Goal: Information Seeking & Learning: Check status

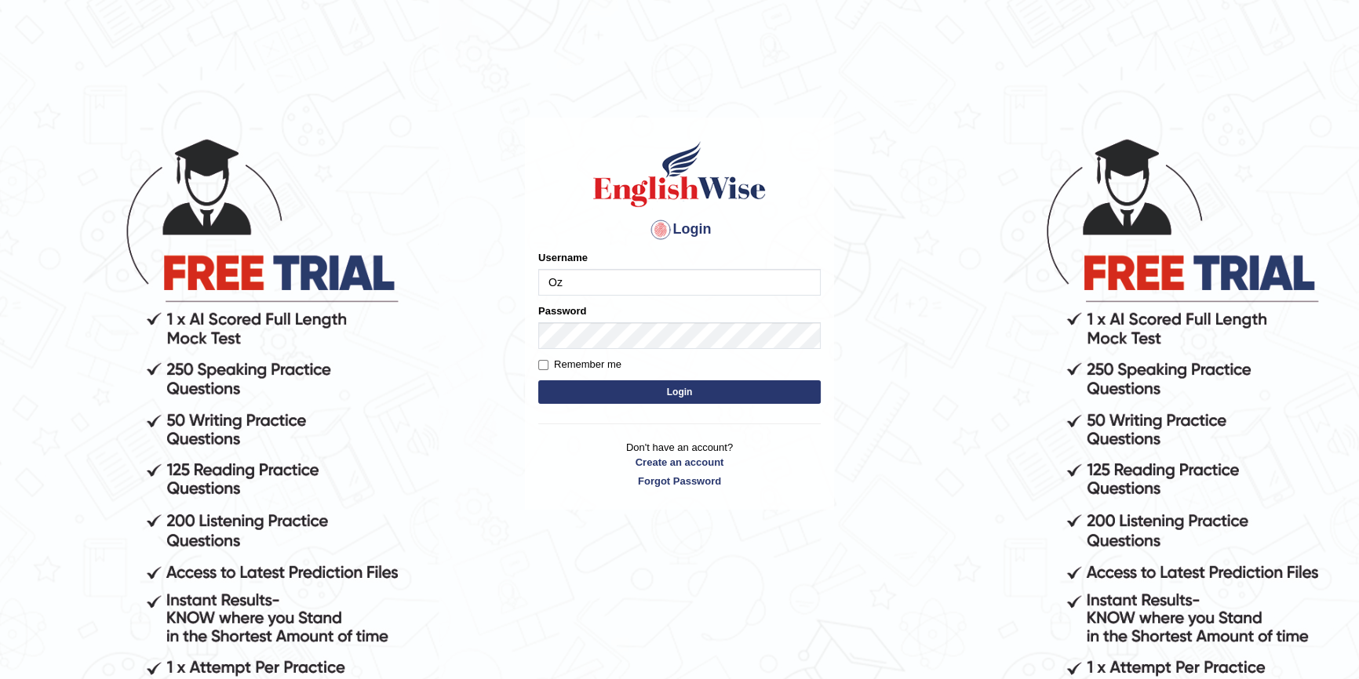
type input "Ozgur"
click at [538, 381] on button "Login" at bounding box center [679, 393] width 282 height 24
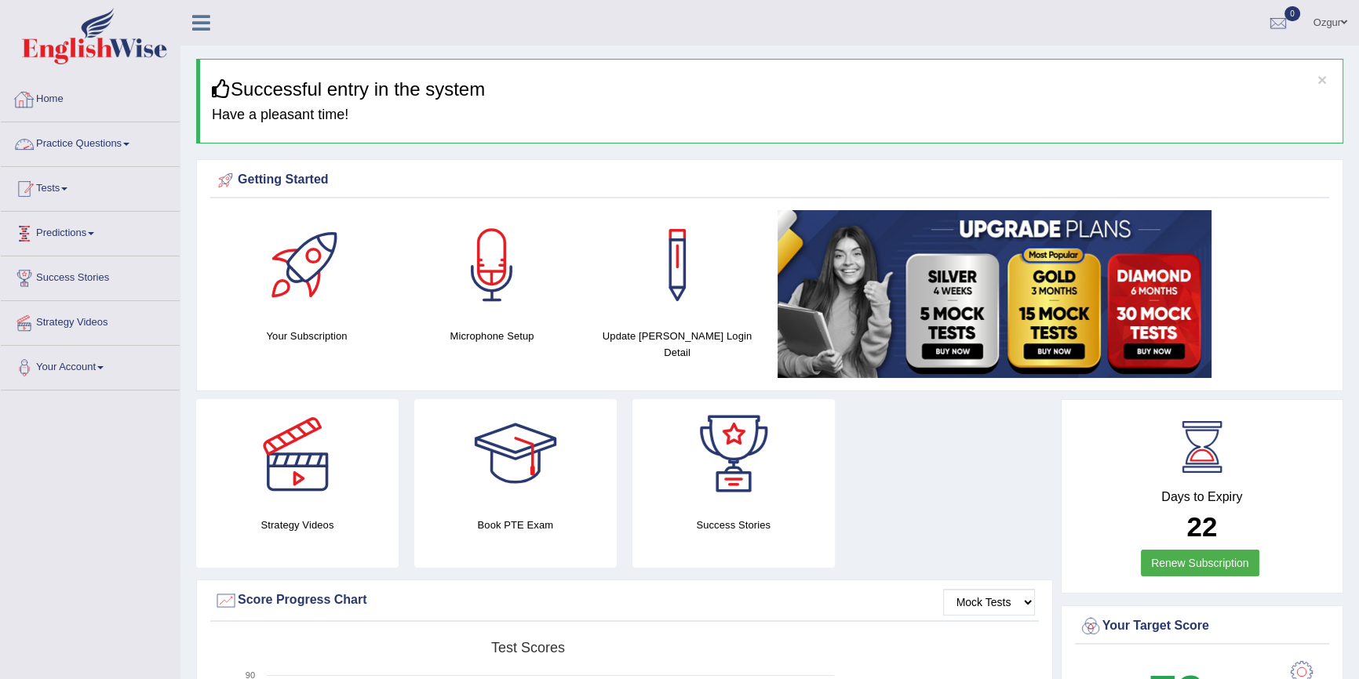
click at [60, 196] on link "Tests" at bounding box center [90, 186] width 179 height 39
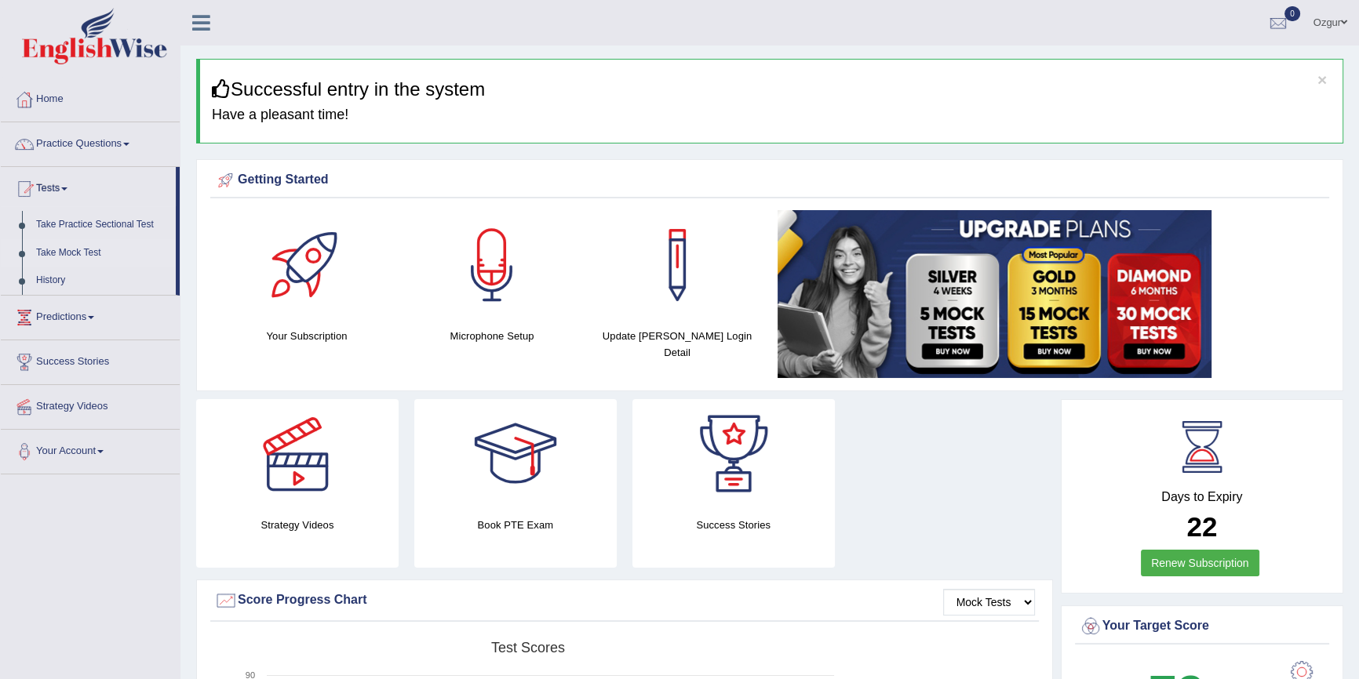
click at [82, 251] on link "Take Mock Test" at bounding box center [102, 253] width 147 height 28
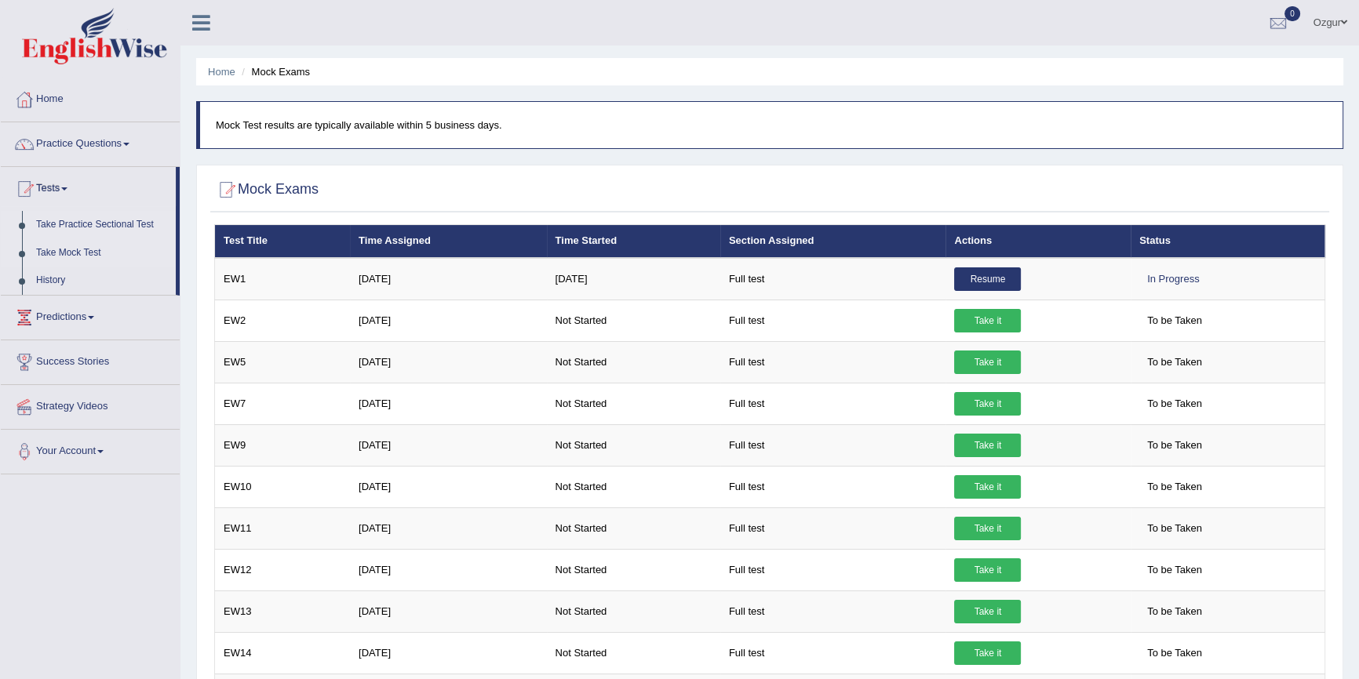
click at [138, 225] on link "Take Practice Sectional Test" at bounding box center [102, 225] width 147 height 28
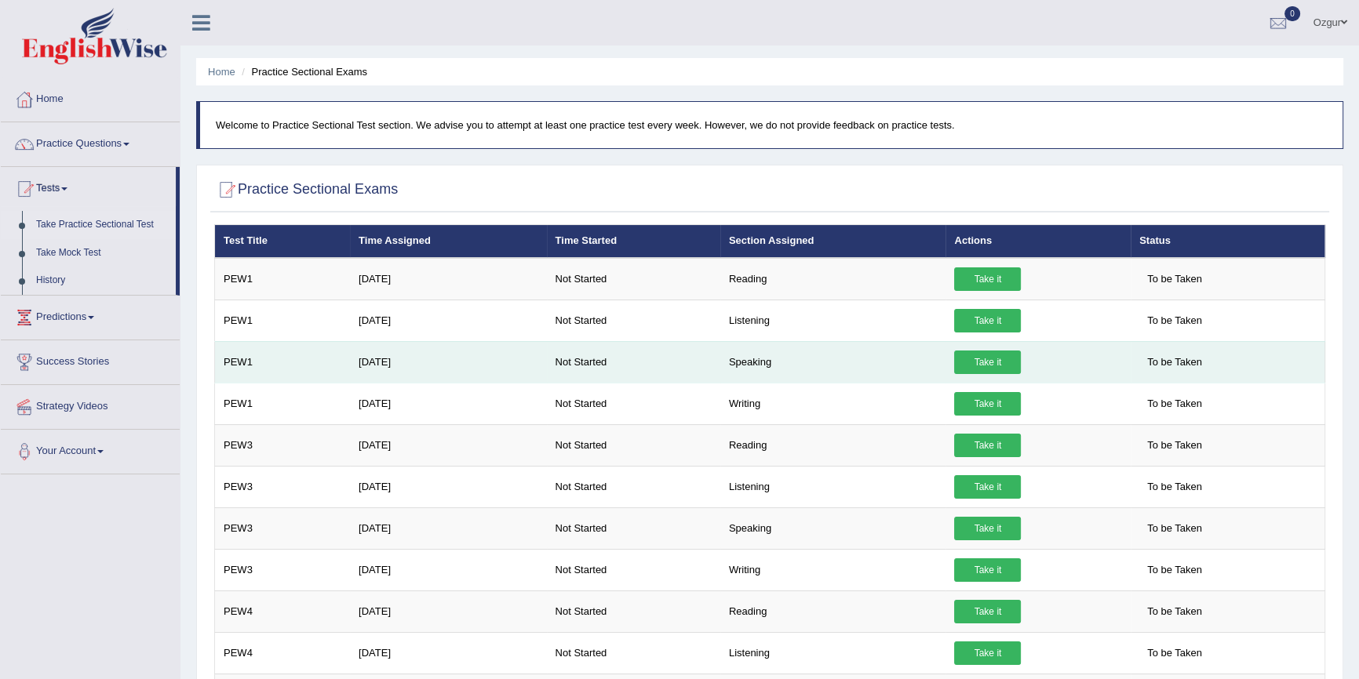
click at [997, 363] on link "Take it" at bounding box center [987, 363] width 67 height 24
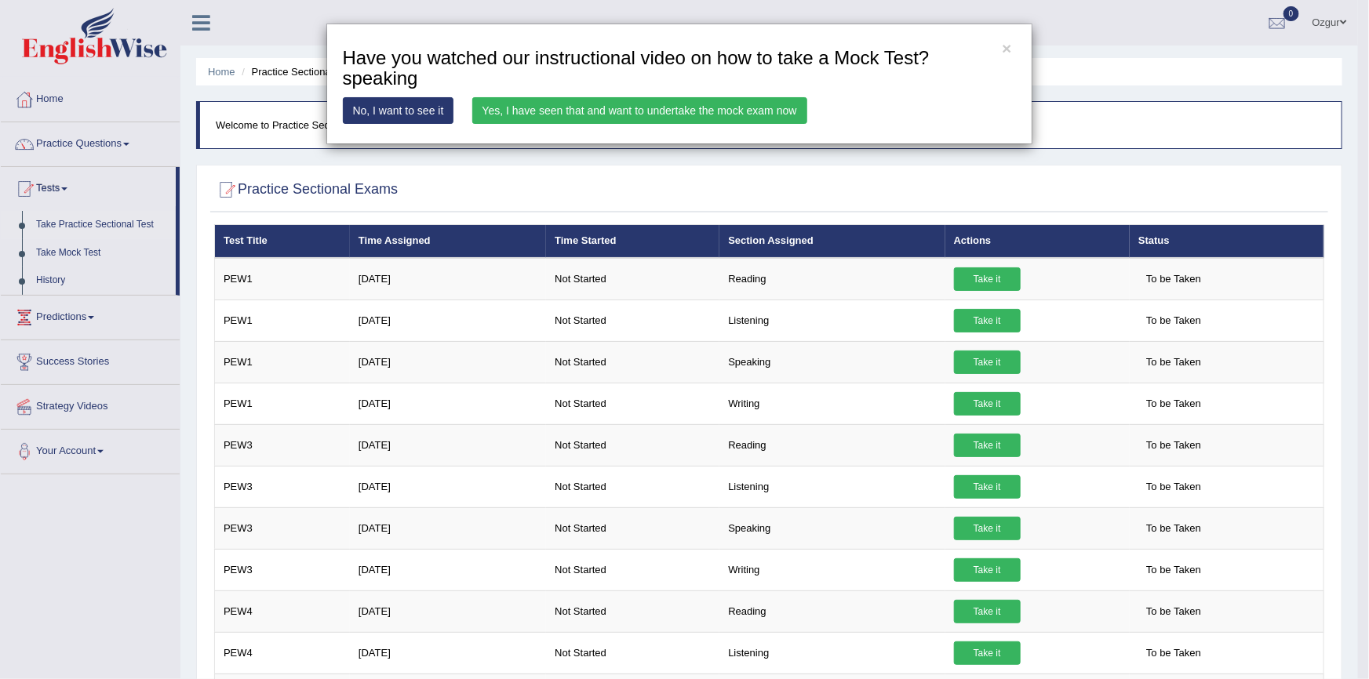
click at [613, 108] on link "Yes, I have seen that and want to undertake the mock exam now" at bounding box center [639, 110] width 335 height 27
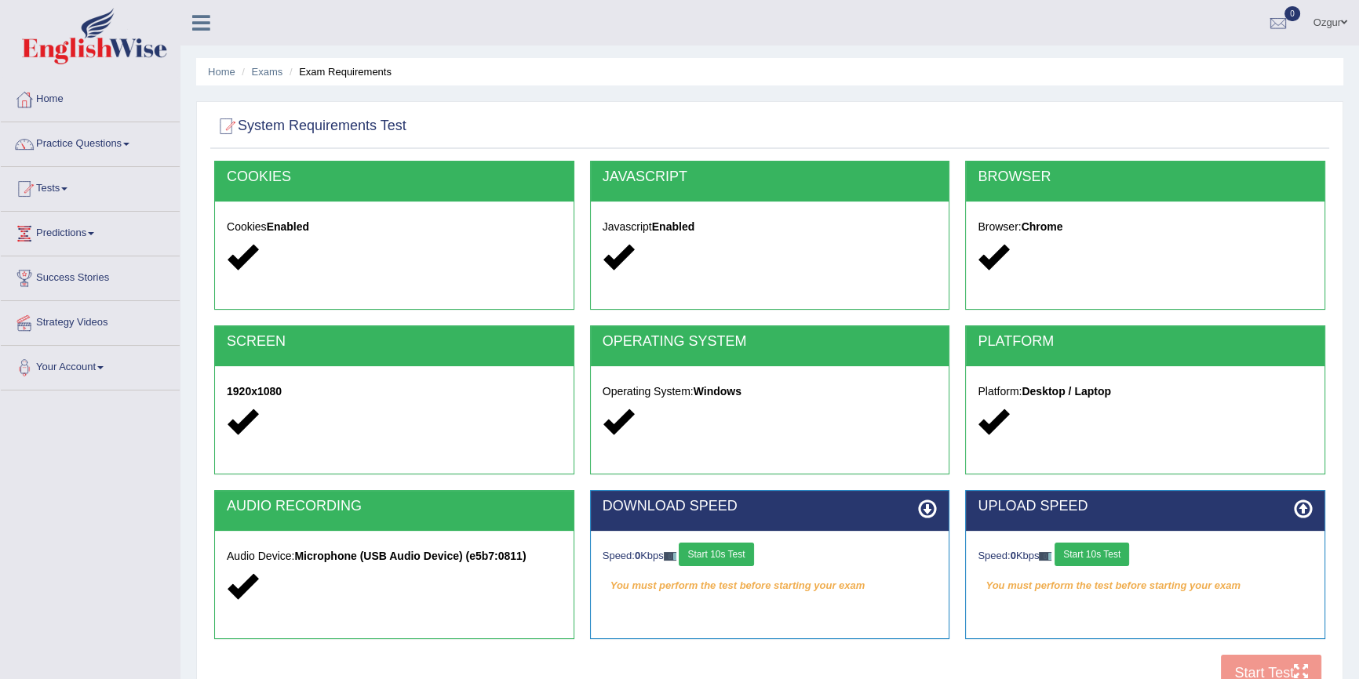
click at [745, 550] on button "Start 10s Test" at bounding box center [716, 555] width 75 height 24
click at [1087, 549] on button "Start 10s Test" at bounding box center [1091, 555] width 75 height 24
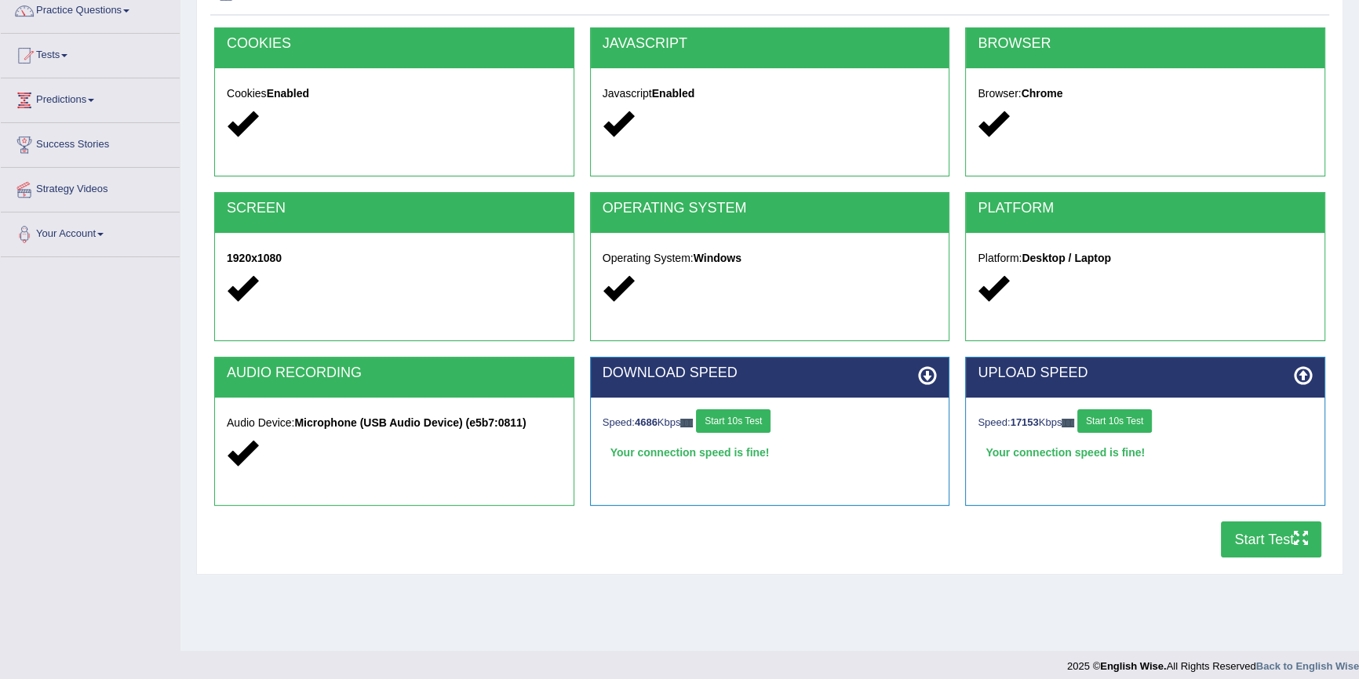
scroll to position [144, 0]
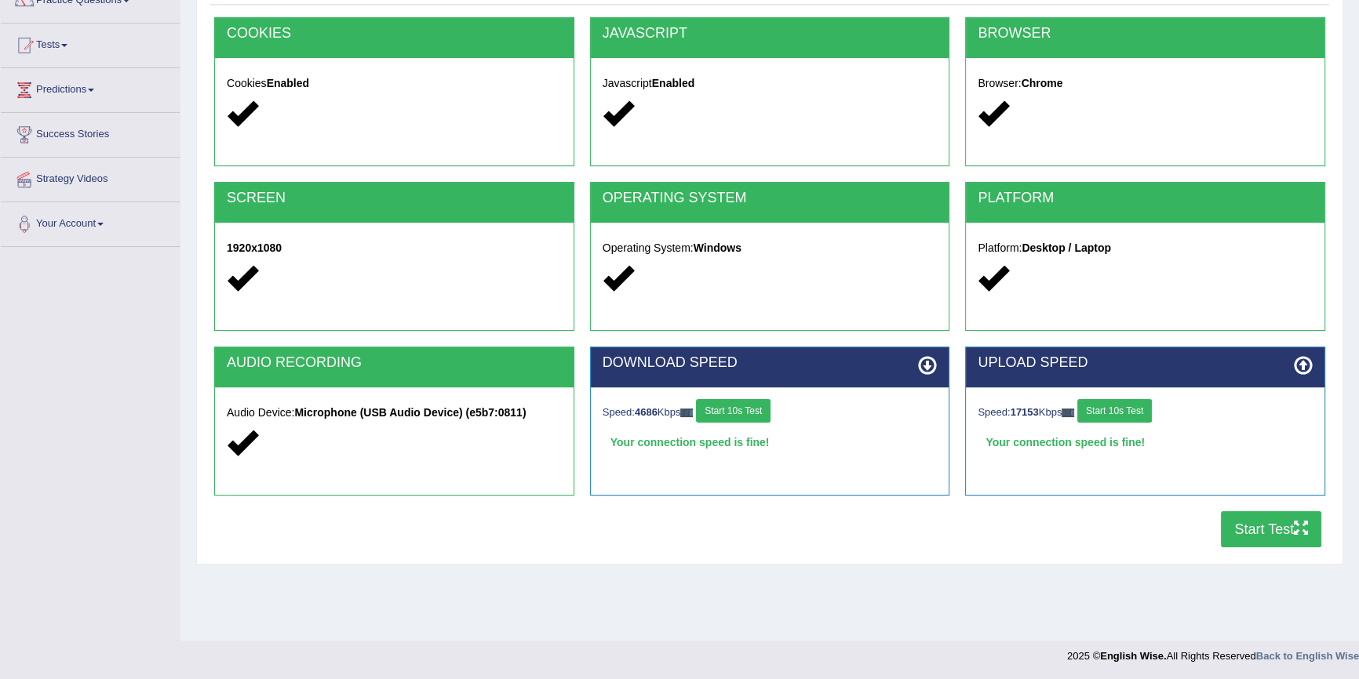
click at [1274, 524] on button "Start Test" at bounding box center [1271, 530] width 100 height 36
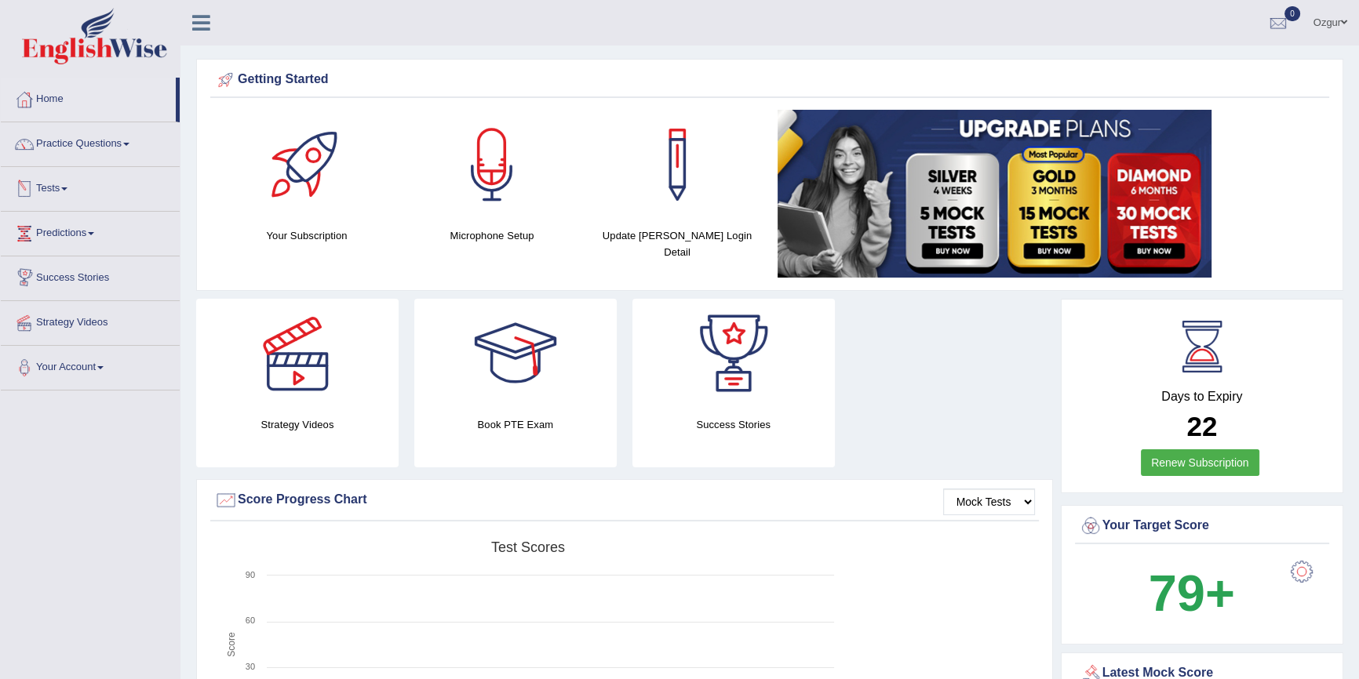
click at [66, 182] on link "Tests" at bounding box center [90, 186] width 179 height 39
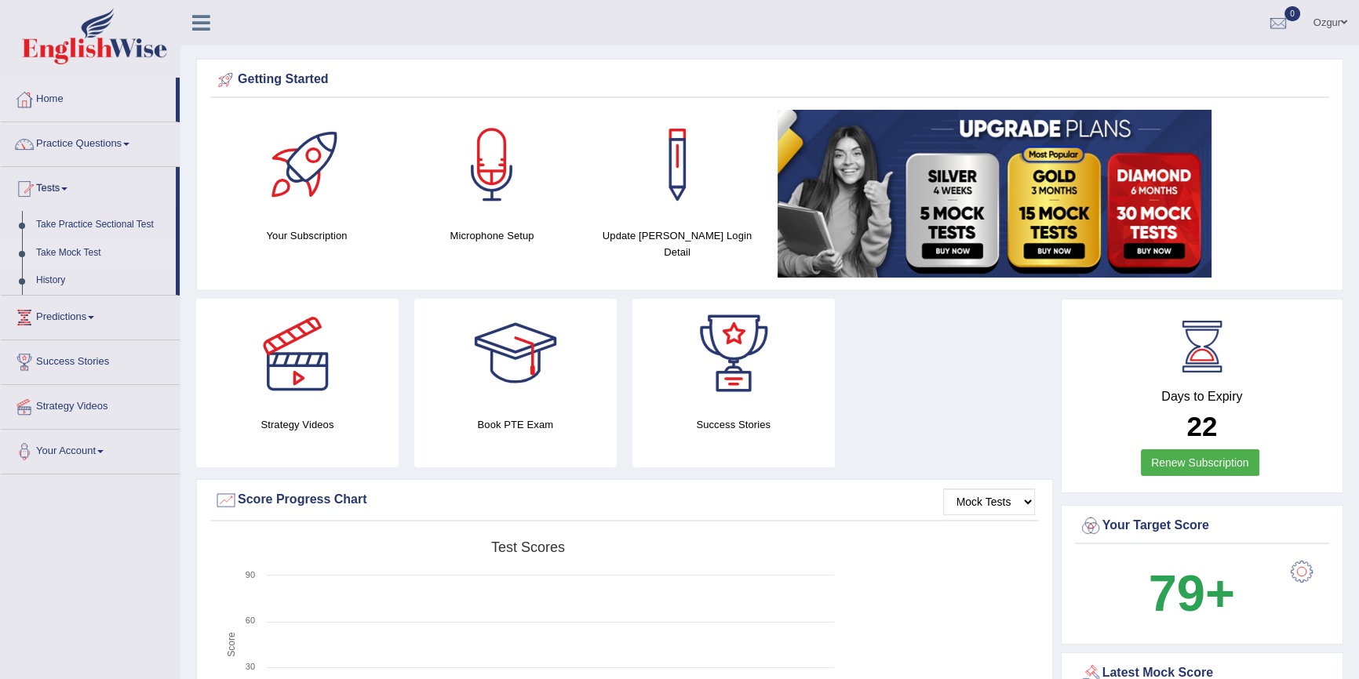
click at [62, 245] on link "Take Mock Test" at bounding box center [102, 253] width 147 height 28
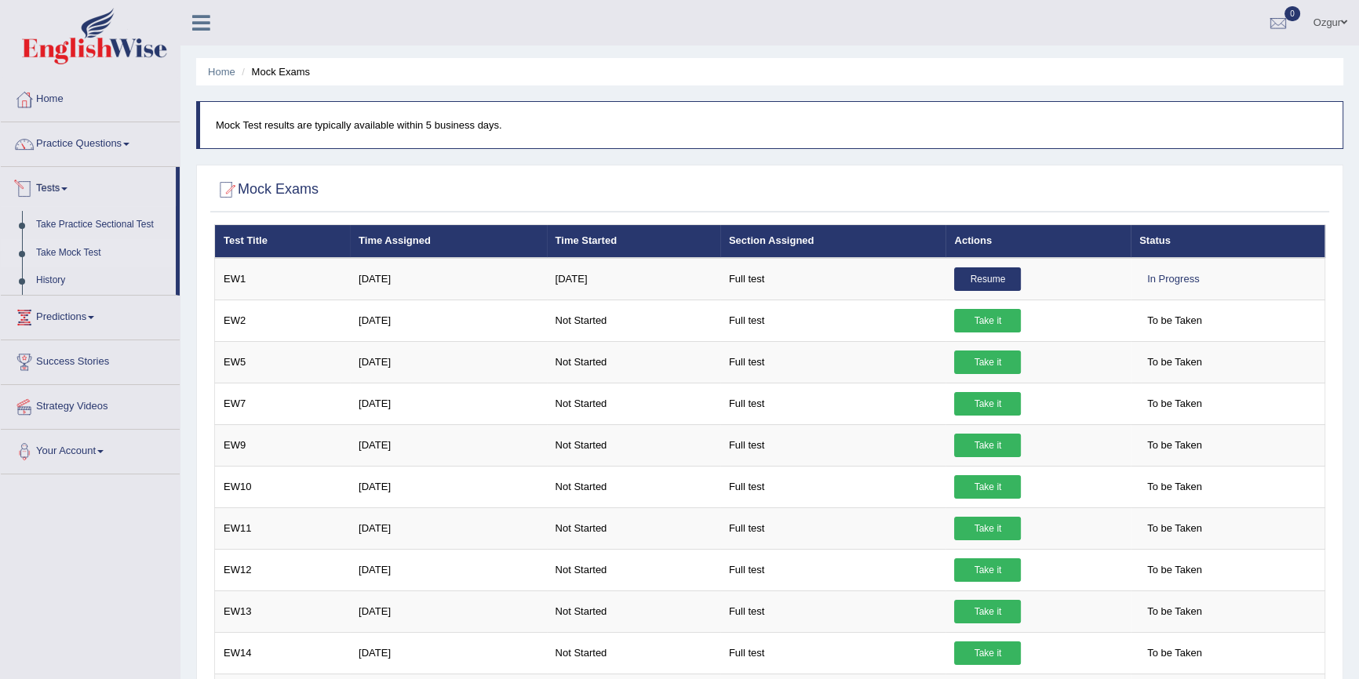
click at [55, 249] on link "Take Mock Test" at bounding box center [102, 253] width 147 height 28
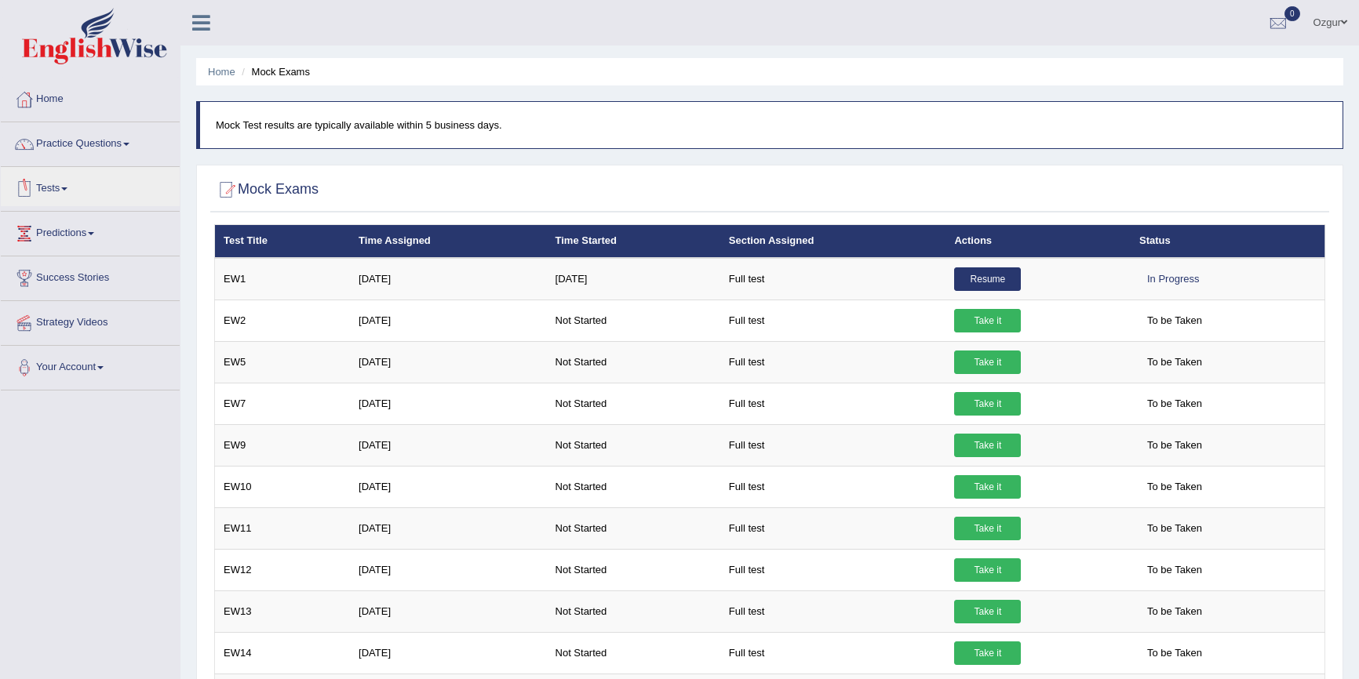
click at [82, 184] on link "Tests" at bounding box center [90, 186] width 179 height 39
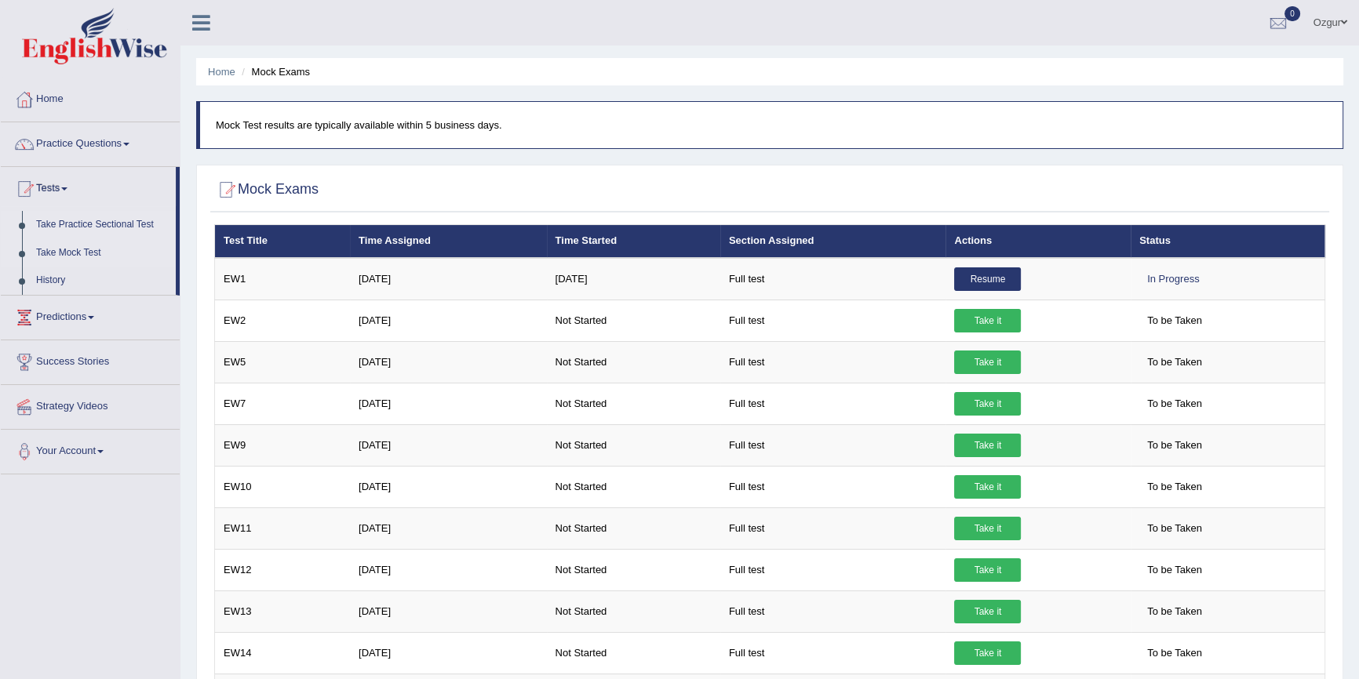
click at [107, 226] on link "Take Practice Sectional Test" at bounding box center [102, 225] width 147 height 28
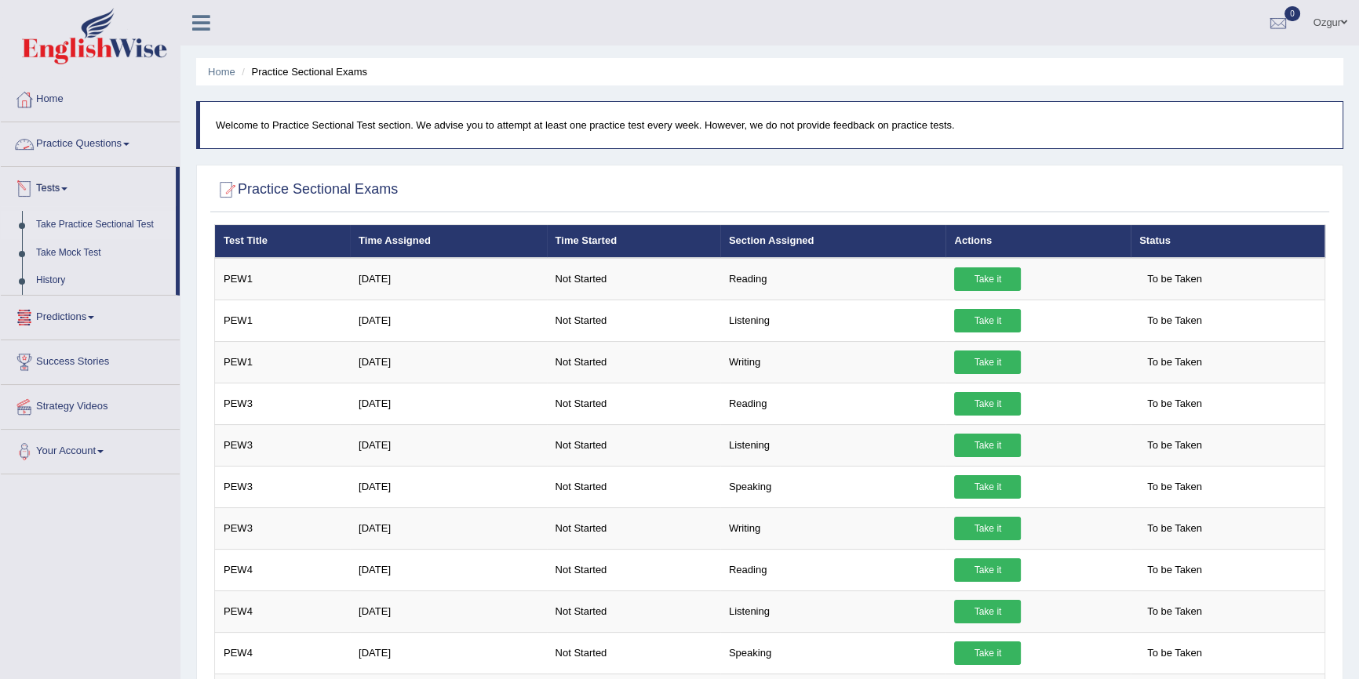
click at [42, 106] on link "Home" at bounding box center [90, 97] width 179 height 39
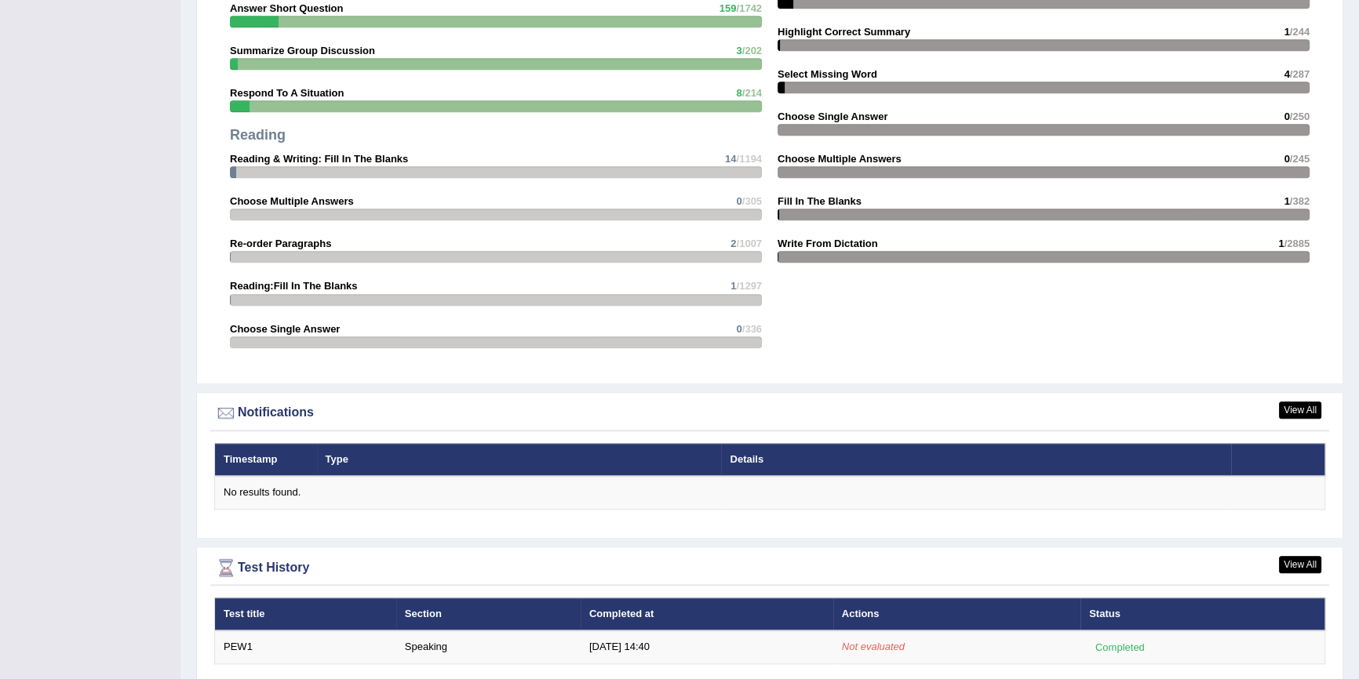
scroll to position [1586, 0]
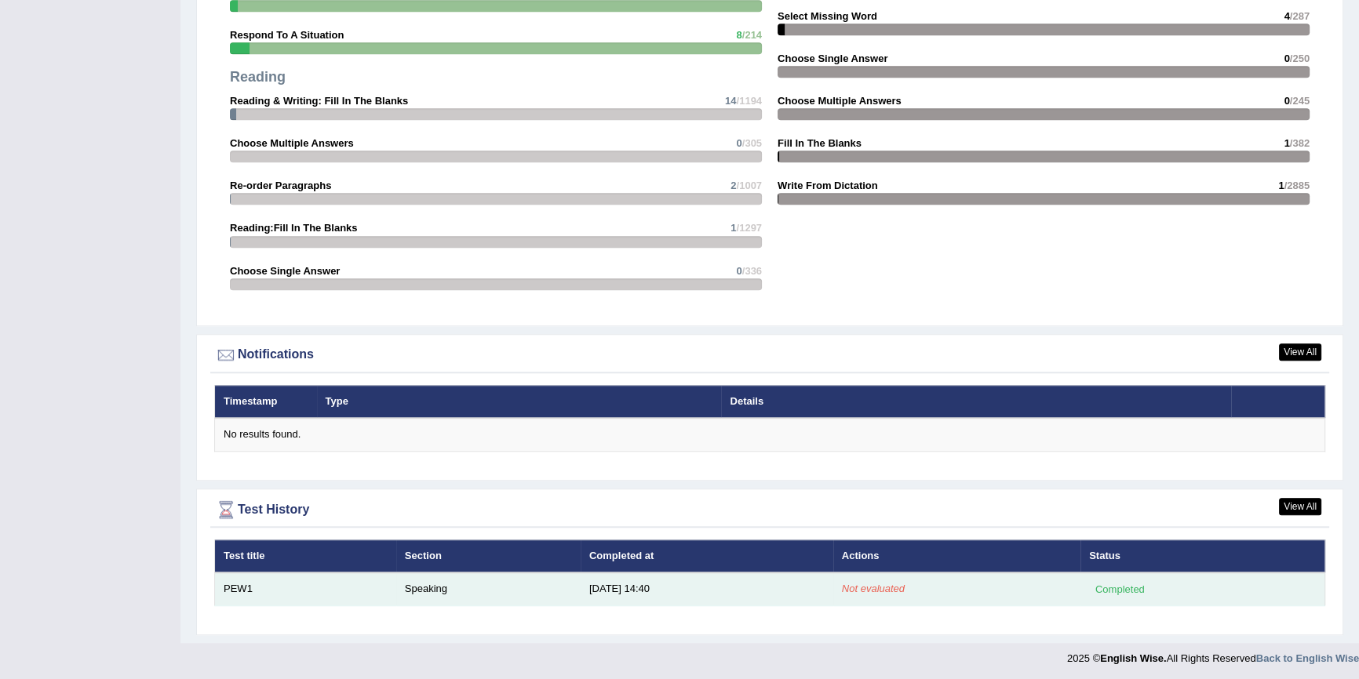
click at [808, 587] on td "[DATE] 14:40" at bounding box center [707, 589] width 253 height 33
click at [1129, 585] on div "Completed" at bounding box center [1119, 589] width 61 height 16
click at [1055, 584] on td "Not evaluated" at bounding box center [956, 589] width 247 height 33
click at [1054, 584] on td "Not evaluated" at bounding box center [956, 589] width 247 height 33
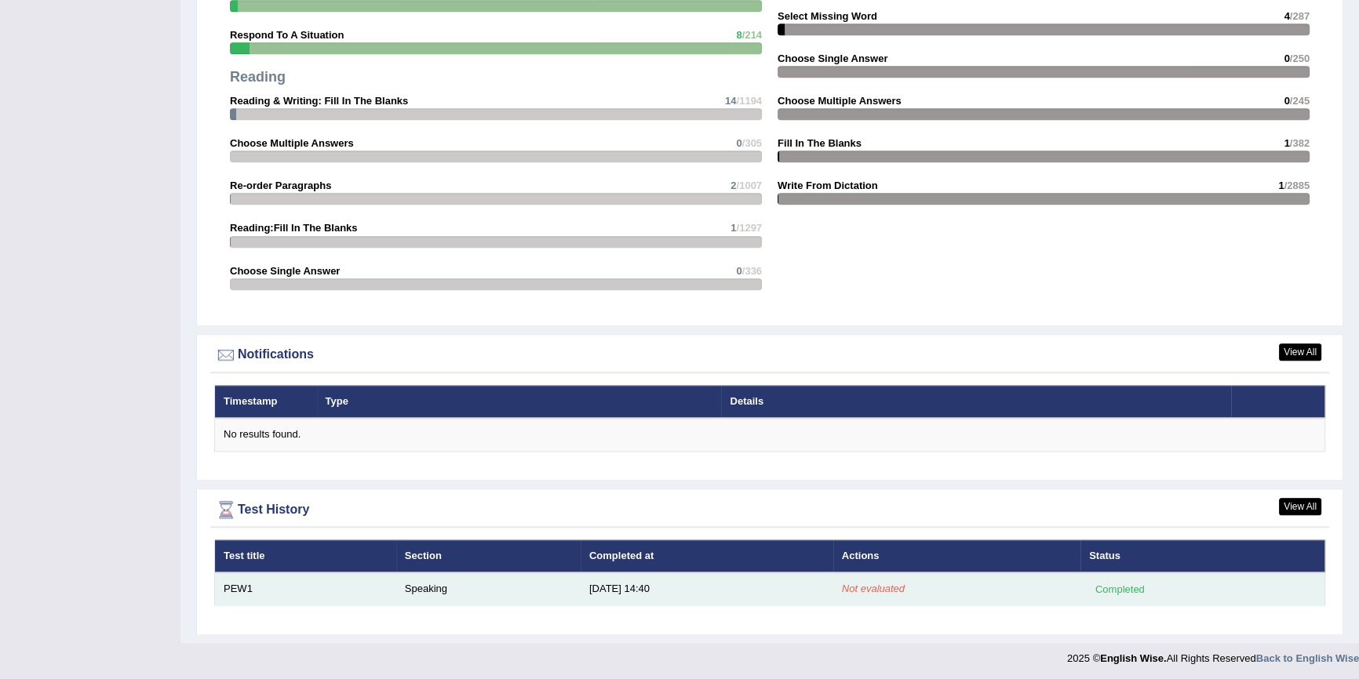
click at [1054, 584] on td "Not evaluated" at bounding box center [956, 589] width 247 height 33
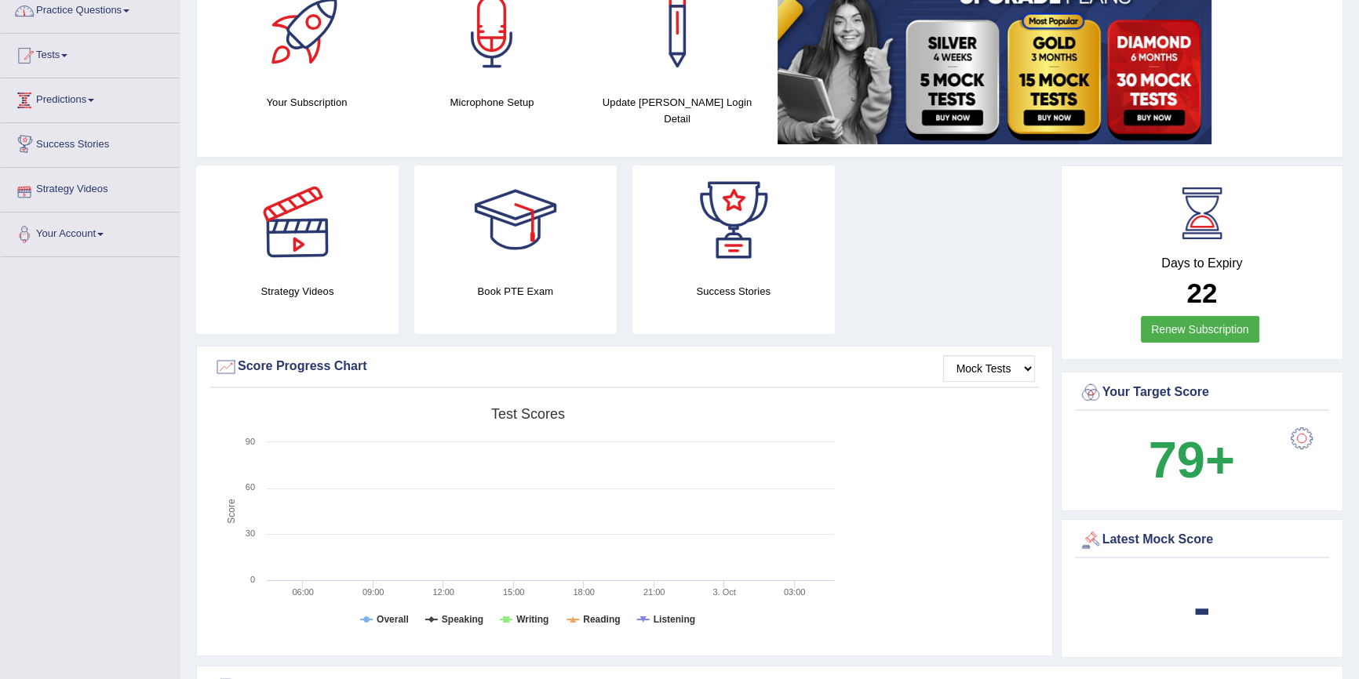
scroll to position [285, 0]
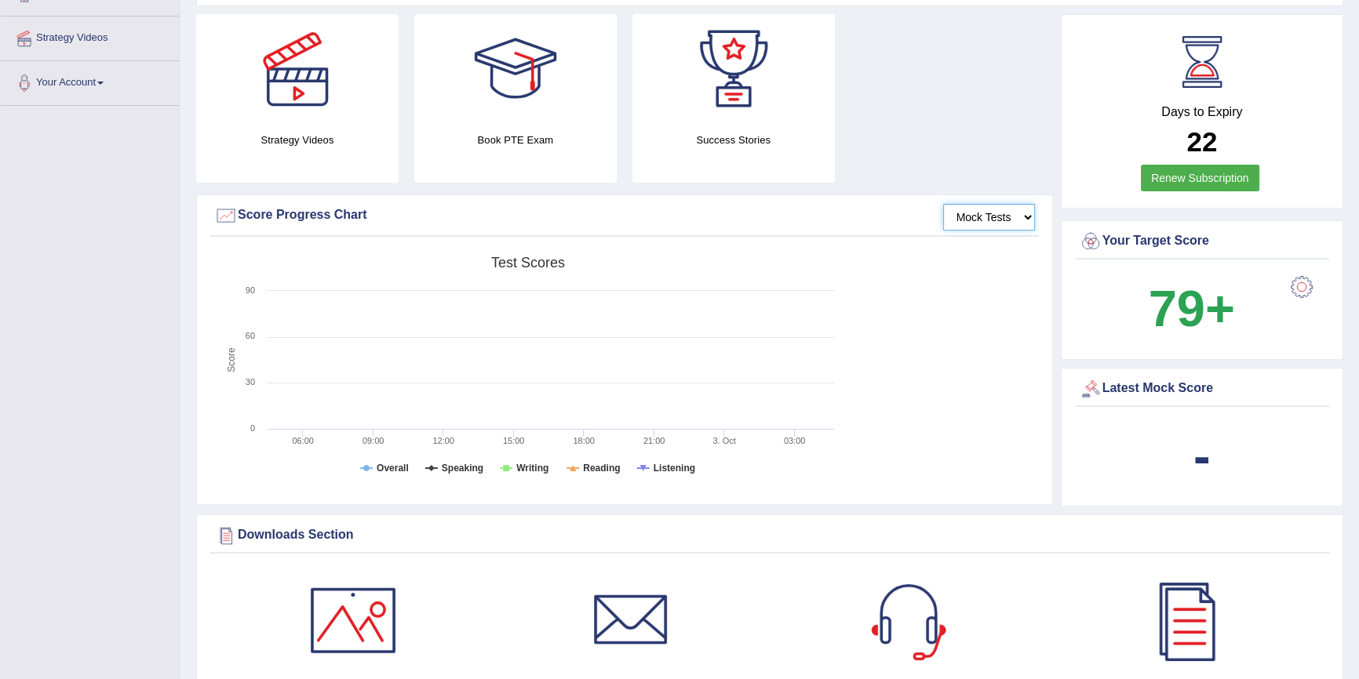
click at [992, 215] on select "Mock Tests" at bounding box center [989, 217] width 92 height 27
drag, startPoint x: 992, startPoint y: 215, endPoint x: 968, endPoint y: 227, distance: 26.3
click at [992, 215] on select "Mock Tests" at bounding box center [989, 217] width 92 height 27
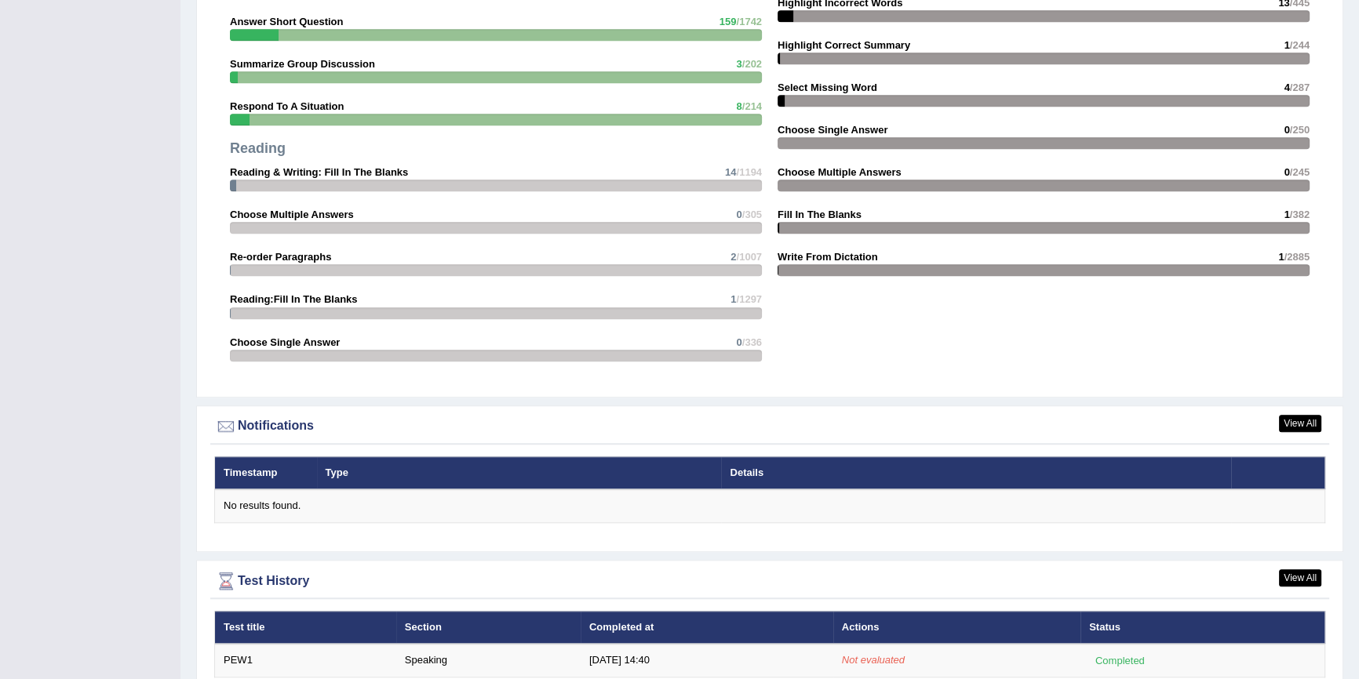
scroll to position [1586, 0]
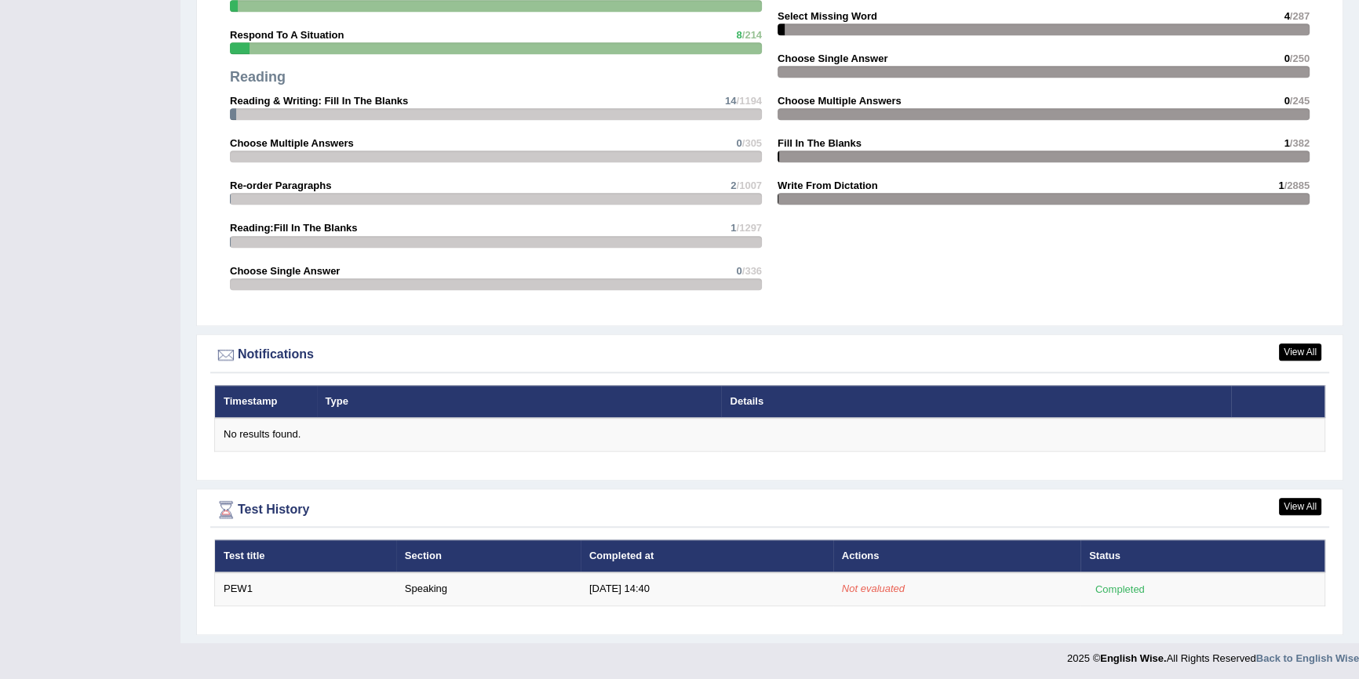
click at [1105, 546] on th "Status" at bounding box center [1202, 556] width 244 height 33
click at [1316, 498] on link "View All" at bounding box center [1300, 506] width 42 height 17
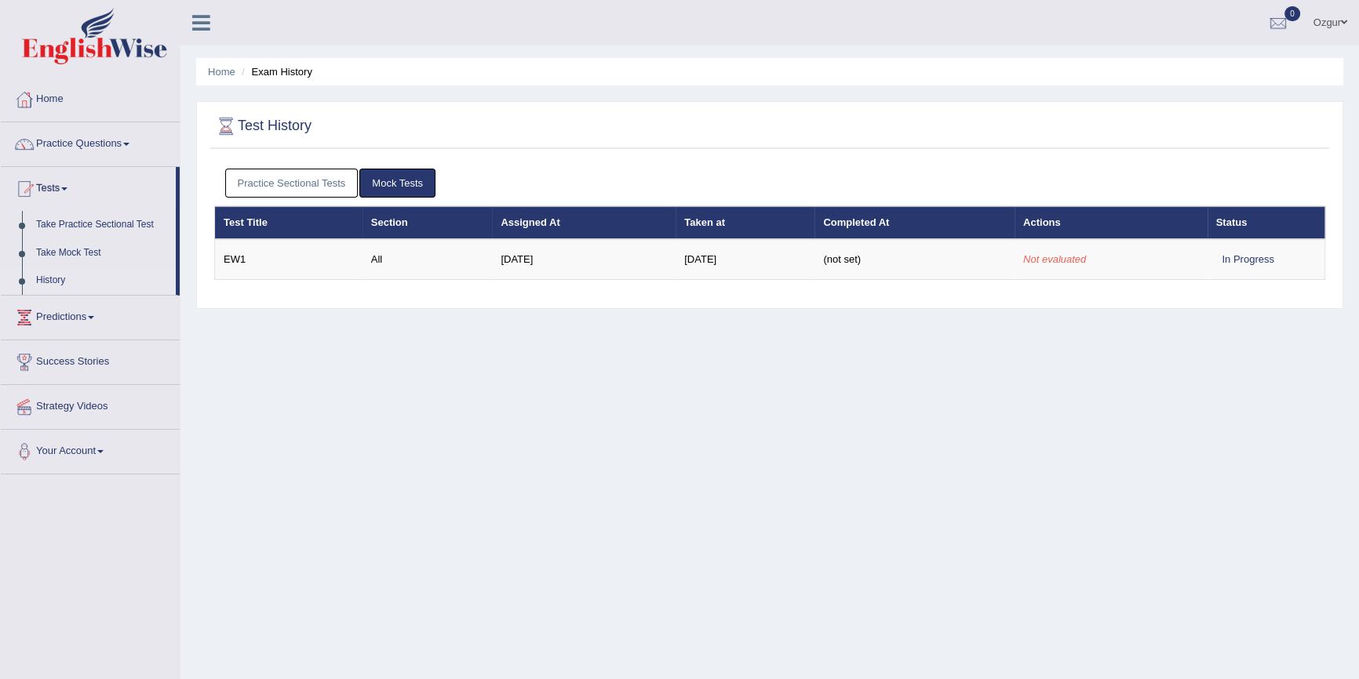
click at [411, 184] on link "Mock Tests" at bounding box center [397, 183] width 76 height 29
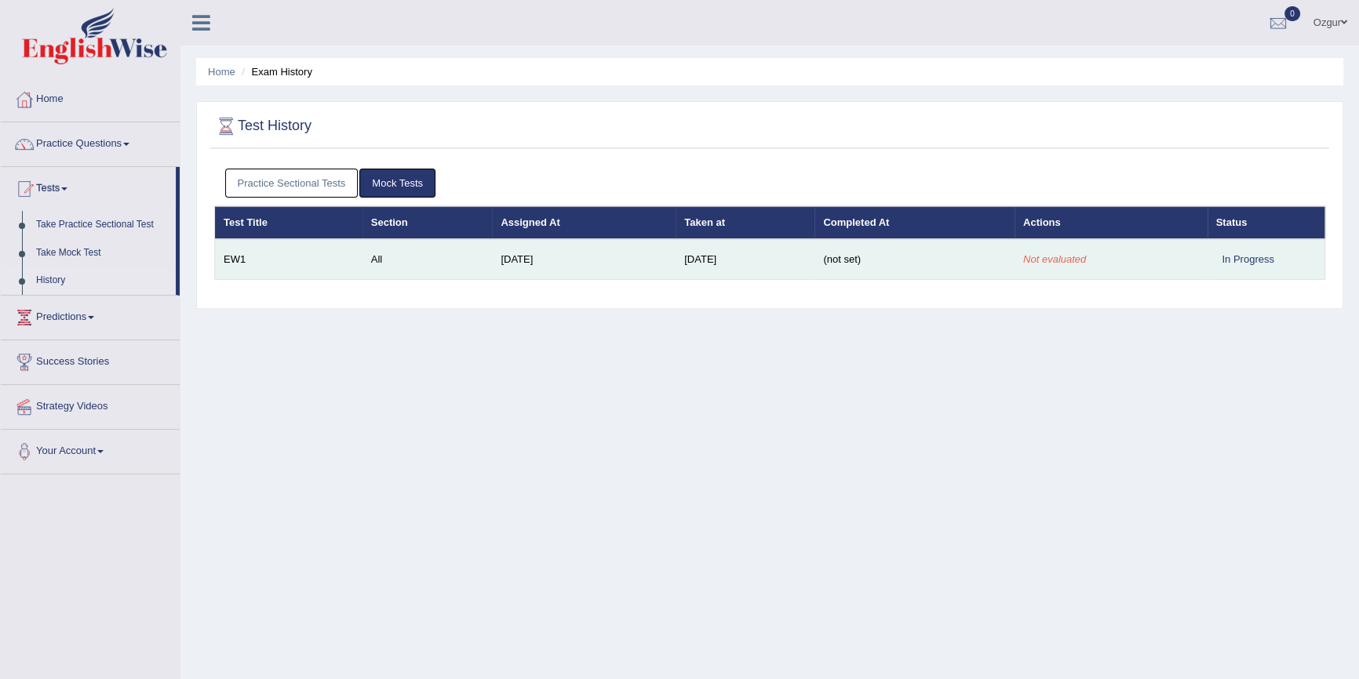
click at [675, 257] on td "[DATE]" at bounding box center [744, 259] width 139 height 41
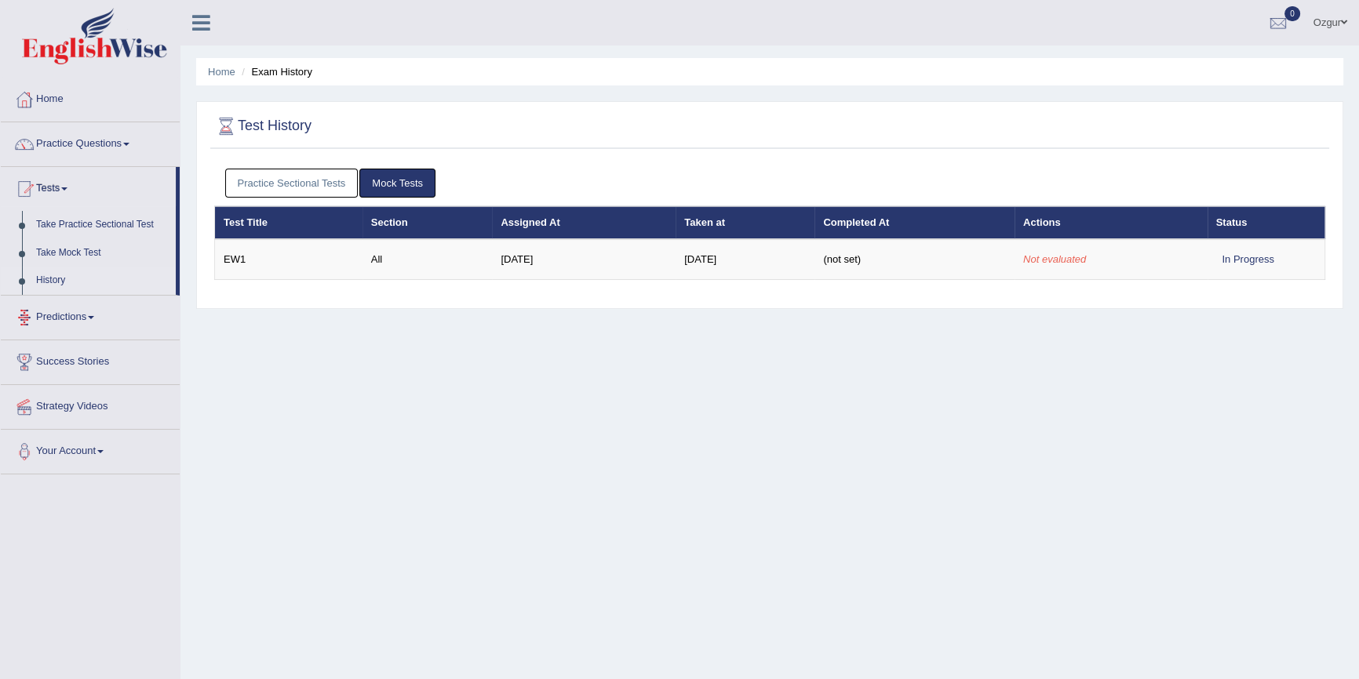
click at [72, 310] on link "Predictions" at bounding box center [90, 315] width 179 height 39
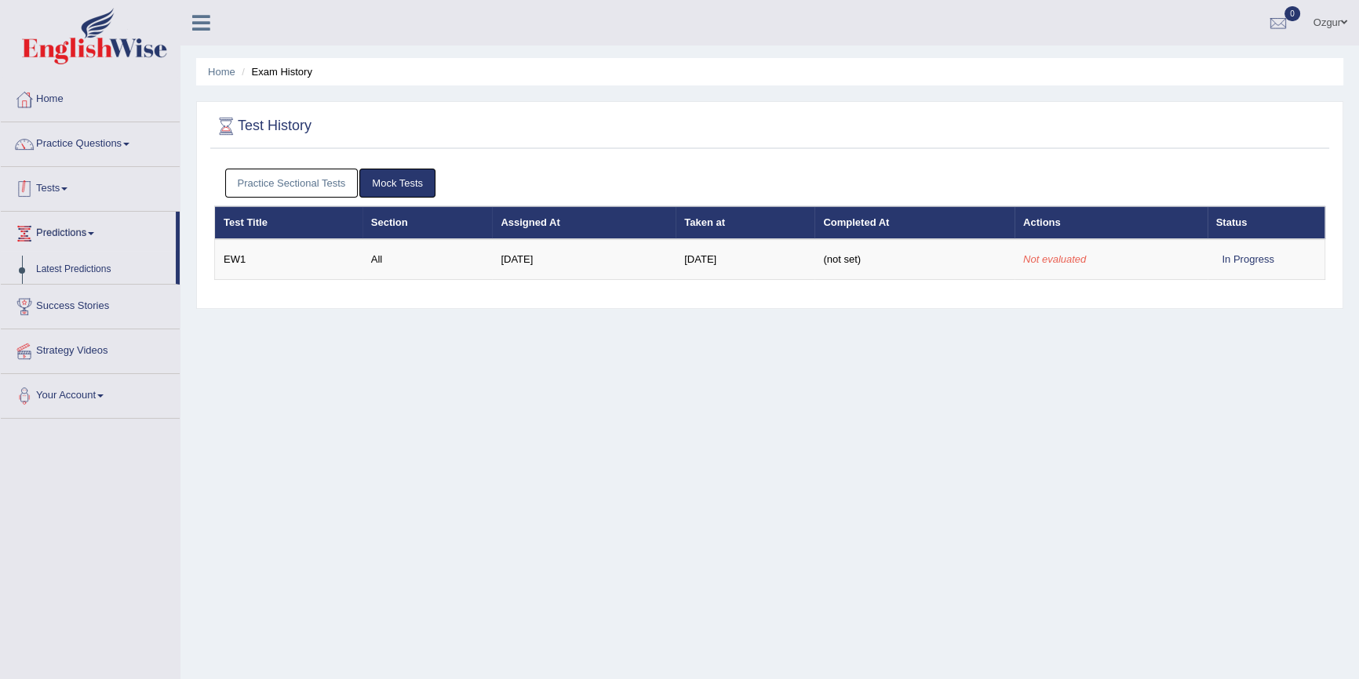
click at [100, 173] on link "Tests" at bounding box center [90, 186] width 179 height 39
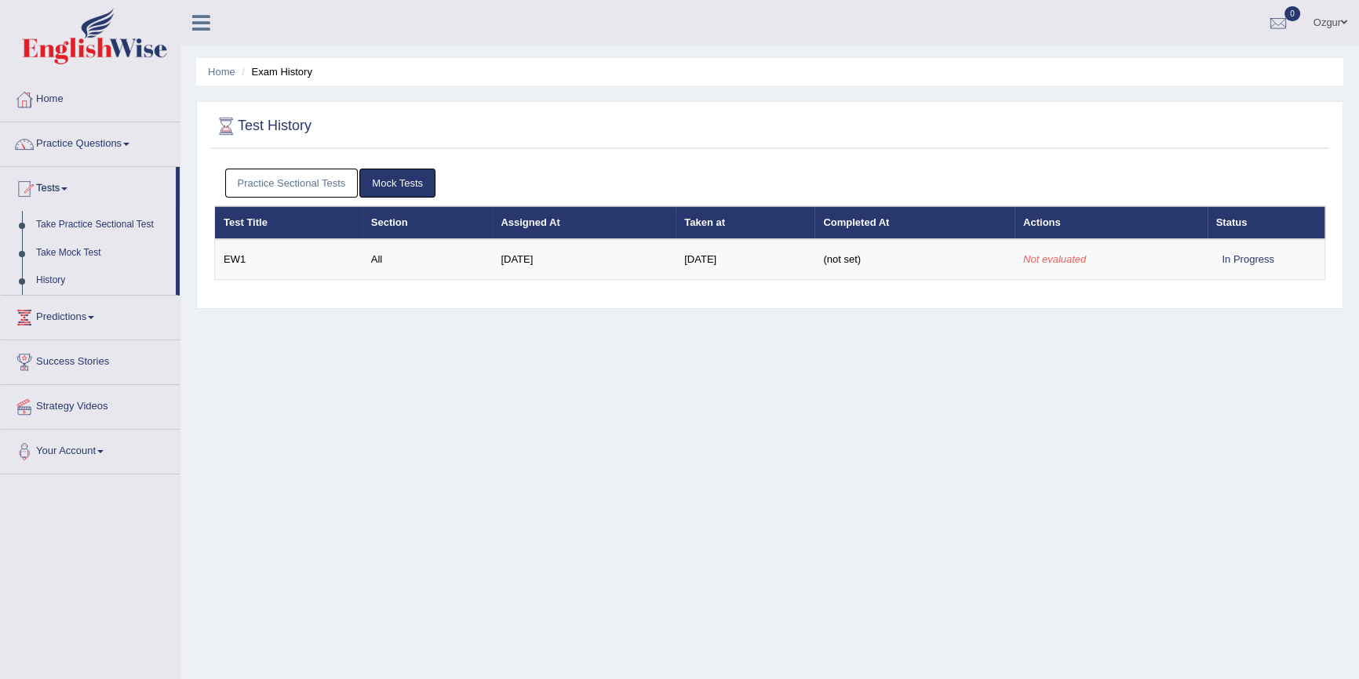
click at [54, 275] on link "History" at bounding box center [102, 281] width 147 height 28
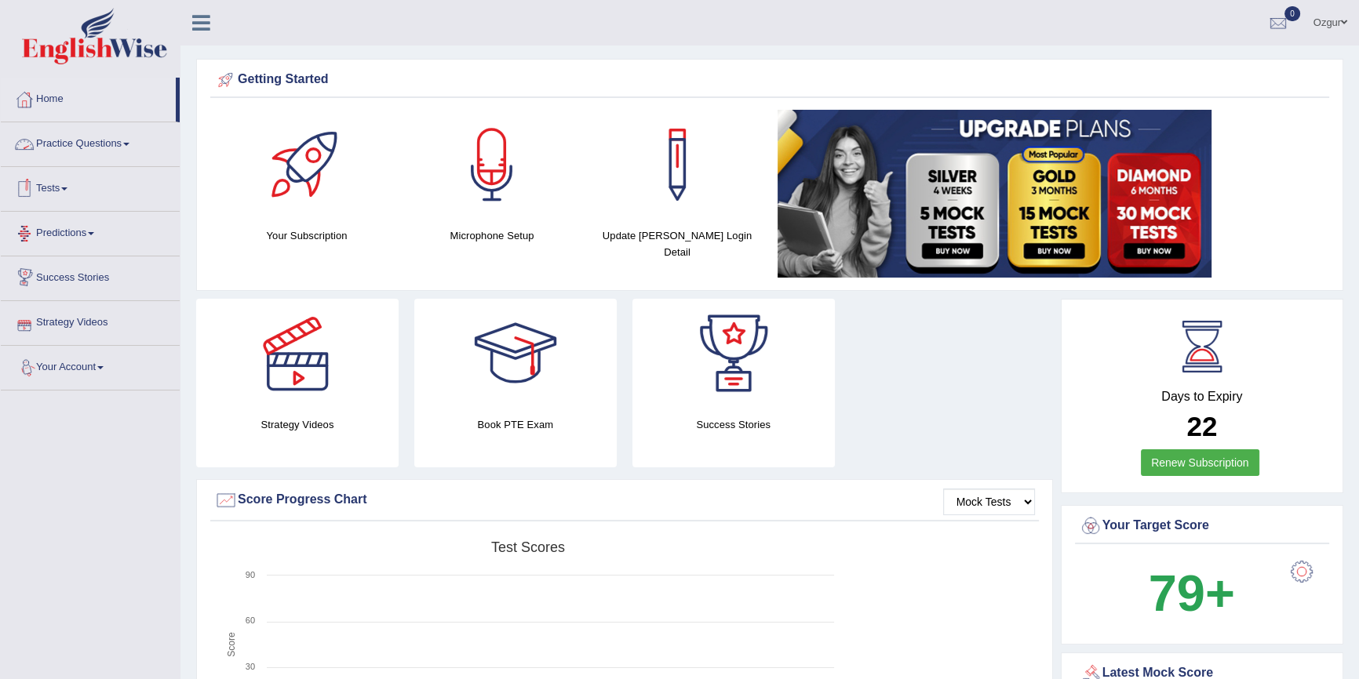
click at [99, 148] on link "Practice Questions" at bounding box center [90, 141] width 179 height 39
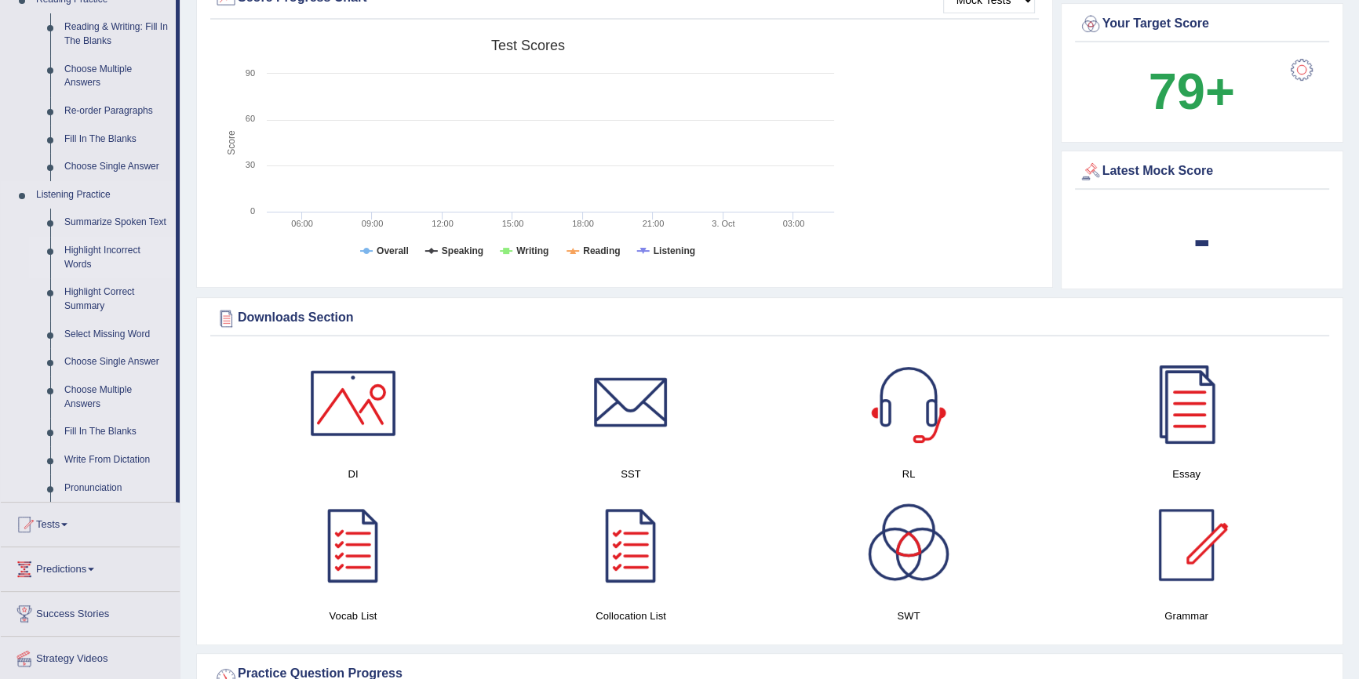
scroll to position [713, 0]
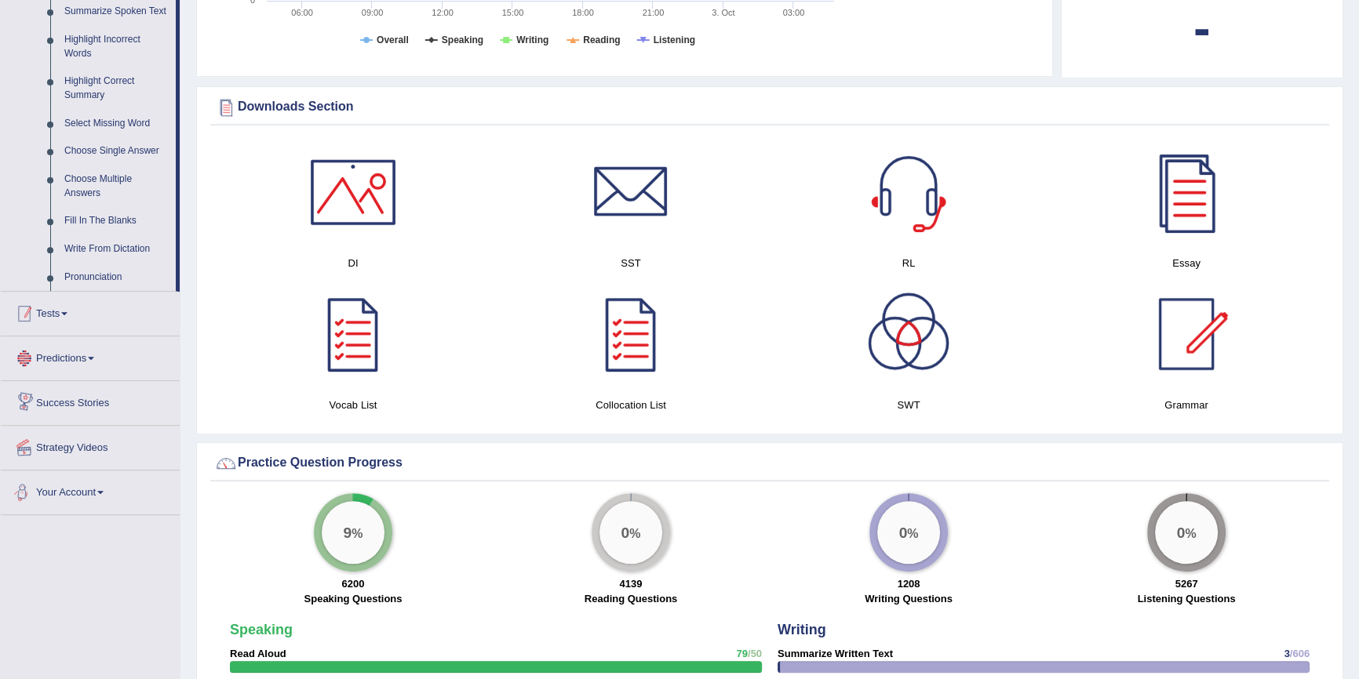
click at [87, 311] on link "Tests" at bounding box center [90, 311] width 179 height 39
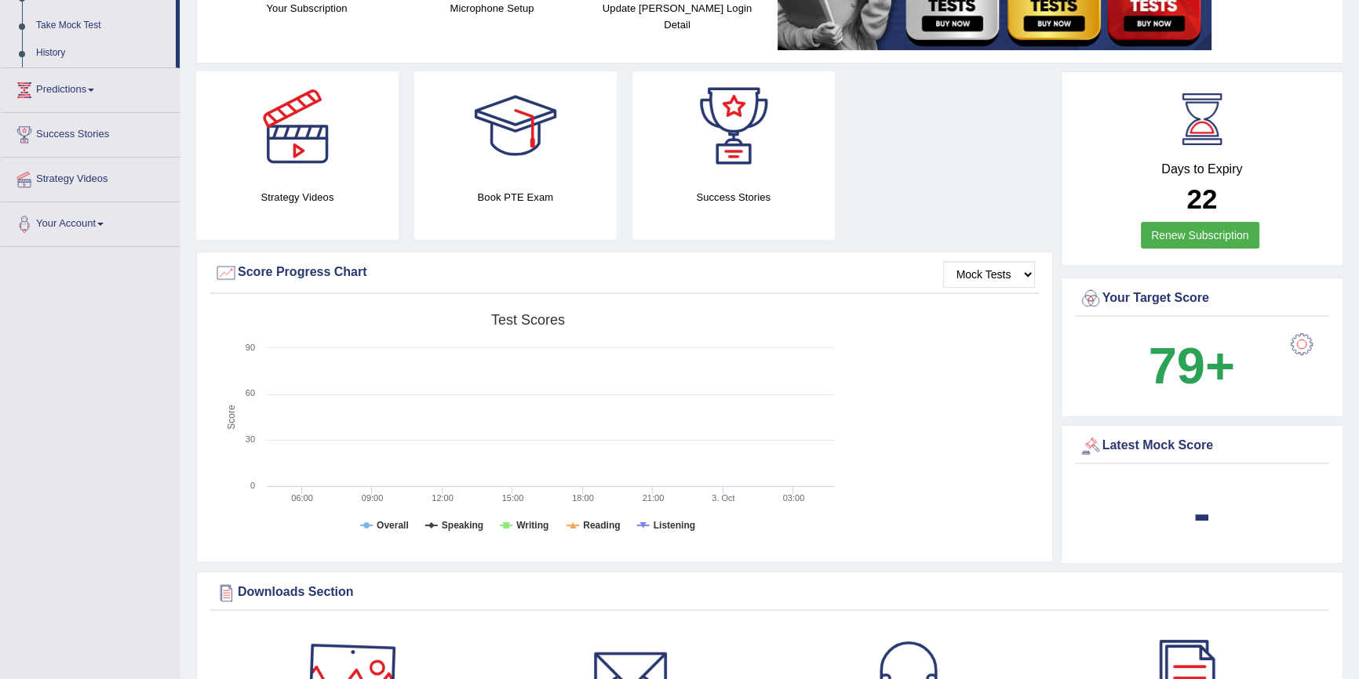
scroll to position [0, 0]
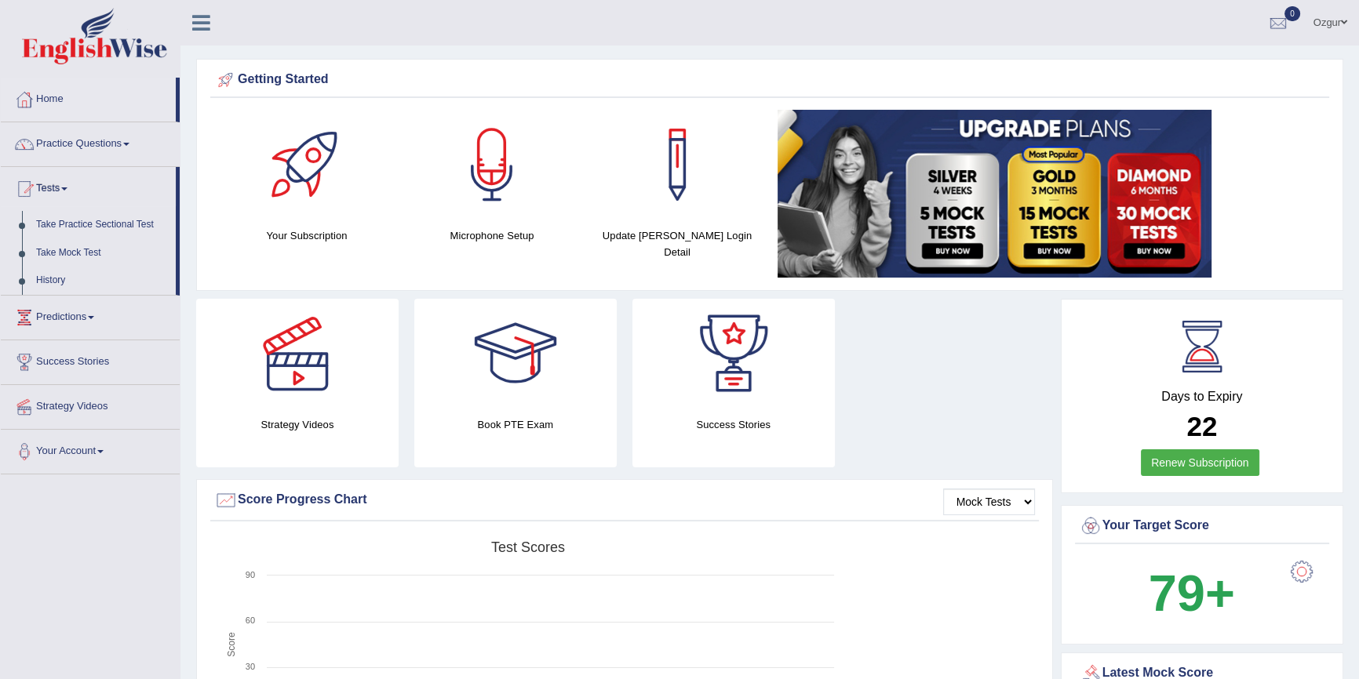
click at [65, 191] on link "Tests" at bounding box center [88, 186] width 175 height 39
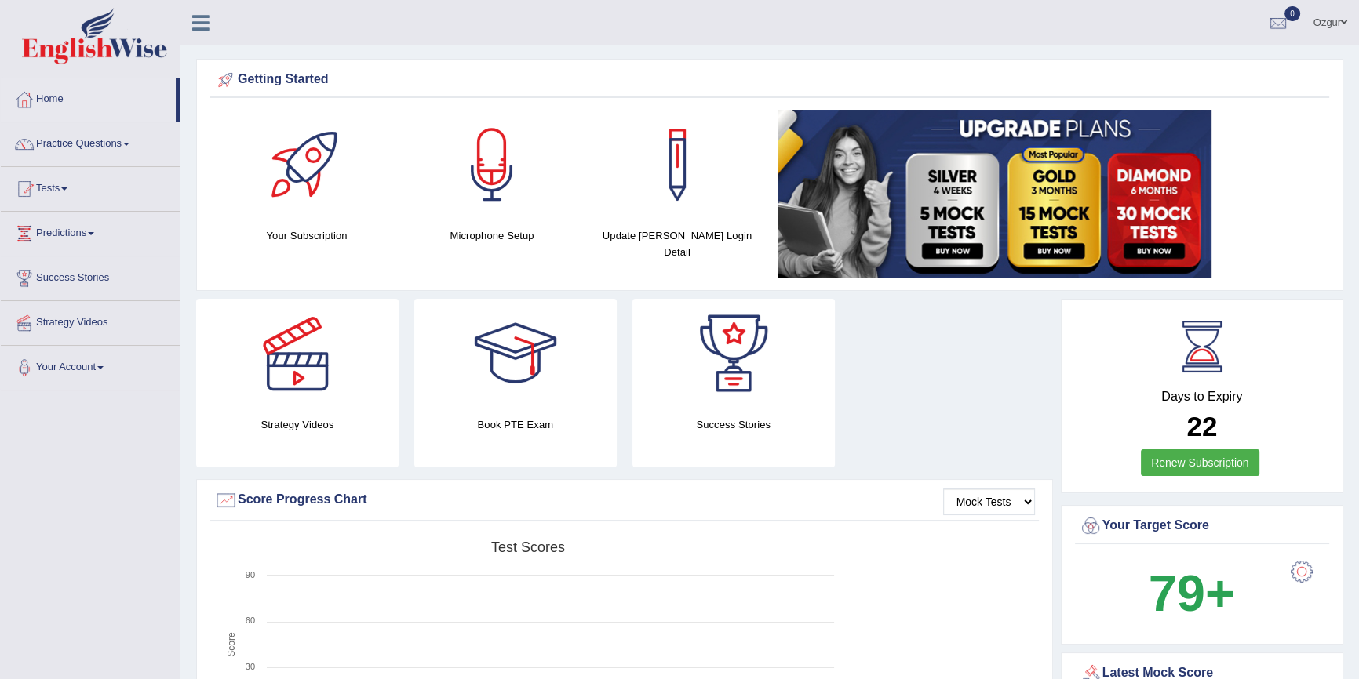
click at [66, 190] on link "Tests" at bounding box center [90, 186] width 179 height 39
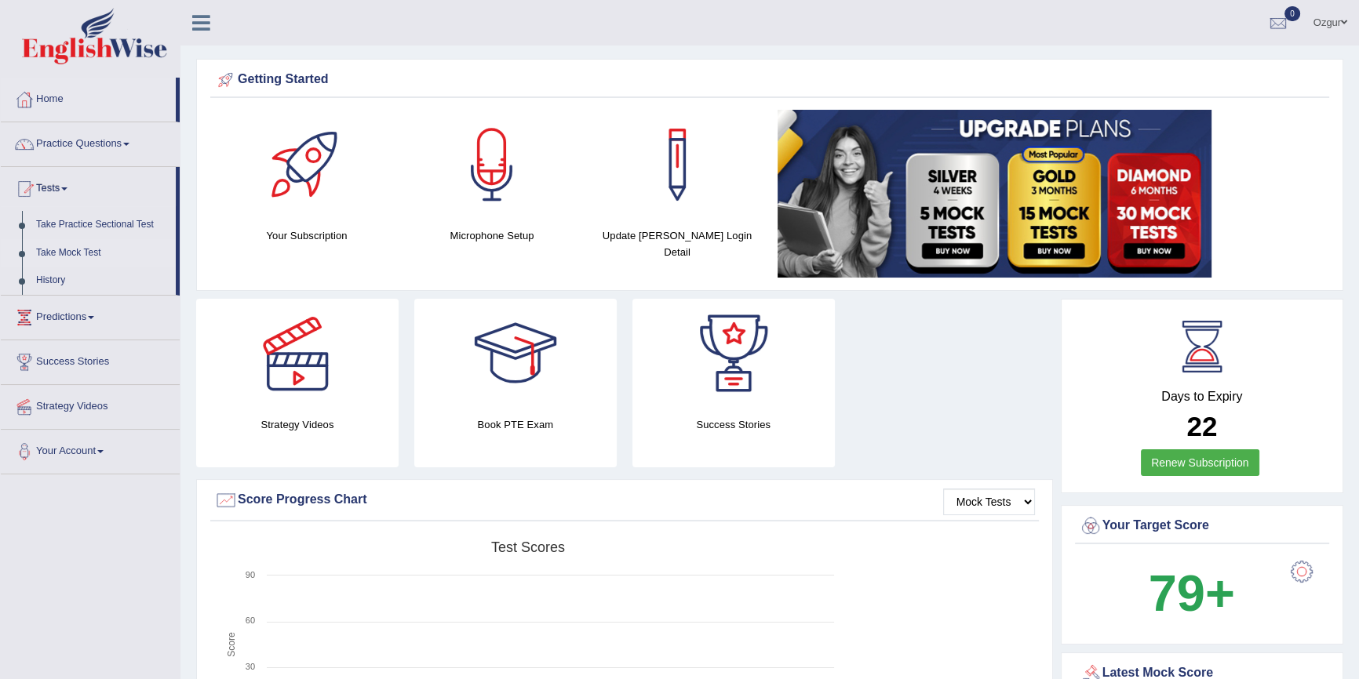
click at [81, 257] on link "Take Mock Test" at bounding box center [102, 253] width 147 height 28
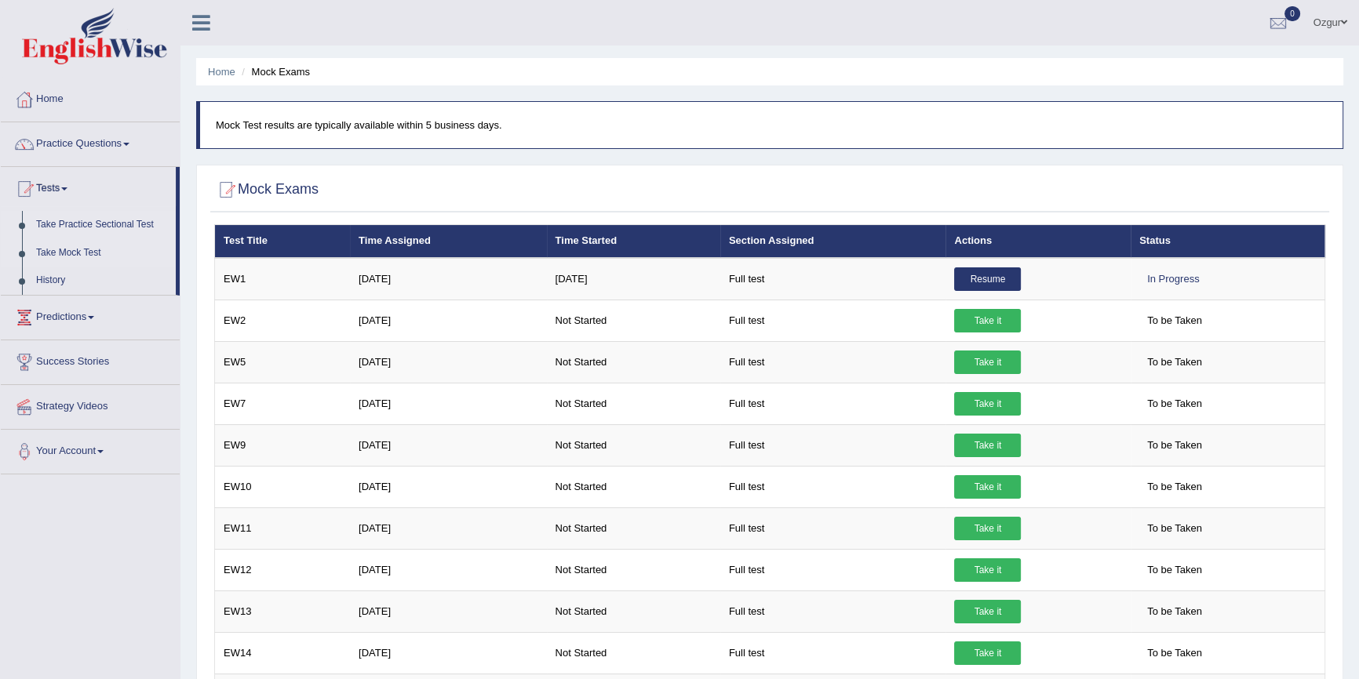
click at [78, 217] on link "Take Practice Sectional Test" at bounding box center [102, 225] width 147 height 28
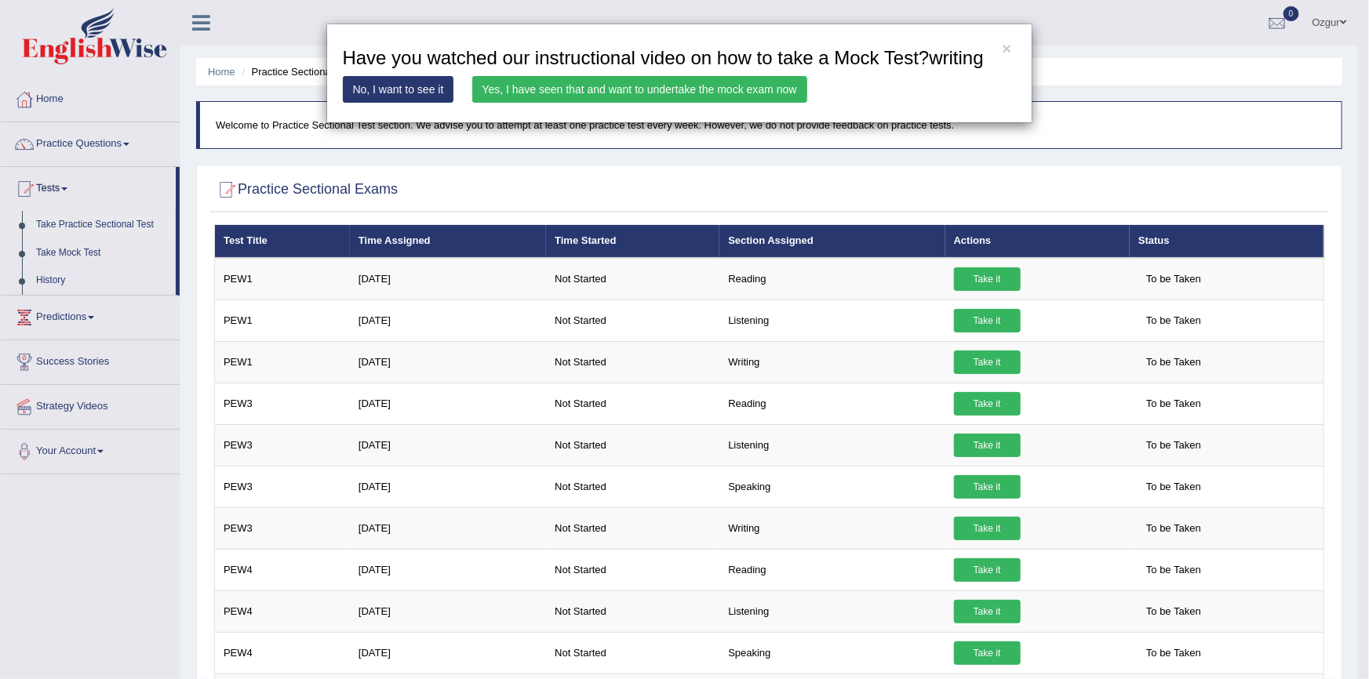
click at [560, 87] on link "Yes, I have seen that and want to undertake the mock exam now" at bounding box center [639, 89] width 335 height 27
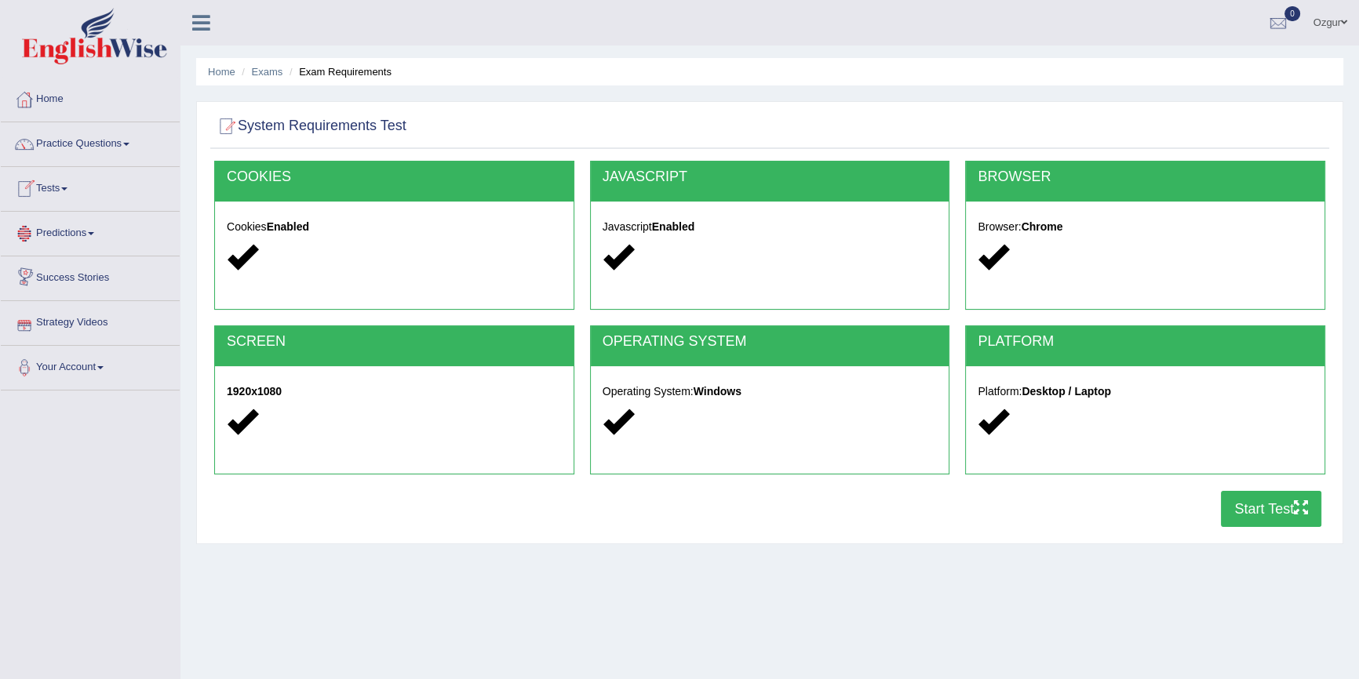
click at [67, 188] on span at bounding box center [64, 189] width 6 height 3
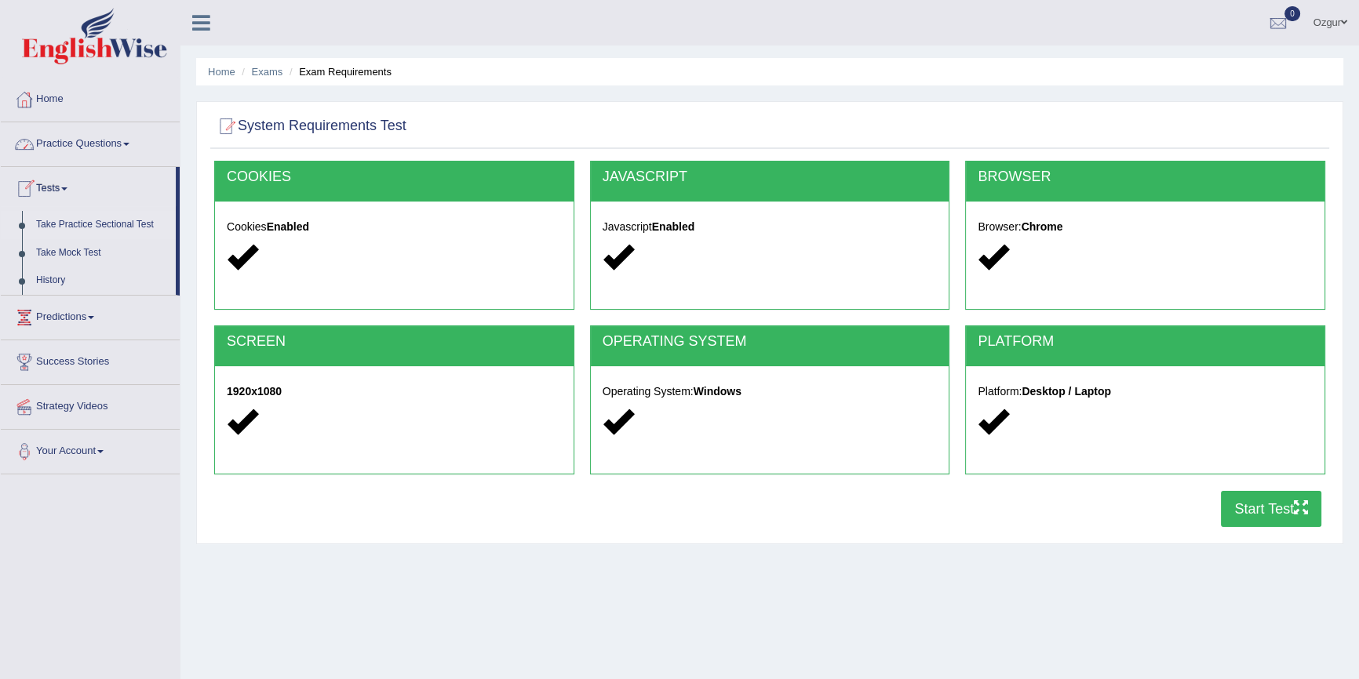
click at [80, 225] on link "Take Practice Sectional Test" at bounding box center [102, 225] width 147 height 28
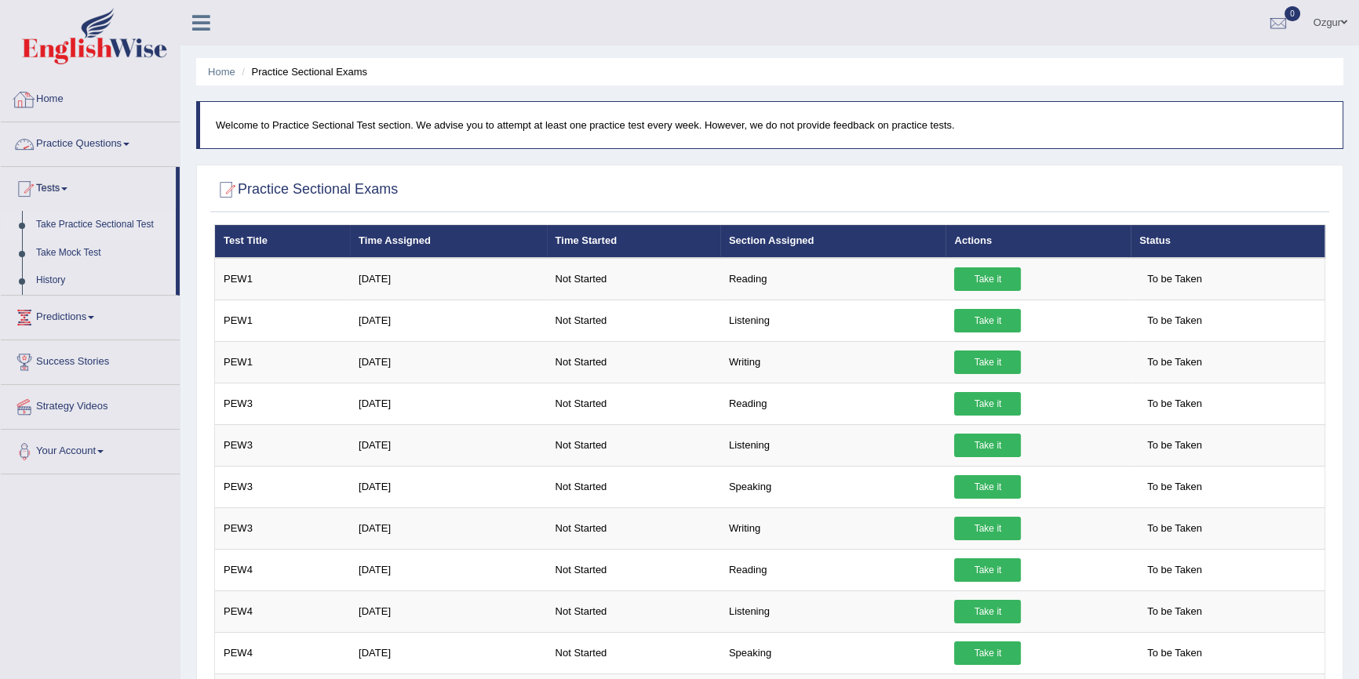
click at [71, 107] on link "Home" at bounding box center [90, 97] width 179 height 39
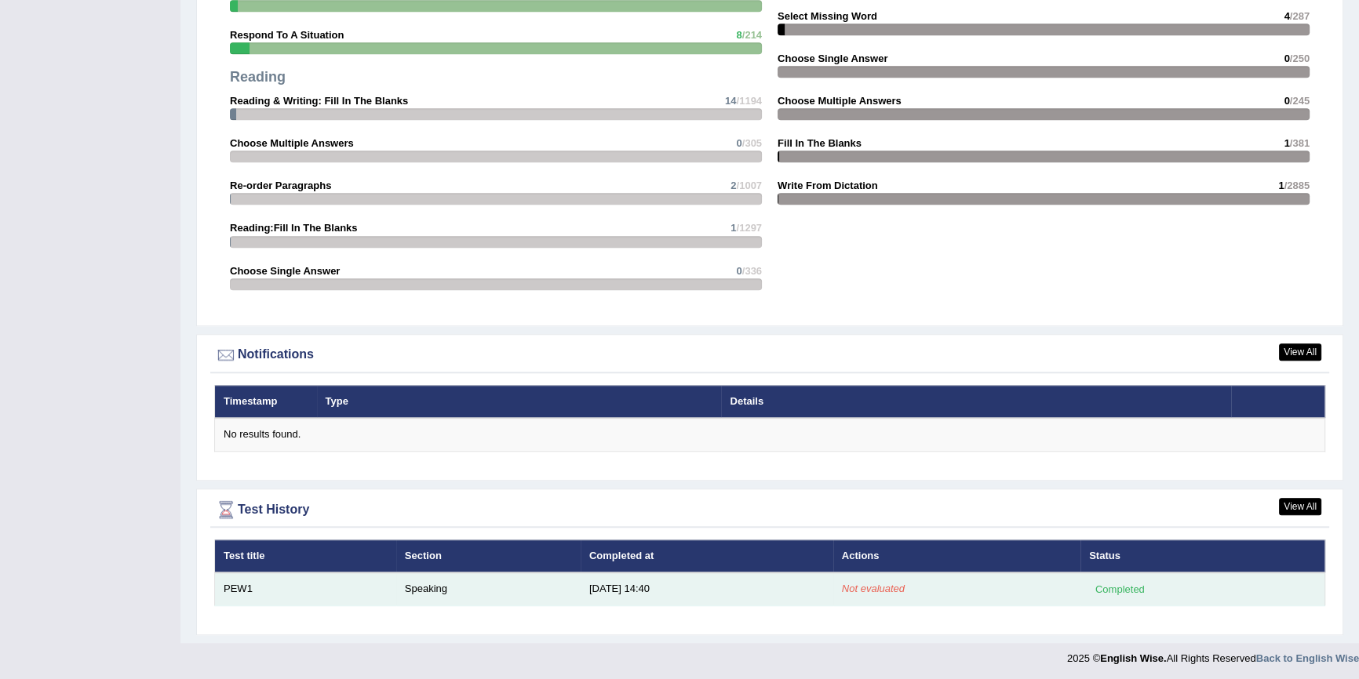
click at [887, 584] on em "Not evaluated" at bounding box center [873, 589] width 63 height 12
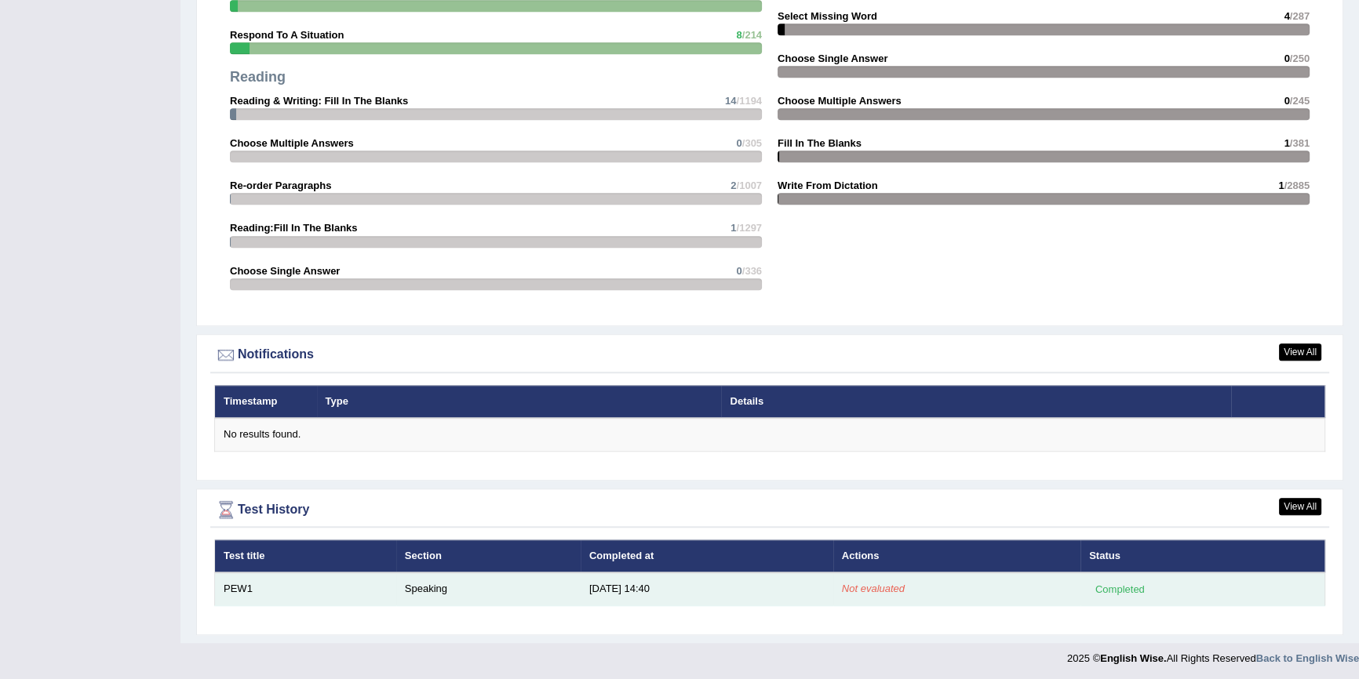
click at [887, 584] on em "Not evaluated" at bounding box center [873, 589] width 63 height 12
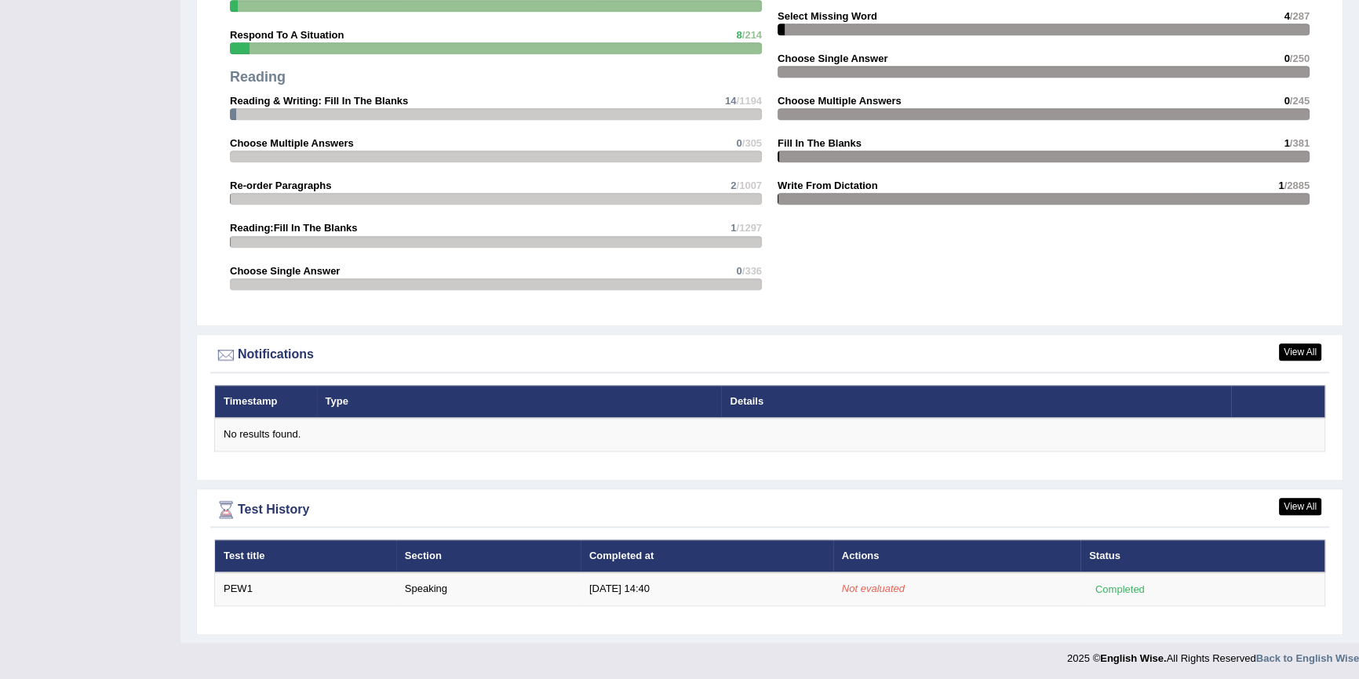
click at [316, 541] on th "Test title" at bounding box center [305, 556] width 181 height 33
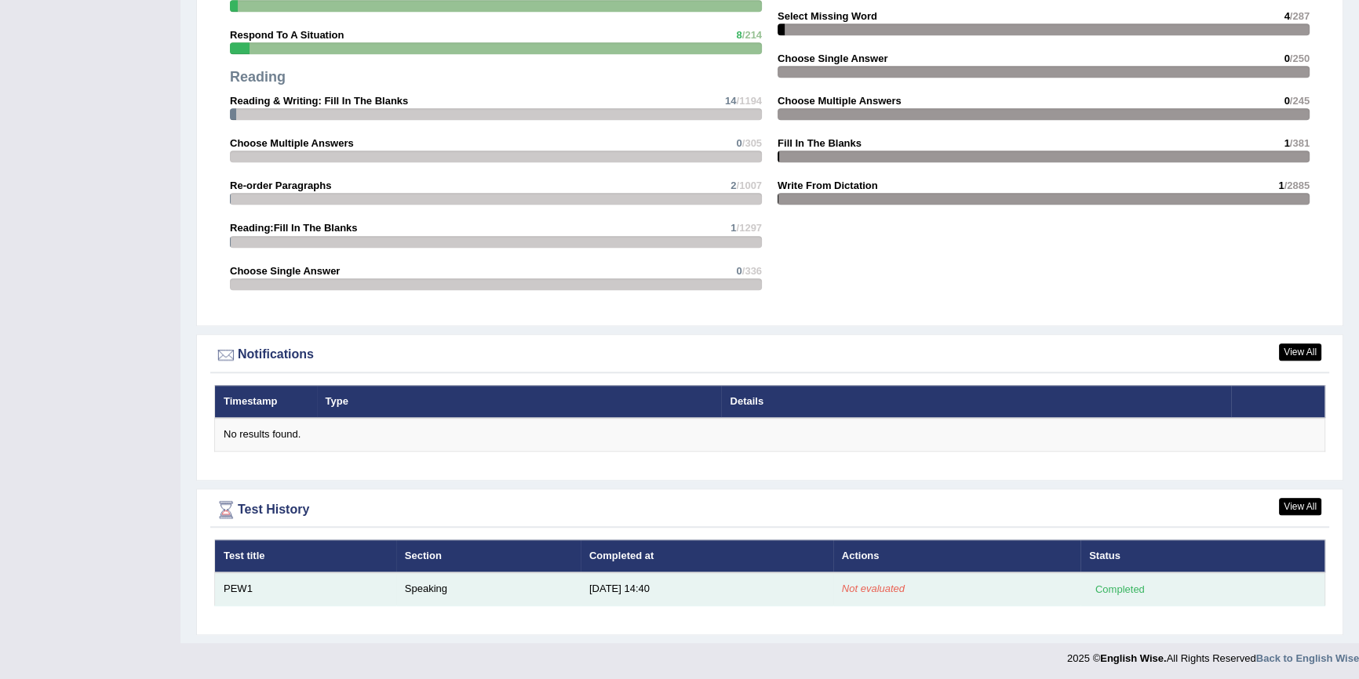
click at [368, 581] on td "PEW1" at bounding box center [305, 589] width 181 height 33
click at [367, 581] on td "PEW1" at bounding box center [305, 589] width 181 height 33
click at [367, 577] on td "PEW1" at bounding box center [305, 589] width 181 height 33
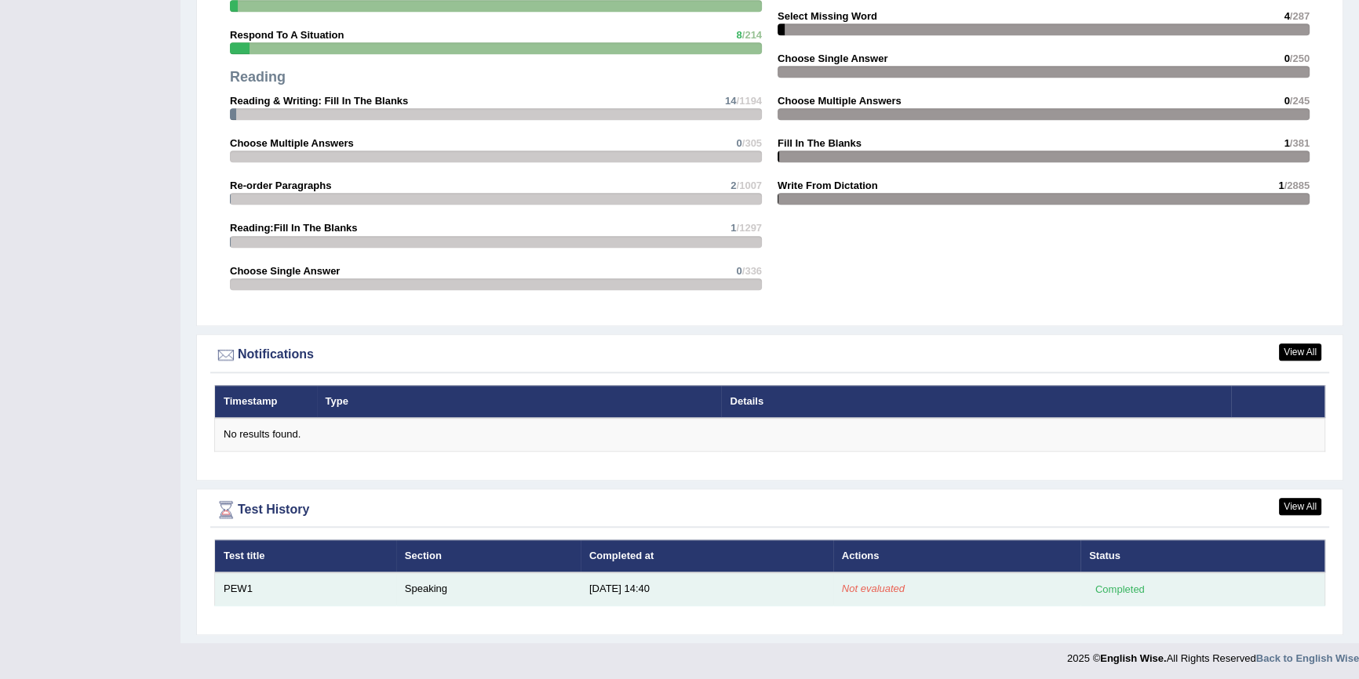
click at [367, 577] on td "PEW1" at bounding box center [305, 589] width 181 height 33
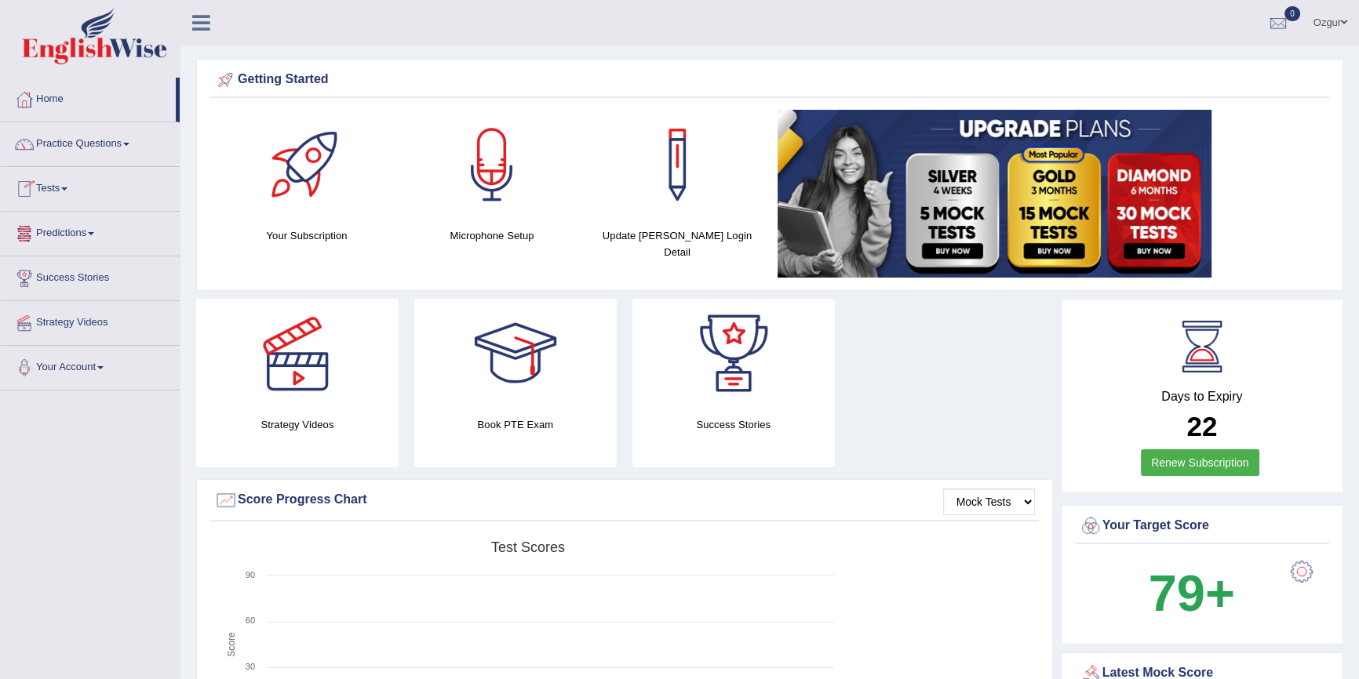
click at [70, 183] on link "Tests" at bounding box center [90, 186] width 179 height 39
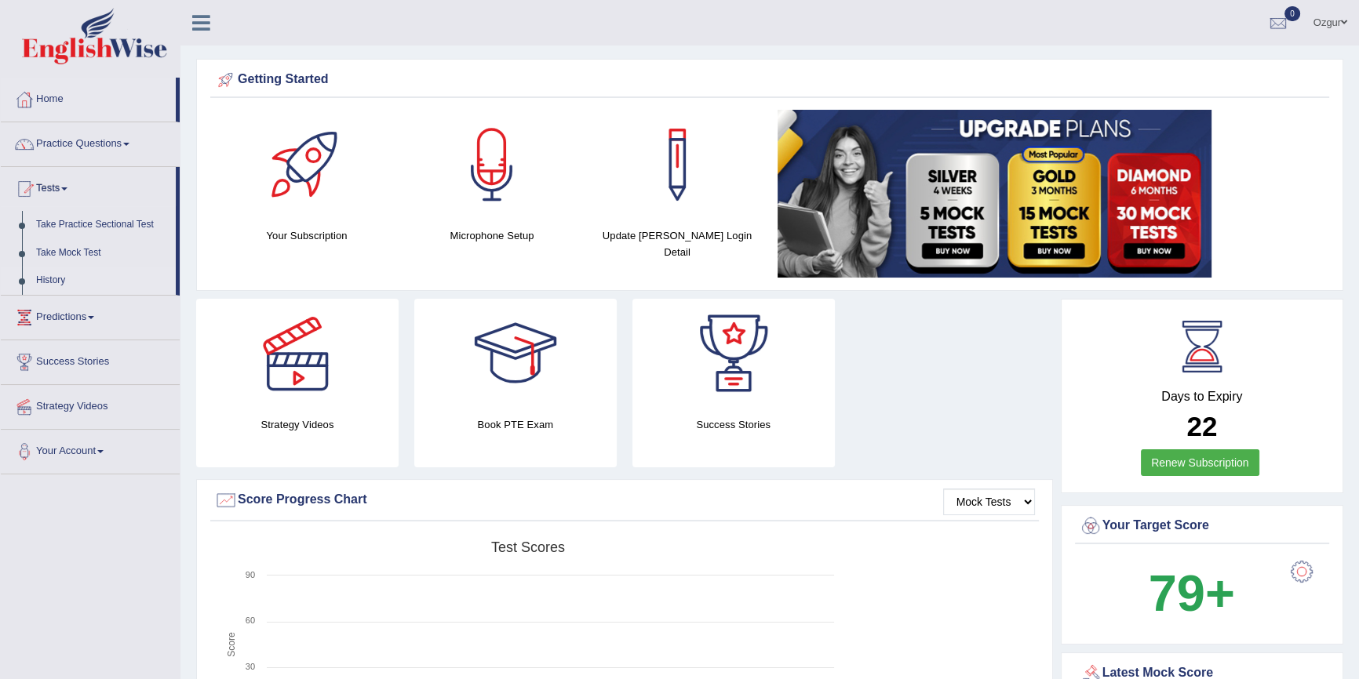
click at [40, 280] on link "History" at bounding box center [102, 281] width 147 height 28
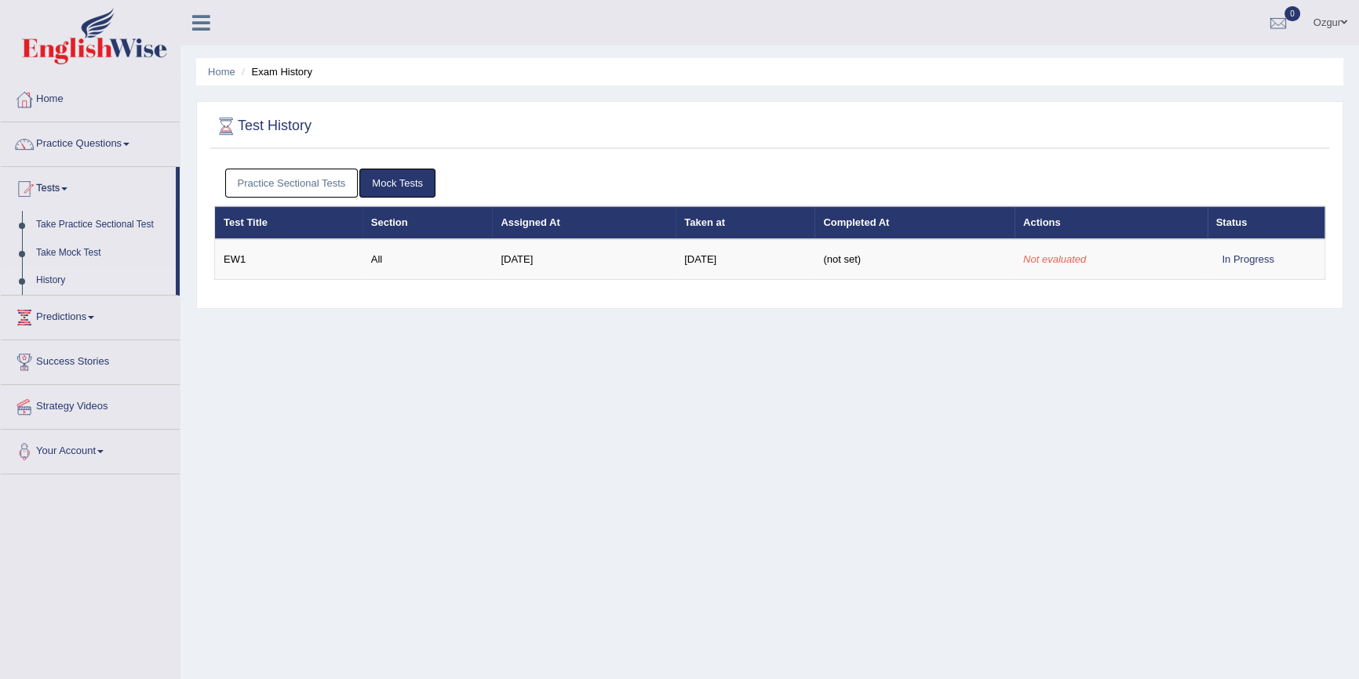
click at [279, 180] on link "Practice Sectional Tests" at bounding box center [291, 183] width 133 height 29
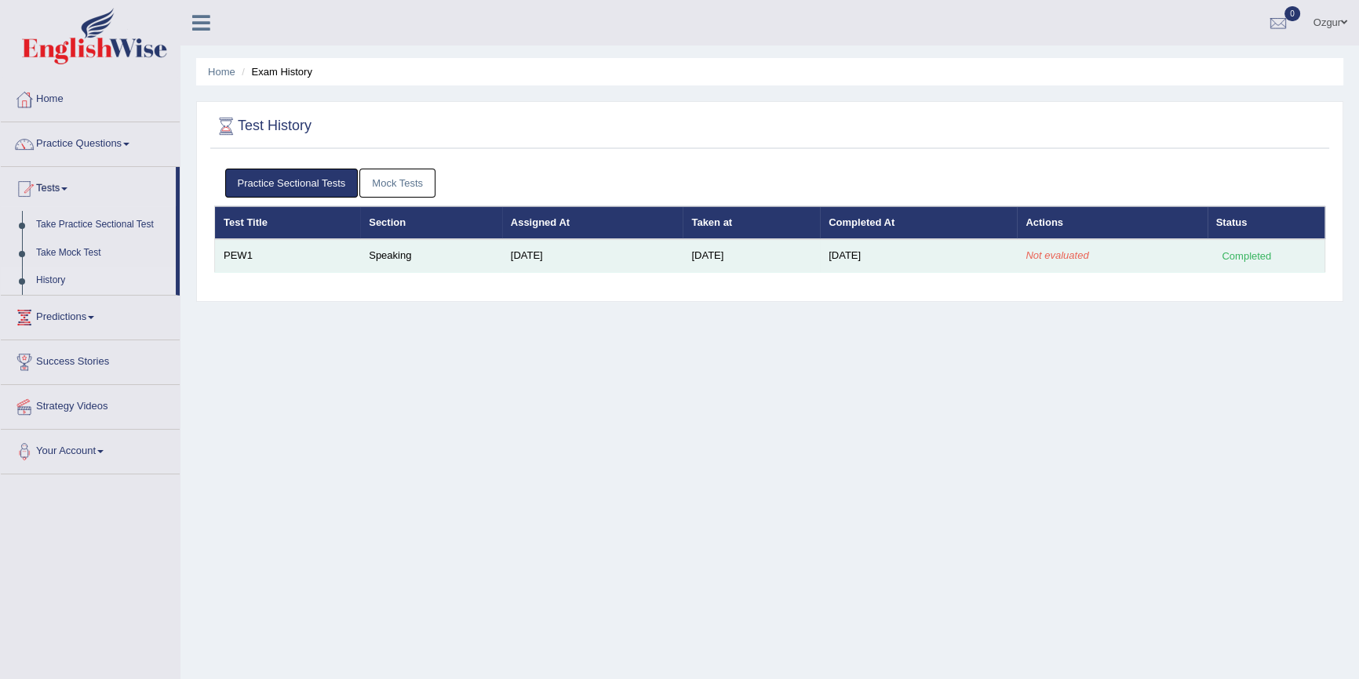
drag, startPoint x: 1007, startPoint y: 259, endPoint x: 1125, endPoint y: 250, distance: 118.8
click at [1125, 250] on tr "PEW1 Speaking Sep 22, 2025 Oct 3, 2025 Oct 3, 2025 Not evaluated Completed" at bounding box center [770, 255] width 1110 height 33
click at [1125, 250] on td "Not evaluated" at bounding box center [1112, 255] width 190 height 33
click at [1036, 264] on td "Not evaluated" at bounding box center [1112, 255] width 190 height 33
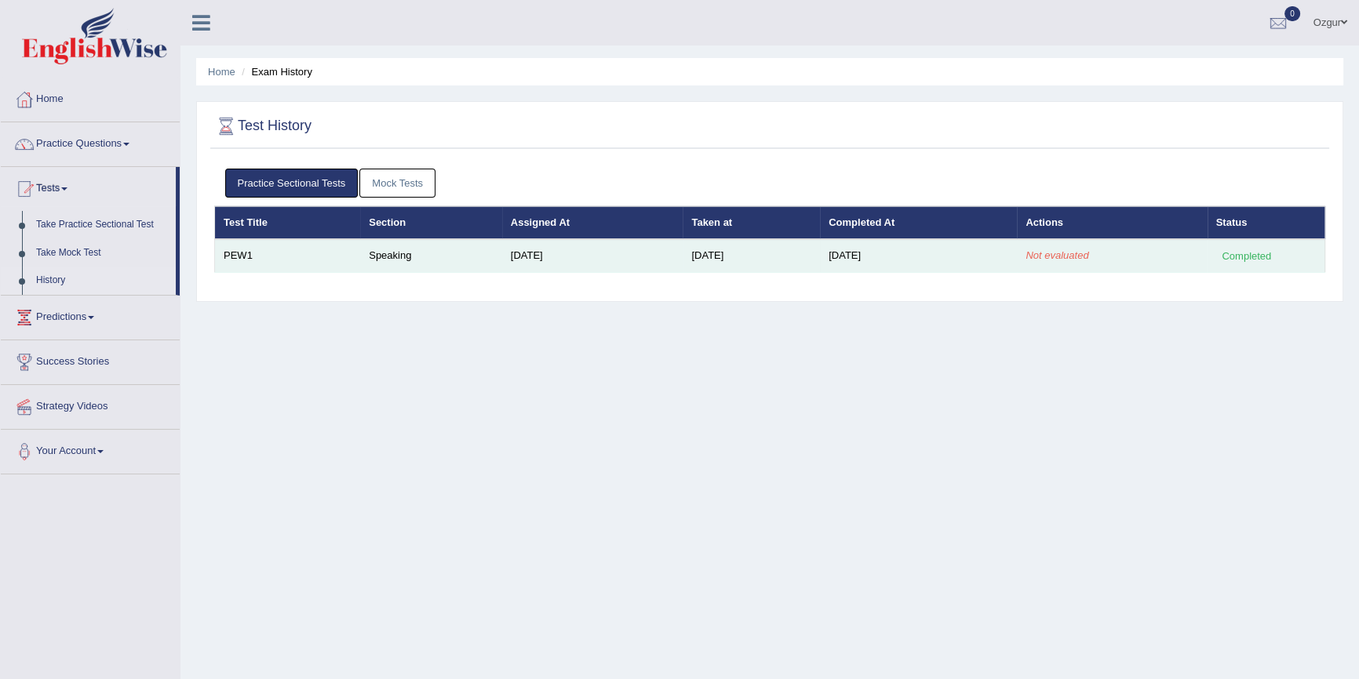
click at [1043, 257] on em "Not evaluated" at bounding box center [1056, 255] width 63 height 12
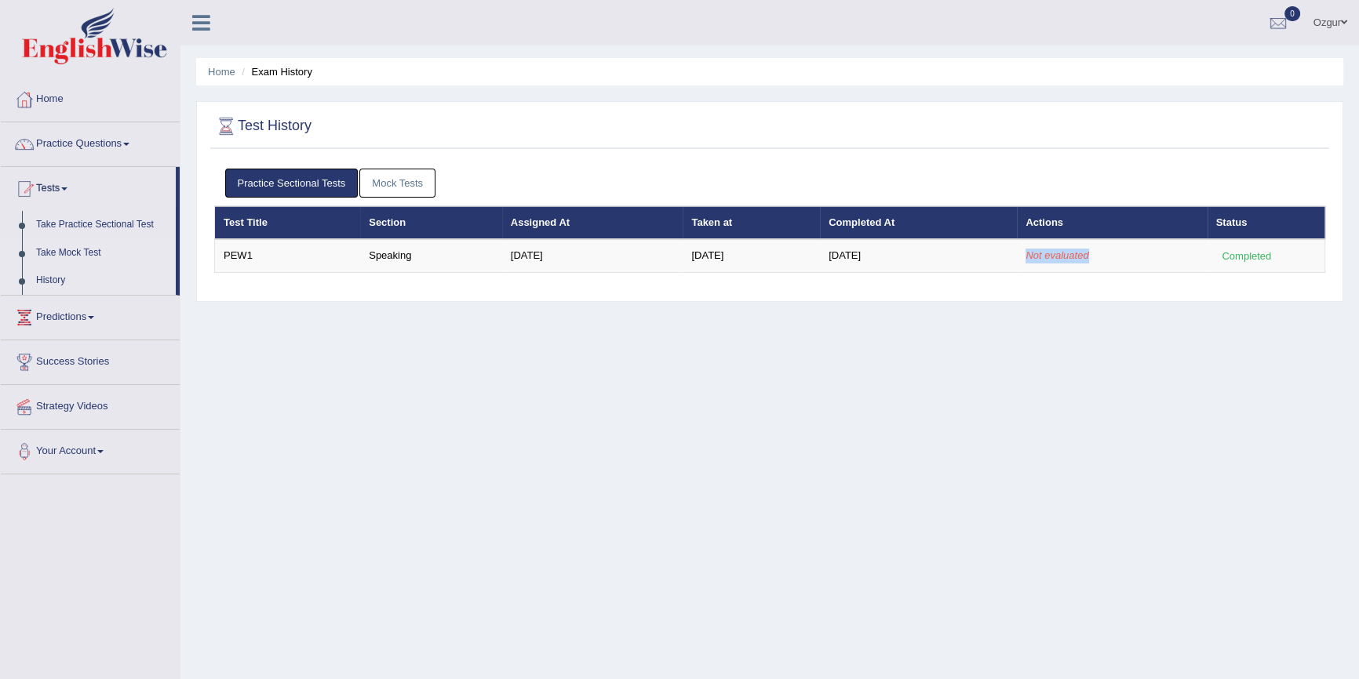
click at [65, 250] on link "Take Mock Test" at bounding box center [102, 253] width 147 height 28
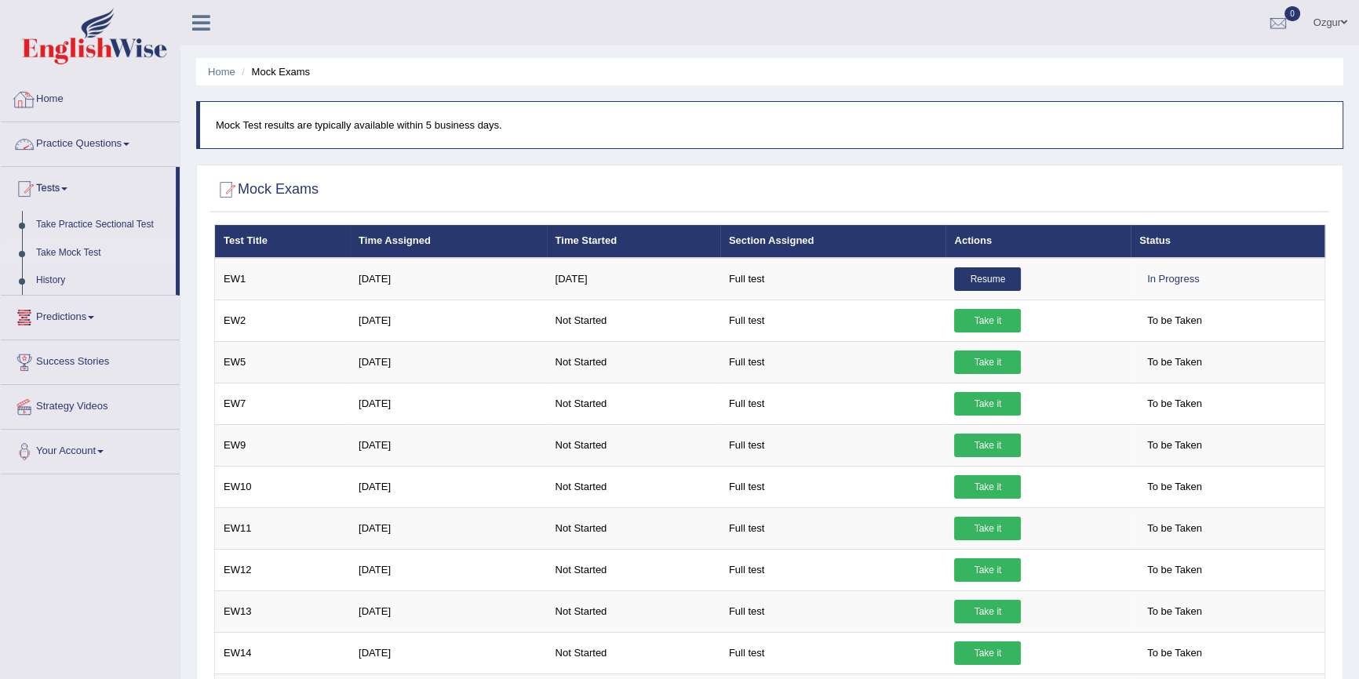
click at [74, 143] on link "Practice Questions" at bounding box center [90, 141] width 179 height 39
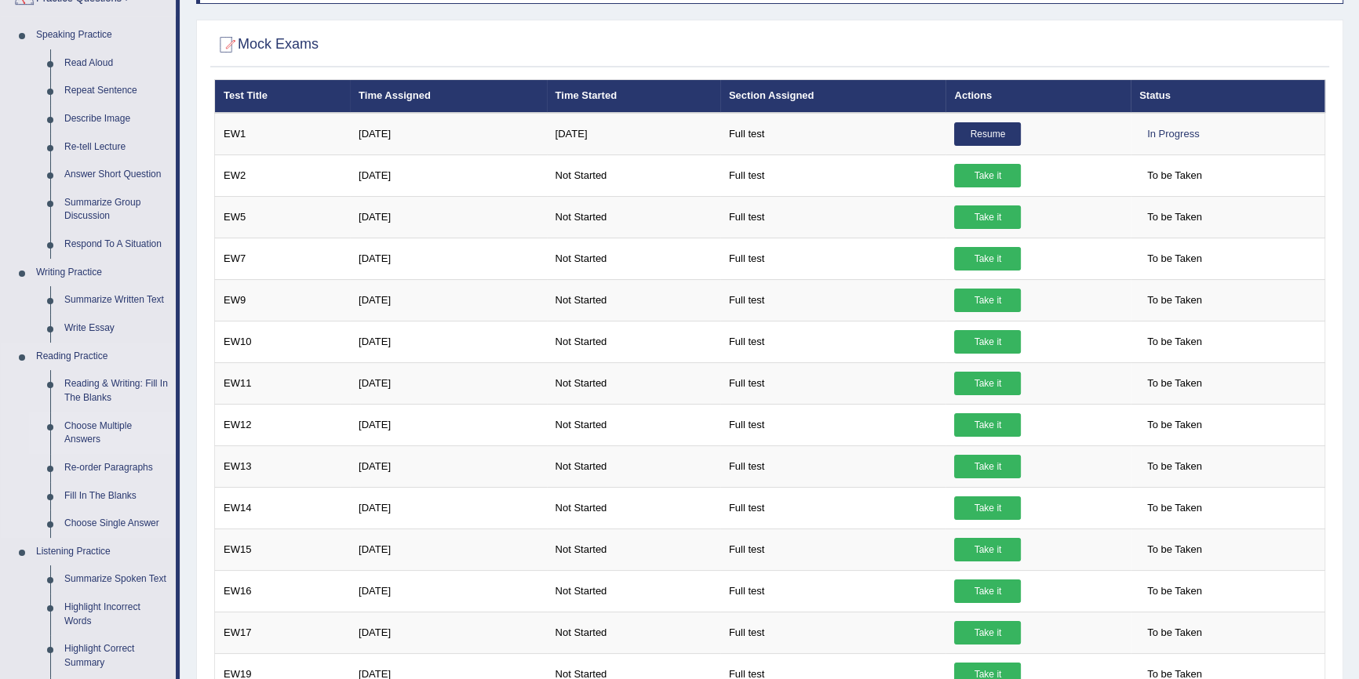
scroll to position [142, 0]
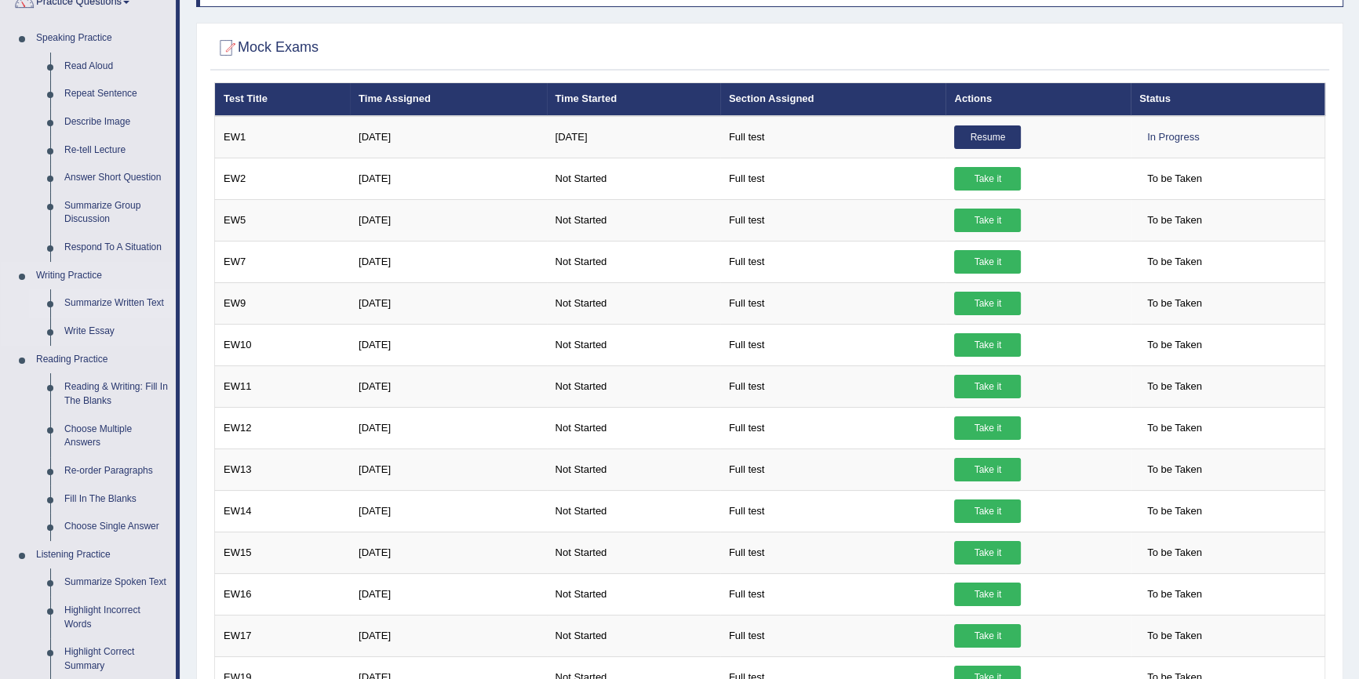
click at [126, 302] on link "Summarize Written Text" at bounding box center [116, 303] width 118 height 28
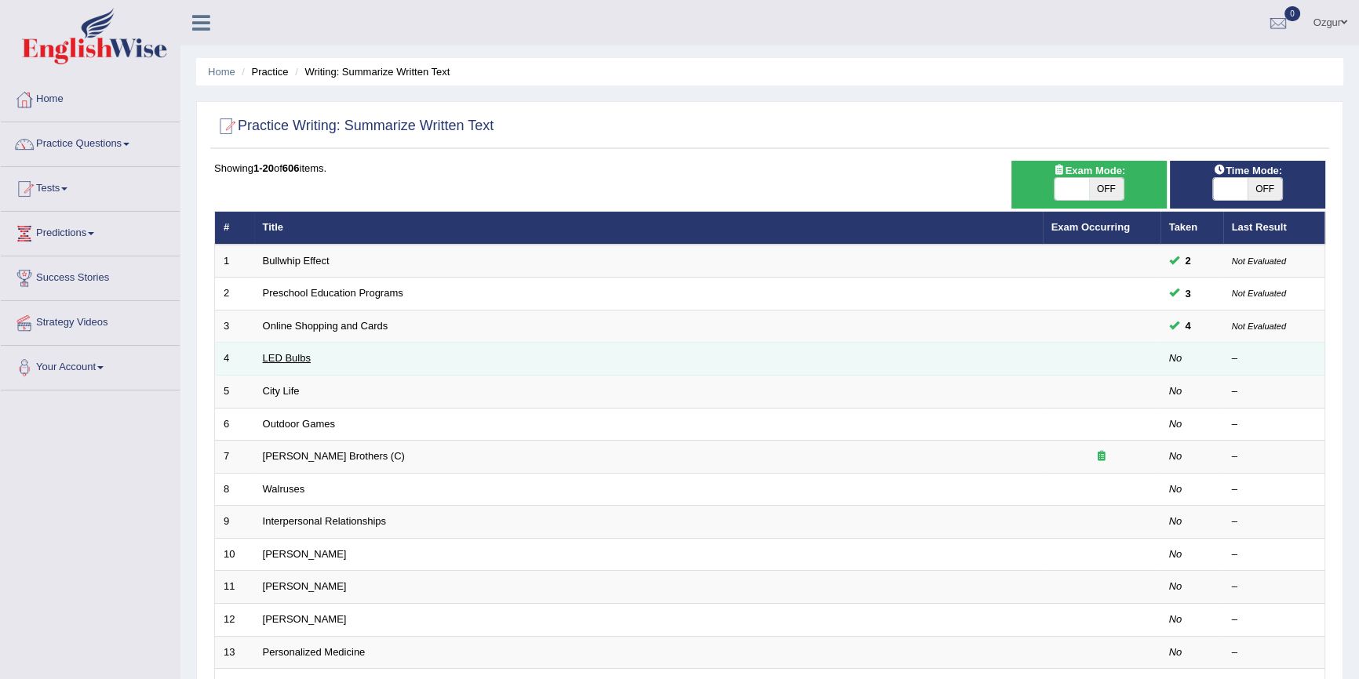
click at [297, 359] on link "LED Bulbs" at bounding box center [287, 358] width 48 height 12
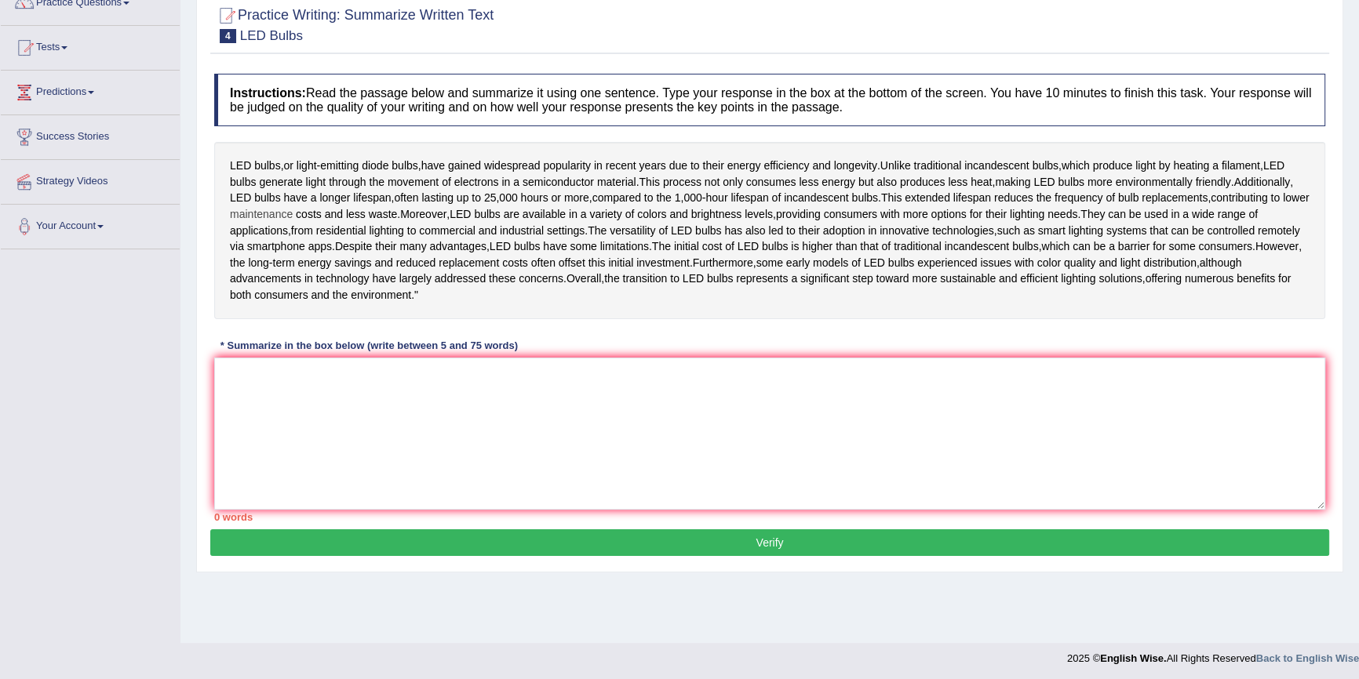
scroll to position [142, 0]
drag, startPoint x: 365, startPoint y: 382, endPoint x: 519, endPoint y: 393, distance: 154.2
click at [519, 393] on div "Instructions: Read the passage below and summarize it using one sentence. Type …" at bounding box center [769, 297] width 1119 height 464
click at [518, 353] on div "* Summarize in the box below (write between 5 and 75 words)" at bounding box center [369, 345] width 310 height 15
click at [351, 447] on textarea at bounding box center [769, 433] width 1111 height 152
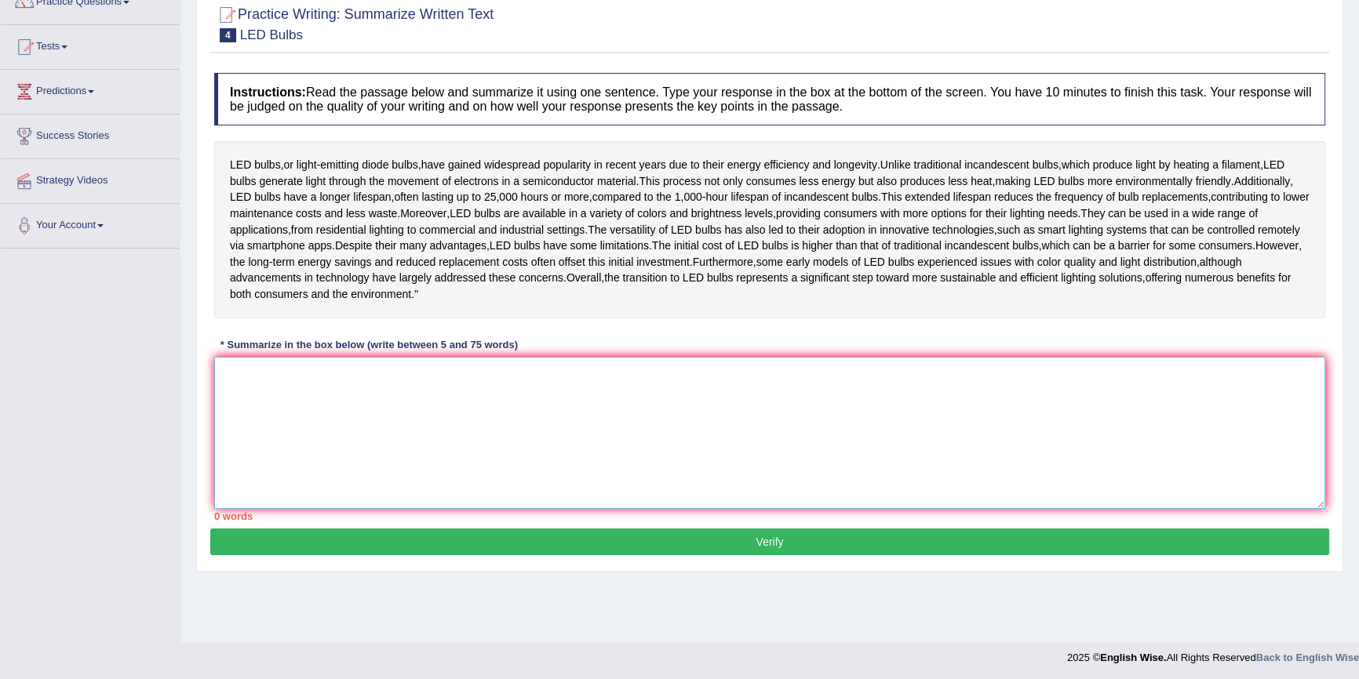
click at [581, 437] on textarea at bounding box center [769, 433] width 1111 height 152
click at [332, 440] on textarea at bounding box center [769, 433] width 1111 height 152
type textarea "F"
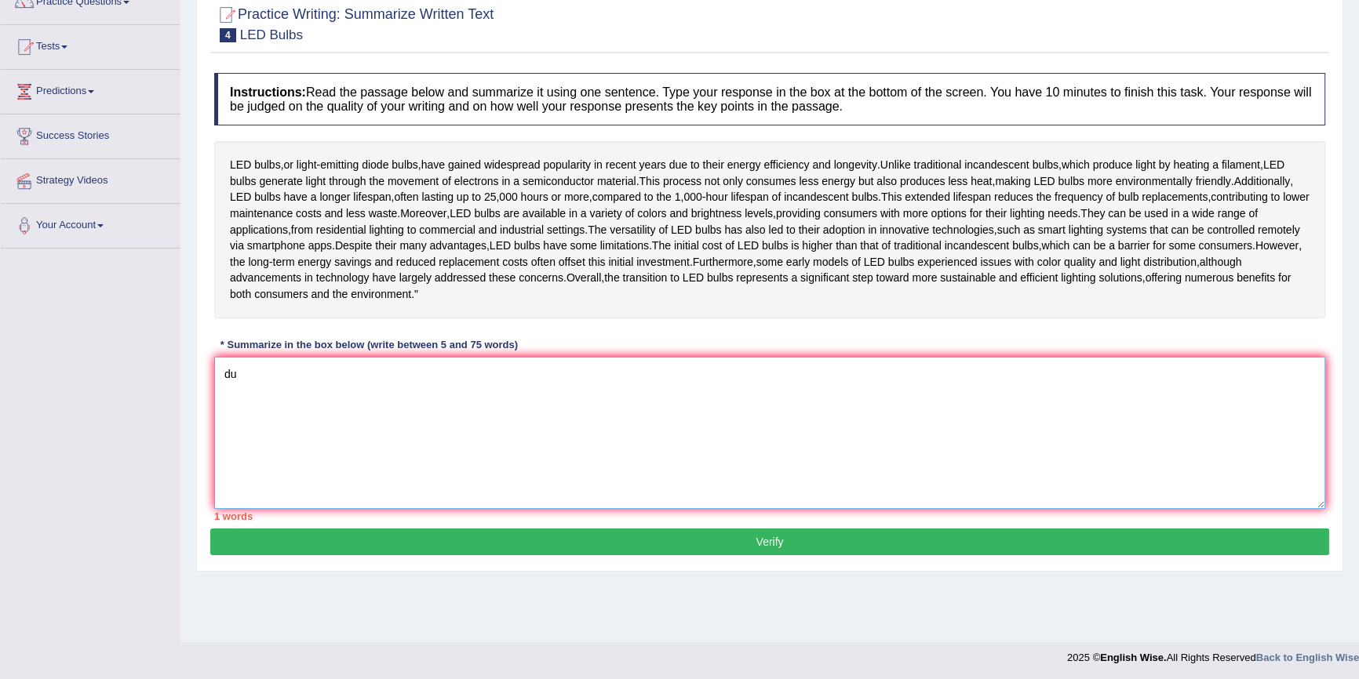
type textarea "d"
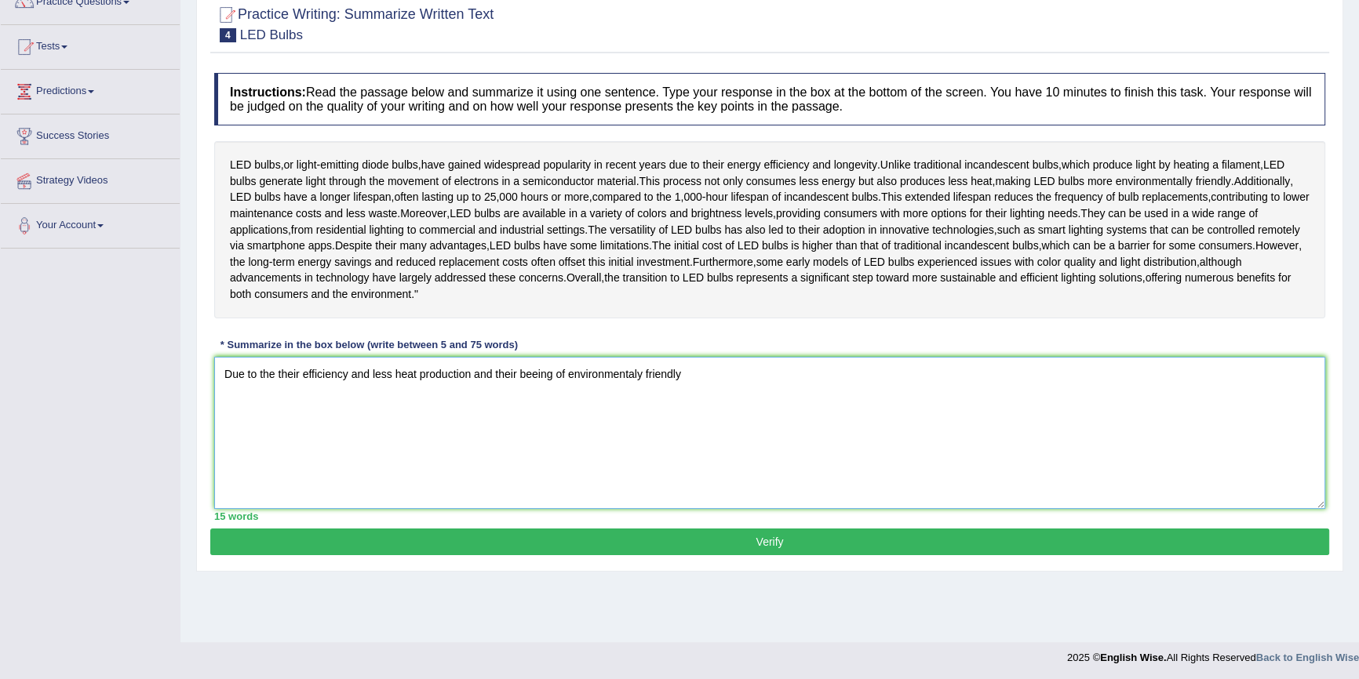
drag, startPoint x: 568, startPoint y: 423, endPoint x: 529, endPoint y: 429, distance: 39.7
click at [521, 433] on textarea "Due to the their efficiency and less heat production and their beeing of enviro…" at bounding box center [769, 433] width 1111 height 152
click at [646, 417] on textarea "Due to the their efficiency and less heat production and their environmentaly f…" at bounding box center [769, 433] width 1111 height 152
click at [489, 424] on textarea "Due to the their efficiency and less heat production and their environmentaly f…" at bounding box center [769, 433] width 1111 height 152
click at [658, 421] on textarea "Due to the their efficiency and less heat production, their environmentaly frie…" at bounding box center [769, 433] width 1111 height 152
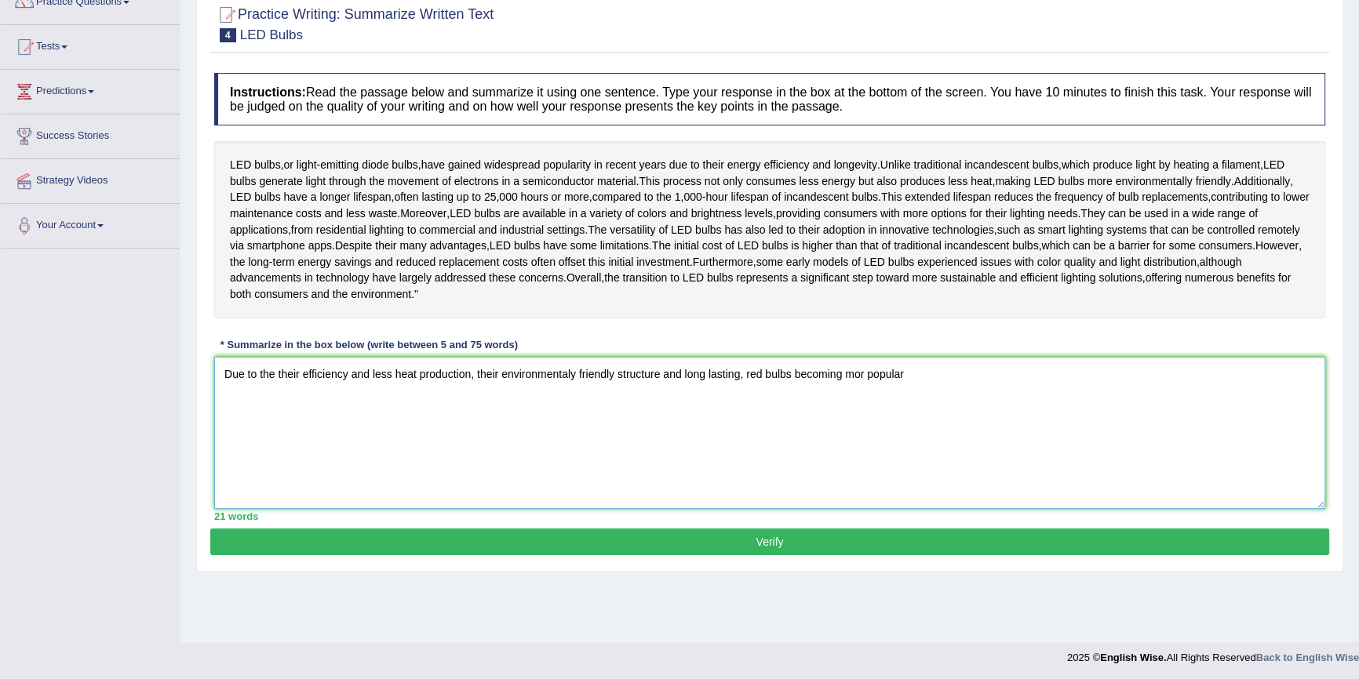
click at [741, 416] on textarea "Due to the their efficiency and less heat production, their environmentaly frie…" at bounding box center [769, 433] width 1111 height 152
click at [753, 416] on textarea "Due to the their efficiency and less heat production, their environmentaly frie…" at bounding box center [769, 433] width 1111 height 152
click at [912, 426] on textarea "Due to the their efficiency and less heat production, their environmentaly frie…" at bounding box center [769, 433] width 1111 height 152
click at [866, 421] on textarea "Due to the their efficiency and less heat production, their environmentaly frie…" at bounding box center [769, 433] width 1111 height 152
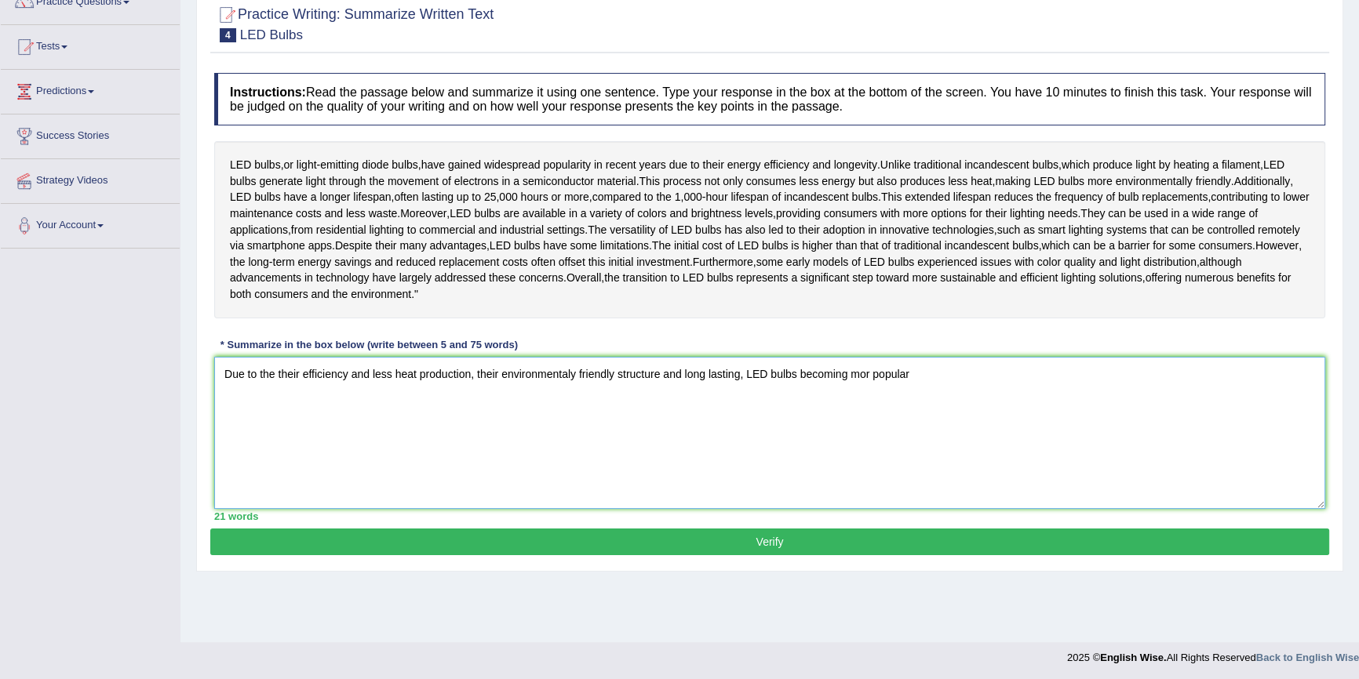
click at [869, 421] on textarea "Due to the their efficiency and less heat production, their environmentaly frie…" at bounding box center [769, 433] width 1111 height 152
click at [919, 432] on textarea "Due to the their efficiency and less heat production, their environmentaly frie…" at bounding box center [769, 433] width 1111 height 152
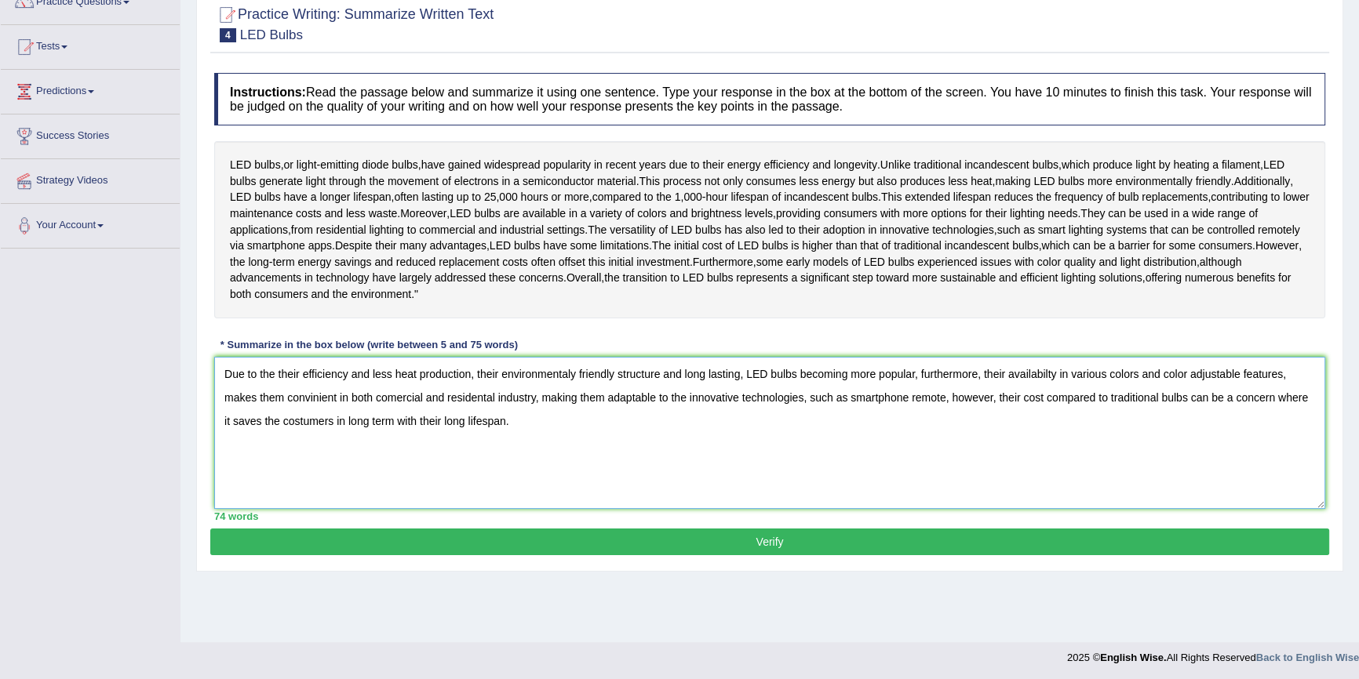
type textarea "Due to the their efficiency and less heat production, their environmentaly frie…"
click at [368, 555] on button "Verify" at bounding box center [769, 542] width 1119 height 27
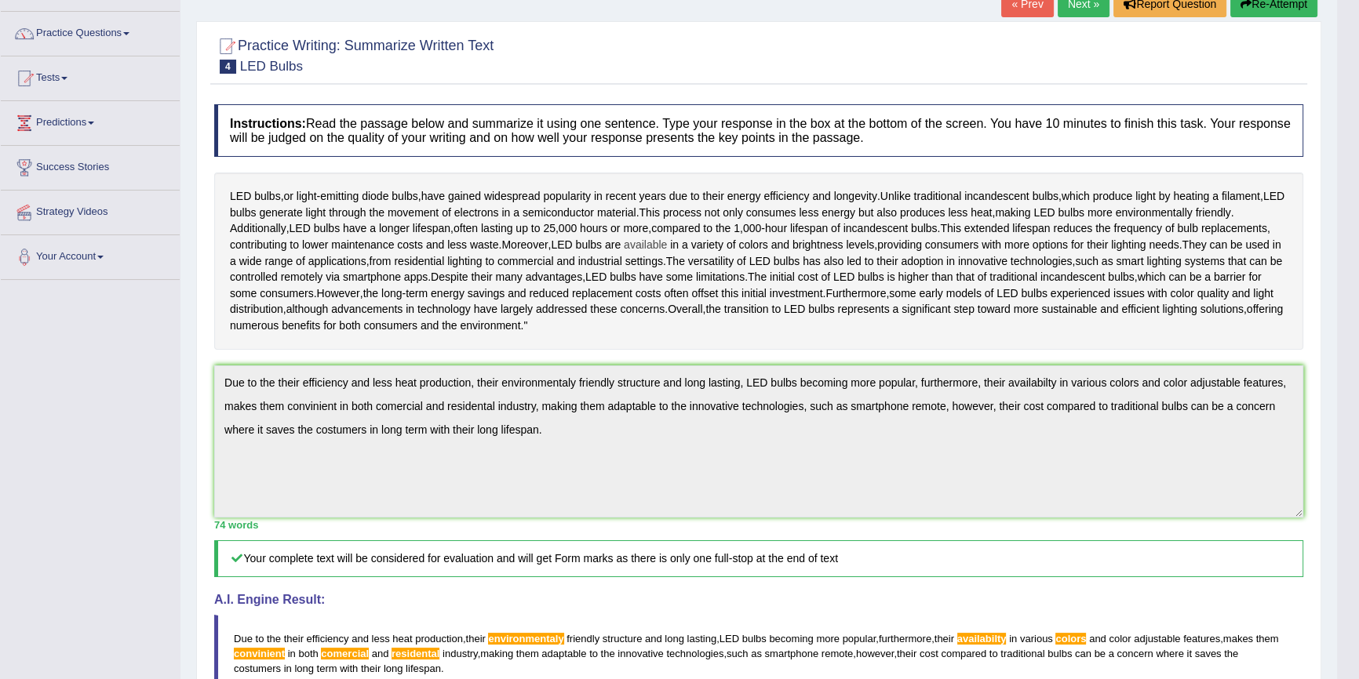
scroll to position [326, 0]
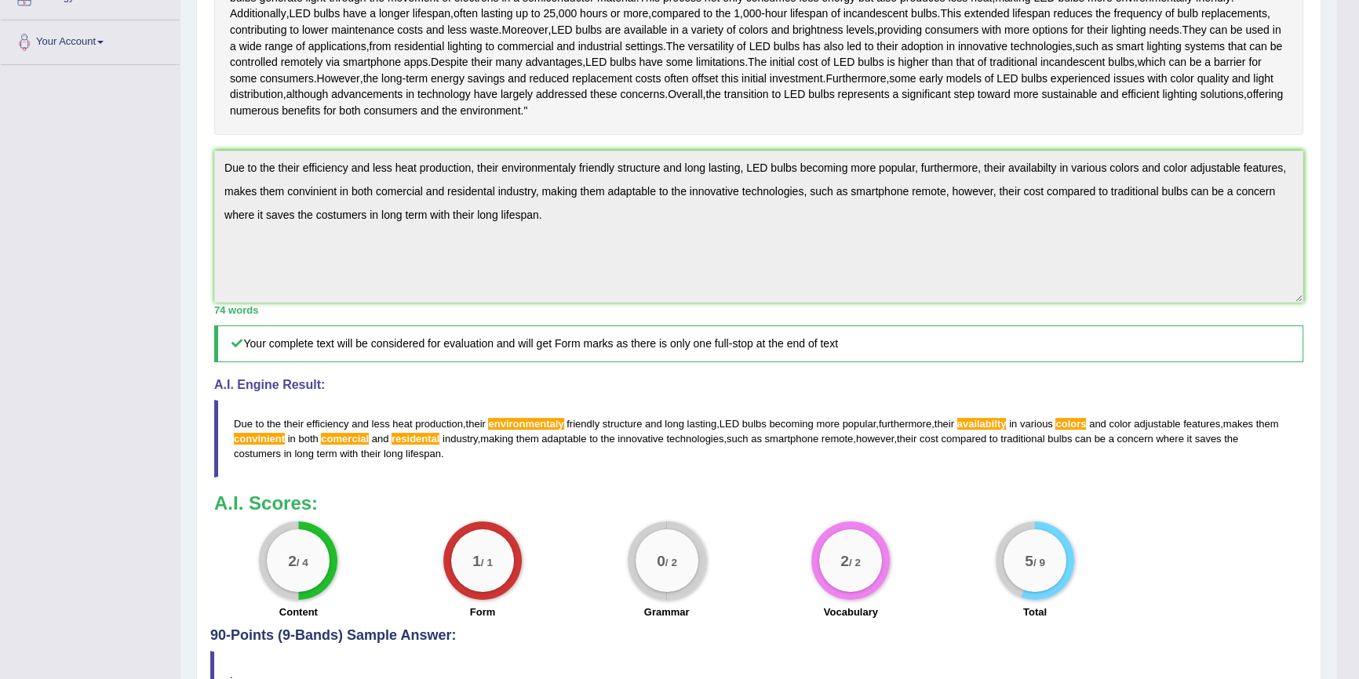
drag, startPoint x: 239, startPoint y: 470, endPoint x: 581, endPoint y: 474, distance: 342.1
click at [581, 474] on blockquote "Due to the their efficiency and less heat production , their environmentaly fri…" at bounding box center [758, 439] width 1089 height 78
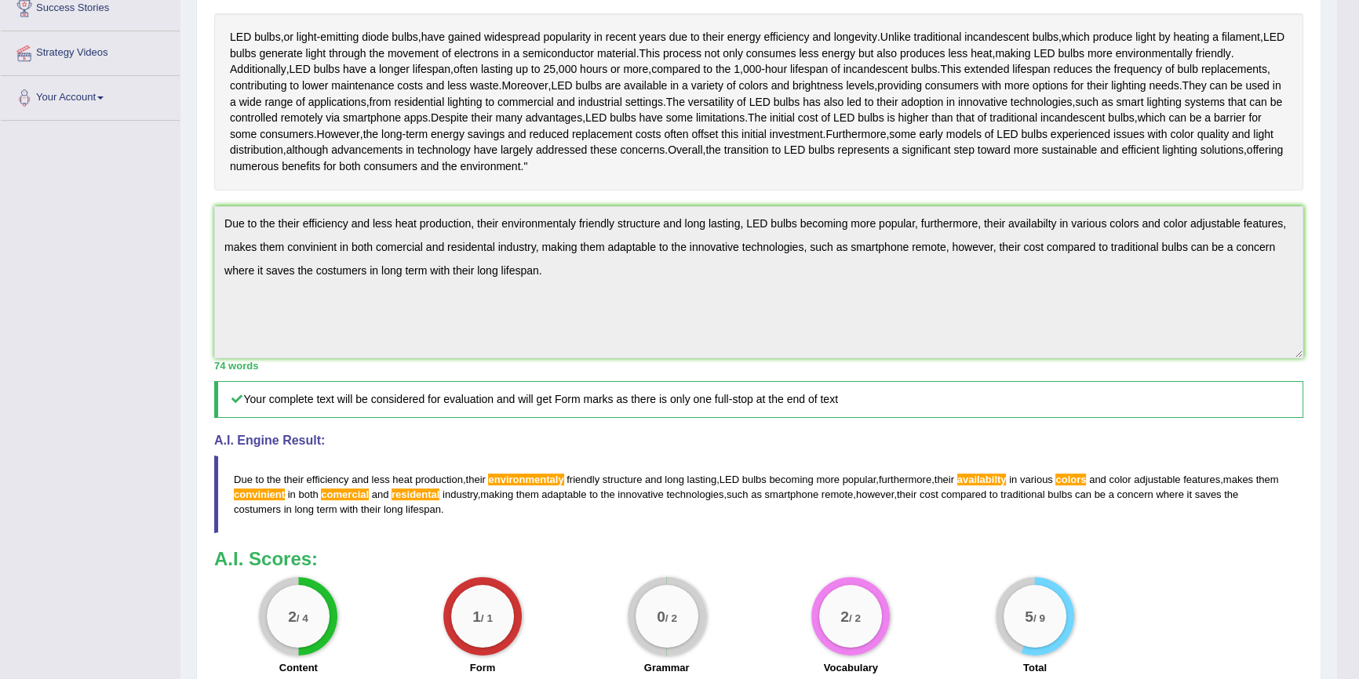
scroll to position [0, 0]
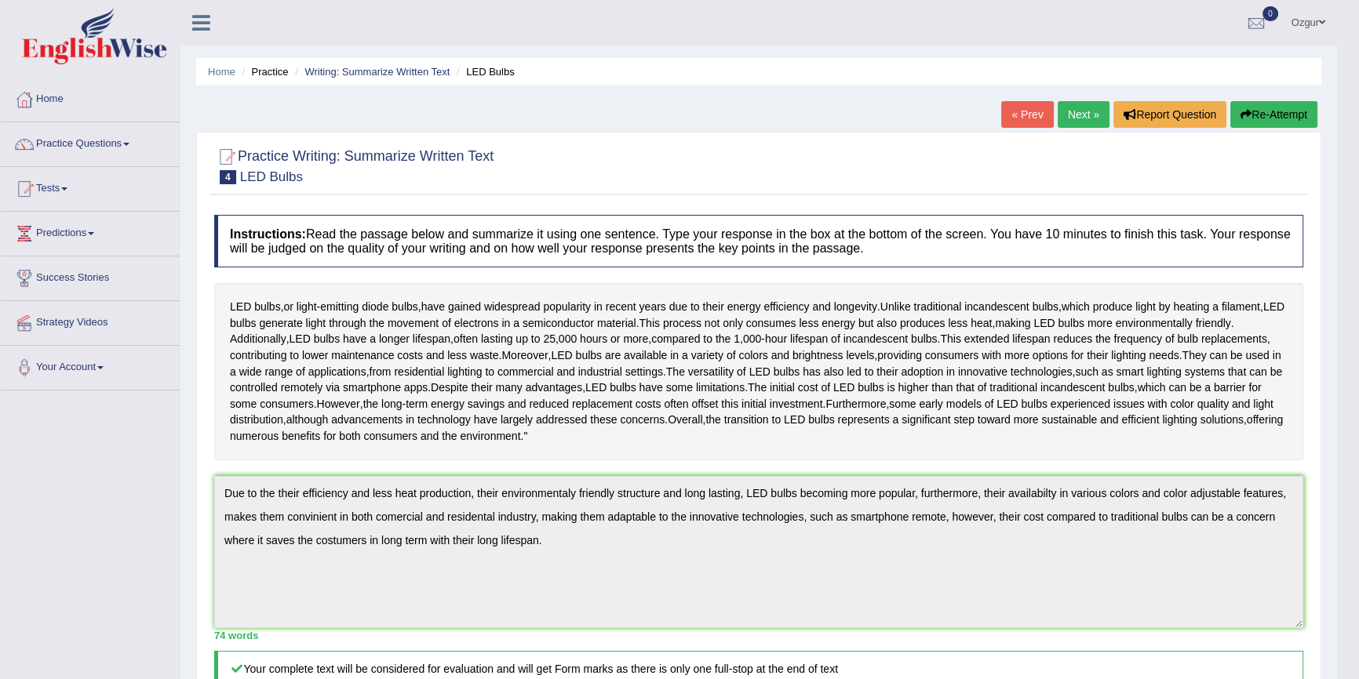
click at [1261, 110] on button "Re-Attempt" at bounding box center [1273, 114] width 87 height 27
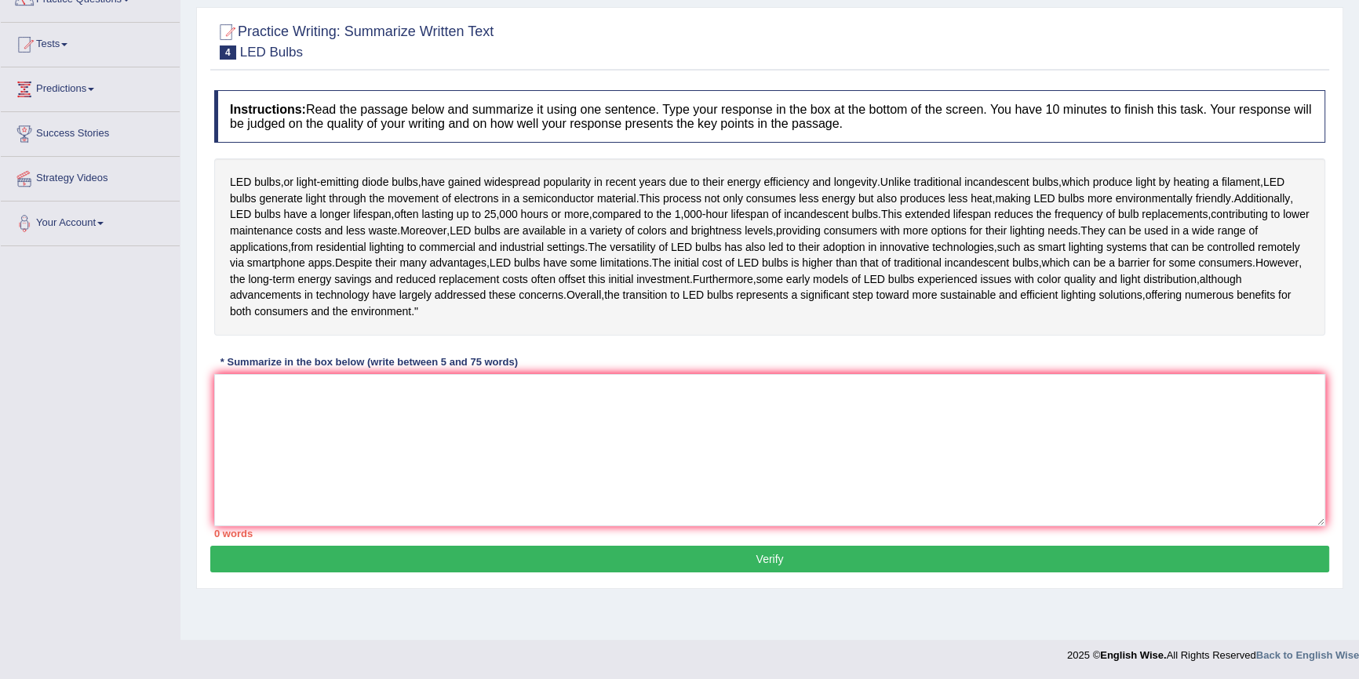
scroll to position [153, 0]
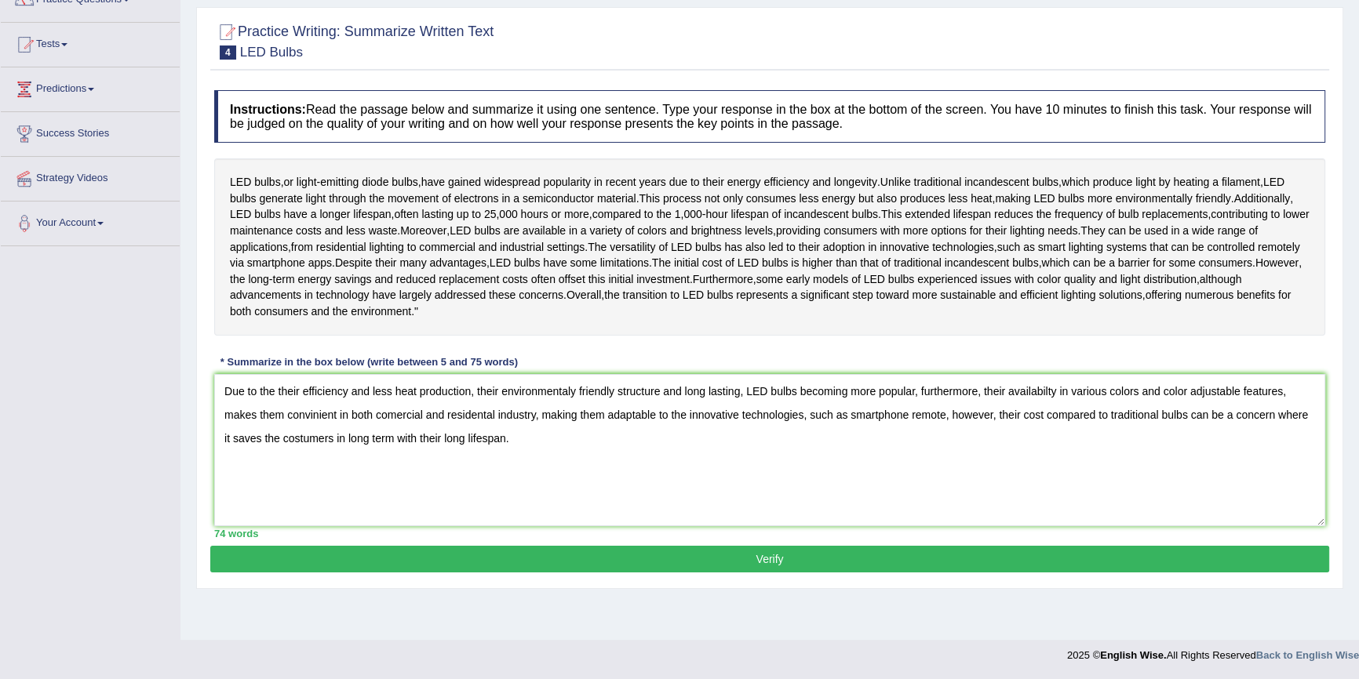
click at [288, 430] on textarea "Due to the their efficiency and less heat production, their environmentaly frie…" at bounding box center [769, 450] width 1111 height 152
click at [1034, 428] on textarea "Due to the their efficiency and less heat production, their environmentaly frie…" at bounding box center [769, 450] width 1111 height 152
click at [1007, 486] on textarea "Due to the their efficiency and less heat production, their environmentaly frie…" at bounding box center [769, 450] width 1111 height 152
click at [1025, 429] on textarea "Due to the their efficiency and less heat production, their environmentaly frie…" at bounding box center [769, 450] width 1111 height 152
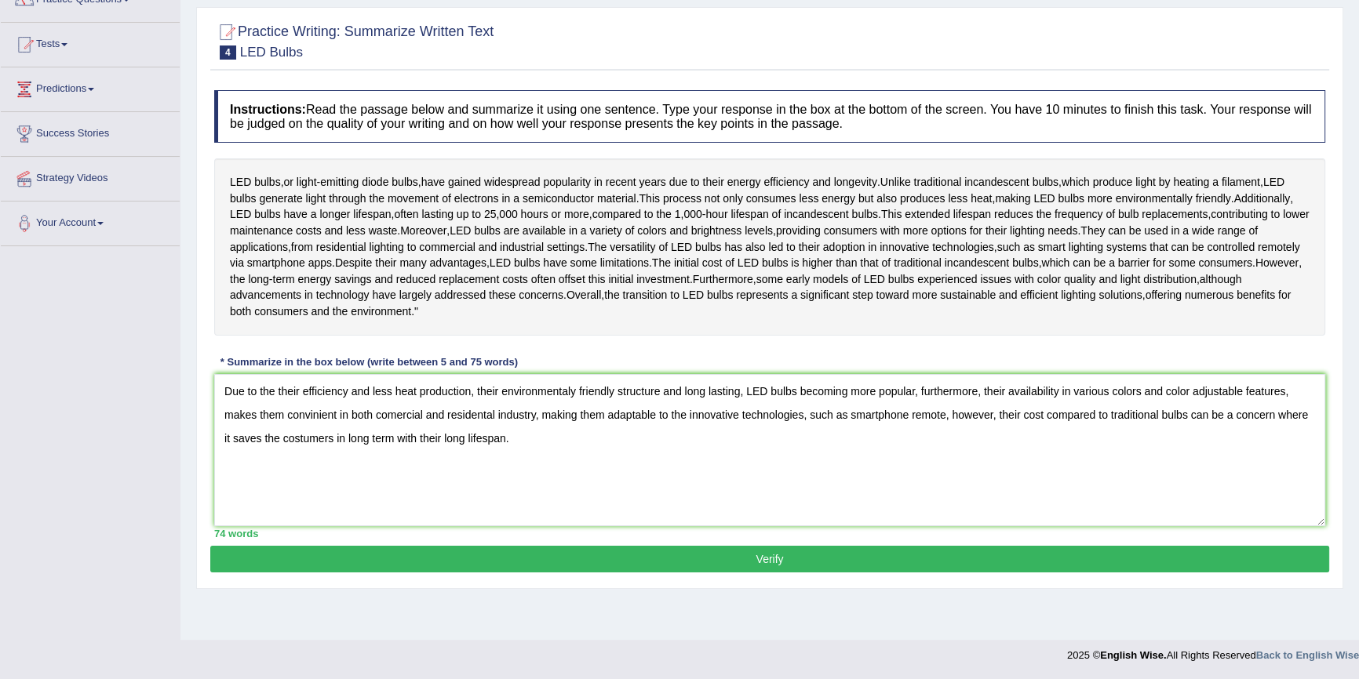
click at [395, 452] on textarea "Due to the their efficiency and less heat production, their environmentaly frie…" at bounding box center [769, 450] width 1111 height 152
click at [633, 450] on textarea "Due to the their efficiency and less heat production, their environmentaly frie…" at bounding box center [769, 450] width 1111 height 152
click at [297, 431] on textarea "Due to the their efficiency and less heat production, their environmentaly frie…" at bounding box center [769, 450] width 1111 height 152
click at [286, 428] on textarea "Due to the LED efficiency and less heat production, their environmentaly friend…" at bounding box center [769, 450] width 1111 height 152
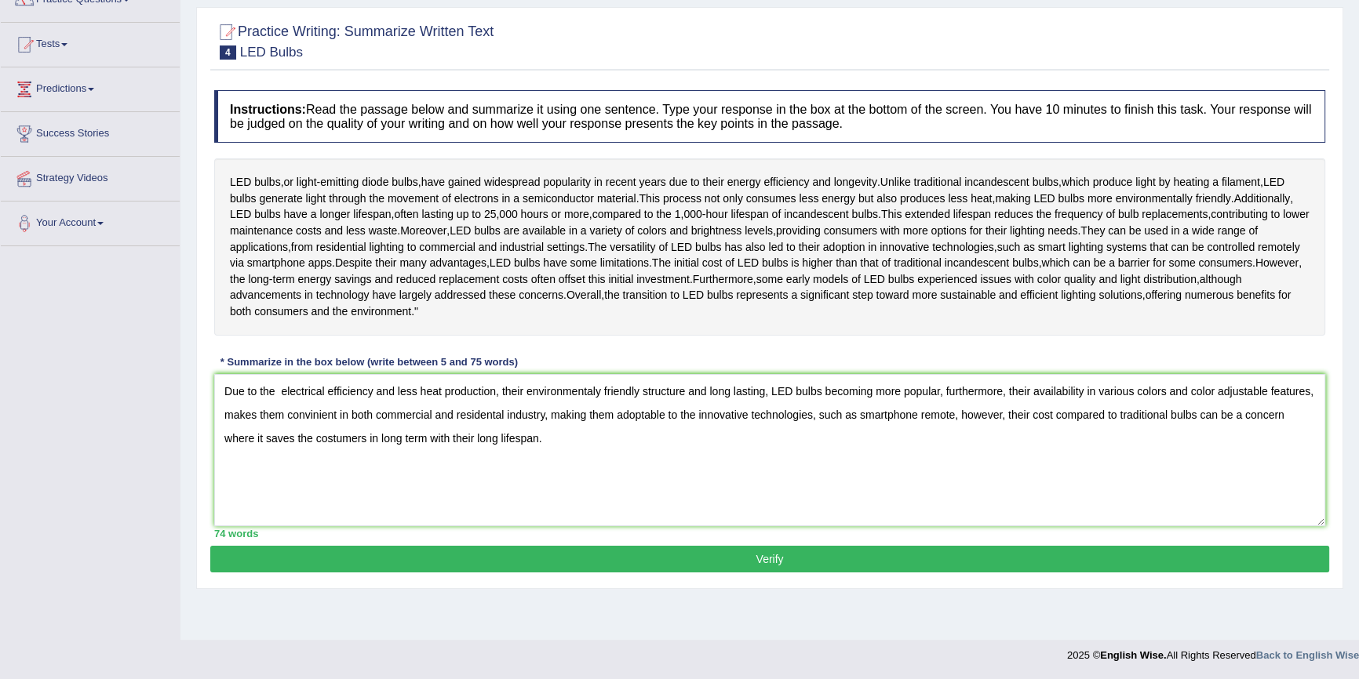
type textarea "Due to the electrical efficiency and less heat production, their environmentaly…"
click at [340, 573] on button "Verify" at bounding box center [769, 559] width 1119 height 27
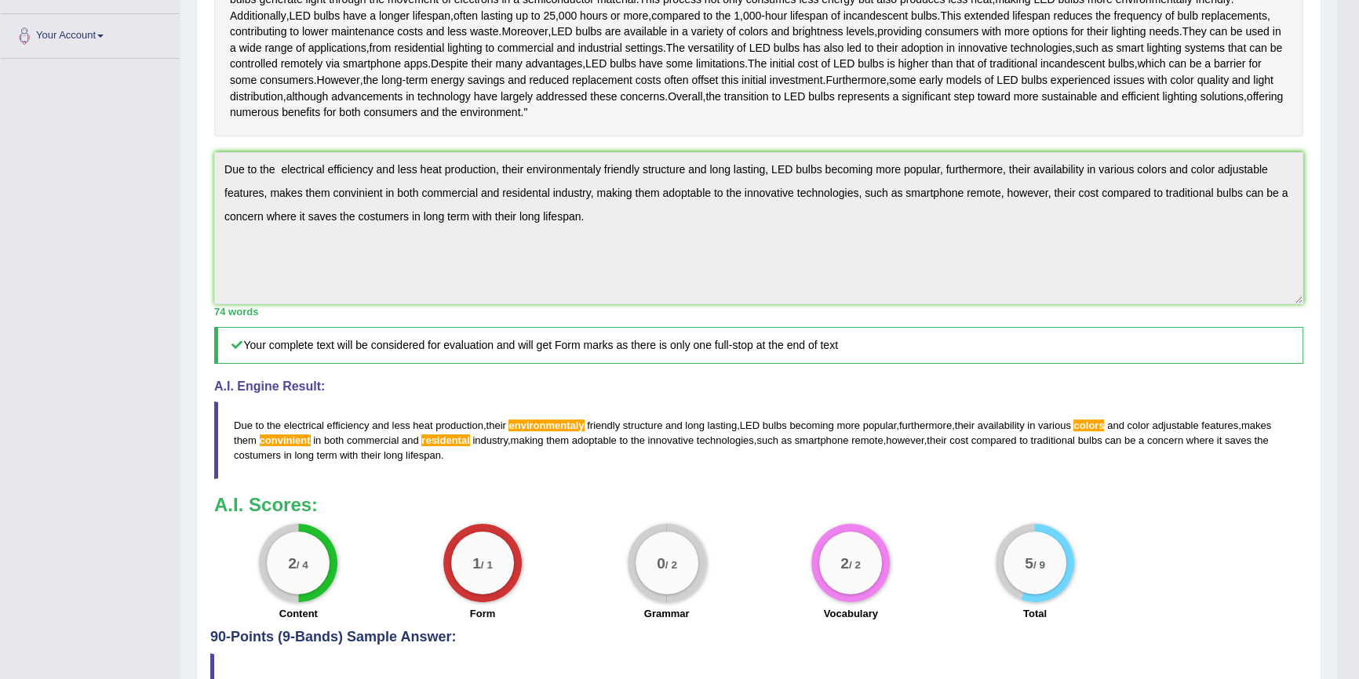
scroll to position [358, 0]
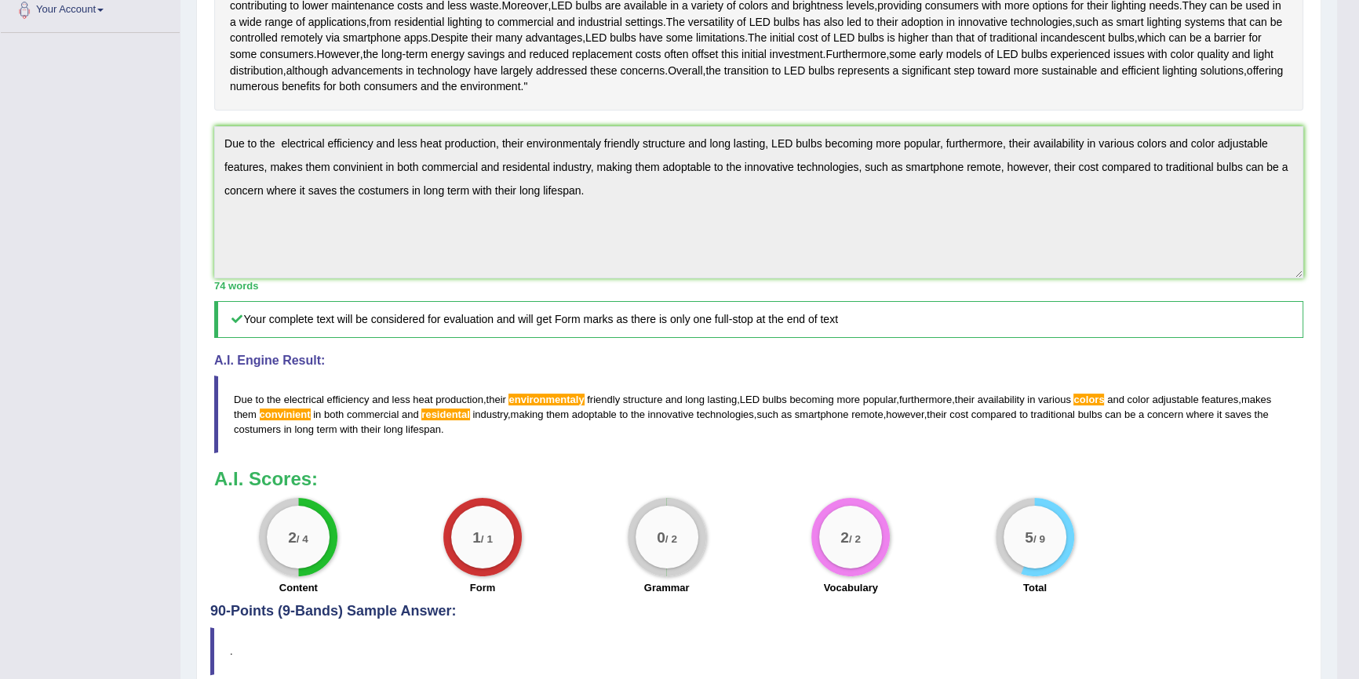
drag, startPoint x: 282, startPoint y: 458, endPoint x: 291, endPoint y: 462, distance: 10.2
click at [282, 421] on span "convinient" at bounding box center [285, 415] width 51 height 12
drag, startPoint x: 291, startPoint y: 462, endPoint x: 792, endPoint y: 461, distance: 501.3
click at [322, 453] on blockquote "Due to the electrical efficiency and less heat production , their environmental…" at bounding box center [758, 415] width 1089 height 78
click at [832, 421] on span "smartphone" at bounding box center [822, 415] width 54 height 12
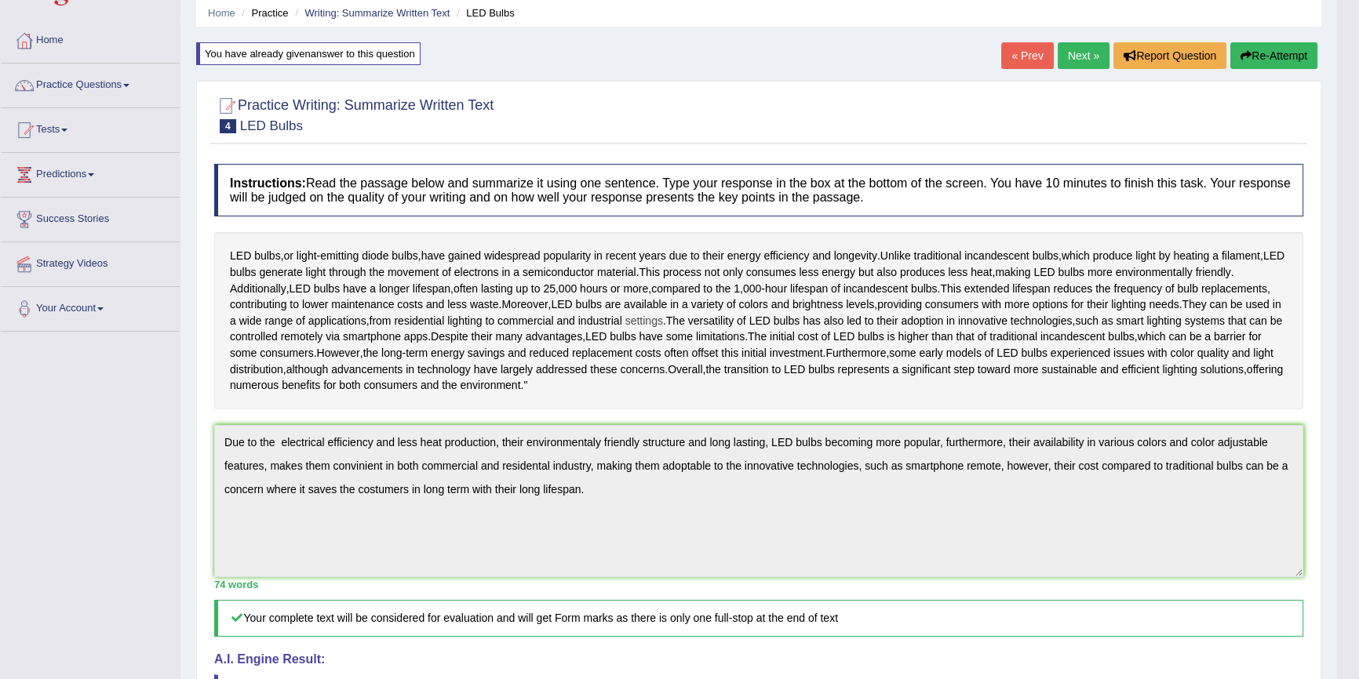
scroll to position [356, 0]
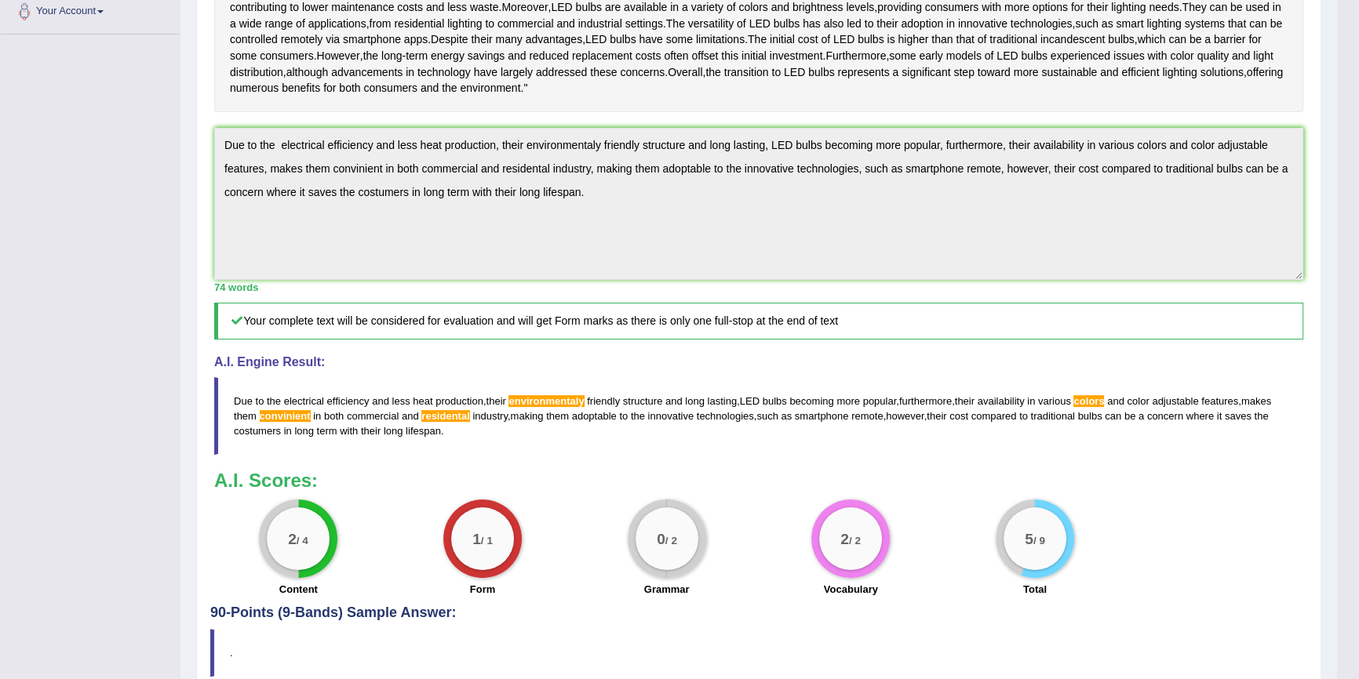
drag, startPoint x: 248, startPoint y: 444, endPoint x: 899, endPoint y: 444, distance: 651.2
click at [836, 446] on blockquote "Due to the electrical efficiency and less heat production , their environmental…" at bounding box center [758, 416] width 1089 height 78
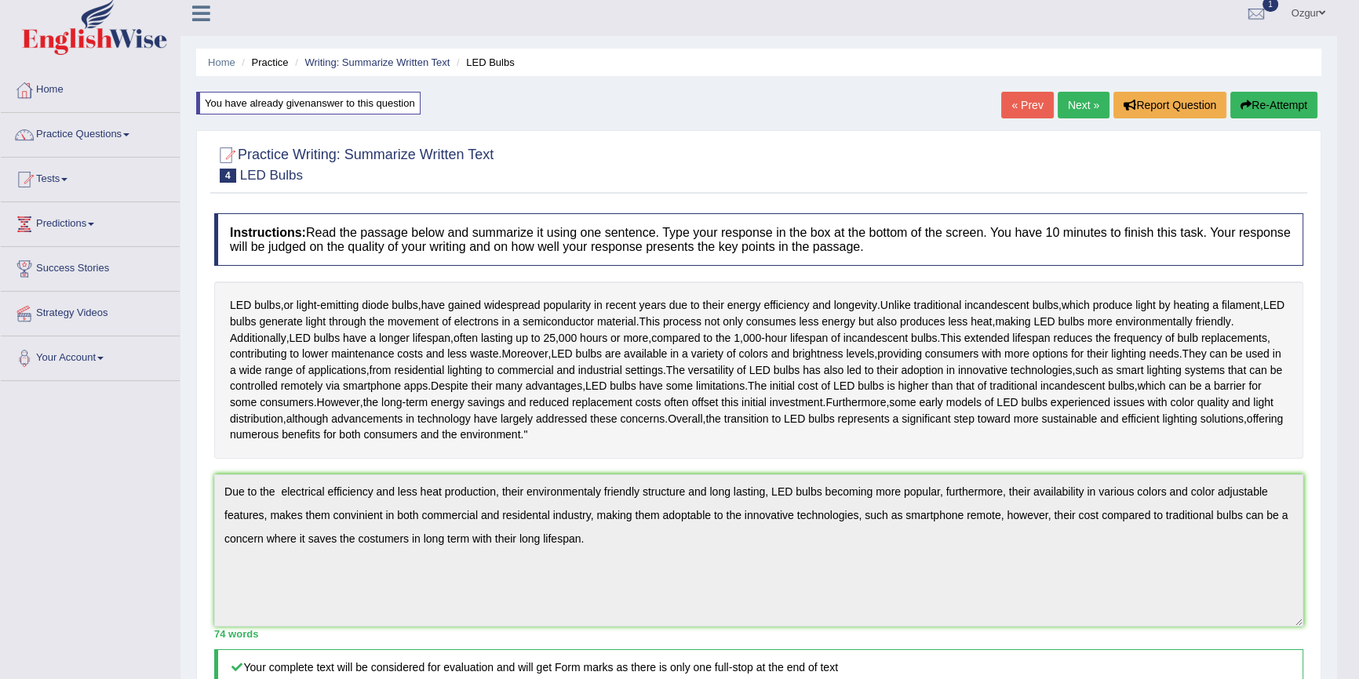
scroll to position [0, 0]
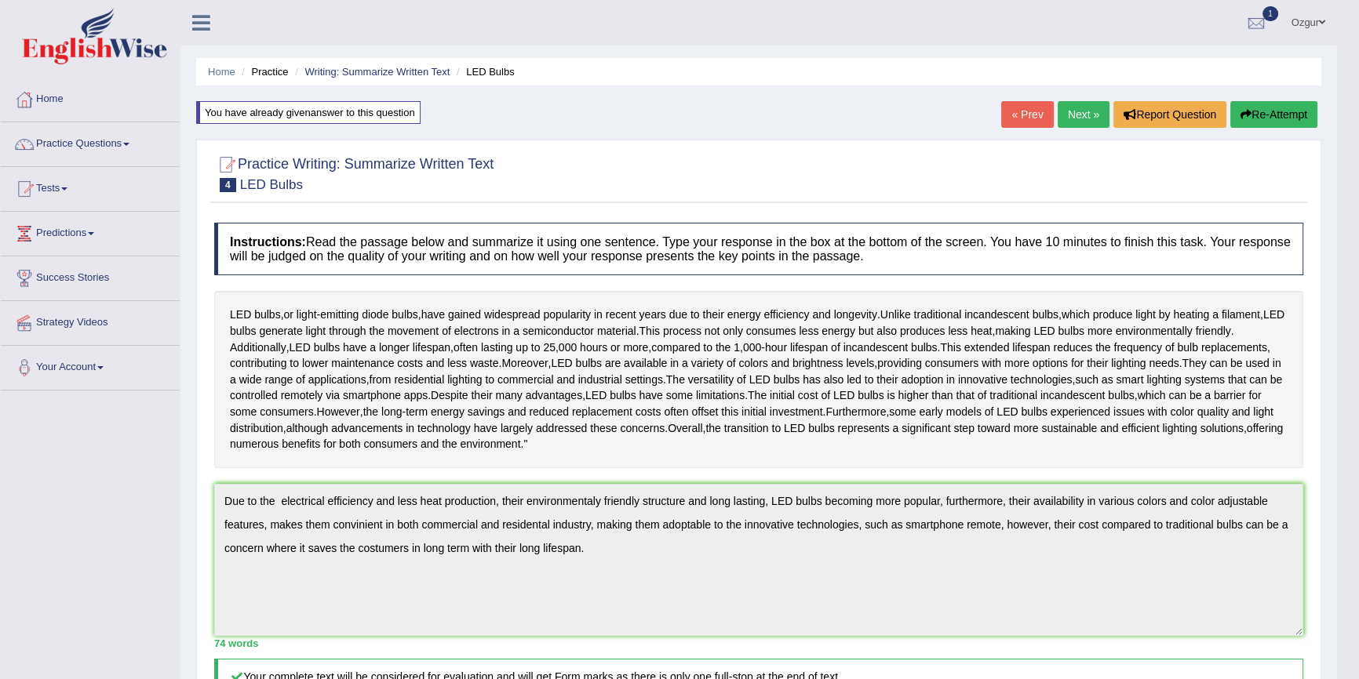
click at [1264, 114] on button "Re-Attempt" at bounding box center [1273, 114] width 87 height 27
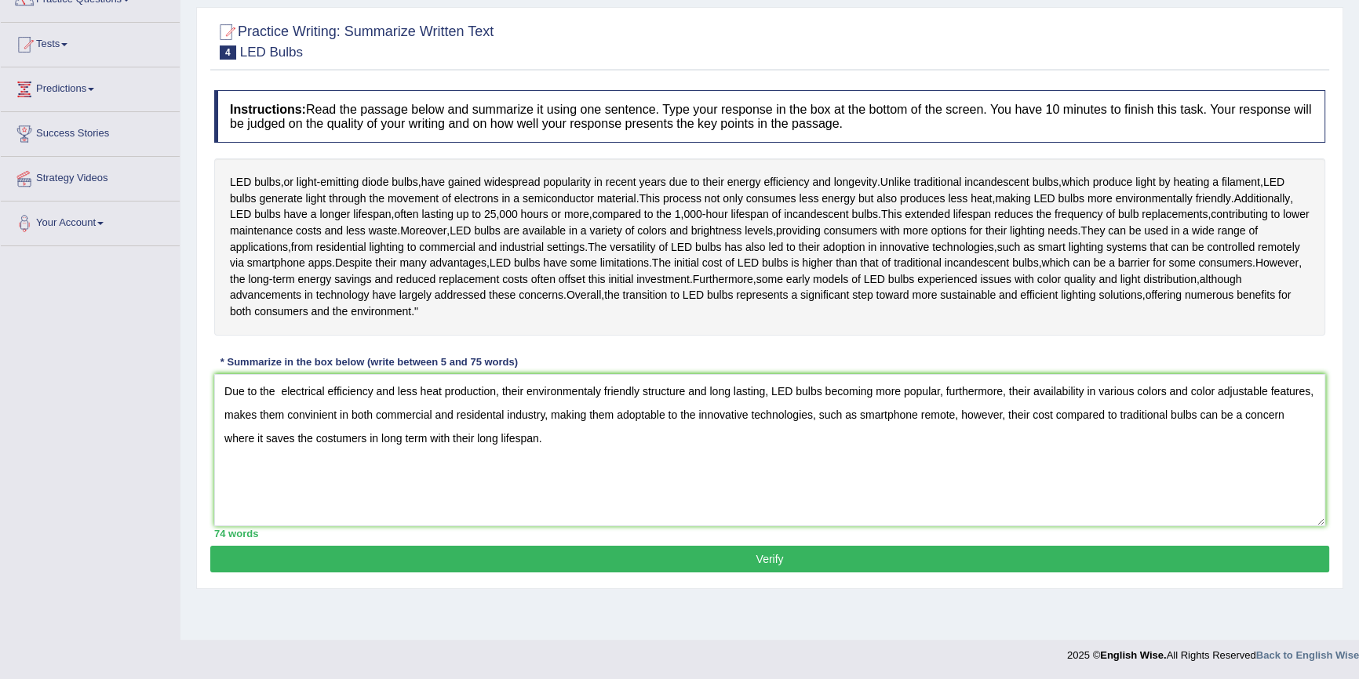
click at [549, 428] on textarea "Due to the electrical efficiency and less heat production, their environmentaly…" at bounding box center [769, 450] width 1111 height 152
click at [559, 426] on textarea "Due to the electrical efficiency and less heat production, their environmentaly…" at bounding box center [769, 450] width 1111 height 152
click at [599, 509] on textarea "Due to the electrical efficiency and less heat production, their envriomentaly …" at bounding box center [769, 450] width 1111 height 152
click at [563, 427] on textarea "Due to the electrical efficiency and less heat production, their envriomentaly …" at bounding box center [769, 450] width 1111 height 152
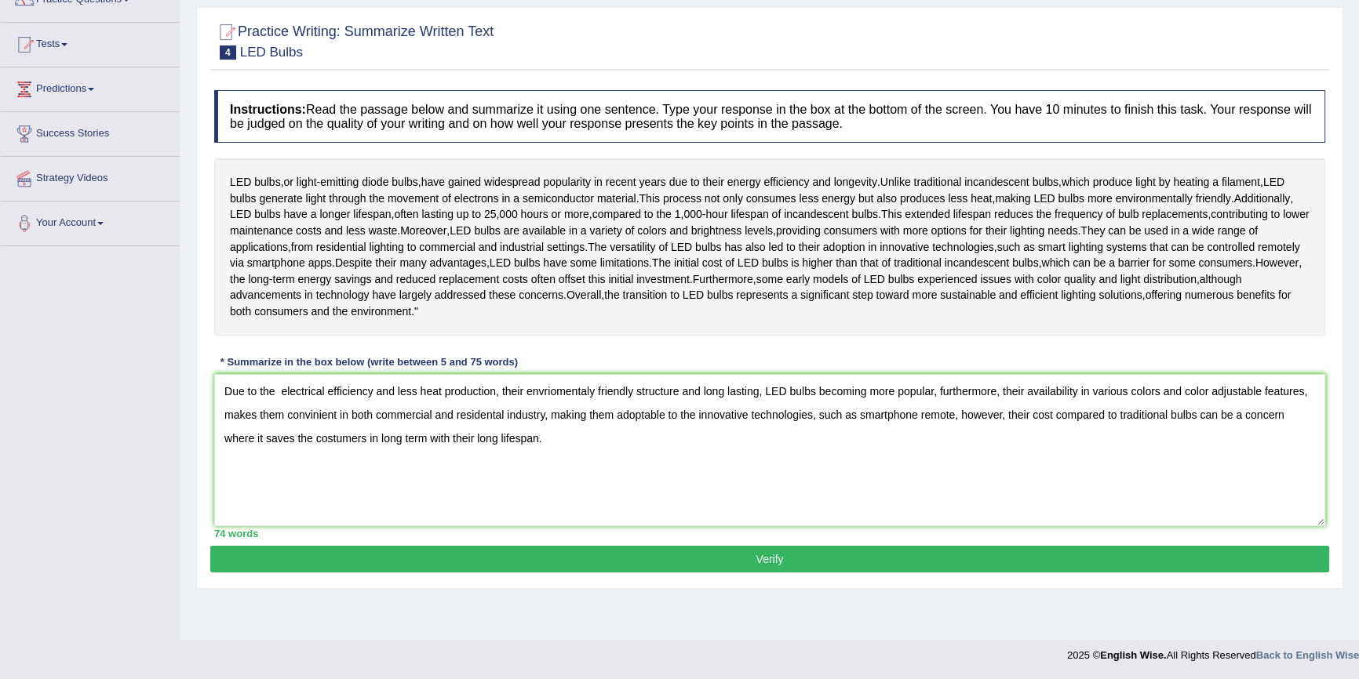
click at [548, 432] on textarea "Due to the electrical efficiency and less heat production, their envriomentaly …" at bounding box center [769, 450] width 1111 height 152
click at [557, 438] on textarea "Due to the electrical efficiency and less heat production, their enviromentaly …" at bounding box center [769, 450] width 1111 height 152
click at [1155, 428] on textarea "Due to the electrical efficiency and less heat production, their environmentaly…" at bounding box center [769, 450] width 1111 height 152
click at [1215, 428] on textarea "Due to the electrical efficiency and less heat production, their environmentaly…" at bounding box center [769, 450] width 1111 height 152
click at [512, 453] on textarea "Due to the electrical efficiency and less heat production, their environmentaly…" at bounding box center [769, 450] width 1111 height 152
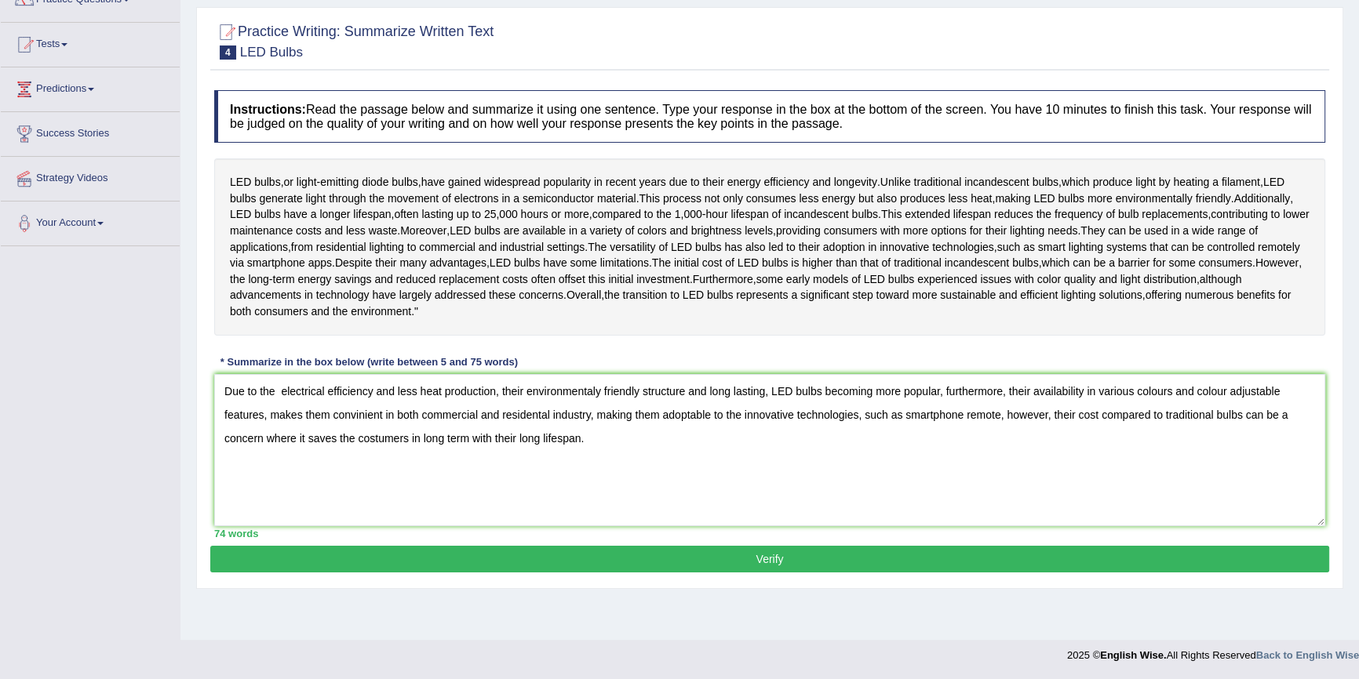
click at [512, 453] on textarea "Due to the electrical efficiency and less heat production, their environmentaly…" at bounding box center [769, 450] width 1111 height 152
click at [535, 451] on textarea "Due to the electrical efficiency and less heat production, their environmentaly…" at bounding box center [769, 450] width 1111 height 152
click at [541, 450] on textarea "Due to the electrical efficiency and less heat production, their environmentaly…" at bounding box center [769, 450] width 1111 height 152
click at [351, 453] on textarea "Due to the electrical efficiency and less heat production, their environmentaly…" at bounding box center [769, 450] width 1111 height 152
click at [366, 457] on textarea "Due to the electrical efficiency and less heat production, their environmentaly…" at bounding box center [769, 450] width 1111 height 152
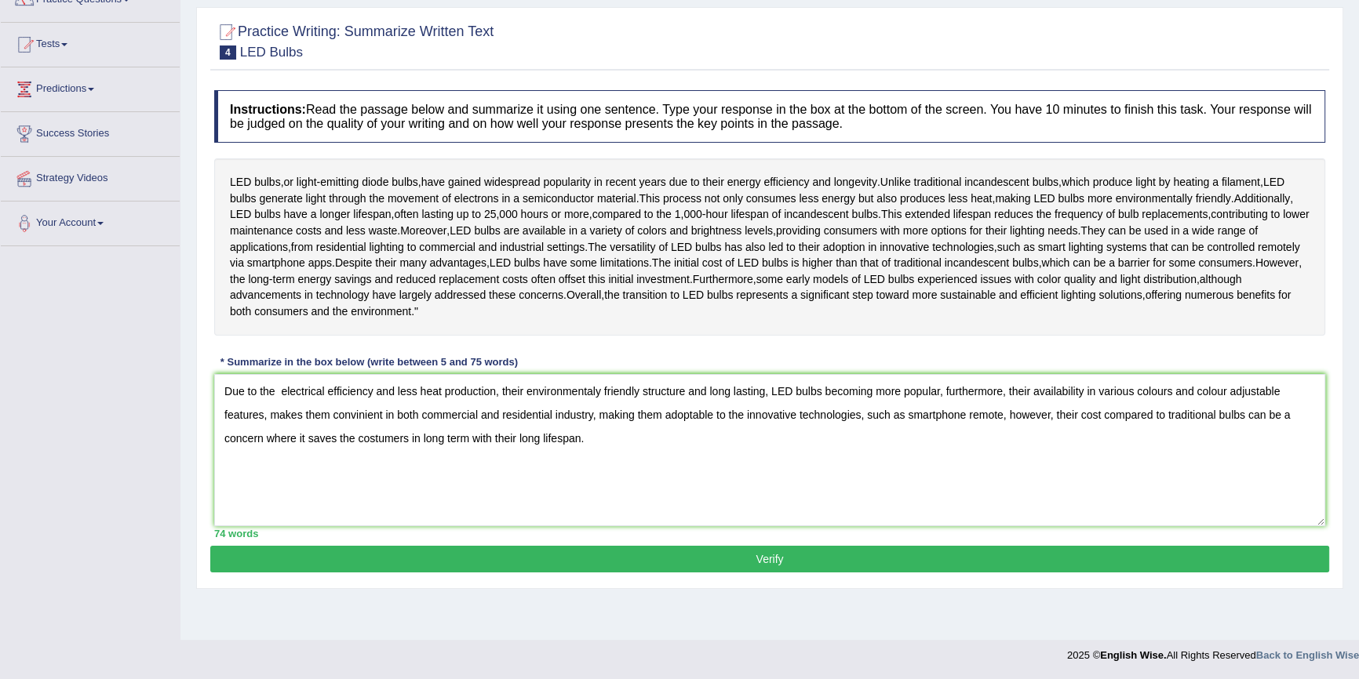
click at [344, 453] on textarea "Due to the electrical efficiency and less heat production, their environmentaly…" at bounding box center [769, 450] width 1111 height 152
click at [678, 502] on textarea "Due to the electrical efficiency and less heat production, their environmentaly…" at bounding box center [769, 450] width 1111 height 152
click at [563, 432] on textarea "Due to the electrical efficiency and less heat production, their environmentaly…" at bounding box center [769, 450] width 1111 height 152
click at [593, 429] on textarea "Due to the electrical efficiency and less heat production, their environmentaly…" at bounding box center [769, 450] width 1111 height 152
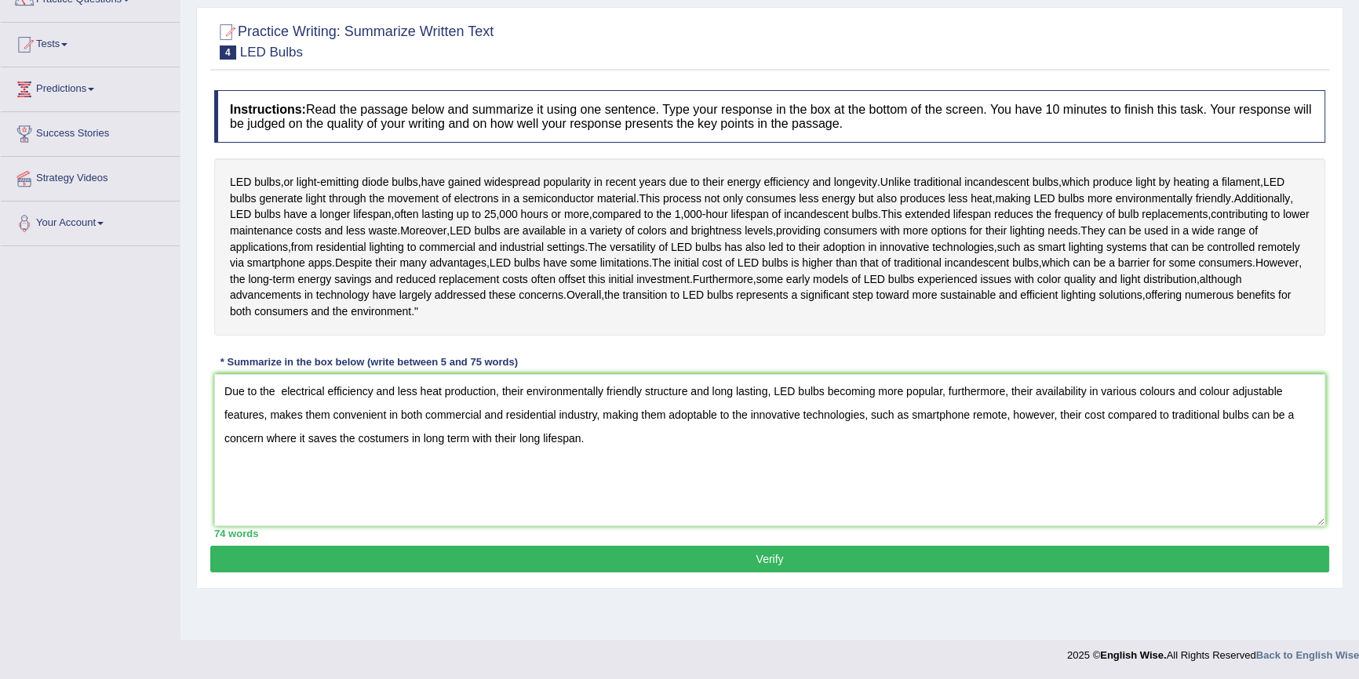
click at [713, 511] on textarea "Due to the electrical efficiency and less heat production, their environmentall…" at bounding box center [769, 450] width 1111 height 152
drag, startPoint x: 1207, startPoint y: 432, endPoint x: 1216, endPoint y: 431, distance: 9.5
click at [1216, 431] on textarea "Due to the electrical efficiency and less heat production, their environmentall…" at bounding box center [769, 450] width 1111 height 152
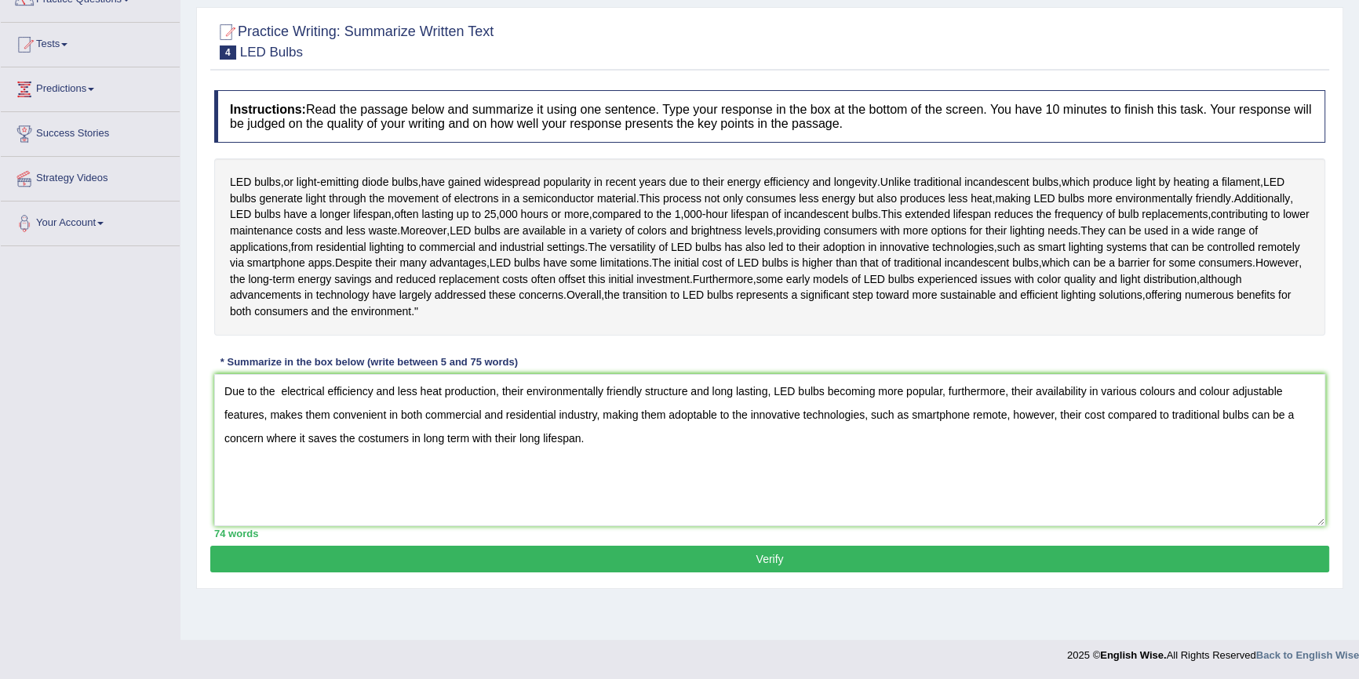
click at [1161, 433] on textarea "Due to the electrical efficiency and less heat production, their environmentall…" at bounding box center [769, 450] width 1111 height 152
click at [1247, 455] on textarea "Due to the electrical efficiency and less heat production, their environmentall…" at bounding box center [769, 450] width 1111 height 152
drag, startPoint x: 1138, startPoint y: 432, endPoint x: 1214, endPoint y: 433, distance: 75.3
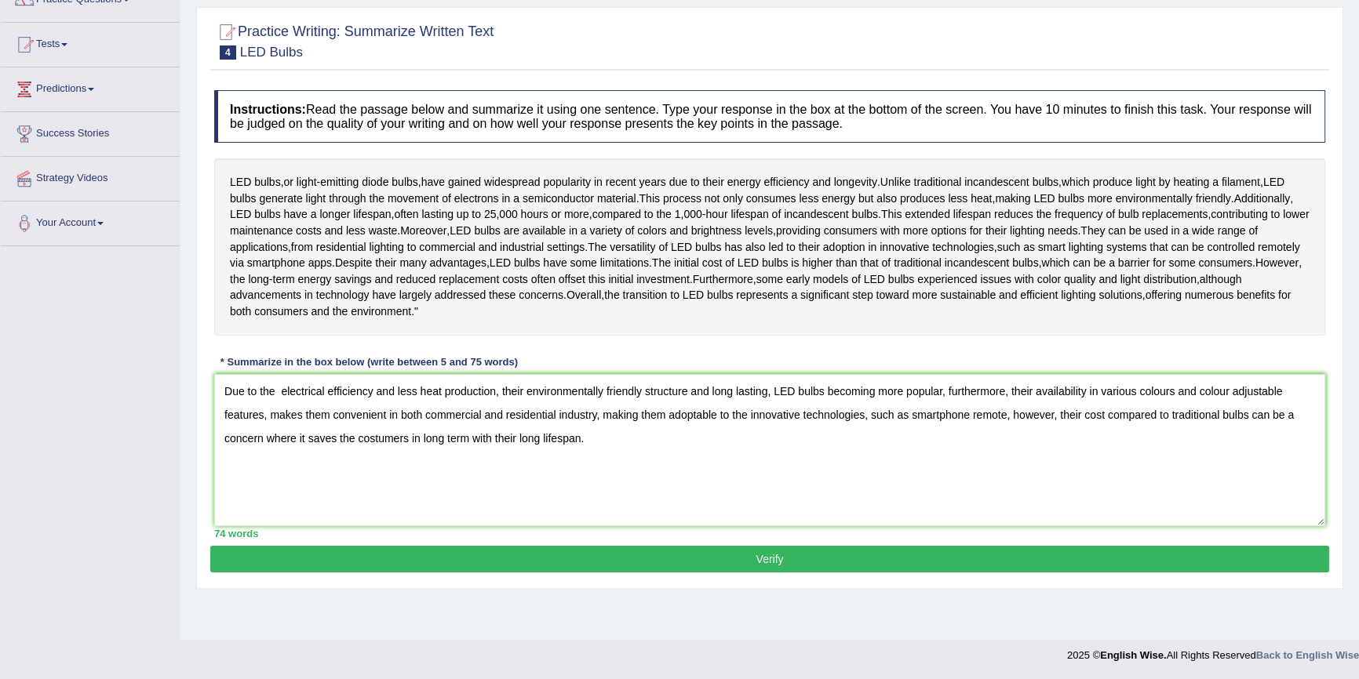
click at [1214, 433] on textarea "Due to the electrical efficiency and less heat production, their environmentall…" at bounding box center [769, 450] width 1111 height 152
click at [1216, 434] on textarea "Due to the electrical efficiency and less heat production, their environmentall…" at bounding box center [769, 450] width 1111 height 152
click at [1163, 436] on textarea "Due to the electrical efficiency and less heat production, their environmentall…" at bounding box center [769, 450] width 1111 height 152
click at [1221, 428] on textarea "Due to the electrical efficiency and less heat production, their environmentall…" at bounding box center [769, 450] width 1111 height 152
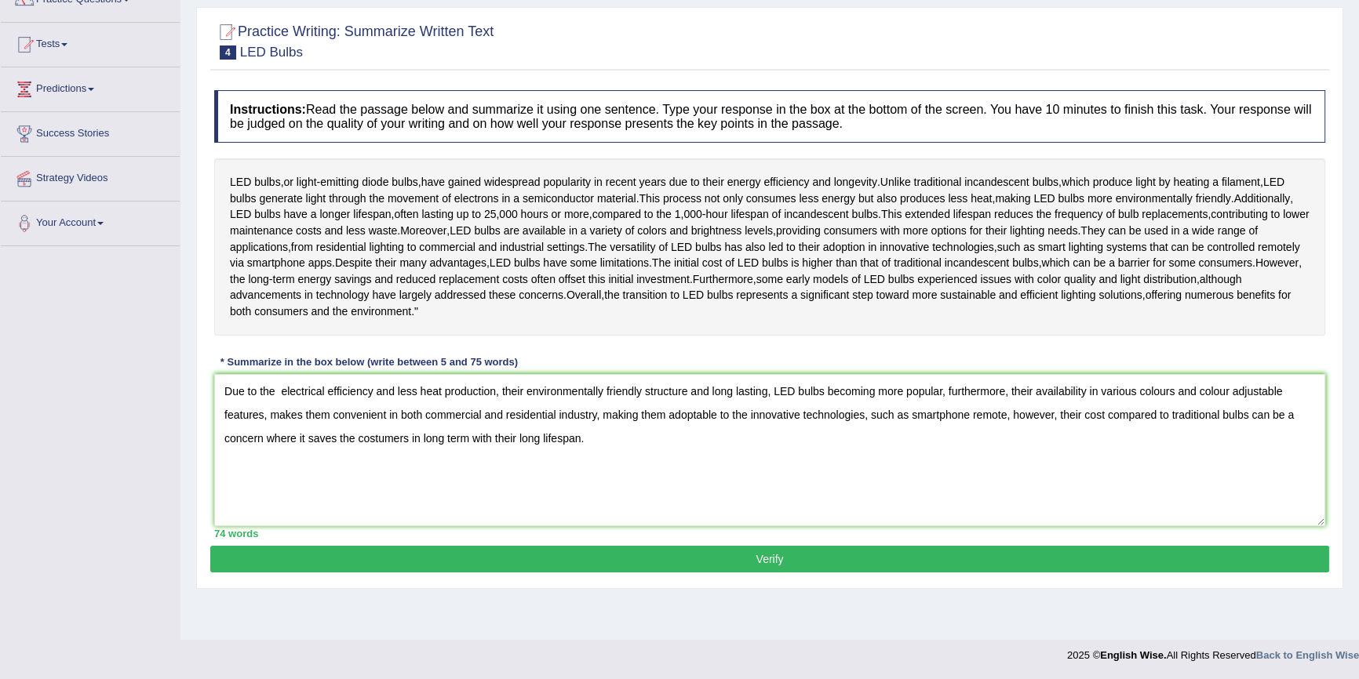
type textarea "Due to the electrical efficiency and less heat production, their environmentall…"
click at [777, 573] on button "Verify" at bounding box center [769, 559] width 1119 height 27
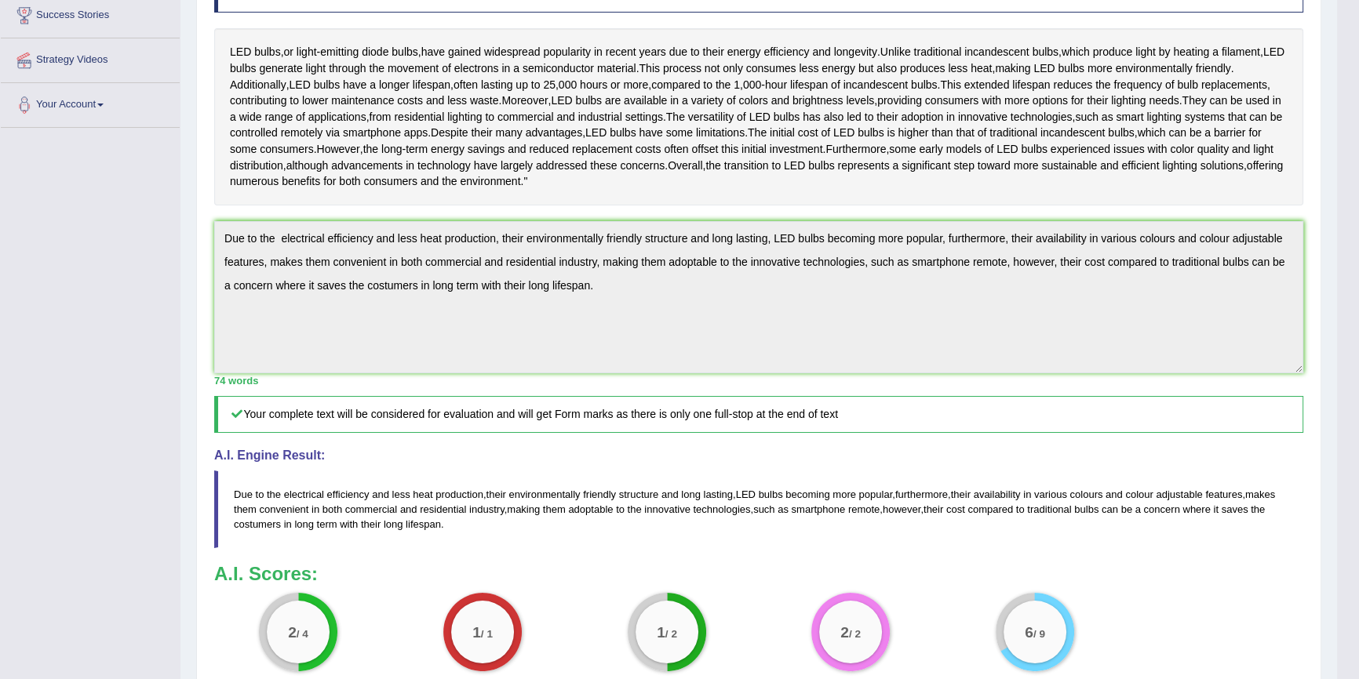
scroll to position [476, 0]
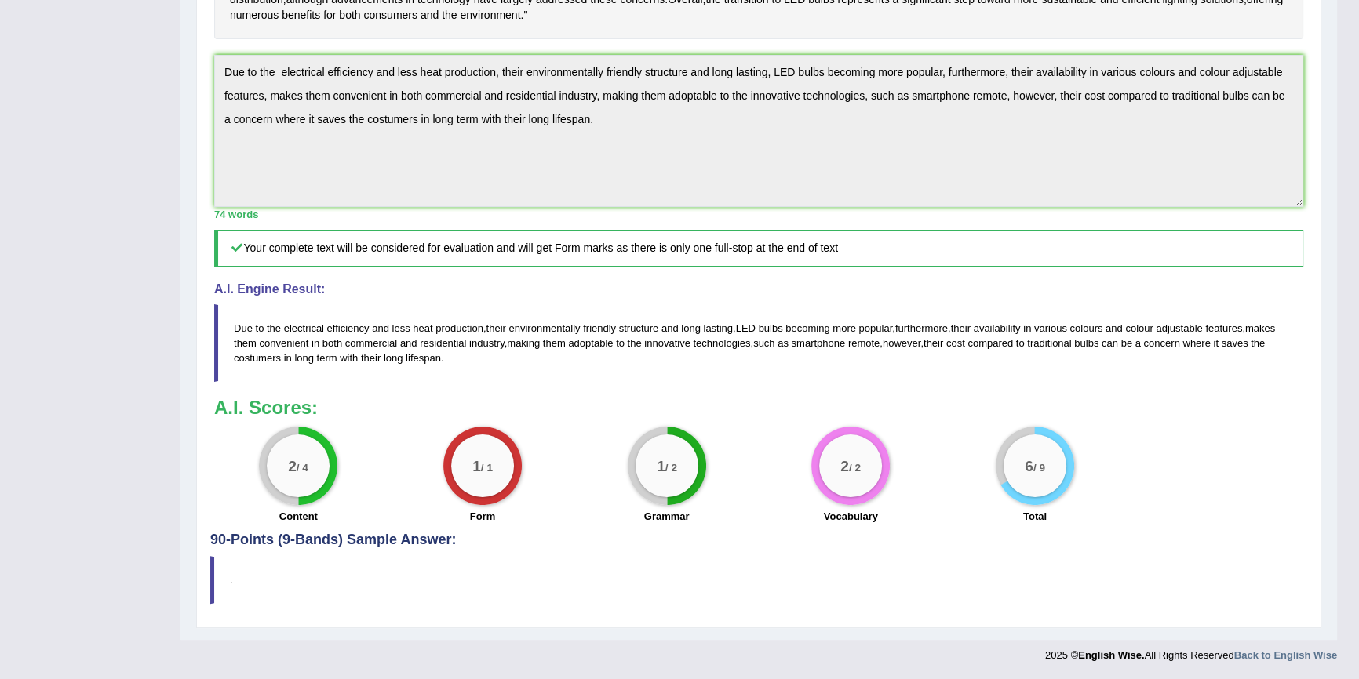
drag, startPoint x: 315, startPoint y: 574, endPoint x: 490, endPoint y: 596, distance: 176.3
click at [649, 576] on blockquote "." at bounding box center [758, 580] width 1097 height 48
drag, startPoint x: 490, startPoint y: 596, endPoint x: 399, endPoint y: 545, distance: 103.6
click at [468, 596] on blockquote "." at bounding box center [758, 580] width 1097 height 48
drag, startPoint x: 399, startPoint y: 545, endPoint x: 293, endPoint y: 552, distance: 106.9
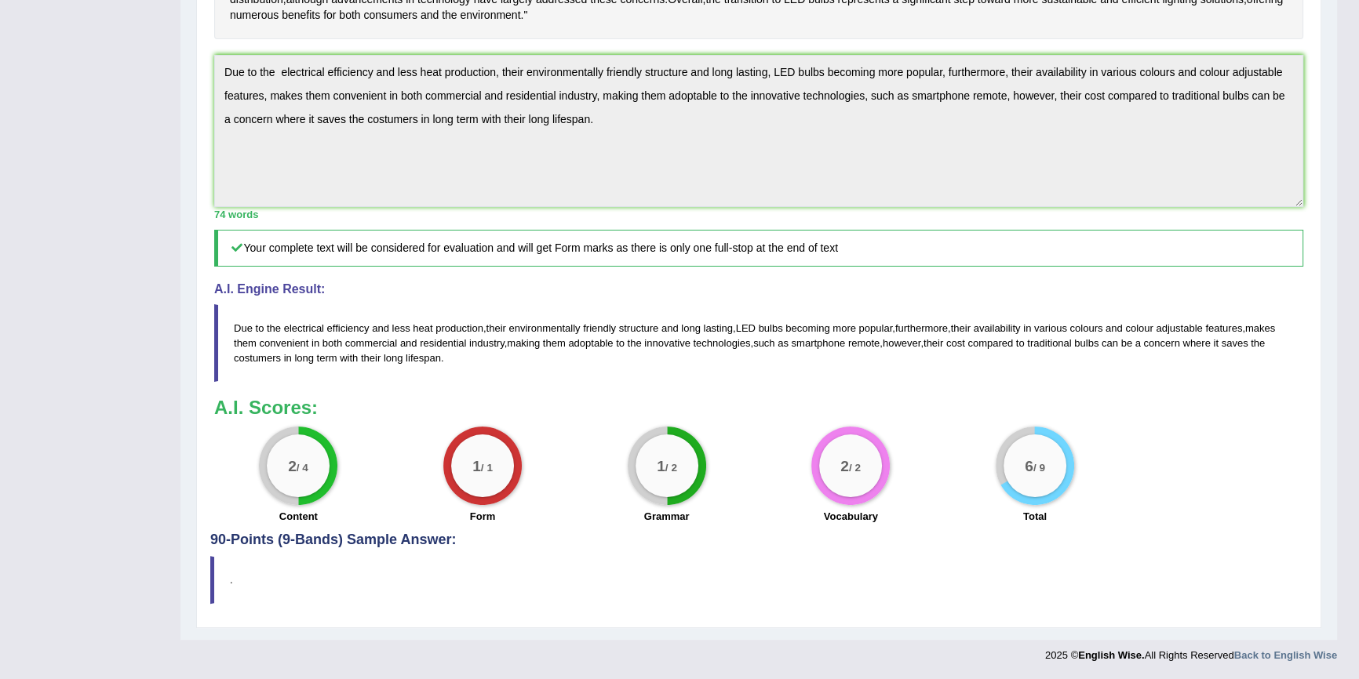
click at [323, 559] on div "Practice Writing: Summarize Written Text 4 LED Bulbs Instructions: Read the pas…" at bounding box center [758, 169] width 1125 height 917
drag, startPoint x: 239, startPoint y: 537, endPoint x: 222, endPoint y: 544, distance: 17.9
click at [232, 540] on h4 "90-Points (9-Bands) Sample Answer:" at bounding box center [758, 165] width 1097 height 766
drag, startPoint x: 222, startPoint y: 544, endPoint x: 240, endPoint y: 562, distance: 25.0
click at [228, 555] on div "Practice Writing: Summarize Written Text 4 LED Bulbs Instructions: Read the pas…" at bounding box center [758, 169] width 1125 height 917
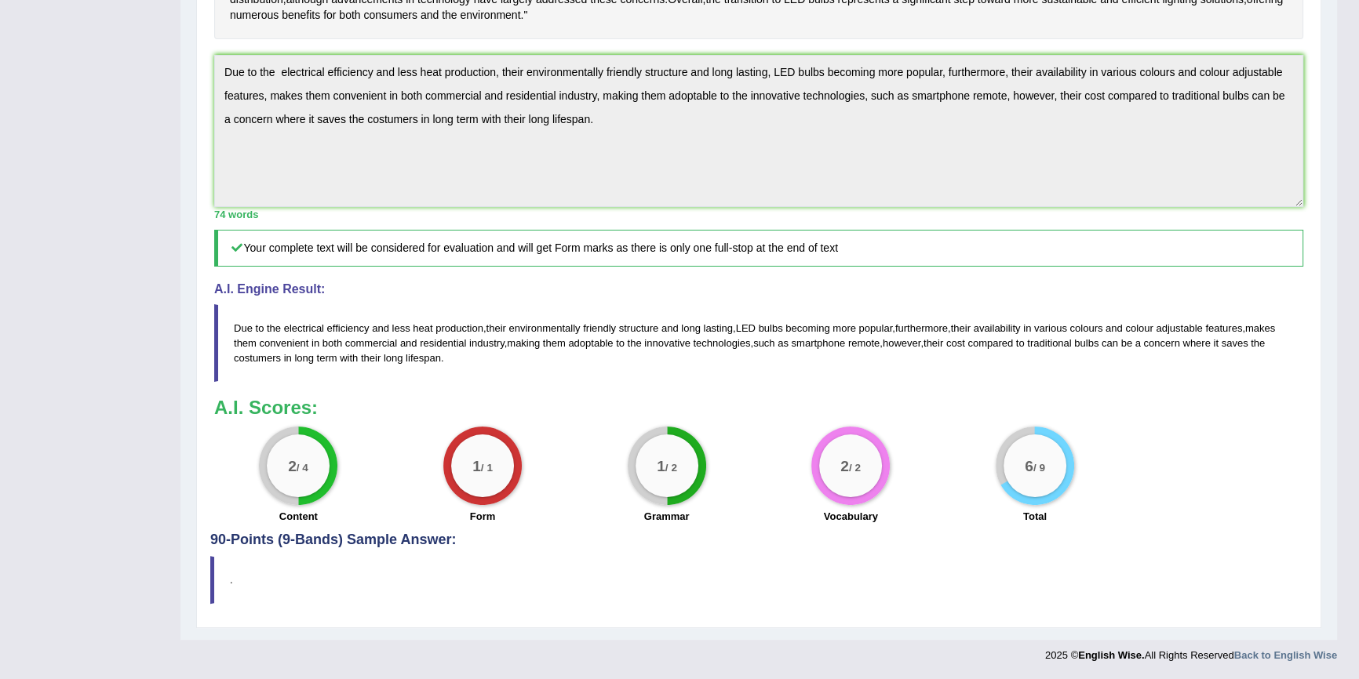
click at [434, 572] on blockquote "." at bounding box center [758, 580] width 1097 height 48
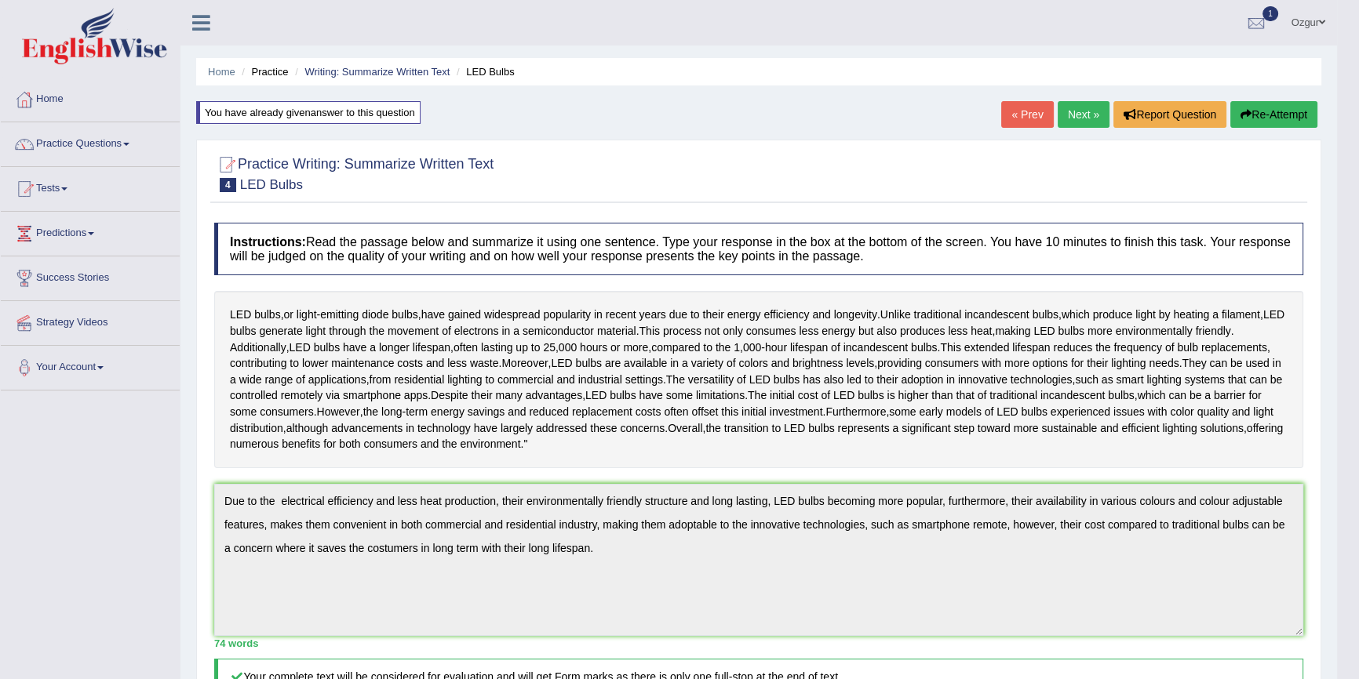
scroll to position [0, 0]
click at [1280, 127] on button "Re-Attempt" at bounding box center [1273, 114] width 87 height 27
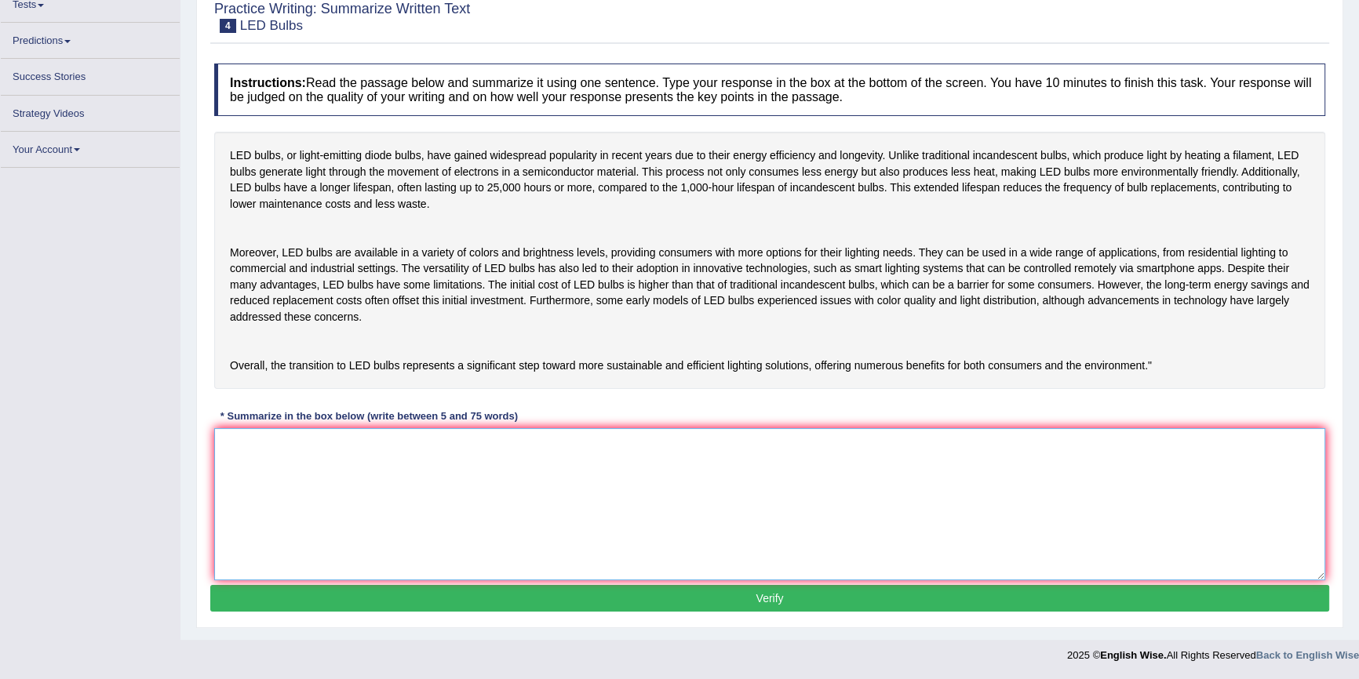
click at [367, 526] on textarea at bounding box center [769, 504] width 1111 height 152
click at [366, 526] on textarea at bounding box center [769, 504] width 1111 height 152
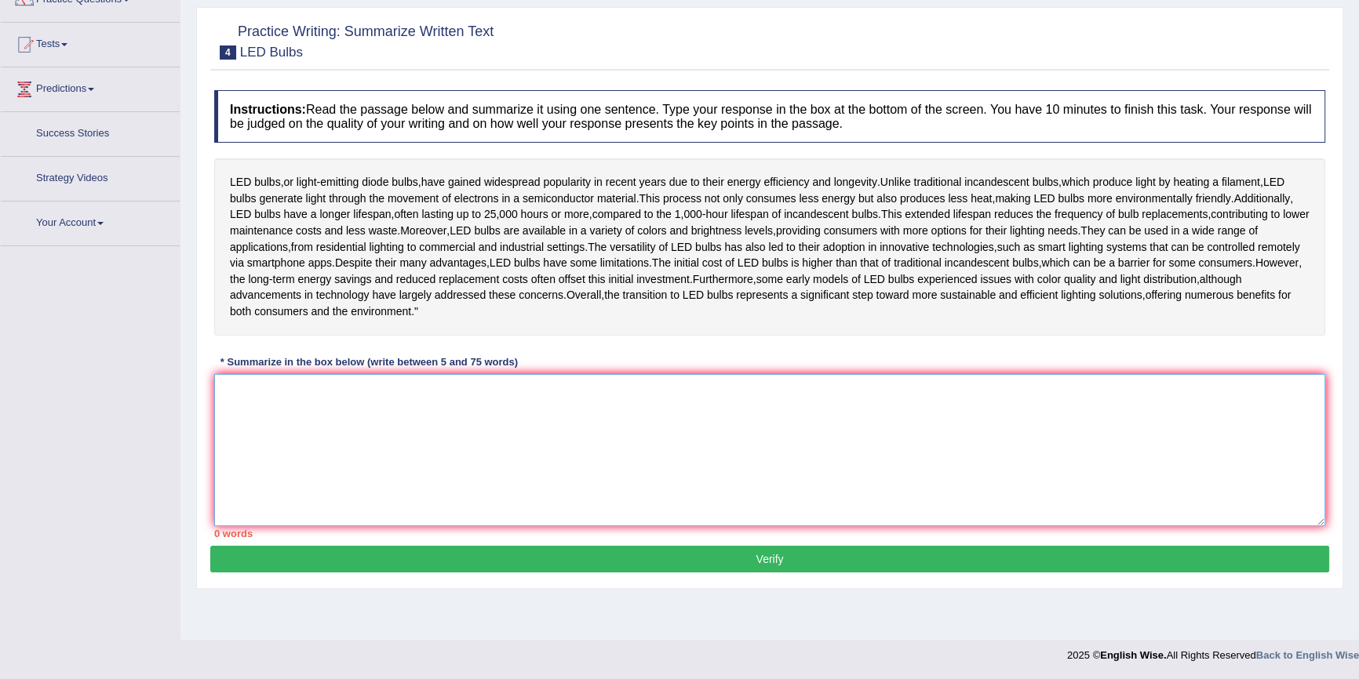
scroll to position [153, 0]
click at [390, 464] on textarea at bounding box center [769, 450] width 1111 height 152
type textarea "L"
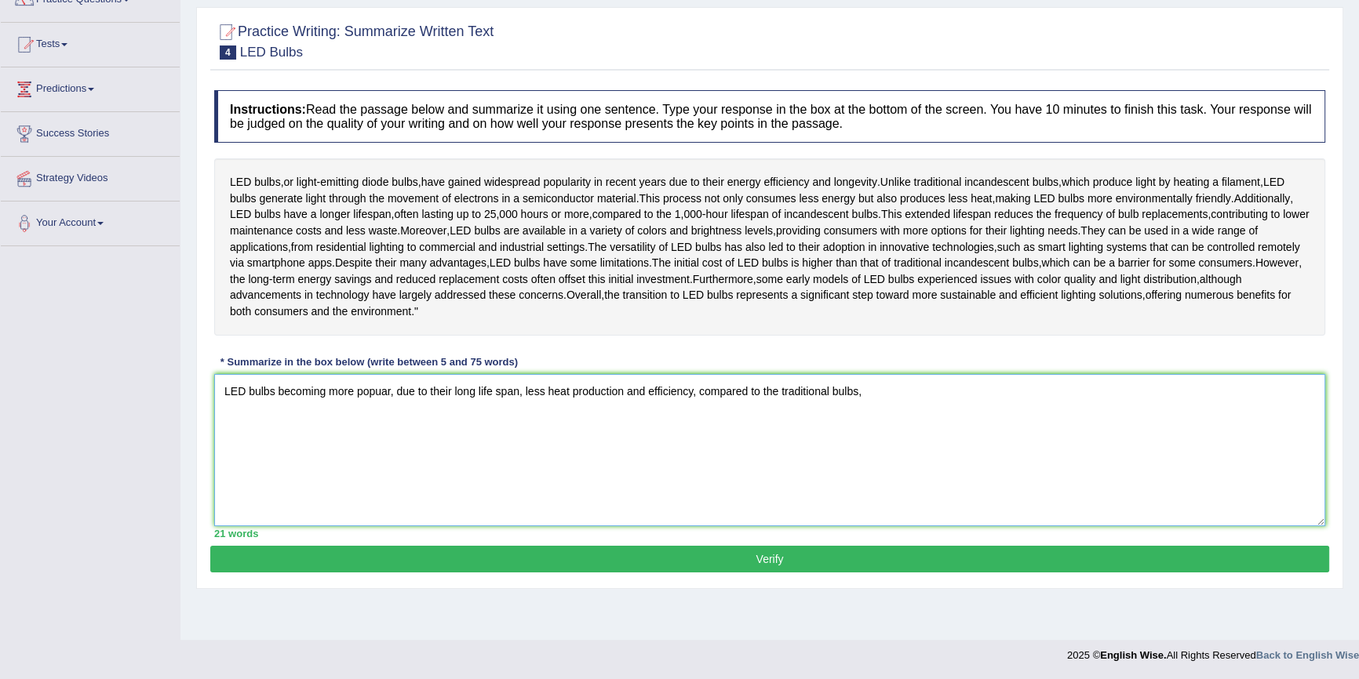
click at [638, 432] on textarea "LED bulbs becoming more popuar, due to their long life span, less heat producti…" at bounding box center [769, 450] width 1111 height 152
click at [839, 428] on textarea "LED bulbs becoming more popuar, due to their long life span, less heat producti…" at bounding box center [769, 450] width 1111 height 152
click at [674, 435] on textarea "LED bulbs becoming more popuar, due to their long life span, less heat producti…" at bounding box center [769, 450] width 1111 height 152
click at [697, 424] on textarea "LED bulbs becoming more popuar, due to their long life span, less heat producti…" at bounding box center [769, 450] width 1111 height 152
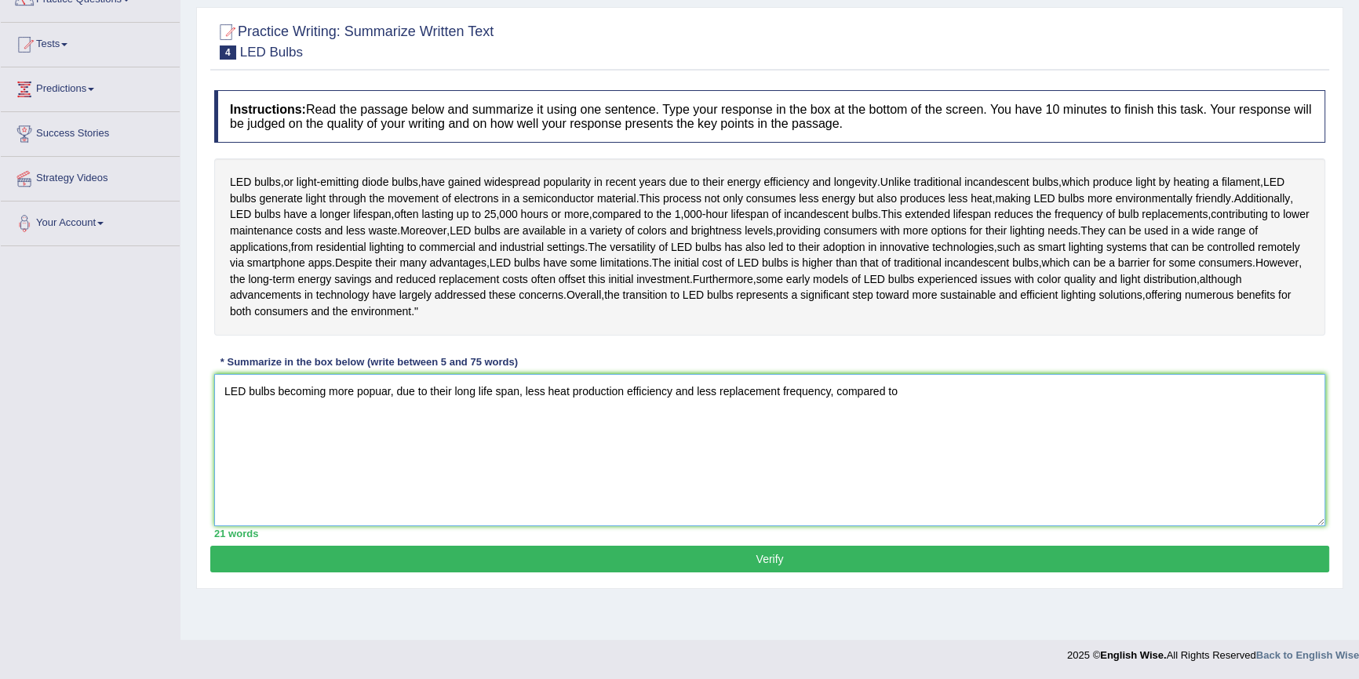
click at [911, 428] on textarea "LED bulbs becoming more popuar, due to their long life span, less heat producti…" at bounding box center [769, 450] width 1111 height 152
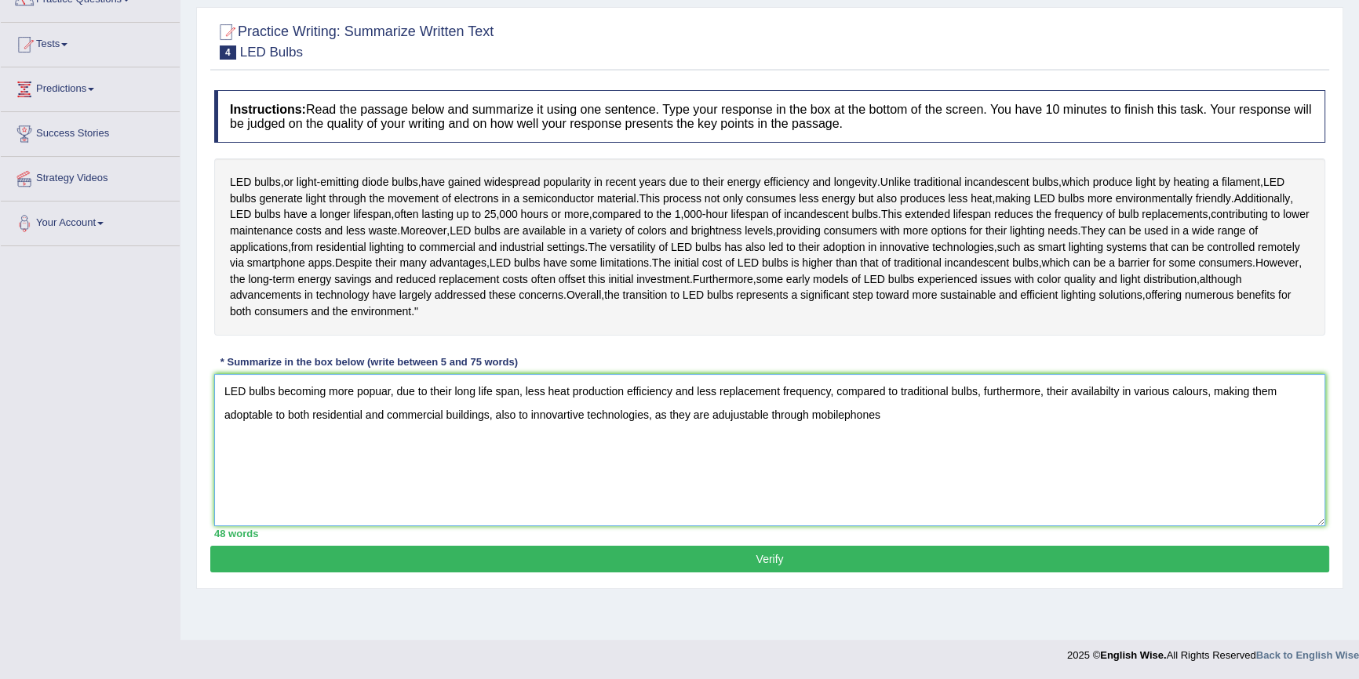
click at [777, 453] on textarea "LED bulbs becoming more popuar, due to their long life span, less heat producti…" at bounding box center [769, 450] width 1111 height 152
click at [859, 453] on textarea "LED bulbs becoming more popuar, due to their long life span, less heat producti…" at bounding box center [769, 450] width 1111 height 152
click at [855, 457] on textarea "LED bulbs becoming more popuar, due to their long life span, less heat producti…" at bounding box center [769, 450] width 1111 height 152
click at [1079, 452] on textarea "LED bulbs becoming more popuar, due to their long life span, less heat producti…" at bounding box center [769, 450] width 1111 height 152
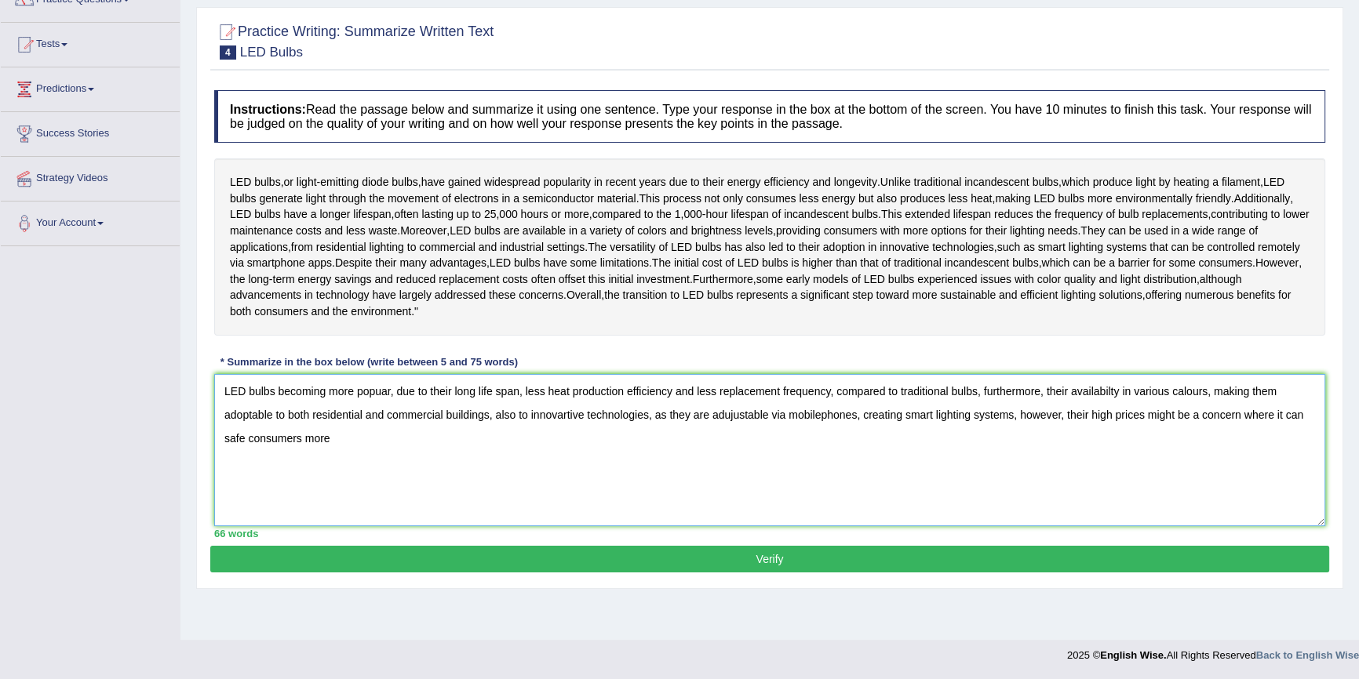
click at [231, 477] on textarea "LED bulbs becoming more popuar, due to their long life span, less heat producti…" at bounding box center [769, 450] width 1111 height 152
click at [232, 477] on textarea "LED bulbs becoming more popuar, due to their long life span, less heat producti…" at bounding box center [769, 450] width 1111 height 152
click at [344, 485] on textarea "LED bulbs becoming more popuar, due to their long life span, less heat producti…" at bounding box center [769, 450] width 1111 height 152
click at [1144, 454] on textarea "LED bulbs becoming more popuar, due to their long life span, less heat producti…" at bounding box center [769, 450] width 1111 height 152
click at [554, 480] on textarea "LED bulbs becoming more popuar, due to their long life span, less heat producti…" at bounding box center [769, 450] width 1111 height 152
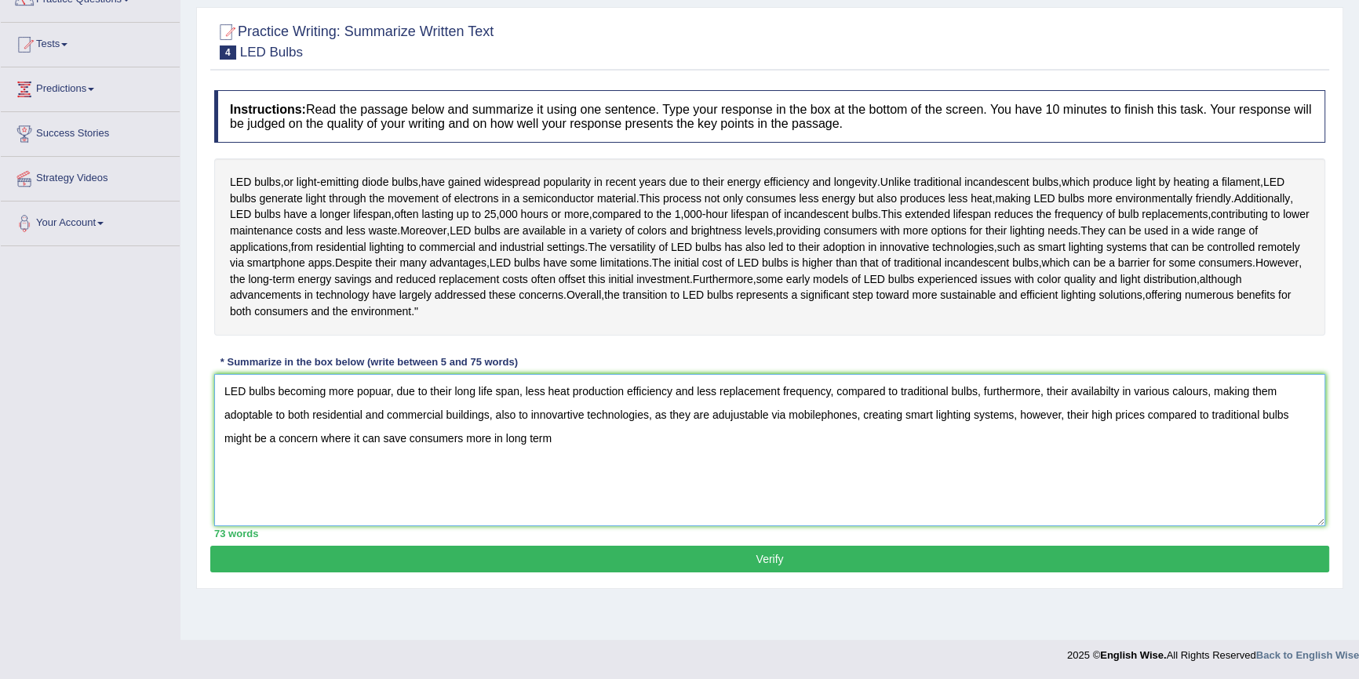
click at [321, 478] on textarea "LED bulbs becoming more popuar, due to their long life span, less heat producti…" at bounding box center [769, 450] width 1111 height 152
click at [551, 479] on textarea "LED bulbs becoming more popuar, due to their long life span, less heat producti…" at bounding box center [769, 450] width 1111 height 152
click at [275, 428] on textarea "LED bulbs becoming more popuar, due to their long life span, less heat producti…" at bounding box center [769, 450] width 1111 height 152
click at [642, 432] on textarea "LED bulbs are becoming more popuar, due to their long life span, less heat prod…" at bounding box center [769, 450] width 1111 height 152
click at [856, 428] on textarea "LED bulbs are becoming more popuar, due to their long life span, less heat prod…" at bounding box center [769, 450] width 1111 height 152
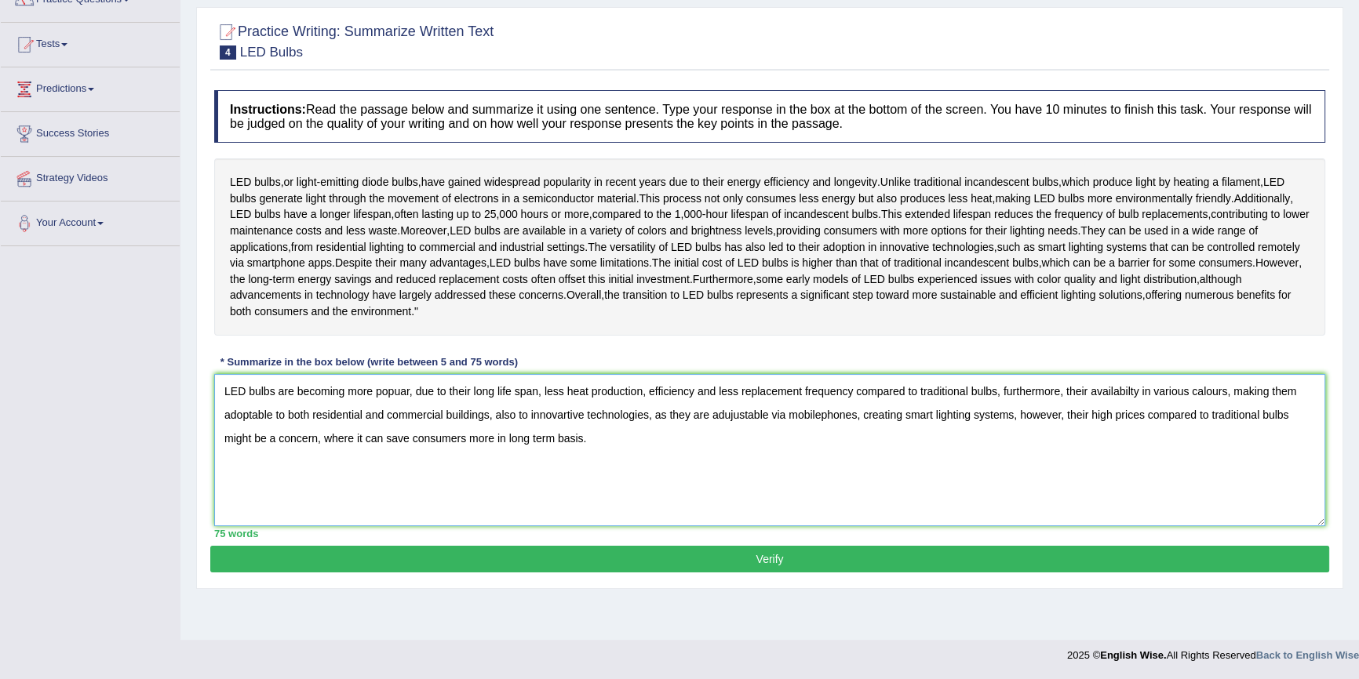
click at [568, 457] on textarea "LED bulbs are becoming more popuar, due to their long life span, less heat prod…" at bounding box center [769, 450] width 1111 height 152
type textarea "LED bulbs are becoming more popuar, due to their long life span, less heat prod…"
click at [638, 573] on button "Verify" at bounding box center [769, 559] width 1119 height 27
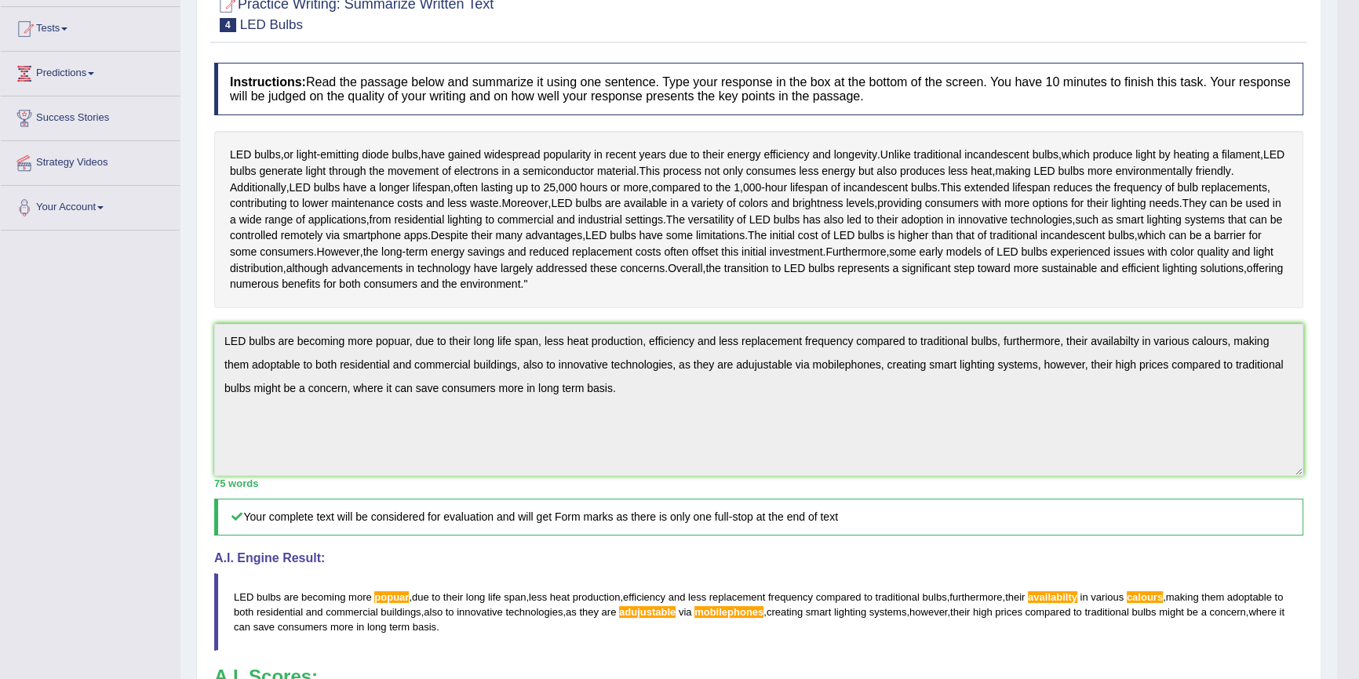
scroll to position [0, 0]
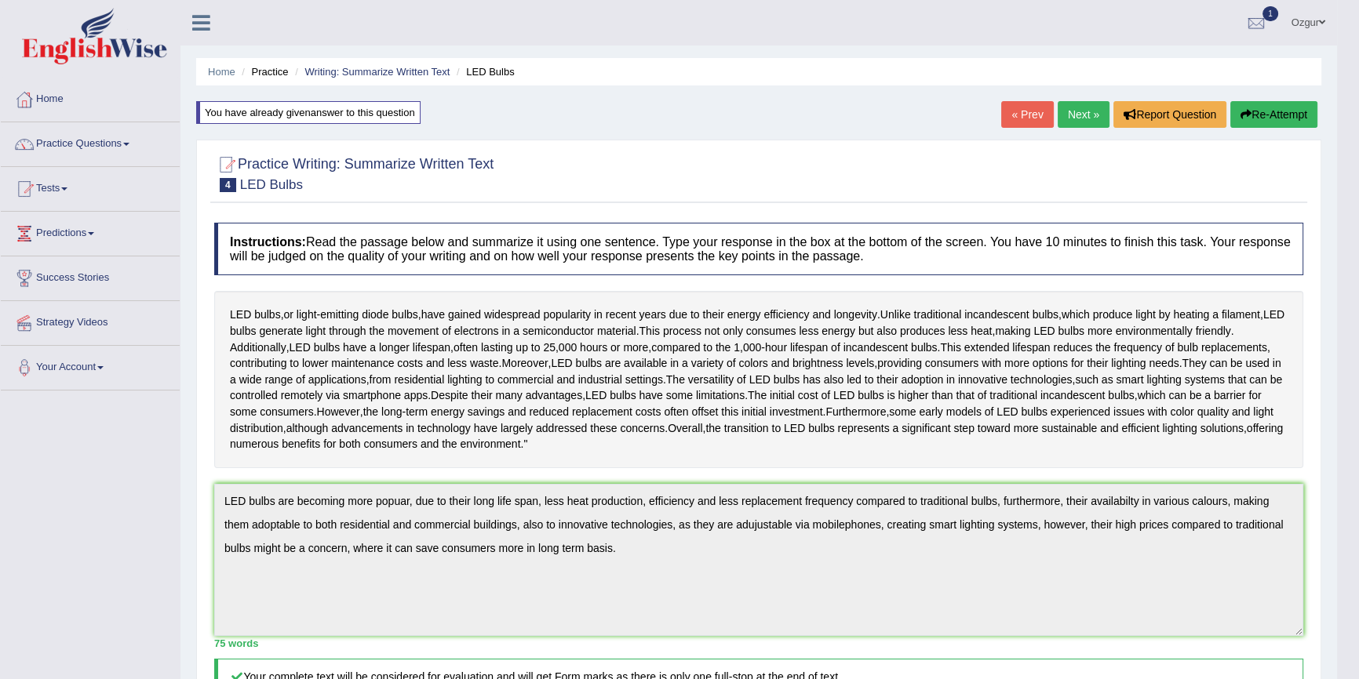
click at [1247, 115] on button "Re-Attempt" at bounding box center [1273, 114] width 87 height 27
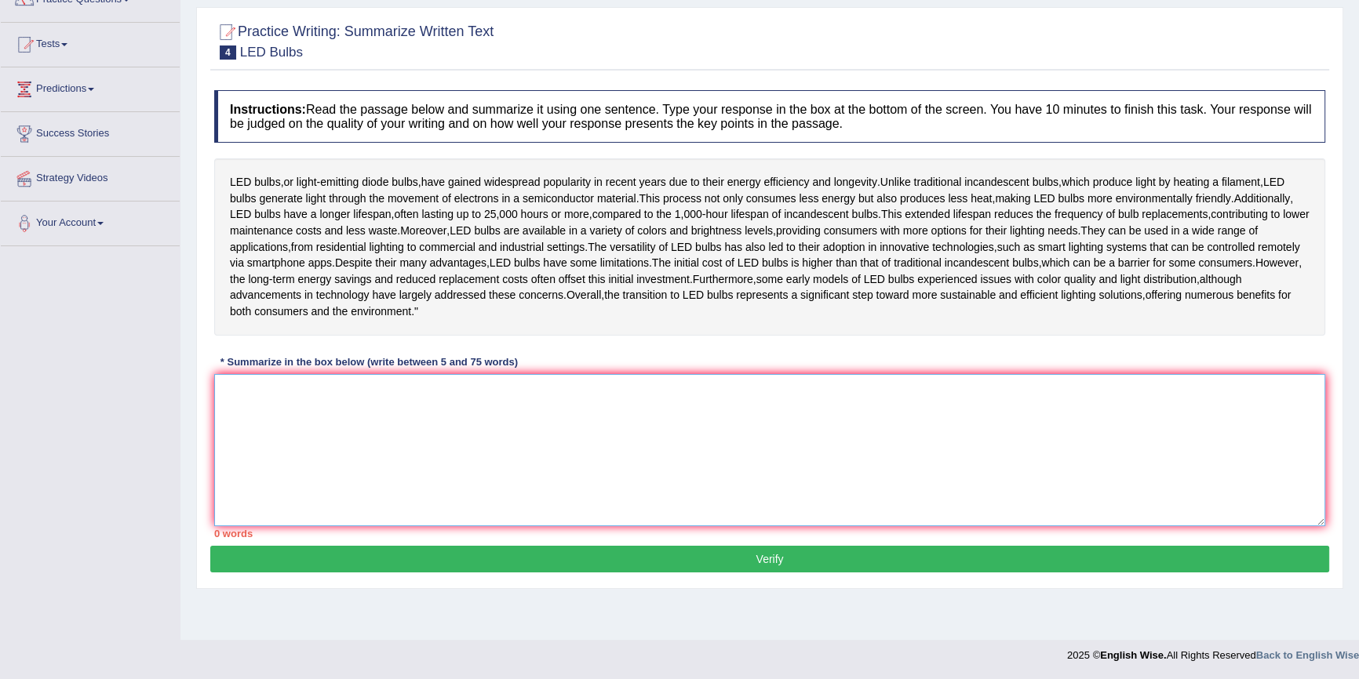
click at [359, 492] on textarea at bounding box center [769, 450] width 1111 height 152
paste textarea "LED bulbs are becoming more popuar, due to their long life span, less heat prod…"
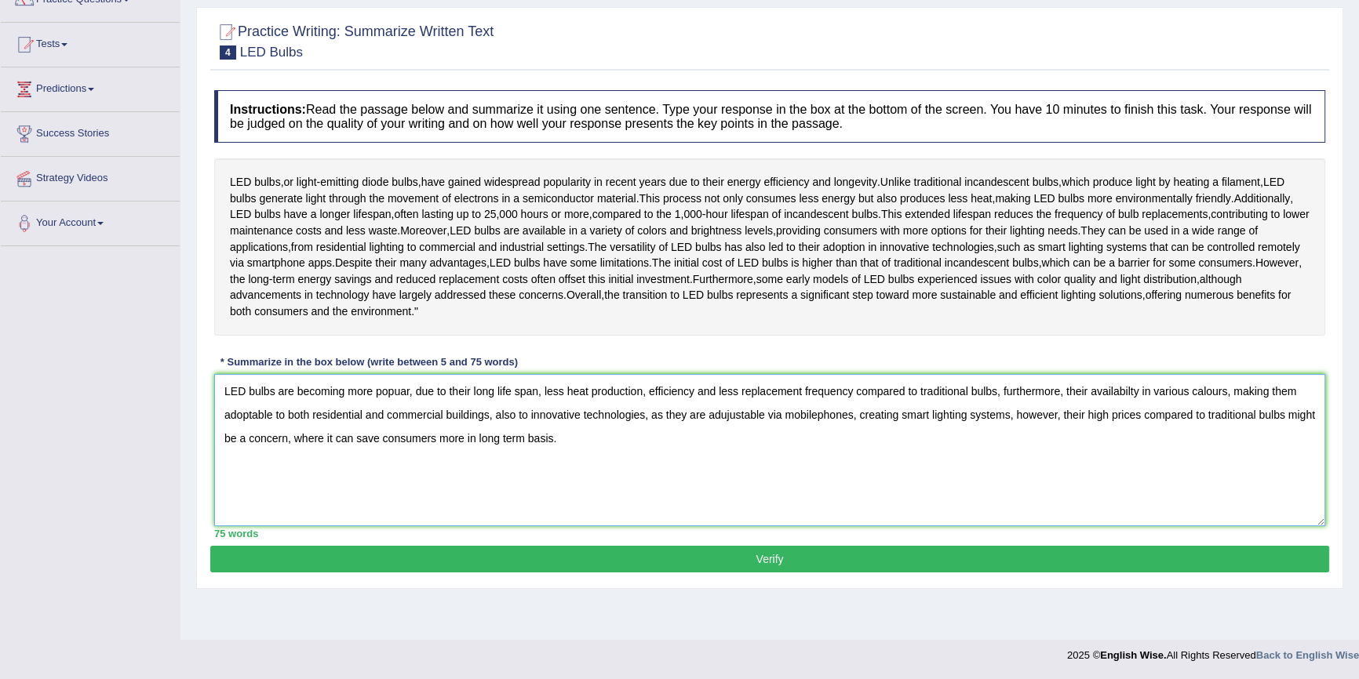
click at [393, 432] on textarea "LED bulbs are becoming more popuar, due to their long life span, less heat prod…" at bounding box center [769, 450] width 1111 height 152
click at [400, 432] on textarea "LED bulbs are becoming more popuar, due to their long life span, less heat prod…" at bounding box center [769, 450] width 1111 height 152
click at [723, 455] on textarea "LED bulbs are becoming more popular, due to their long life span, less heat pro…" at bounding box center [769, 450] width 1111 height 152
click at [802, 458] on textarea "LED bulbs are becoming more popular, due to their long life span, less heat pro…" at bounding box center [769, 450] width 1111 height 152
click at [791, 455] on textarea "LED bulbs are becoming more popular, due to their long life span, less heat pro…" at bounding box center [769, 450] width 1111 height 152
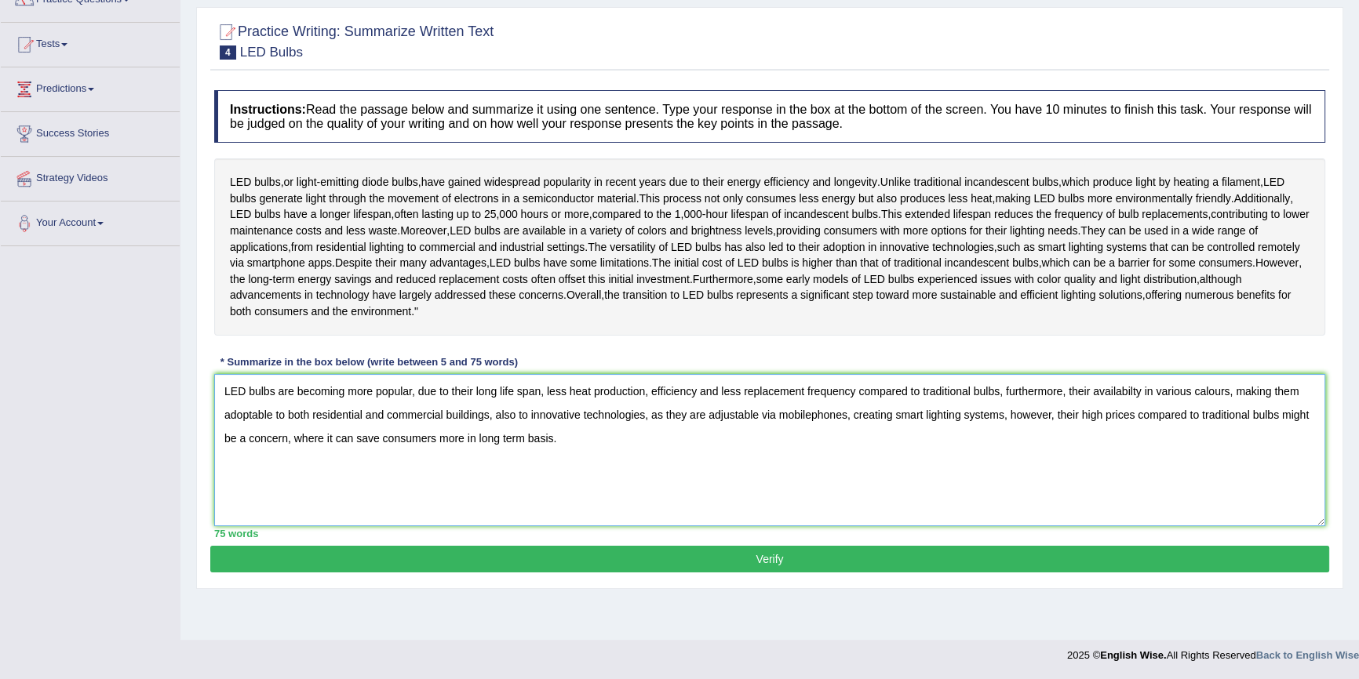
click at [791, 455] on textarea "LED bulbs are becoming more popular, due to their long life span, less heat pro…" at bounding box center [769, 450] width 1111 height 152
click at [875, 493] on textarea "LED bulbs are becoming more popular, due to their long life span, less heat pro…" at bounding box center [769, 450] width 1111 height 152
type textarea "LED bulbs are becoming more popular, due to their long life span, less heat pro…"
click at [727, 573] on button "Verify" at bounding box center [769, 559] width 1119 height 27
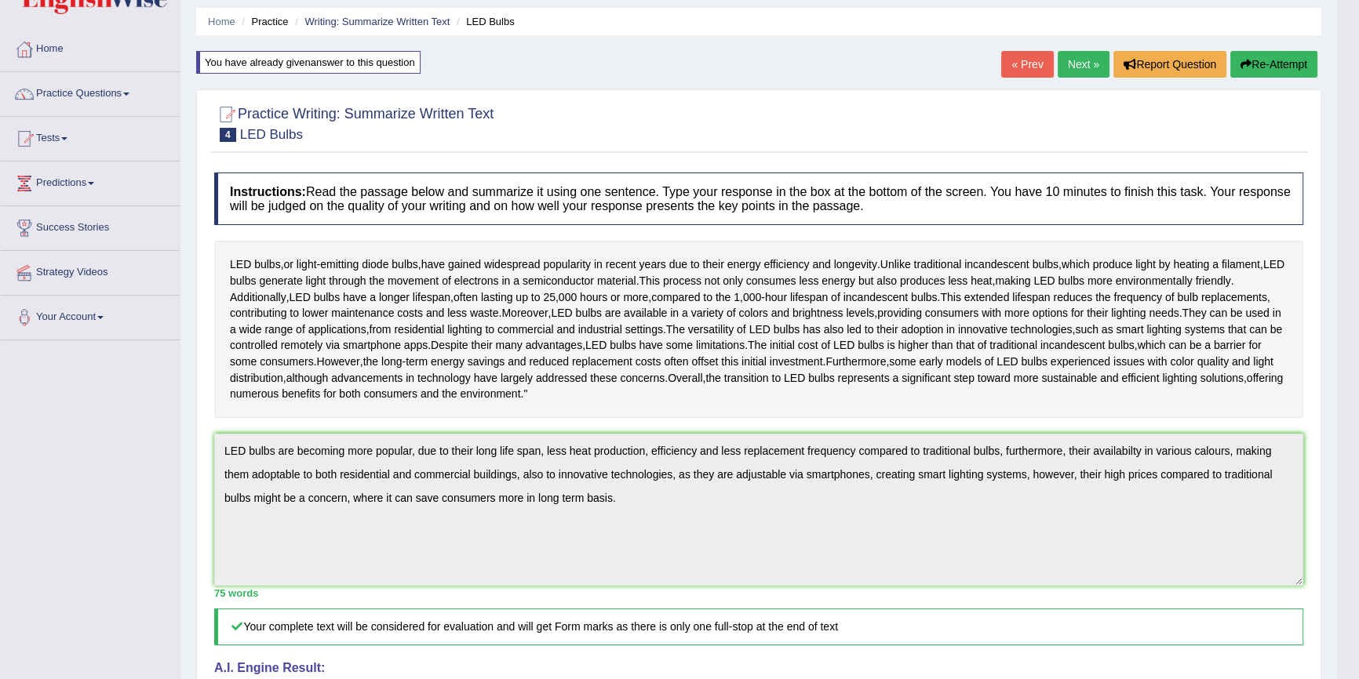
scroll to position [48, 0]
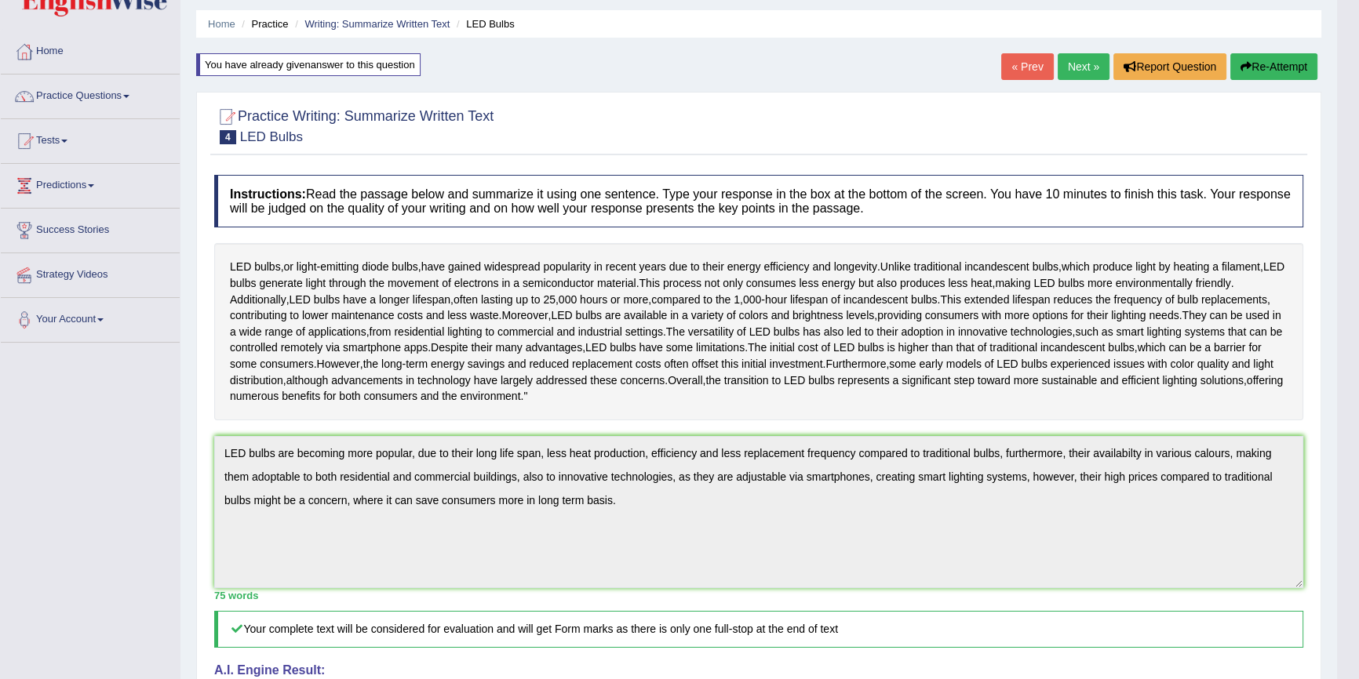
click at [1265, 59] on button "Re-Attempt" at bounding box center [1273, 66] width 87 height 27
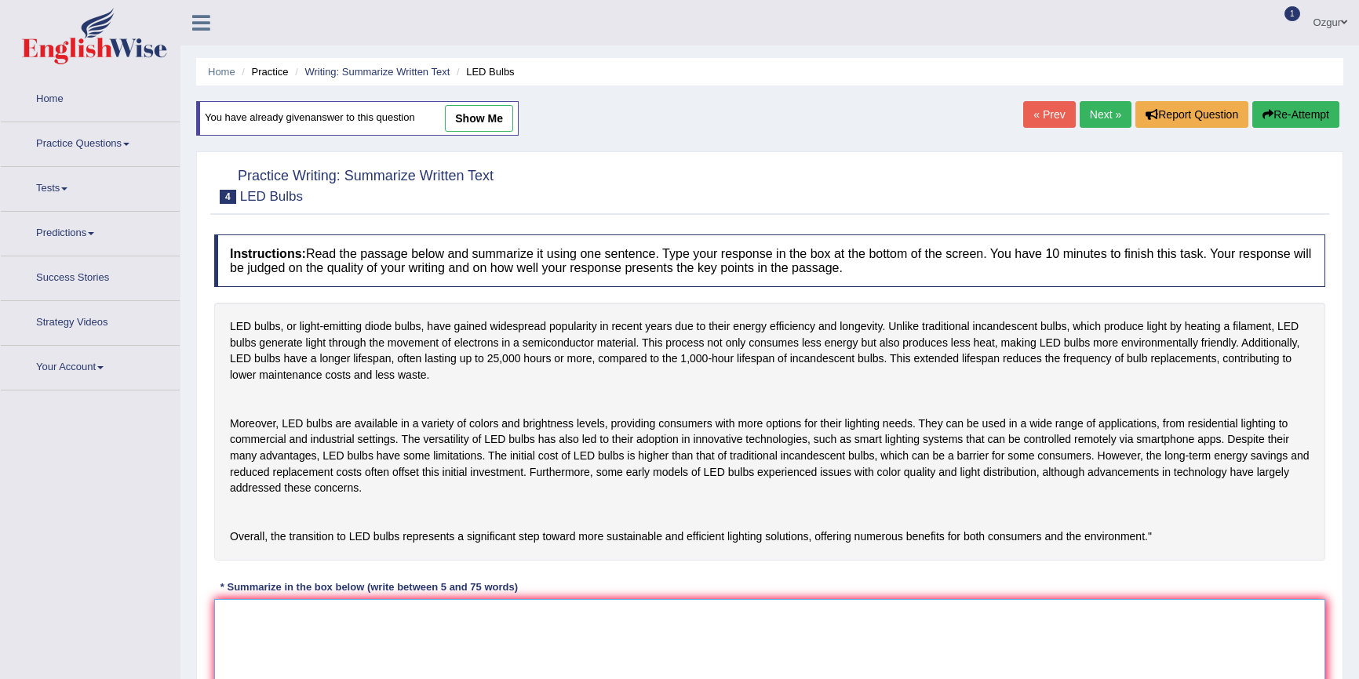
click at [354, 599] on textarea at bounding box center [769, 675] width 1111 height 152
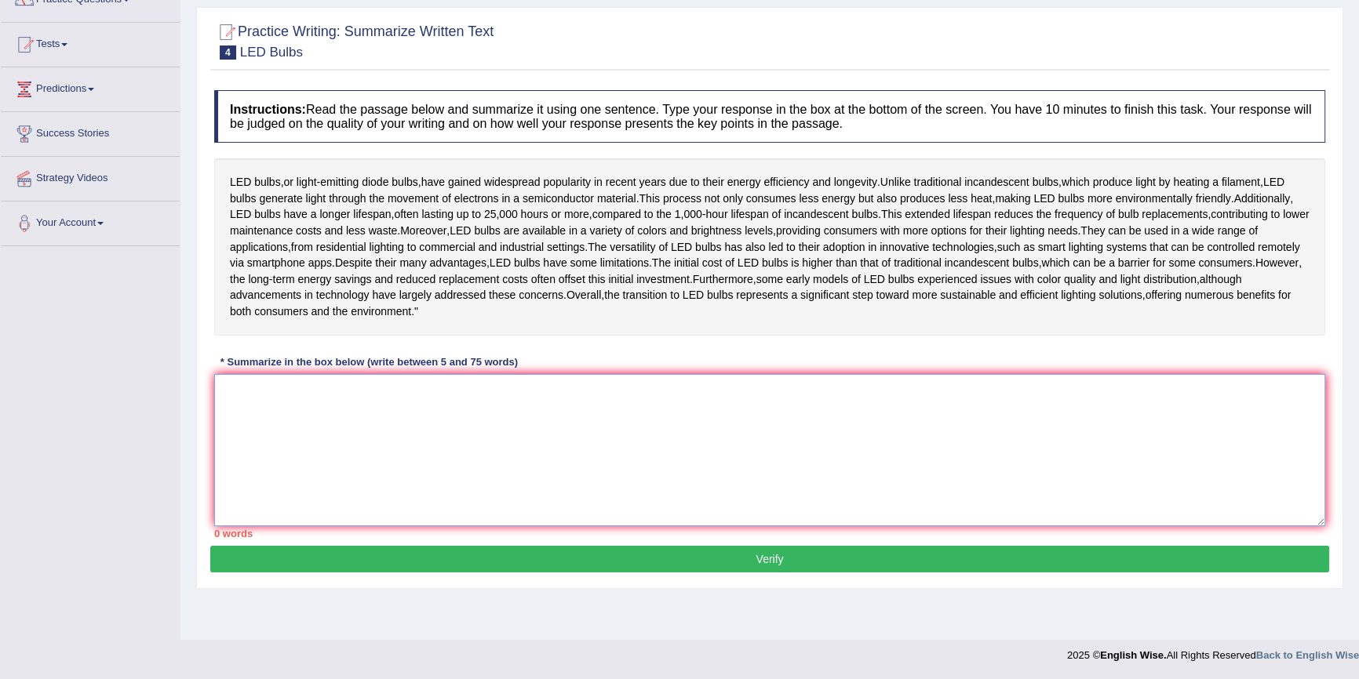
paste textarea "LED bulbs are becoming more popular, due to their long life span, less heat pro…"
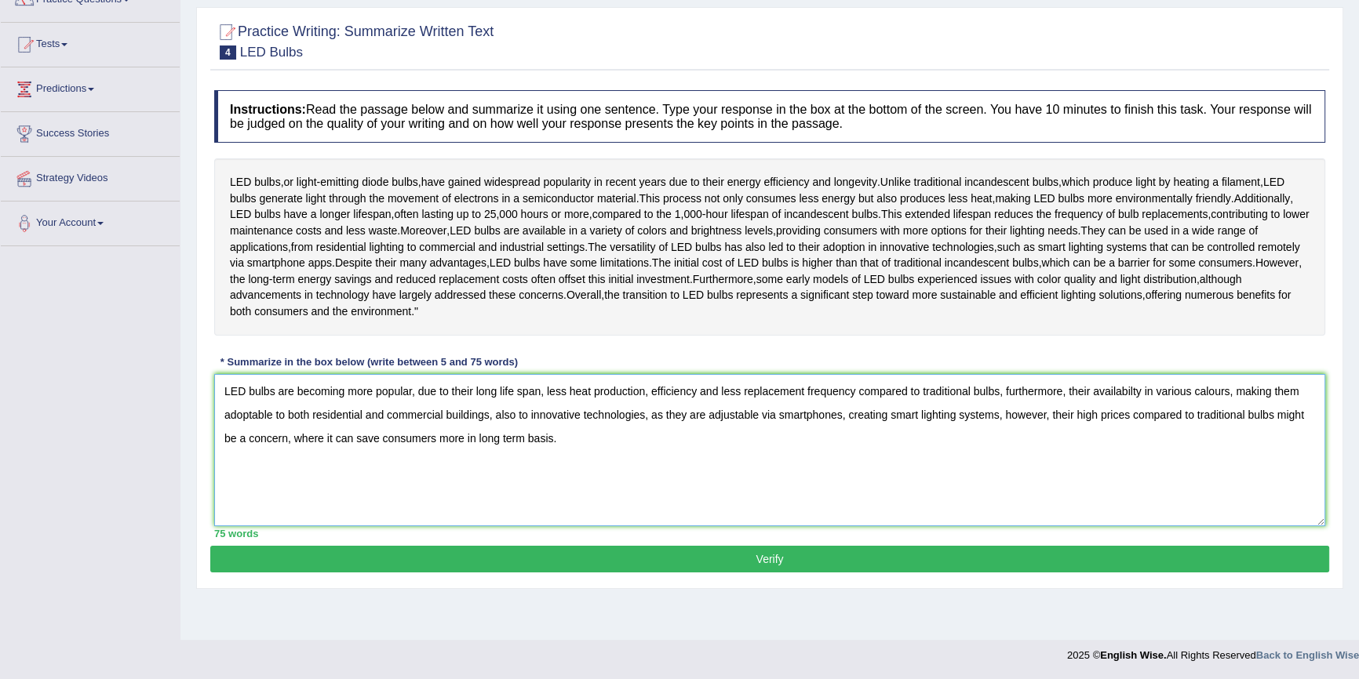
click at [1110, 432] on textarea "LED bulbs are becoming more popular, due to their long life span, less heat pro…" at bounding box center [769, 450] width 1111 height 152
click at [1211, 430] on textarea "LED bulbs are becoming more popular, due to their long life span, less heat pro…" at bounding box center [769, 450] width 1111 height 152
click at [1104, 424] on textarea "LED bulbs are becoming more popular, due to their long life span, less heat pro…" at bounding box center [769, 450] width 1111 height 152
click at [1095, 433] on textarea "LED bulbs are becoming more popular, due to their long life span, less heat pro…" at bounding box center [769, 450] width 1111 height 152
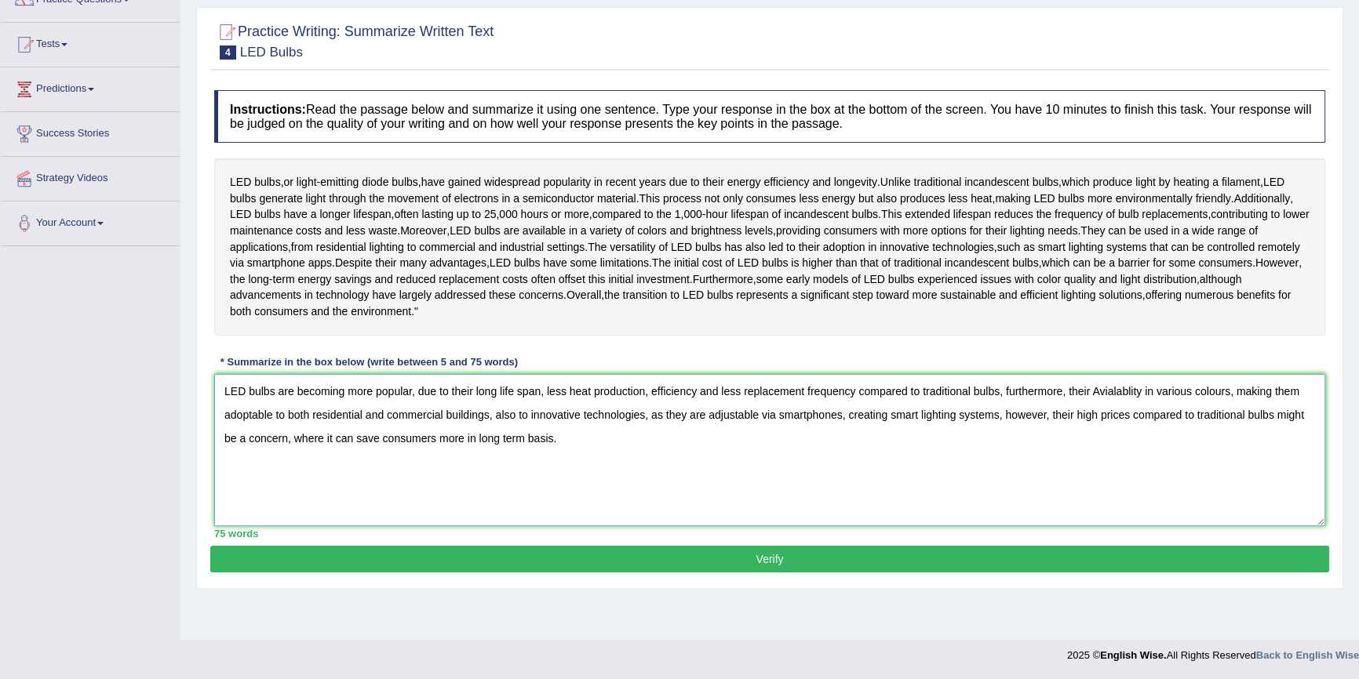
click at [1096, 422] on textarea "LED bulbs are becoming more popular, due to their long life span, less heat pro…" at bounding box center [769, 450] width 1111 height 152
click at [1106, 431] on textarea "LED bulbs are becoming more popular, due to their long life span, less heat pro…" at bounding box center [769, 450] width 1111 height 152
type textarea "LED bulbs are becoming more popular, due to their long life span, less heat pro…"
click at [966, 573] on button "Verify" at bounding box center [769, 559] width 1119 height 27
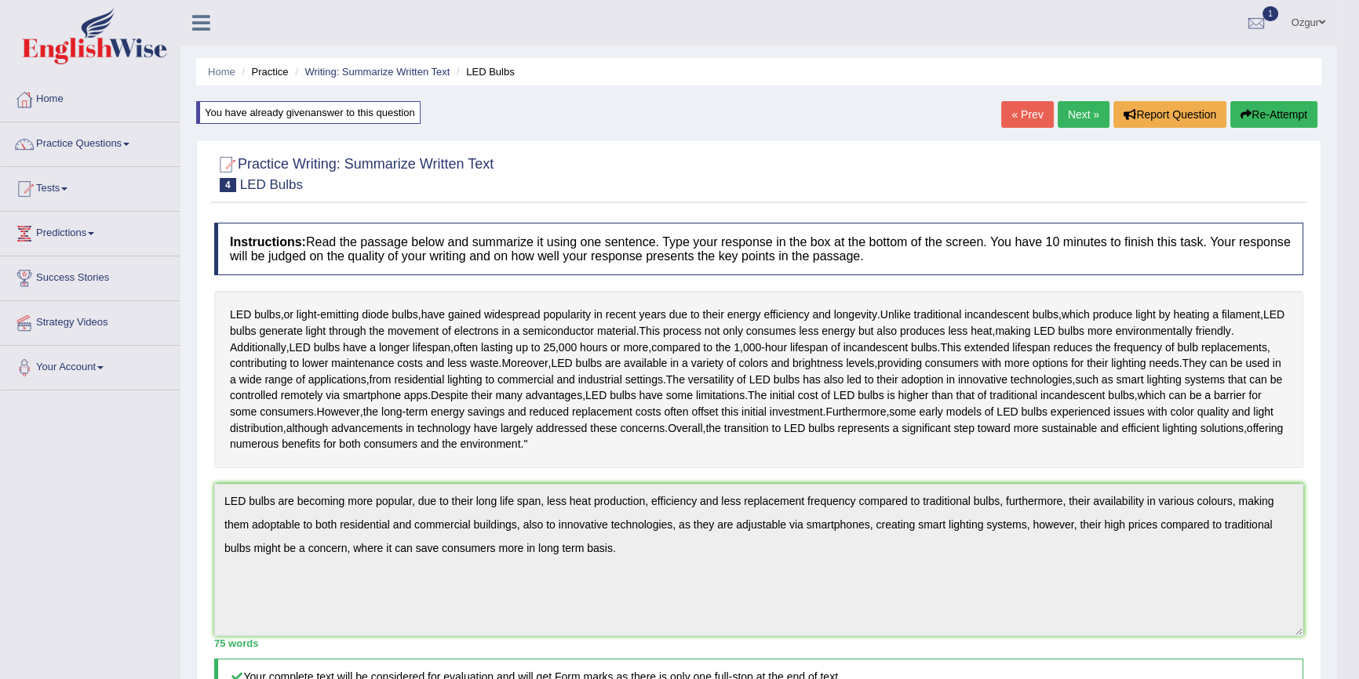
click at [1274, 115] on button "Re-Attempt" at bounding box center [1273, 114] width 87 height 27
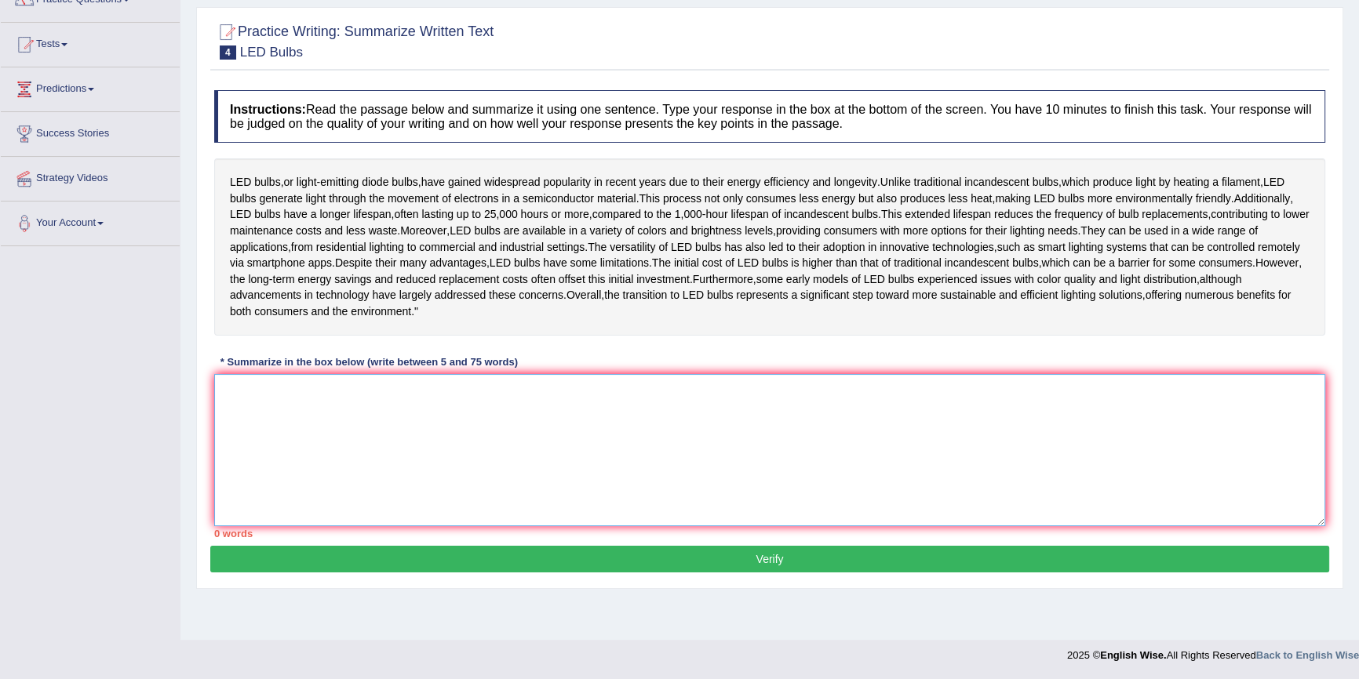
click at [389, 496] on textarea at bounding box center [769, 450] width 1111 height 152
paste textarea "LED bulbs are becoming more popular, due to their long life span, less heat pro…"
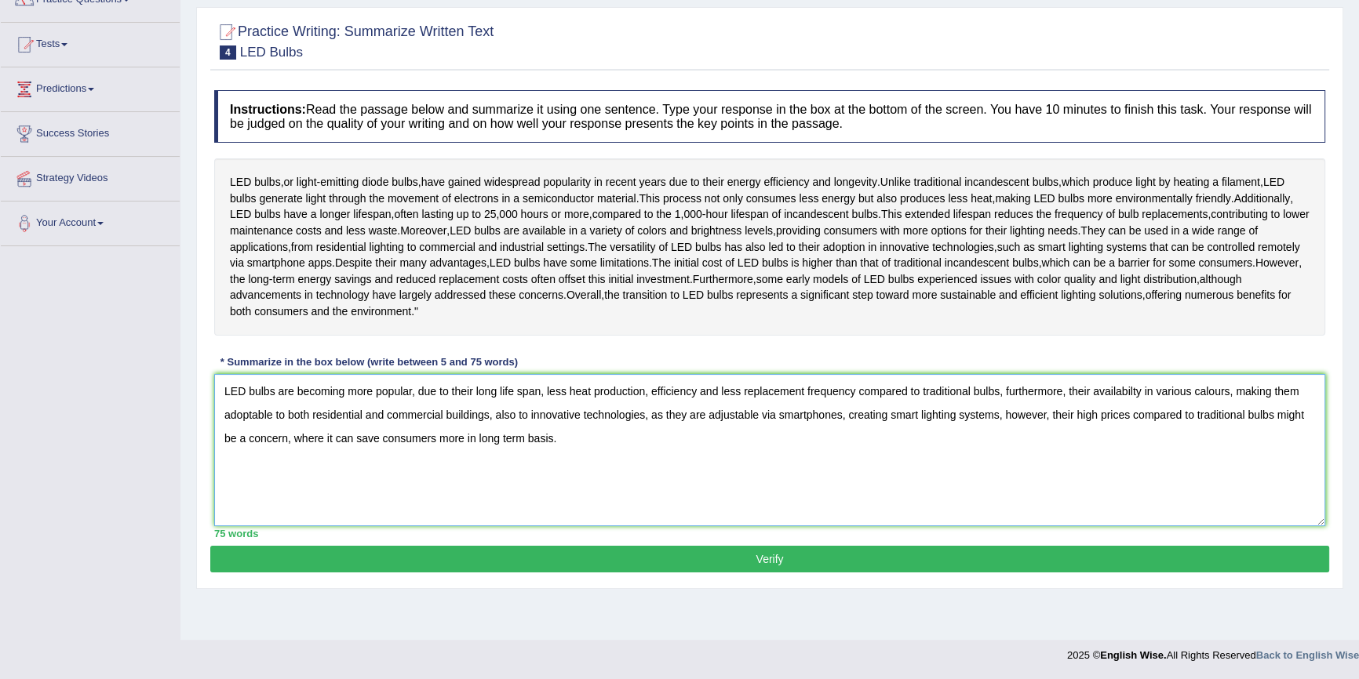
click at [1195, 432] on textarea "LED bulbs are becoming more popular, due to their long life span, less heat pro…" at bounding box center [769, 450] width 1111 height 152
click at [1134, 430] on textarea "LED bulbs are becoming more popular, due to their long life span, less heat pro…" at bounding box center [769, 450] width 1111 height 152
drag, startPoint x: 697, startPoint y: 432, endPoint x: 854, endPoint y: 440, distance: 157.1
click at [854, 440] on textarea "LED bulbs are becoming more popular, due to their long life span, less heat pro…" at bounding box center [769, 450] width 1111 height 152
click at [965, 455] on textarea "LED bulbs are becoming more popular, due to their long life span, less heat pro…" at bounding box center [769, 450] width 1111 height 152
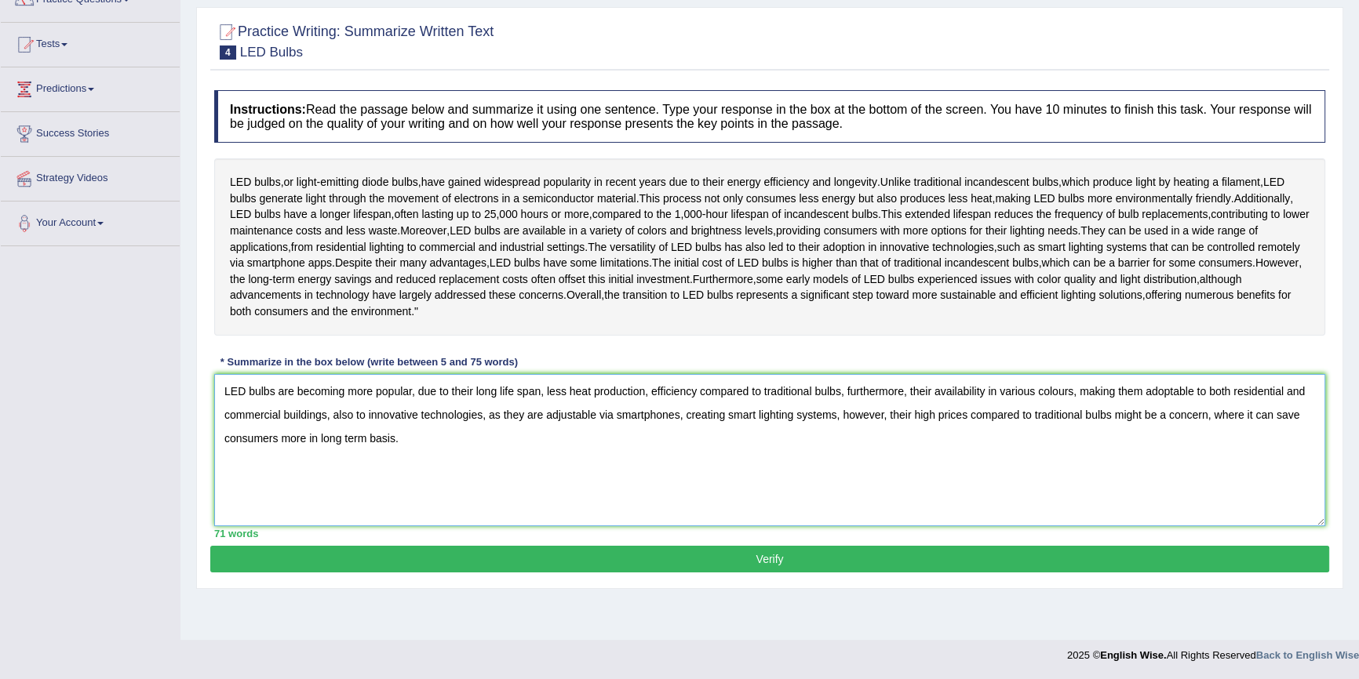
click at [910, 448] on textarea "LED bulbs are becoming more popular, due to their long life span, less heat pro…" at bounding box center [769, 450] width 1111 height 152
type textarea "LED bulbs are becoming more popular, due to their long life span, less heat pro…"
click at [875, 573] on button "Verify" at bounding box center [769, 559] width 1119 height 27
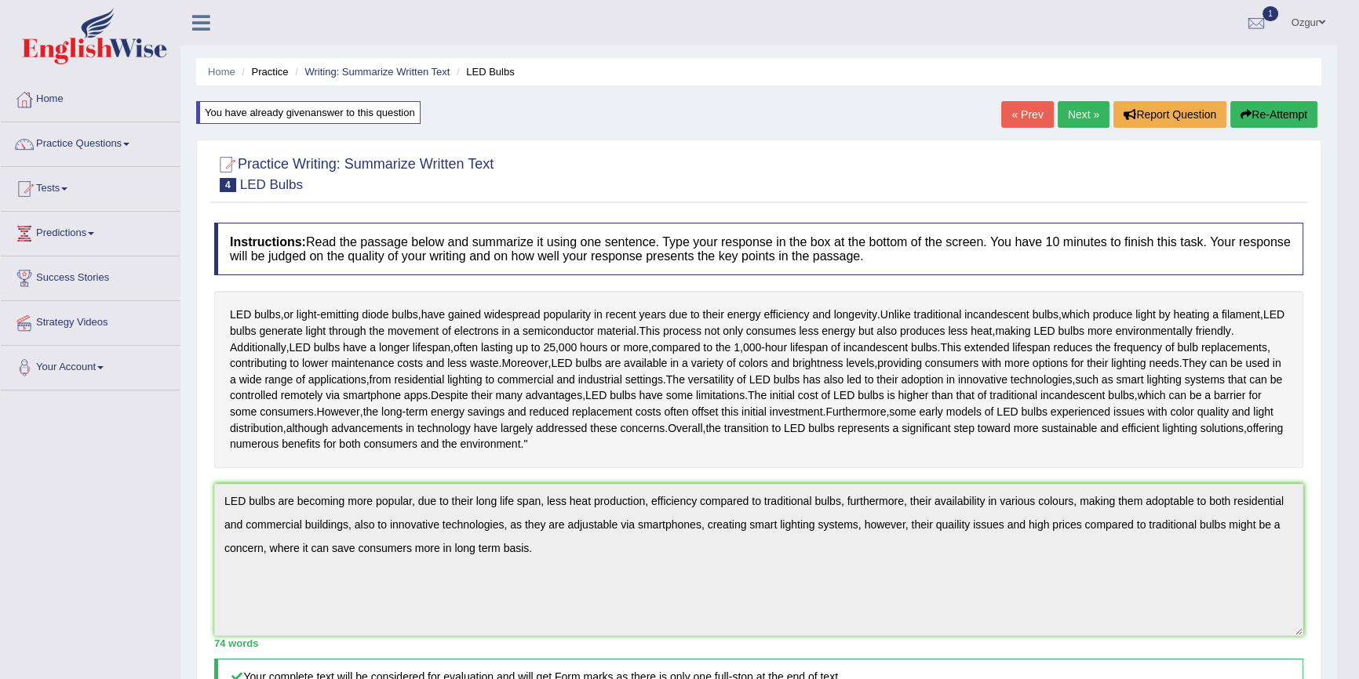
click at [1286, 107] on button "Re-Attempt" at bounding box center [1273, 114] width 87 height 27
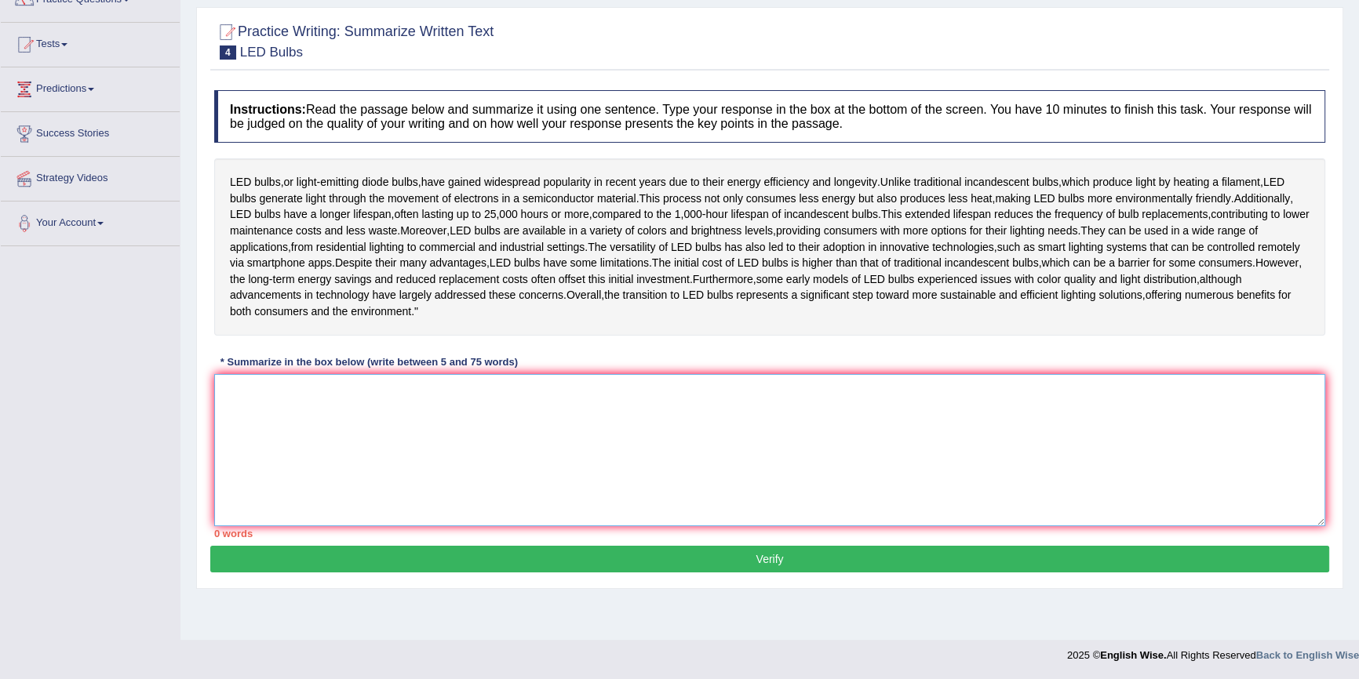
click at [493, 480] on textarea at bounding box center [769, 450] width 1111 height 152
paste textarea "LED bulbs are becoming more popular, due to their long life span, less heat pro…"
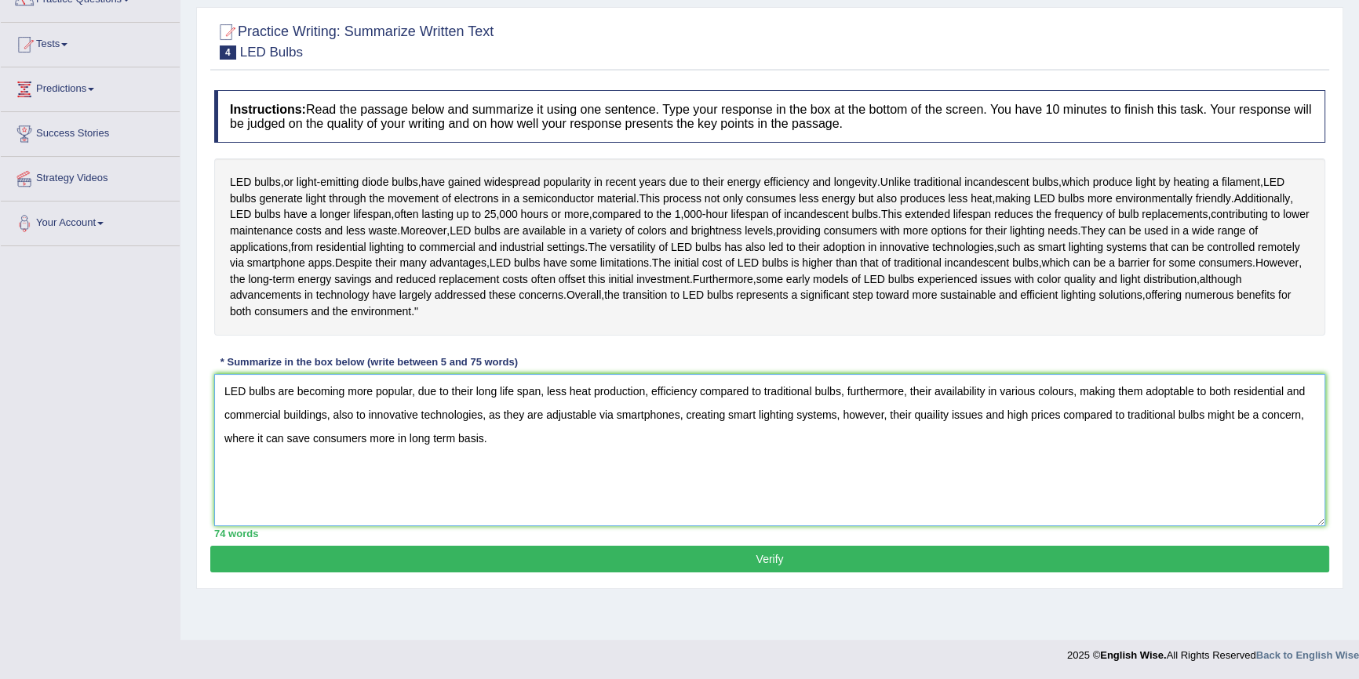
click at [933, 456] on textarea "LED bulbs are becoming more popular, due to their long life span, less heat pro…" at bounding box center [769, 450] width 1111 height 152
type textarea "LED bulbs are becoming more popular, due to their long life span, less heat pro…"
click at [926, 573] on button "Verify" at bounding box center [769, 559] width 1119 height 27
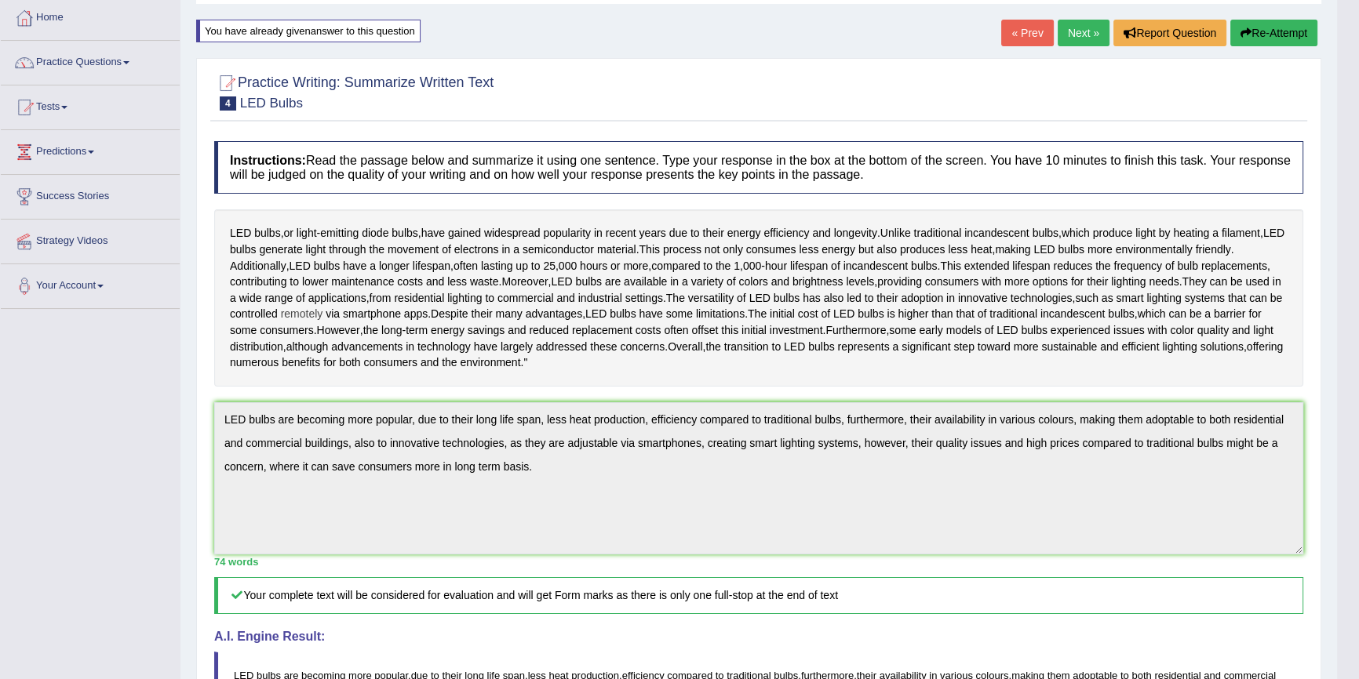
scroll to position [48, 0]
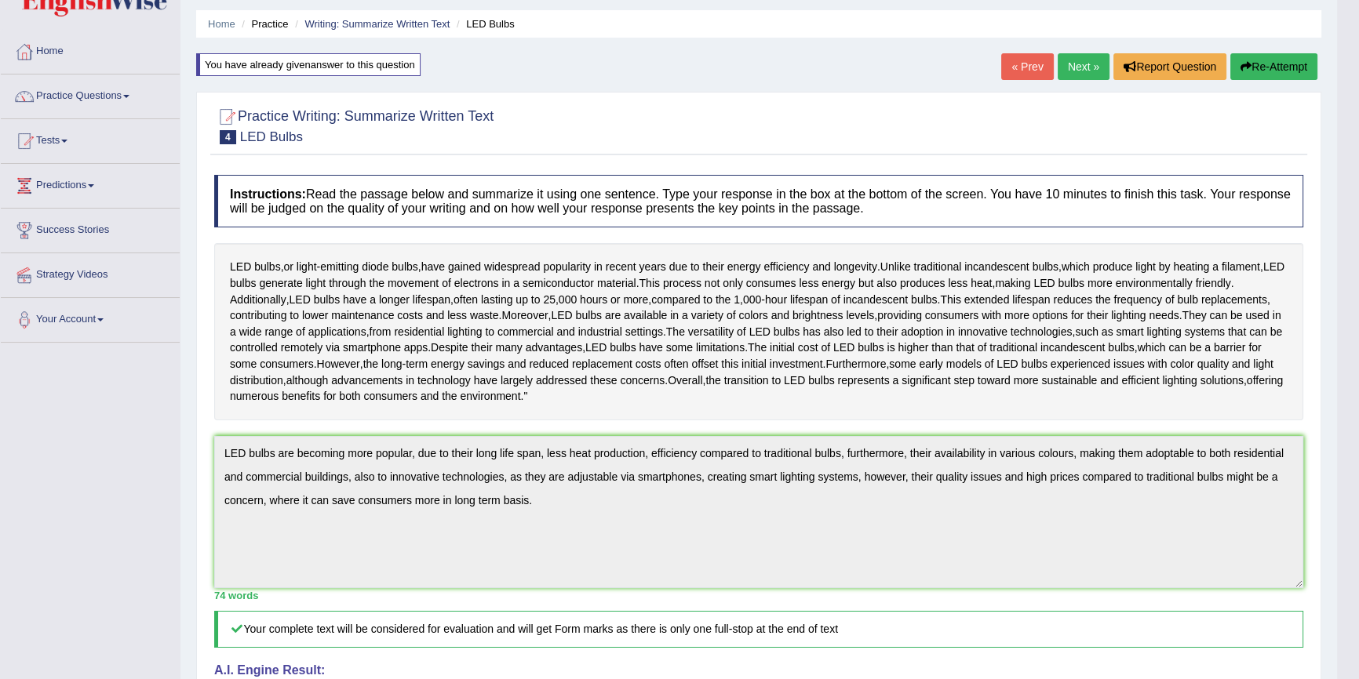
click at [1069, 58] on link "Next »" at bounding box center [1084, 66] width 52 height 27
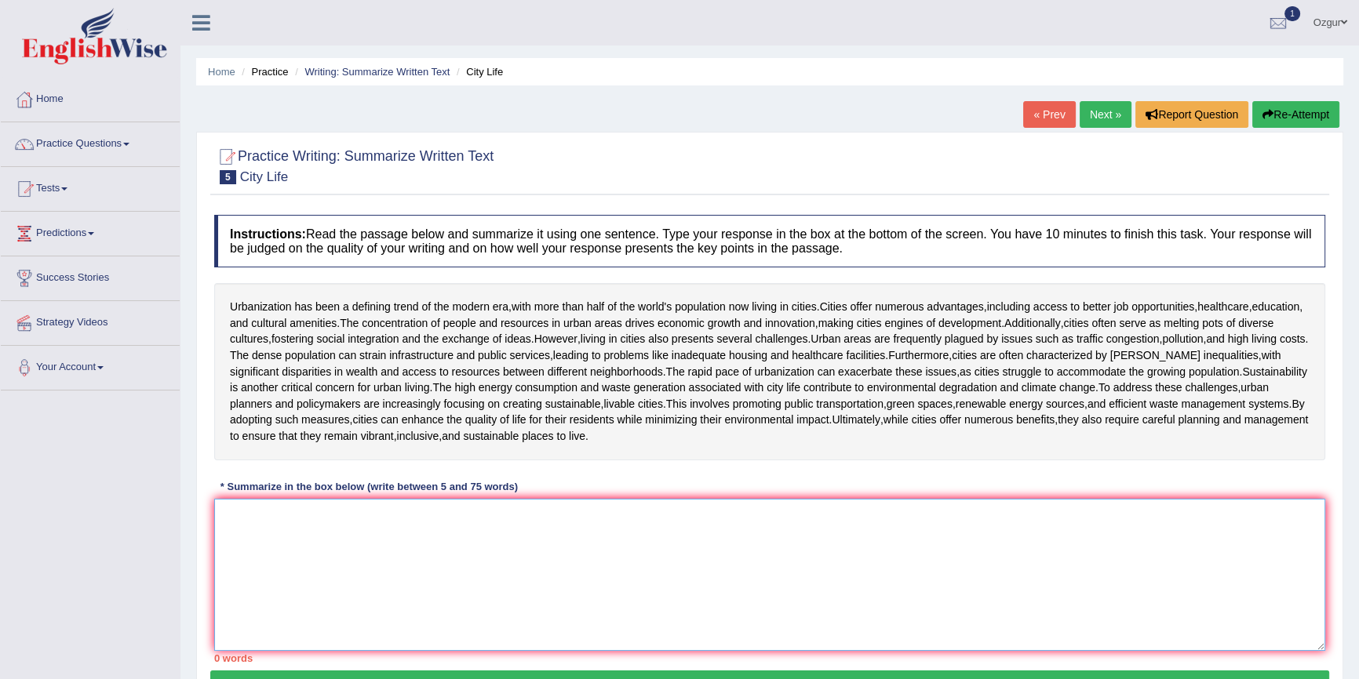
click at [298, 519] on textarea at bounding box center [769, 575] width 1111 height 152
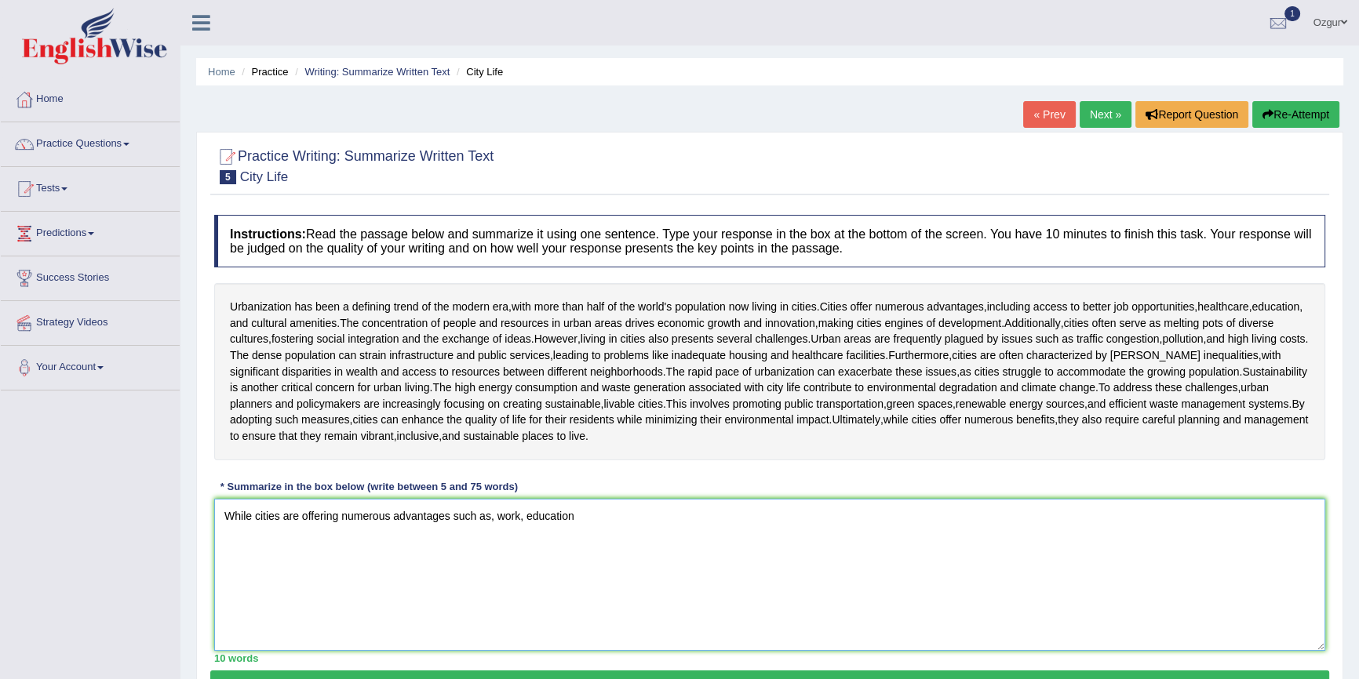
click at [498, 515] on textarea "While cities are offering numerous advantages such as, work, education" at bounding box center [769, 575] width 1111 height 152
click at [541, 518] on textarea "While cities are offering numerous advantages such as, betterwork, education" at bounding box center [769, 575] width 1111 height 152
click at [628, 515] on textarea "While cities are offering numerous advantages such as, better jobs, education" at bounding box center [769, 575] width 1111 height 152
click at [500, 518] on textarea "While cities are offering numerous advantages such as, better jobs, education a…" at bounding box center [769, 575] width 1111 height 152
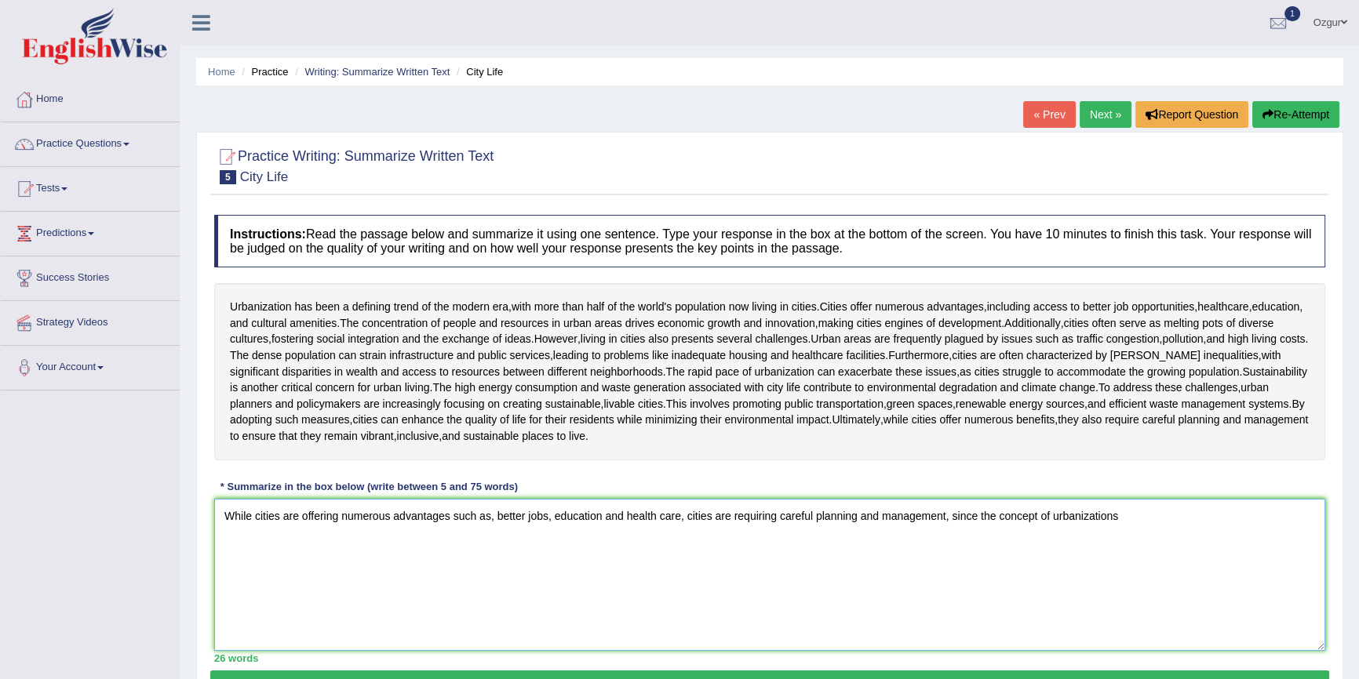
click at [1131, 520] on textarea "While cities are offering numerous advantages such as, better jobs, education a…" at bounding box center [769, 575] width 1111 height 152
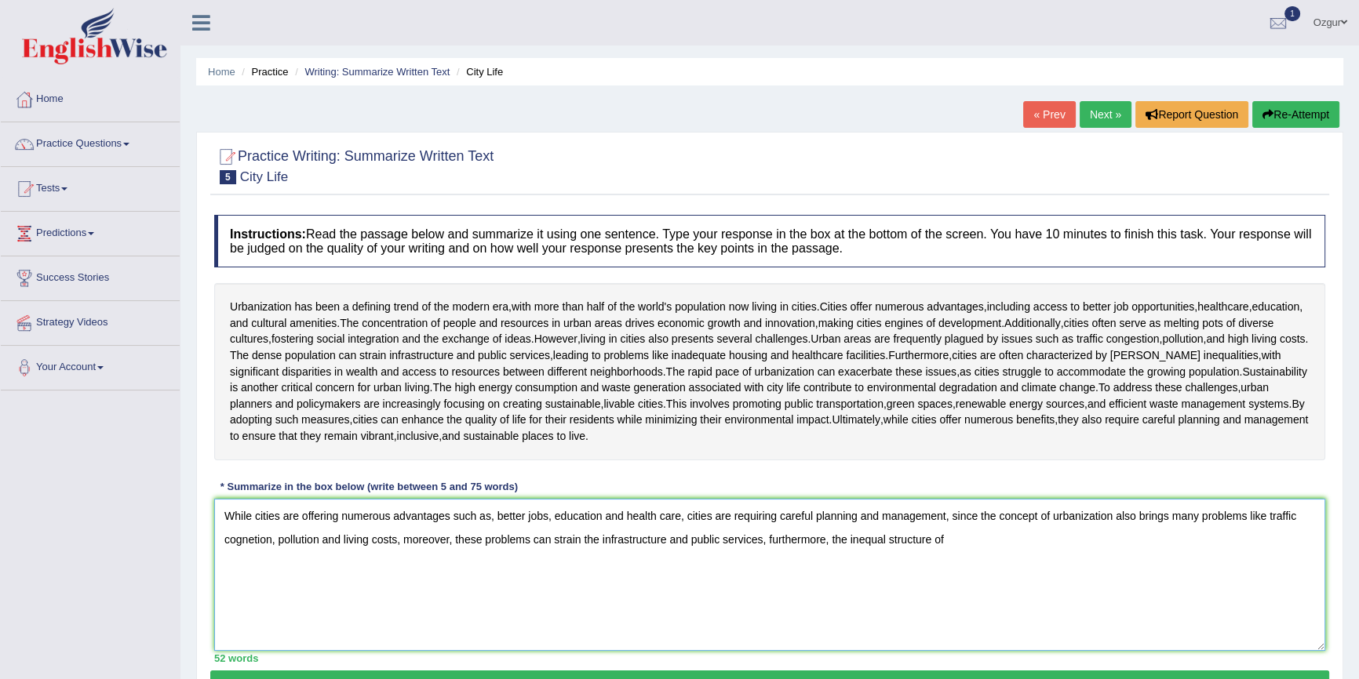
click at [886, 541] on textarea "While cities are offering numerous advantages such as, better jobs, education a…" at bounding box center [769, 575] width 1111 height 152
click at [970, 544] on textarea "While cities are offering numerous advantages such as, better jobs, education a…" at bounding box center [769, 575] width 1111 height 152
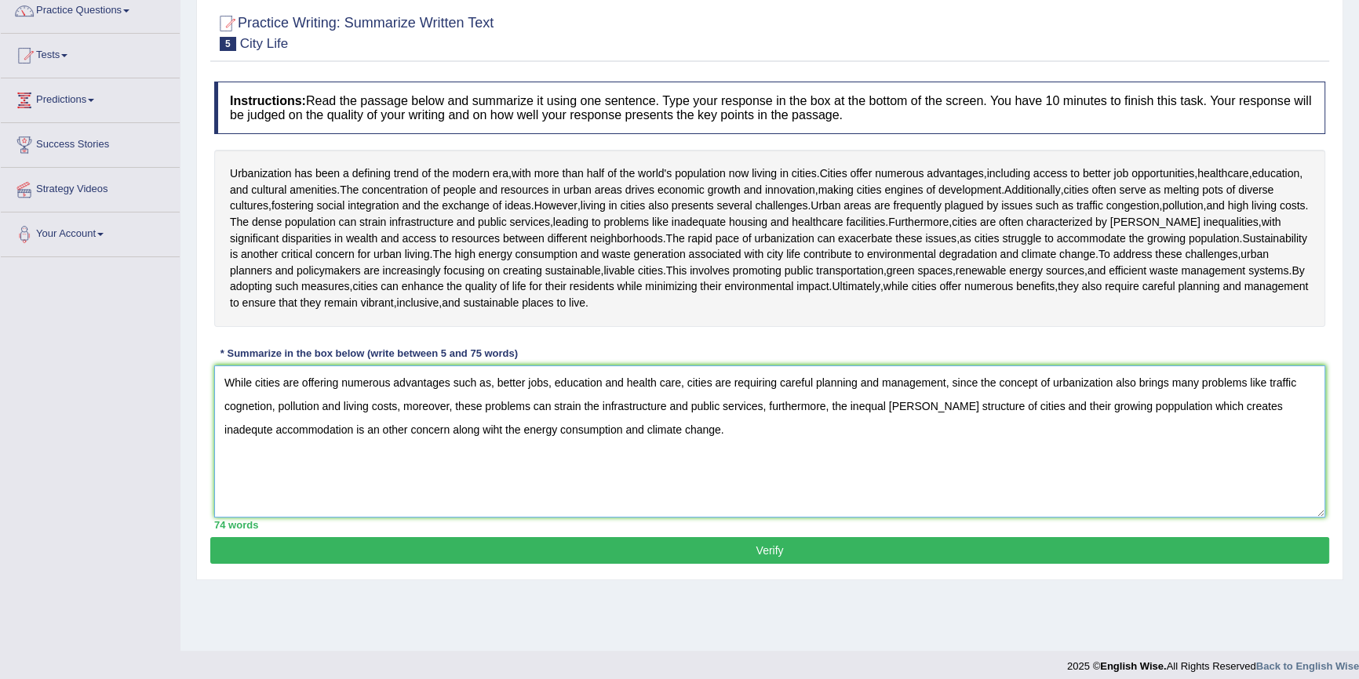
scroll to position [144, 0]
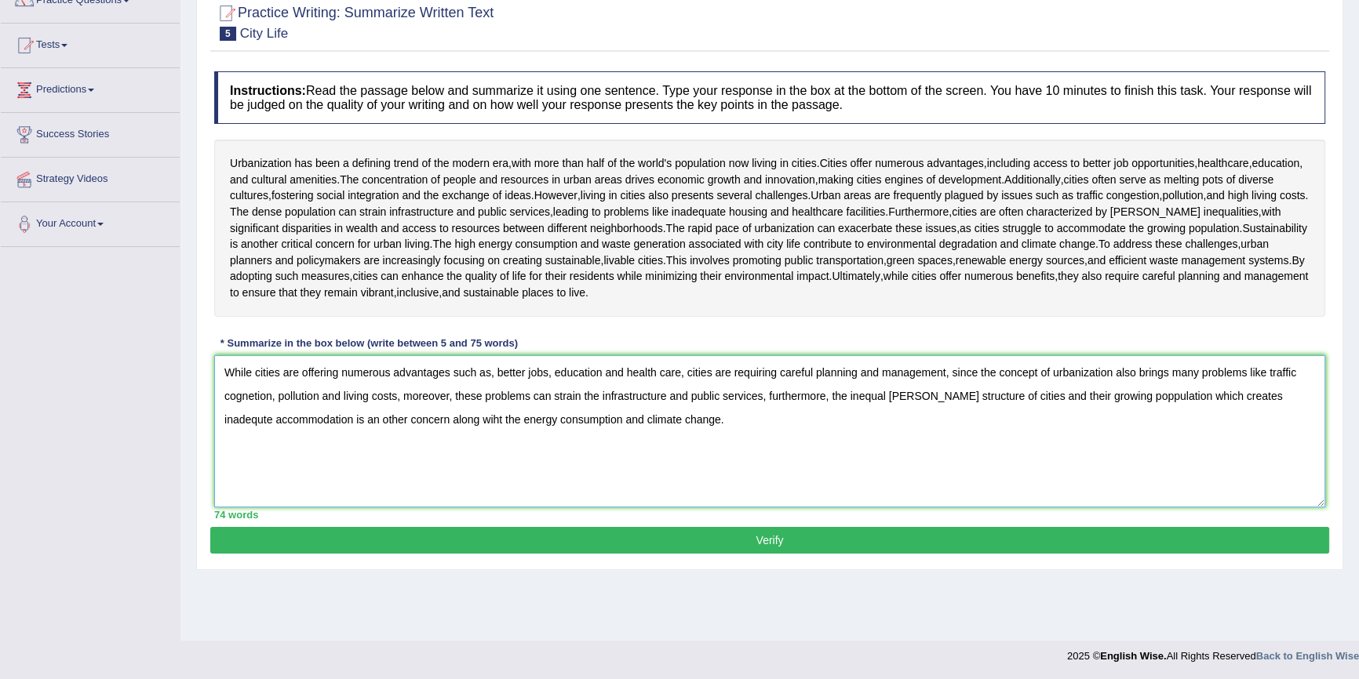
type textarea "While cities are offering numerous advantages such as, better jobs, education a…"
click at [832, 546] on button "Verify" at bounding box center [769, 540] width 1119 height 27
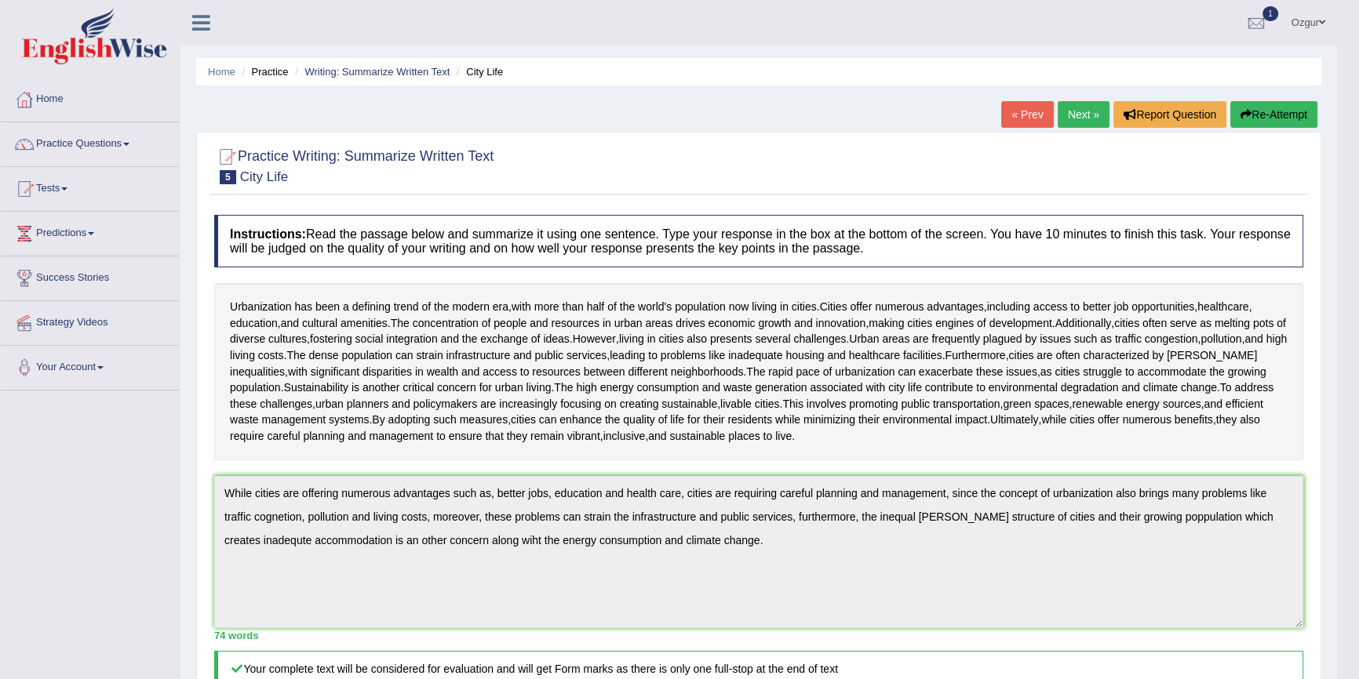
scroll to position [0, 0]
click at [1251, 107] on button "Re-Attempt" at bounding box center [1273, 114] width 87 height 27
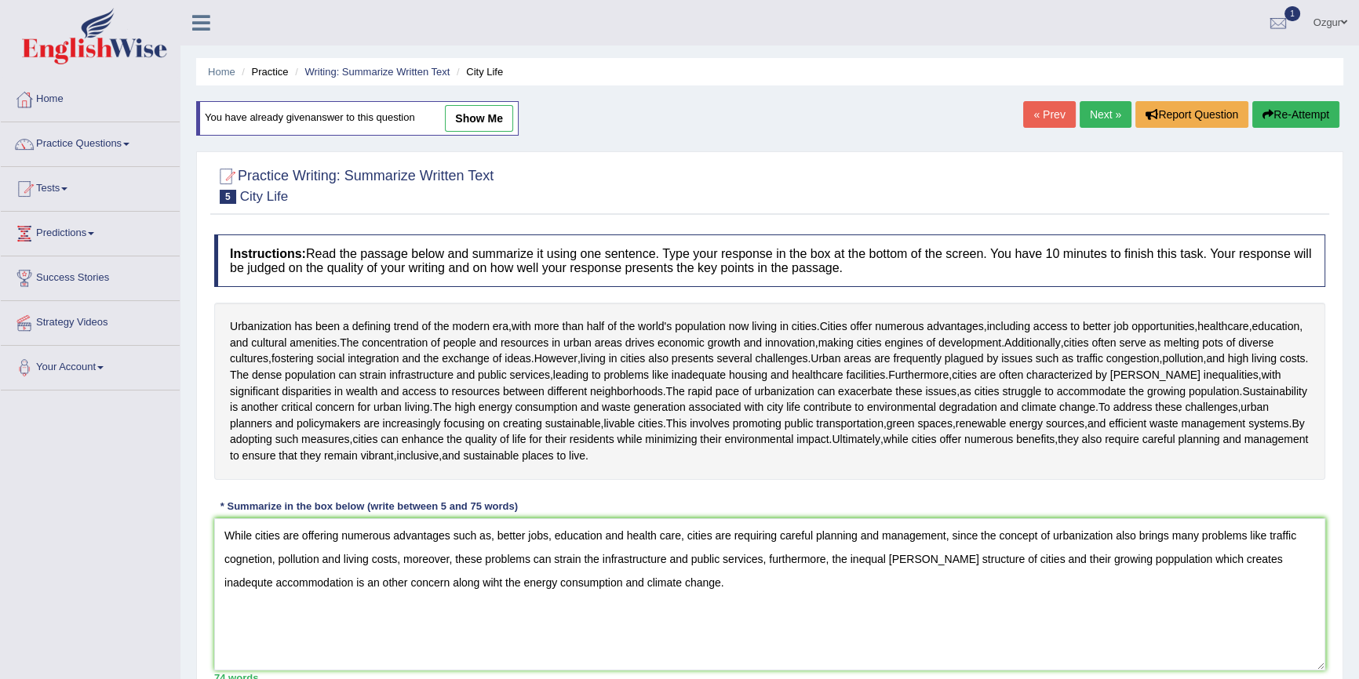
click at [246, 560] on textarea "While cities are offering numerous advantages such as, better jobs, education a…" at bounding box center [769, 595] width 1111 height 152
click at [1263, 558] on textarea "While cities are offering numerous advantages such as, better jobs, education a…" at bounding box center [769, 595] width 1111 height 152
click at [1108, 560] on textarea "While cities are offering numerous advantages such as, better jobs, education a…" at bounding box center [769, 595] width 1111 height 152
type textarea "While cities are offering numerous advantages such as, better jobs, education a…"
click at [391, 533] on textarea "While cities are offering numerous advantages such as, better jobs, education a…" at bounding box center [769, 595] width 1111 height 152
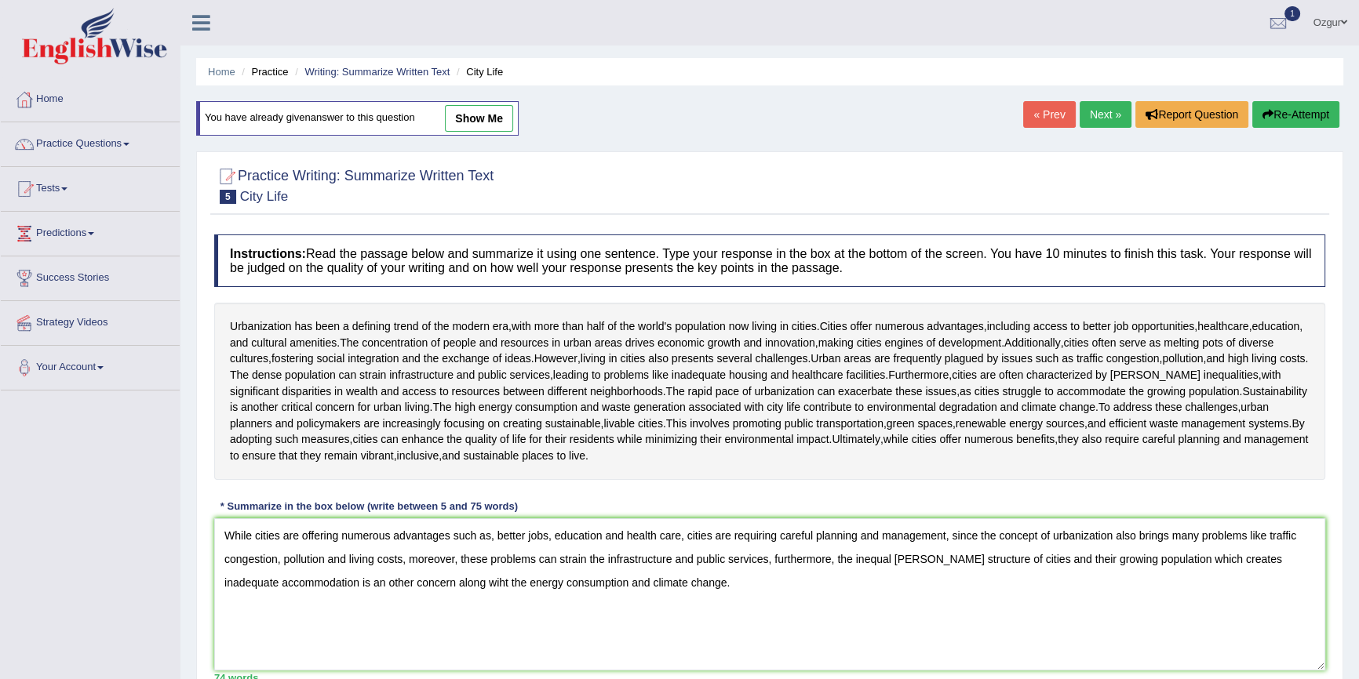
click at [392, 533] on textarea "While cities are offering numerous advantages such as, better jobs, education a…" at bounding box center [769, 595] width 1111 height 152
type textarea "While cities are offering numerous advantages such as, better jobs, education a…"
click at [724, 490] on div "Instructions: Read the passage below and summarize it using one sentence. Type …" at bounding box center [769, 459] width 1119 height 464
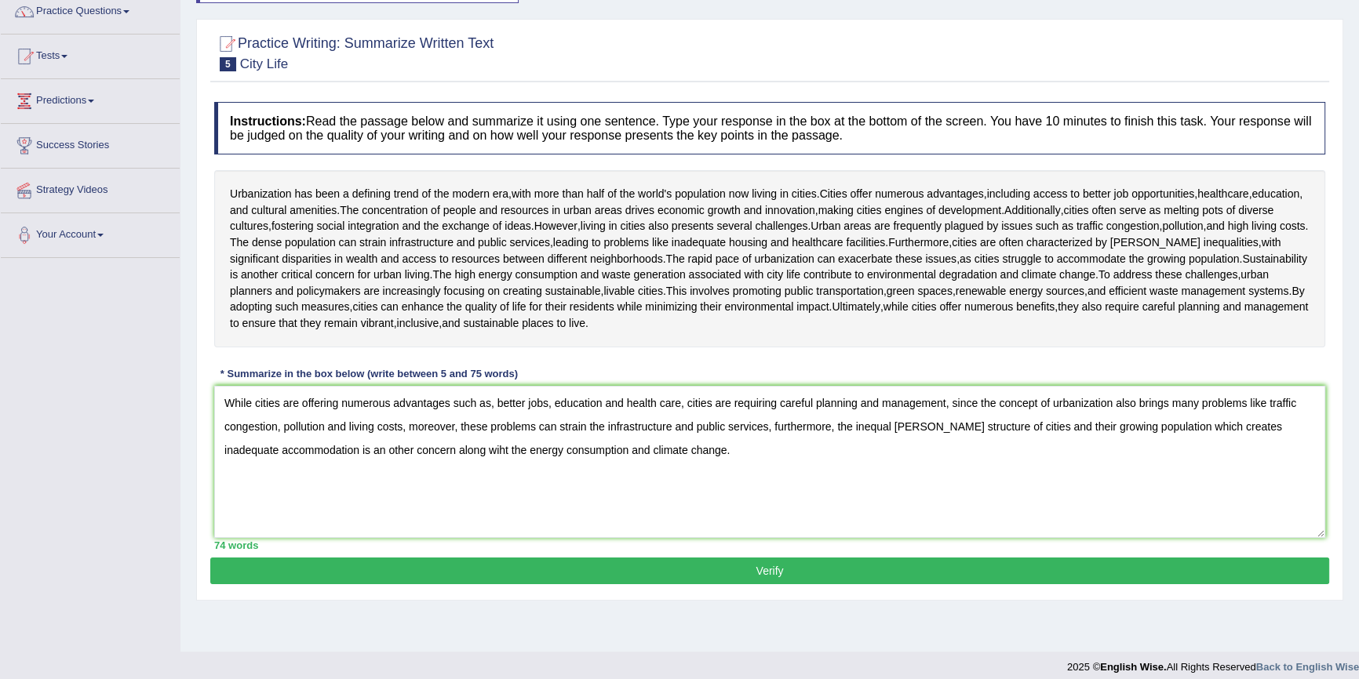
scroll to position [144, 0]
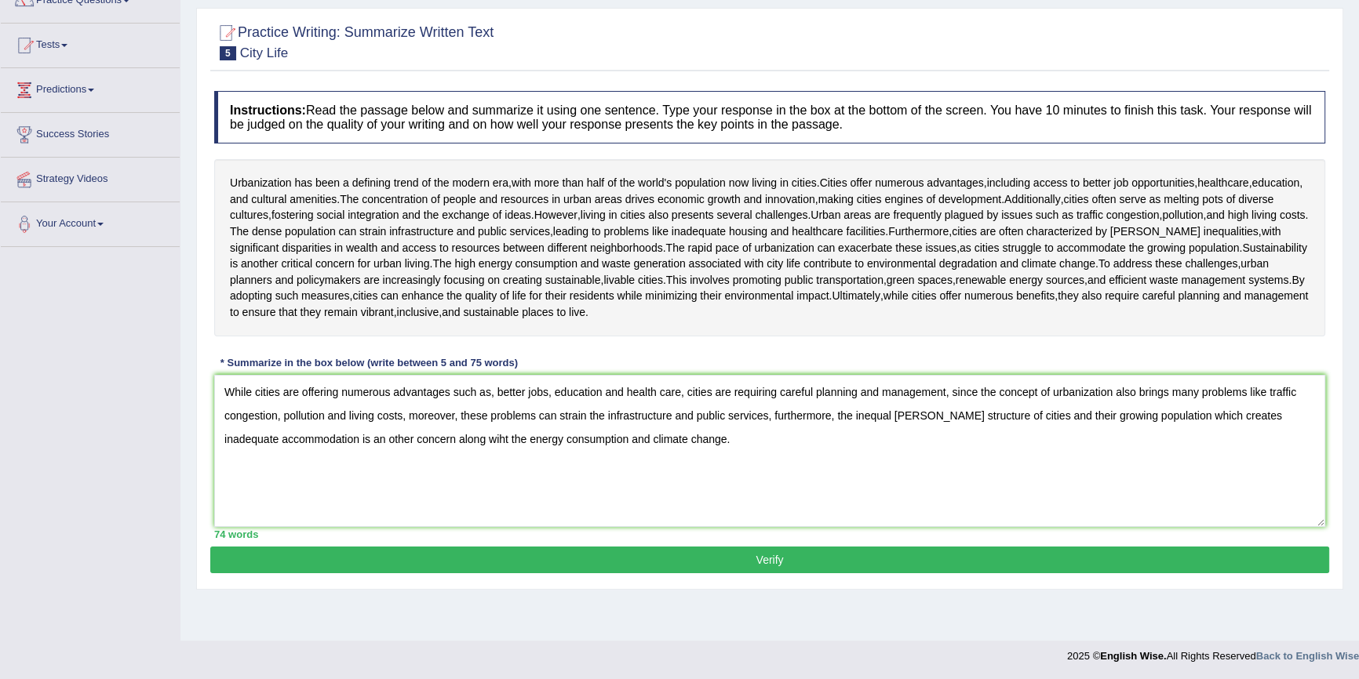
click at [453, 552] on button "Verify" at bounding box center [769, 560] width 1119 height 27
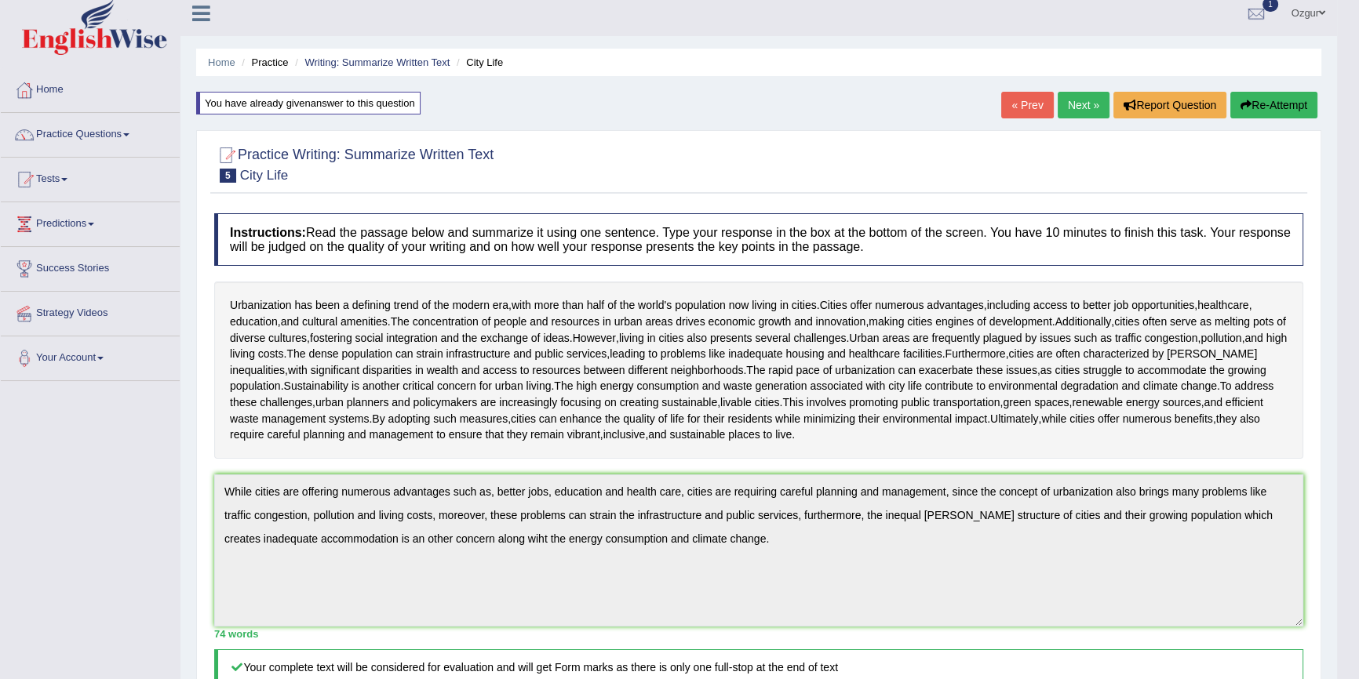
scroll to position [0, 0]
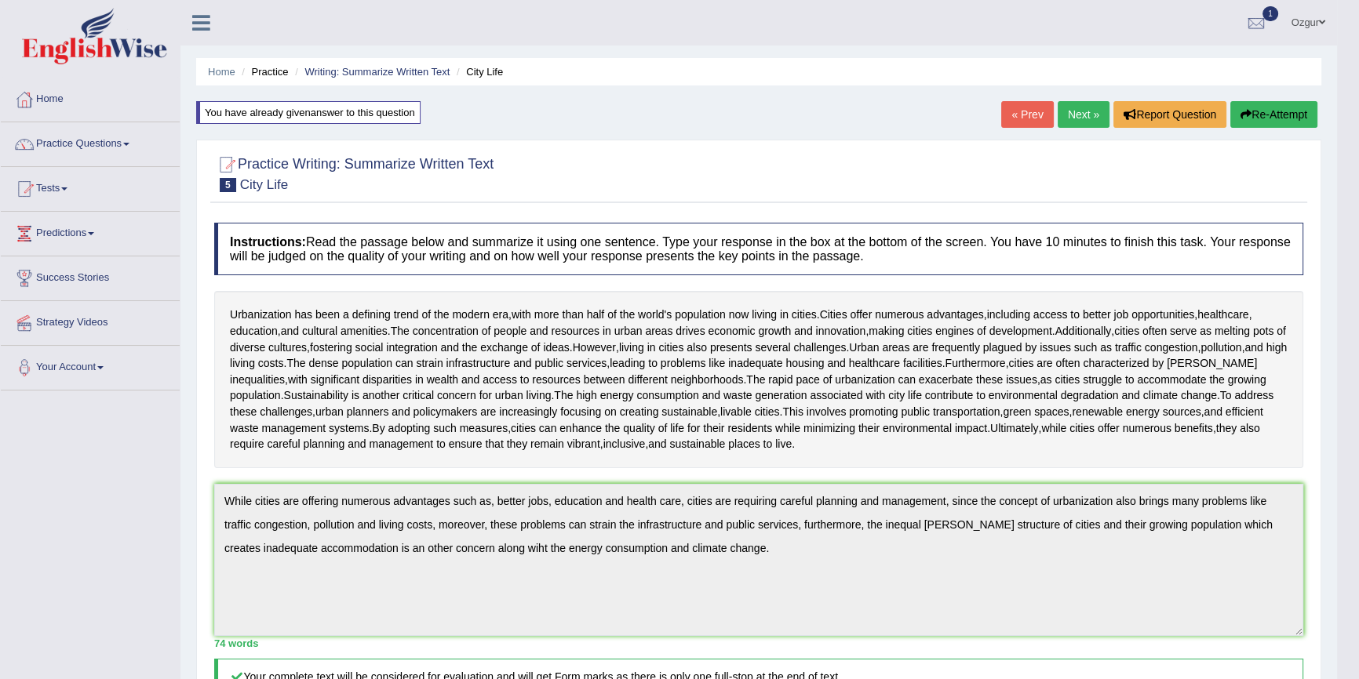
click at [1276, 110] on button "Re-Attempt" at bounding box center [1273, 114] width 87 height 27
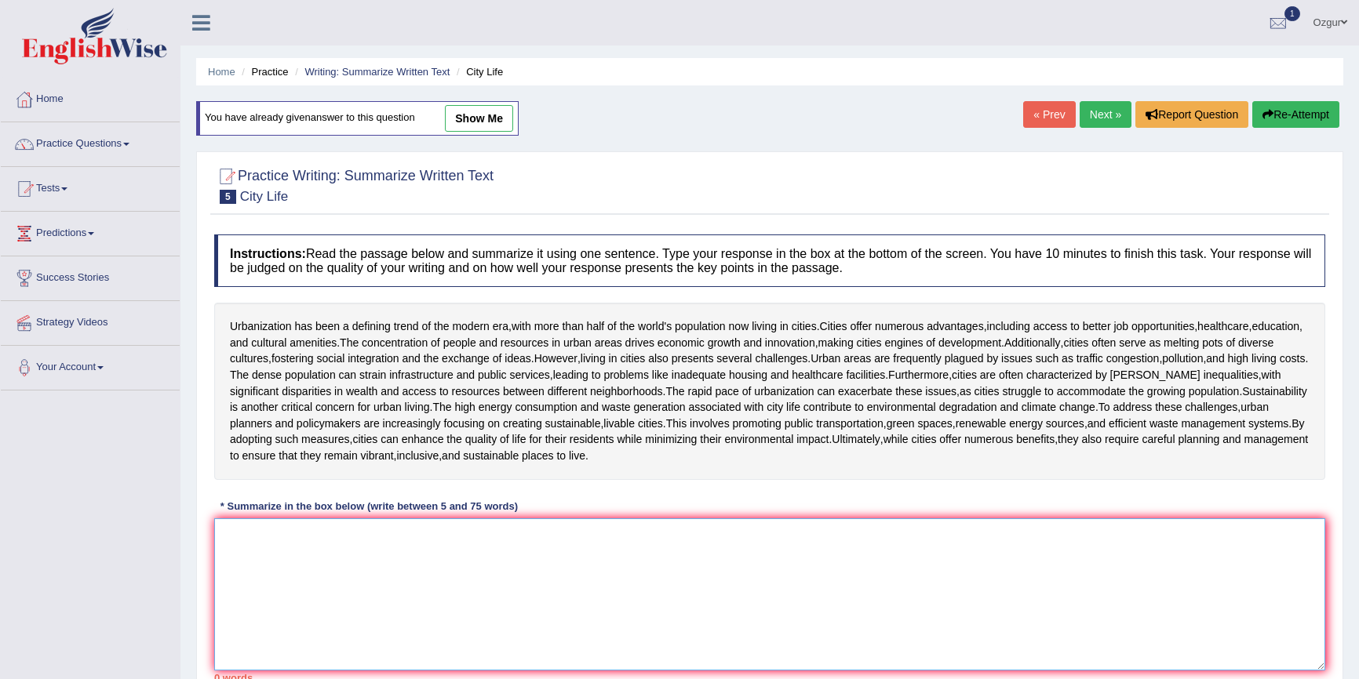
click at [475, 519] on textarea at bounding box center [769, 595] width 1111 height 152
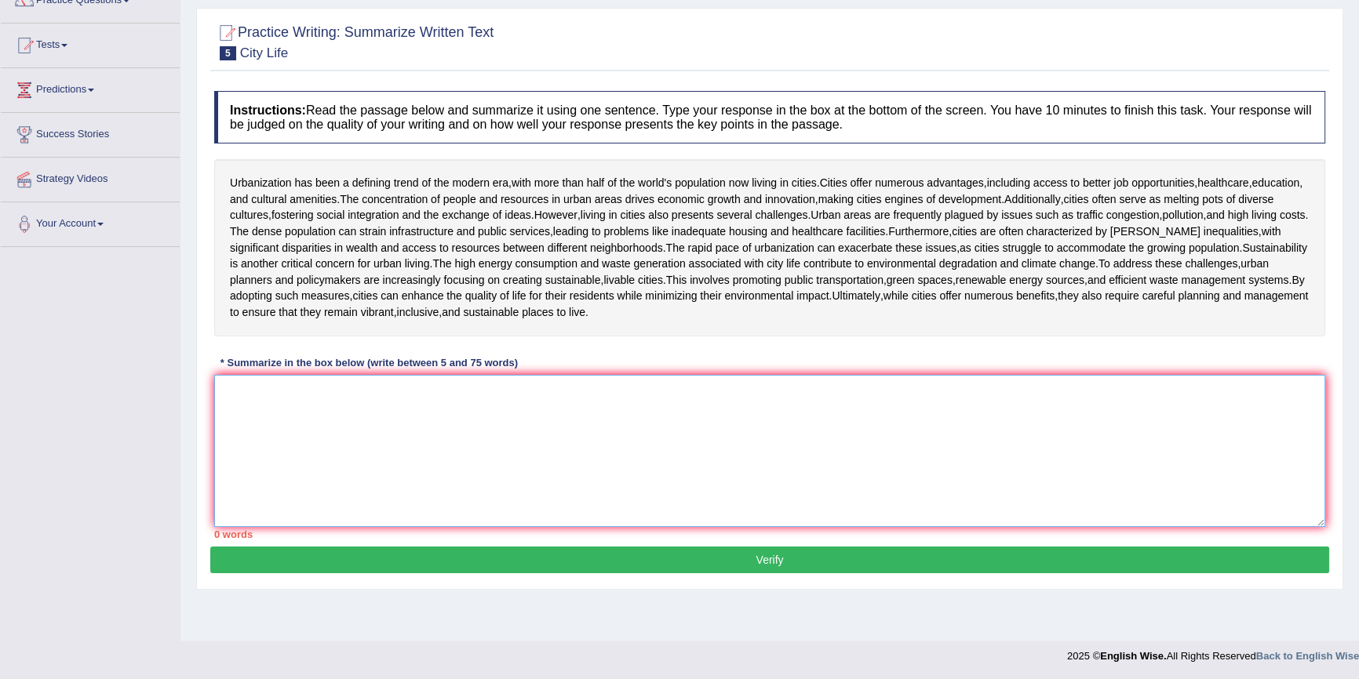
scroll to position [144, 0]
paste textarea "While cities are offering numerous advantages such as, better jobs, education a…"
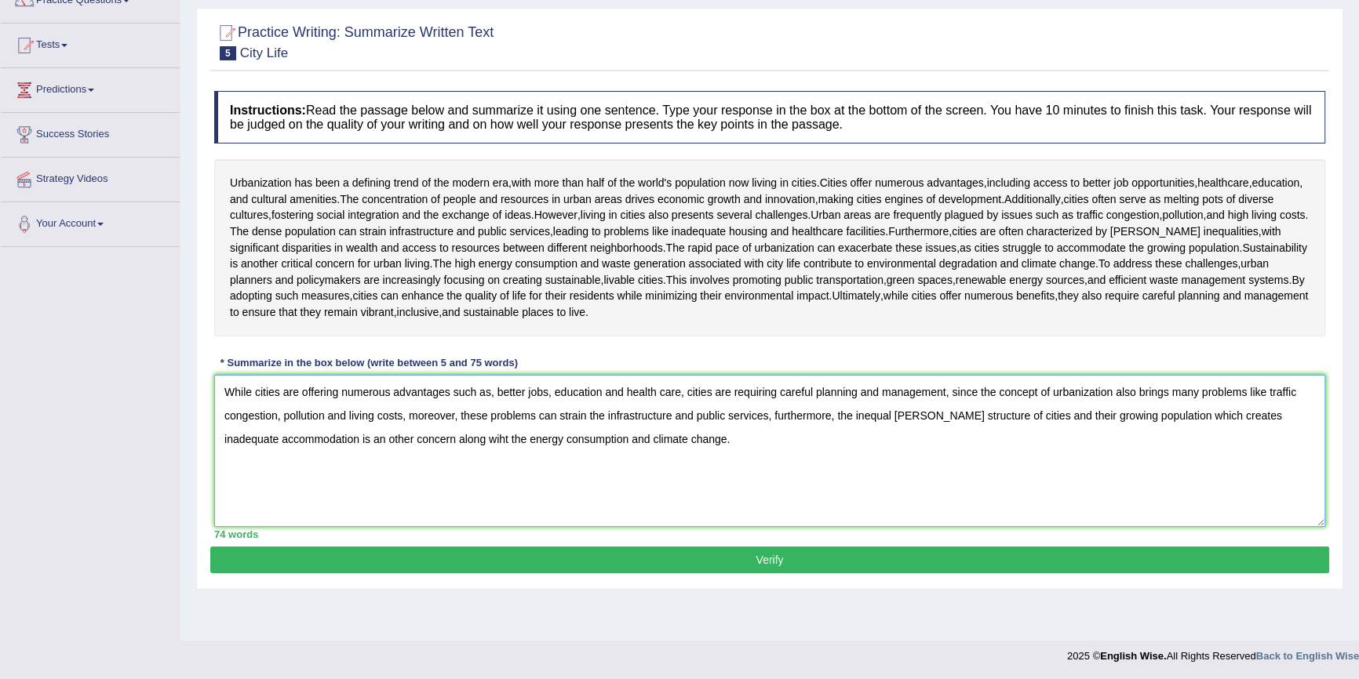
click at [449, 437] on textarea "While cities are offering numerous advantages such as, better jobs, education a…" at bounding box center [769, 451] width 1111 height 152
click at [873, 419] on textarea "While cities are offering numerous advantages such as, better jobs, education a…" at bounding box center [769, 451] width 1111 height 152
click at [867, 416] on textarea "While cities are offering numerous advantages such as, better jobs, education a…" at bounding box center [769, 451] width 1111 height 152
click at [864, 417] on textarea "While cities are offering numerous advantages such as, better jobs, education a…" at bounding box center [769, 451] width 1111 height 152
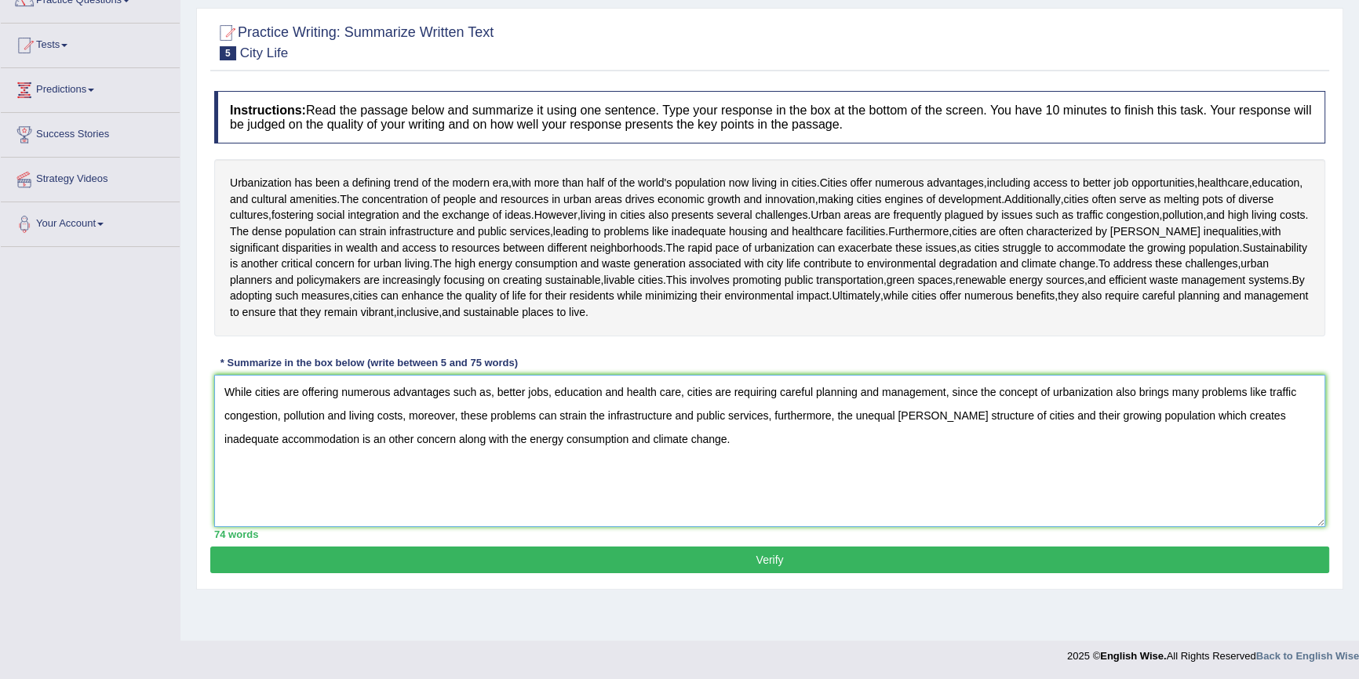
type textarea "While cities are offering numerous advantages such as, better jobs, education a…"
click at [908, 567] on button "Verify" at bounding box center [769, 560] width 1119 height 27
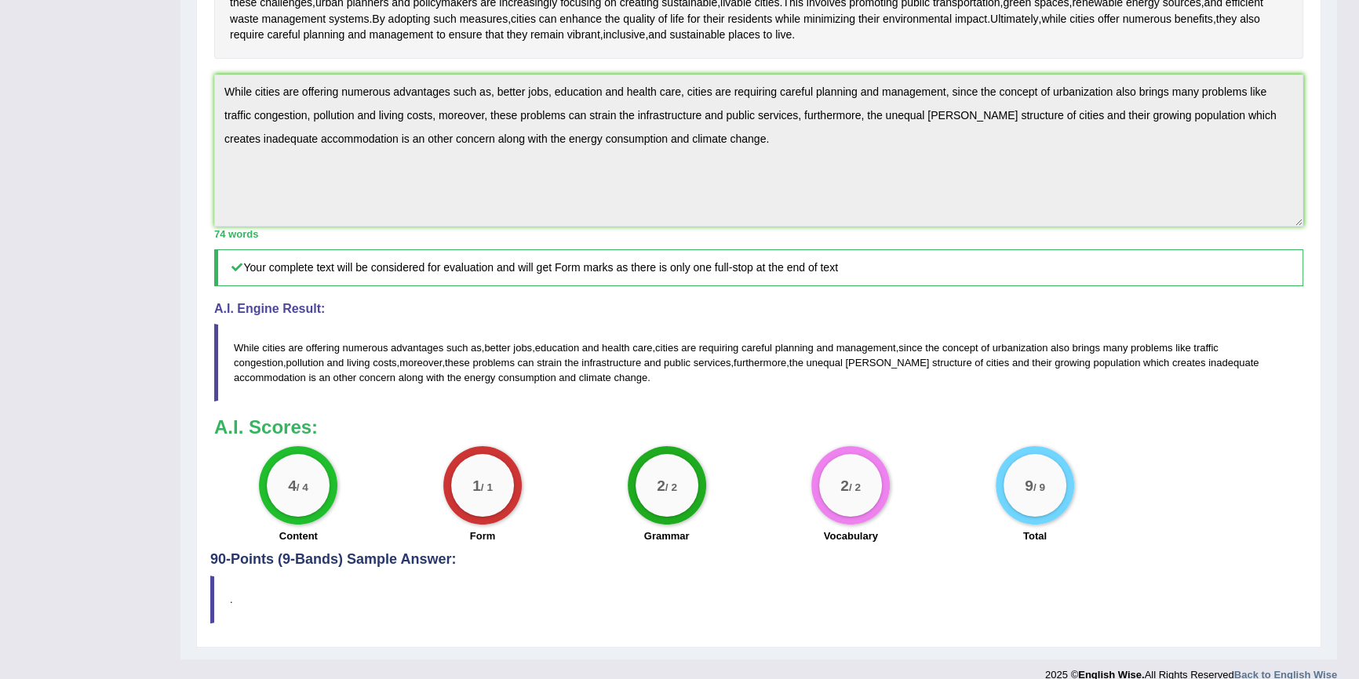
scroll to position [410, 0]
drag, startPoint x: 233, startPoint y: 333, endPoint x: 701, endPoint y: 344, distance: 468.5
click at [698, 344] on blockquote "While cities are offering numerous advantages such as , better jobs , education…" at bounding box center [758, 362] width 1089 height 78
drag, startPoint x: 533, startPoint y: 387, endPoint x: 493, endPoint y: 361, distance: 47.7
click at [534, 387] on blockquote "While cities are offering numerous advantages such as , better jobs , education…" at bounding box center [758, 362] width 1089 height 78
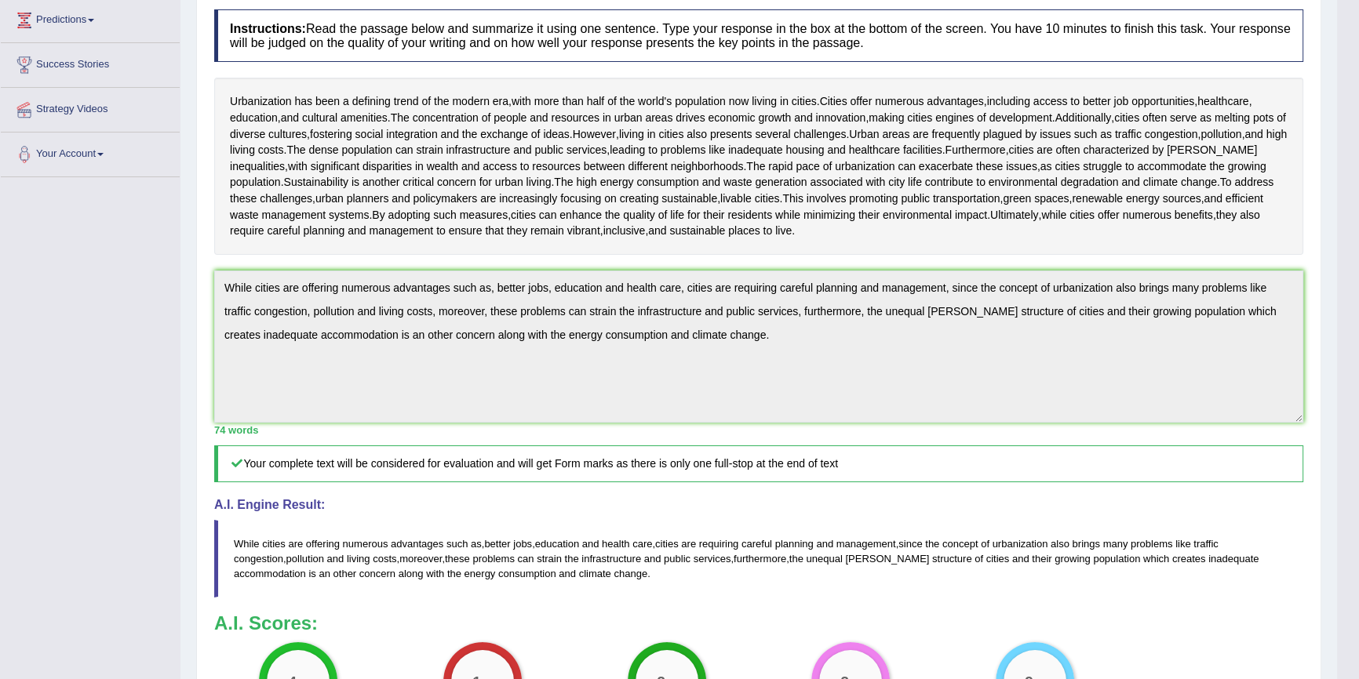
scroll to position [0, 0]
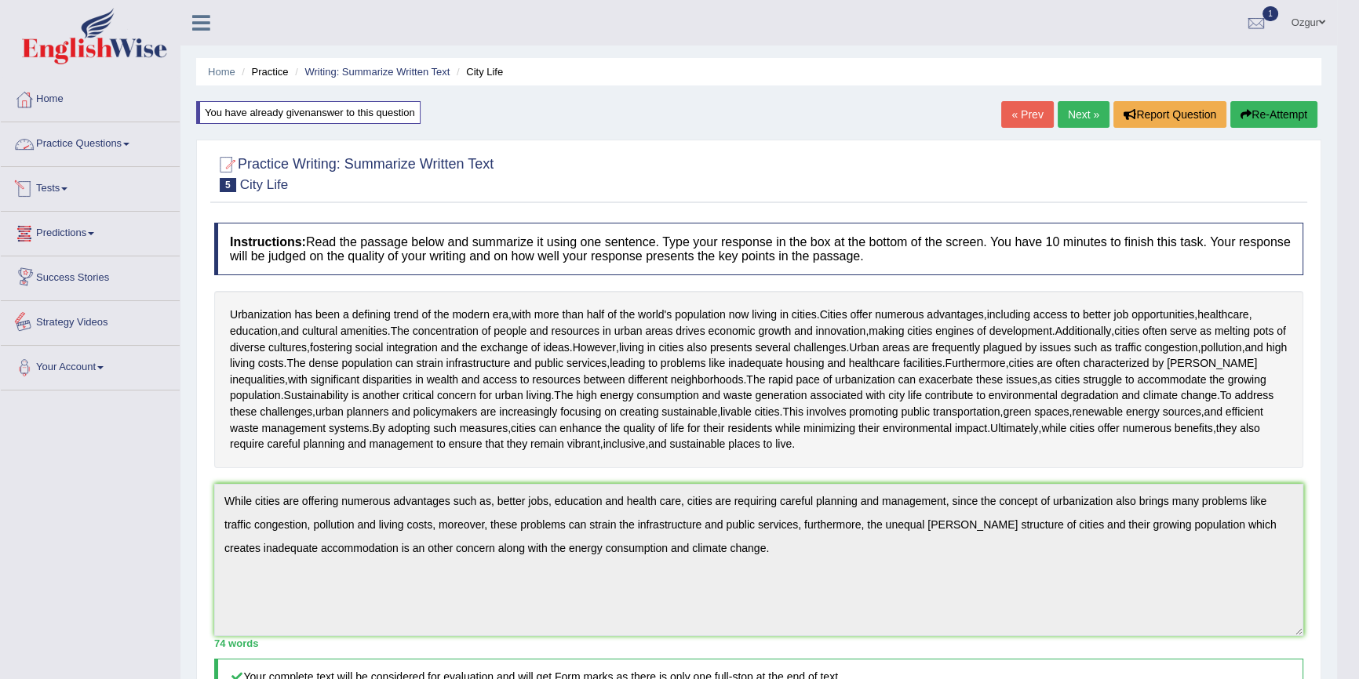
click at [93, 200] on link "Tests" at bounding box center [90, 186] width 179 height 39
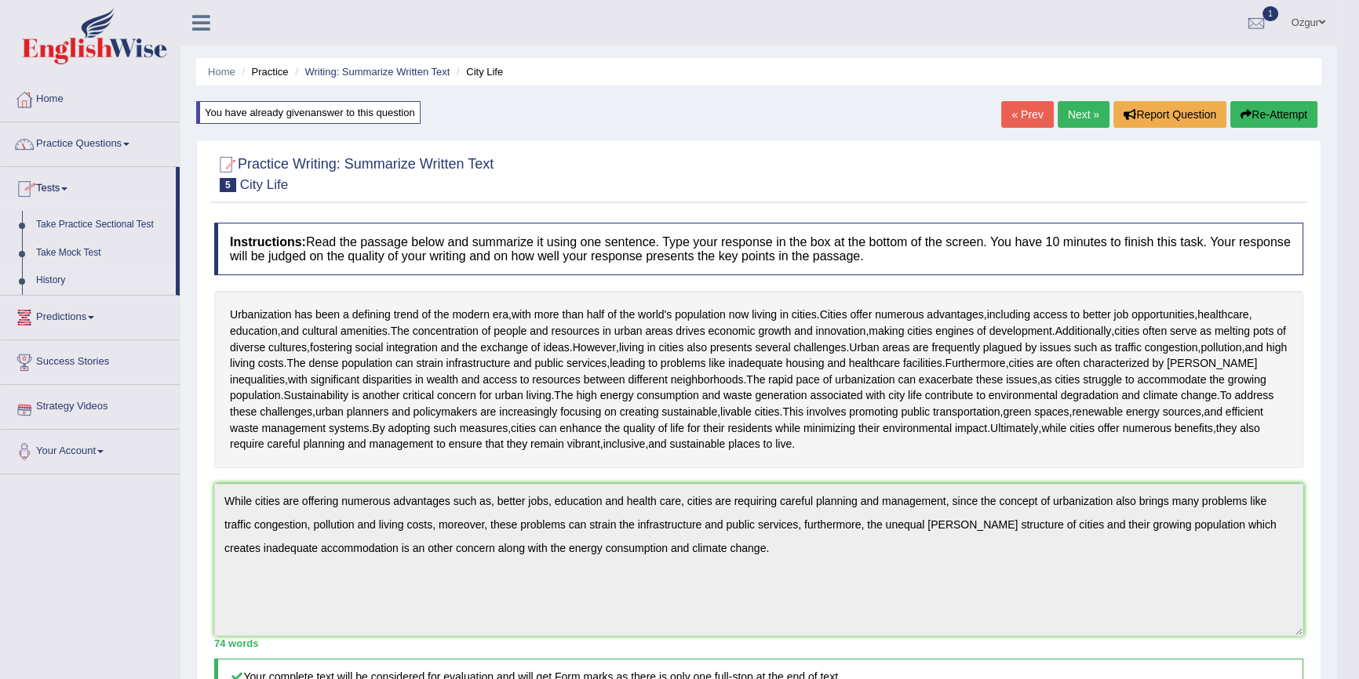
click at [56, 278] on link "History" at bounding box center [102, 281] width 147 height 28
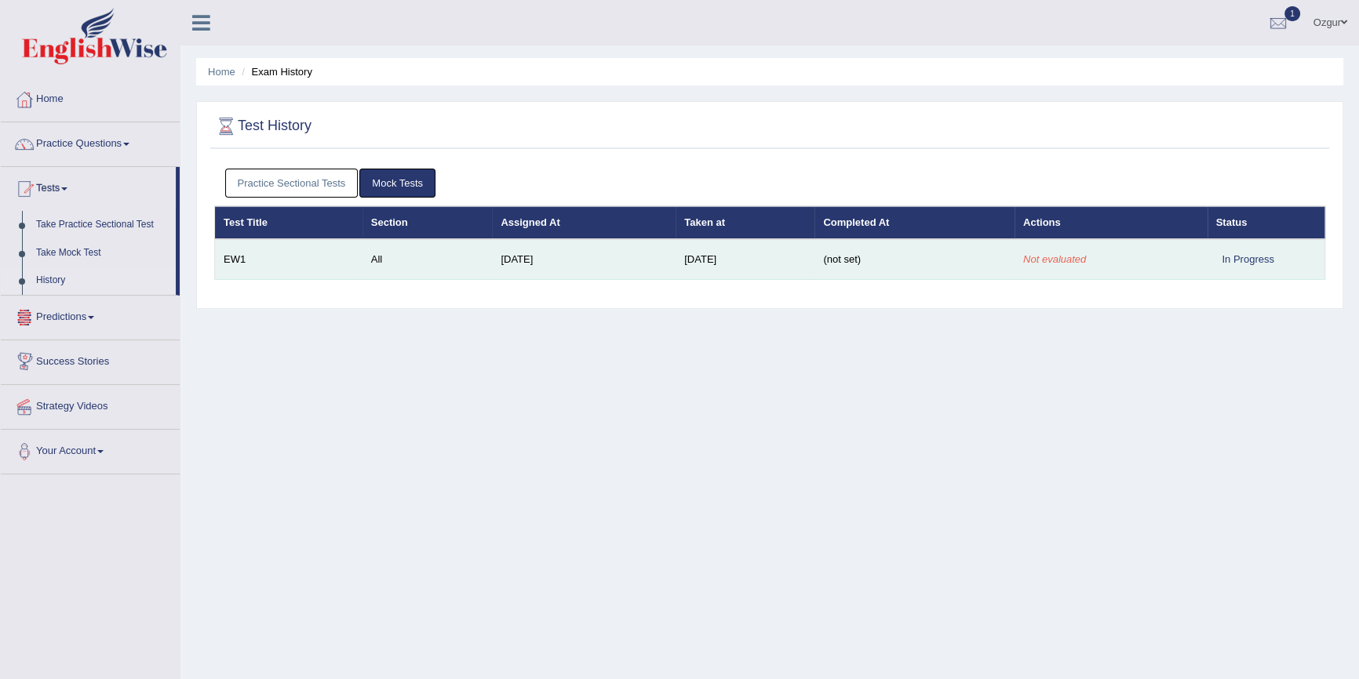
click at [1023, 260] on td "Not evaluated" at bounding box center [1110, 259] width 193 height 41
click at [1056, 258] on em "Not evaluated" at bounding box center [1054, 259] width 63 height 12
click at [1068, 259] on em "Not evaluated" at bounding box center [1054, 259] width 63 height 12
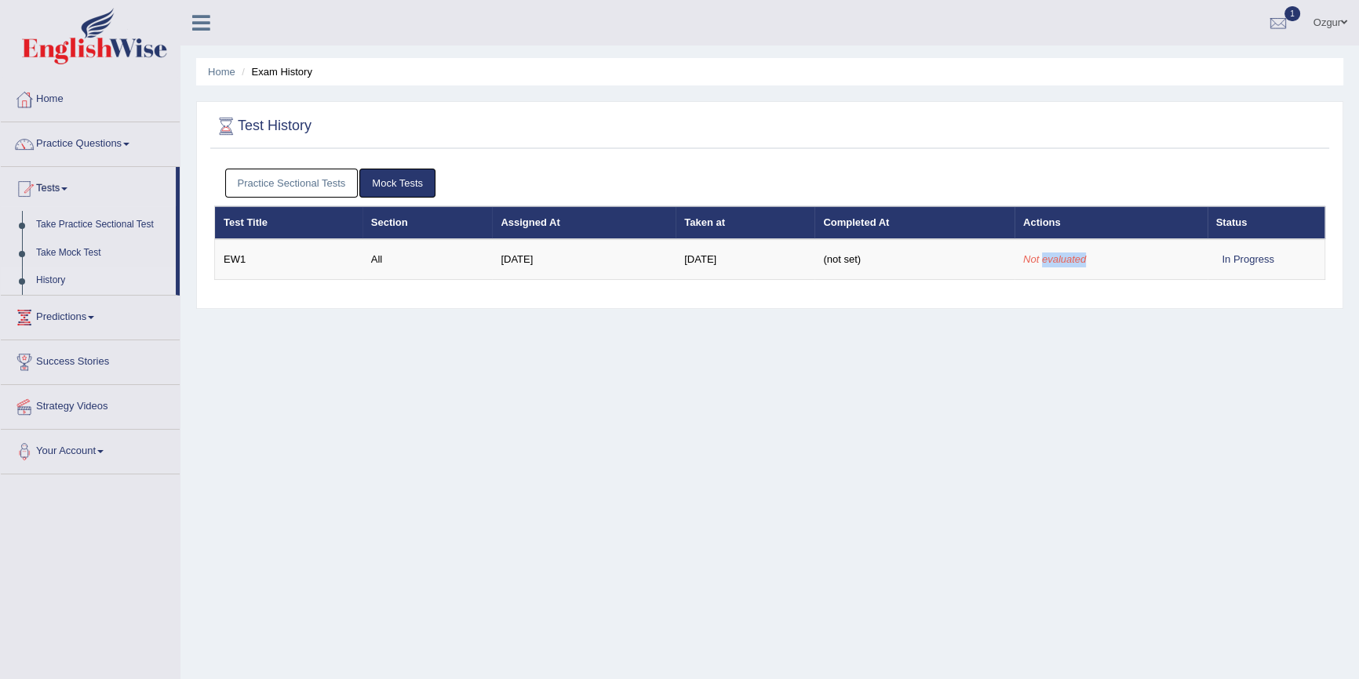
click at [271, 174] on link "Practice Sectional Tests" at bounding box center [291, 183] width 133 height 29
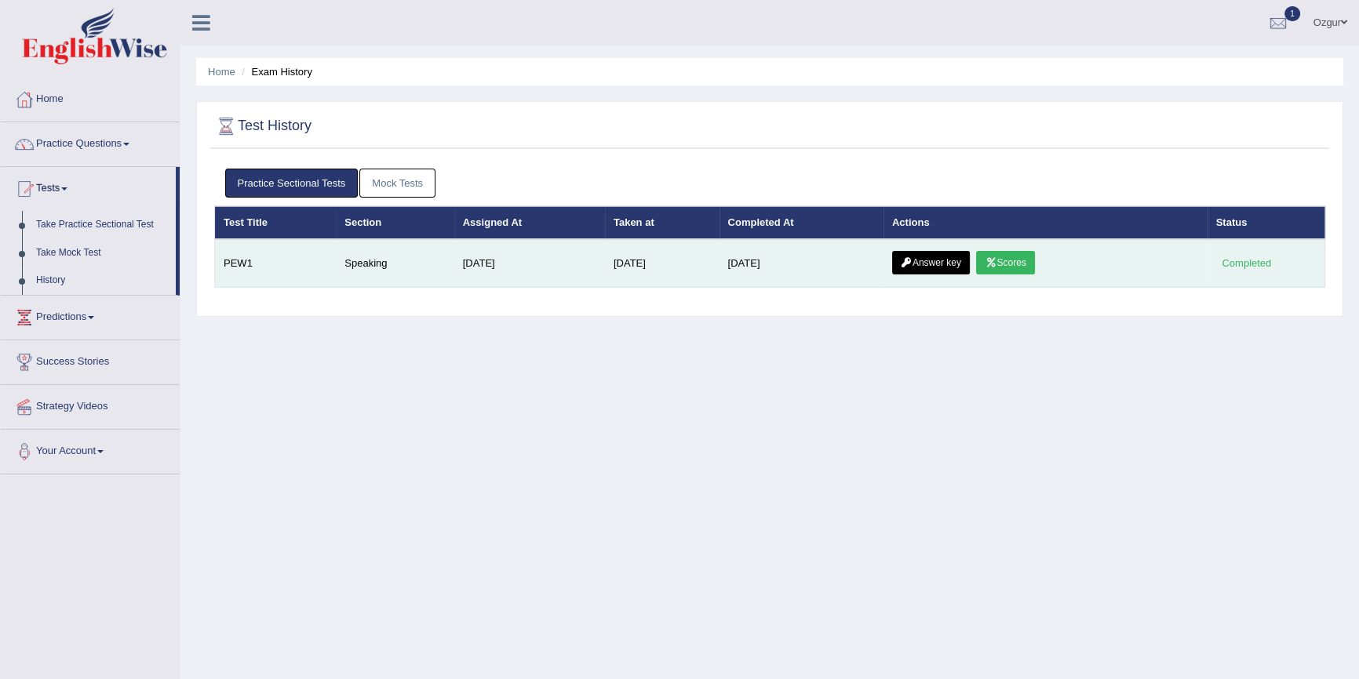
click at [1016, 261] on link "Scores" at bounding box center [1005, 263] width 58 height 24
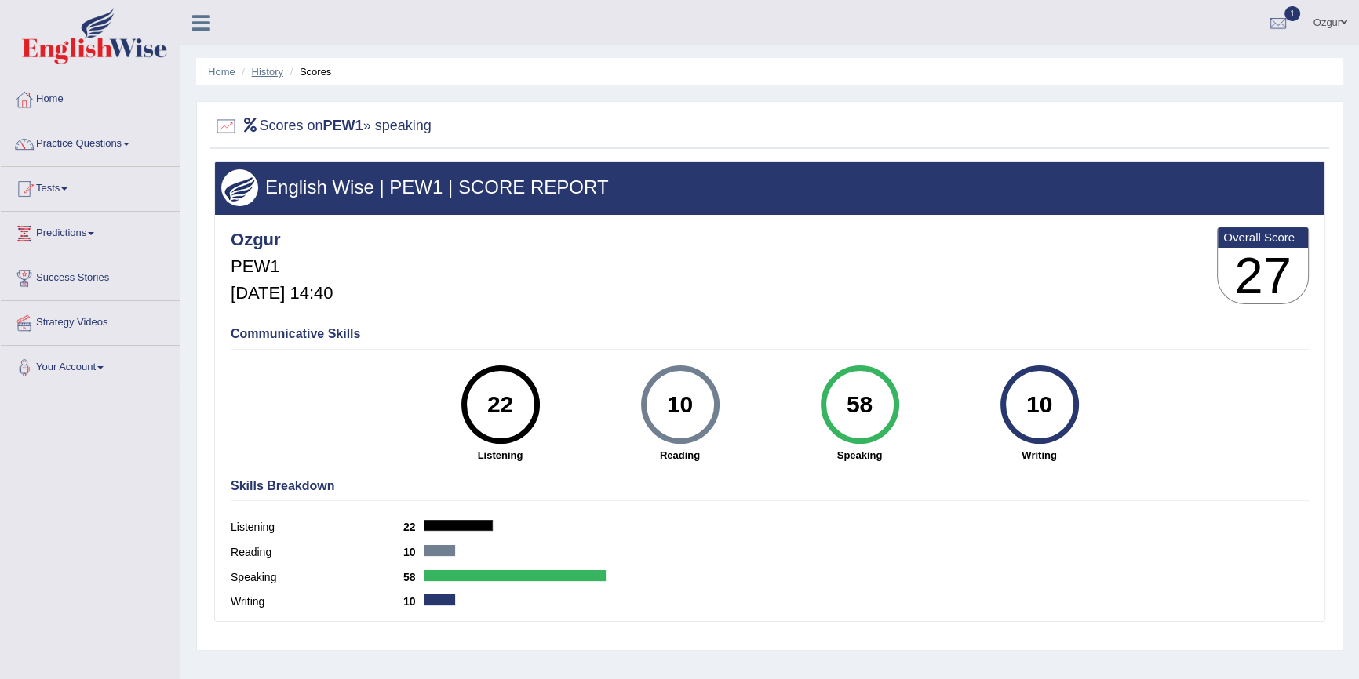
click at [271, 75] on link "History" at bounding box center [267, 72] width 31 height 12
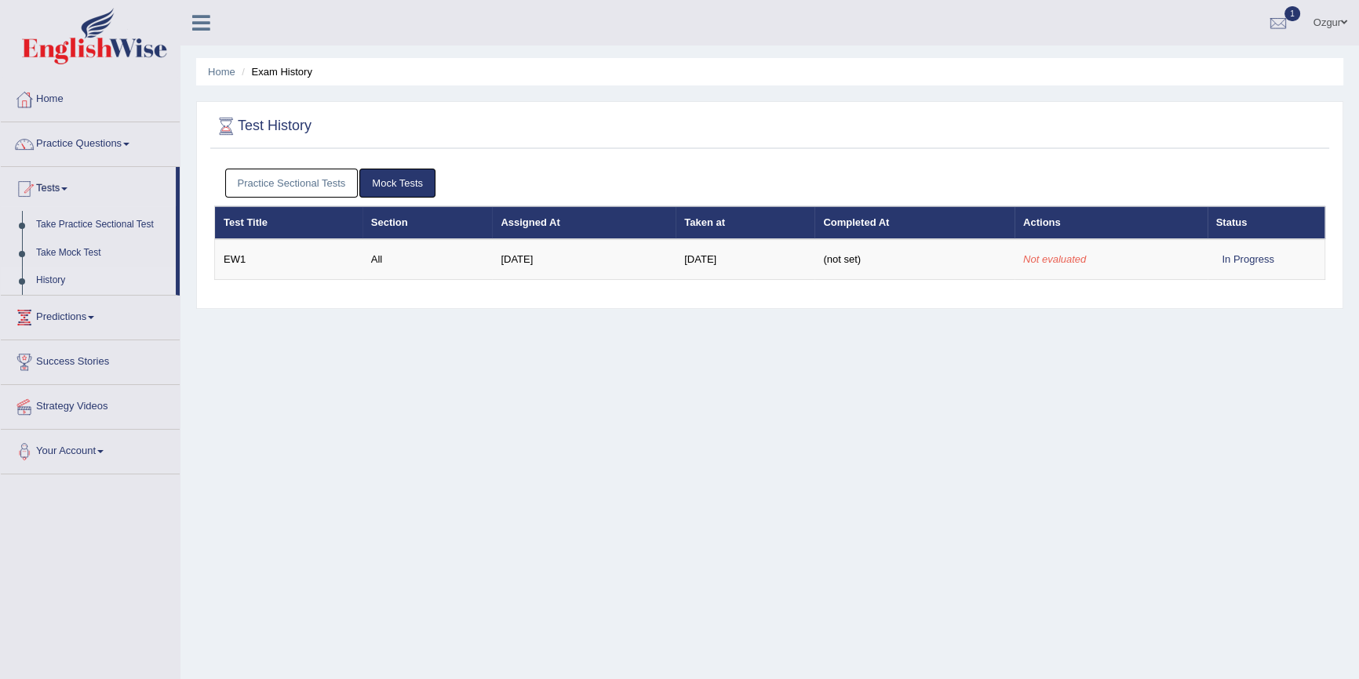
click at [297, 181] on link "Practice Sectional Tests" at bounding box center [291, 183] width 133 height 29
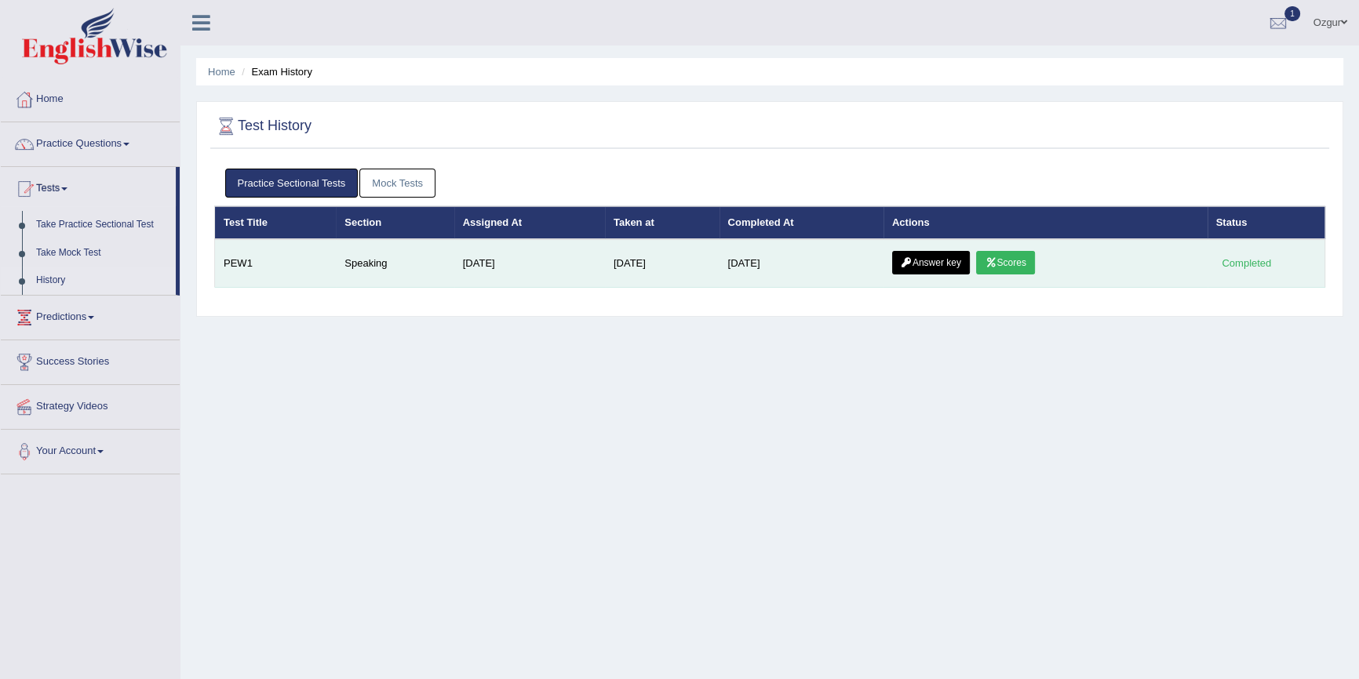
click at [936, 270] on link "Answer key" at bounding box center [931, 263] width 78 height 24
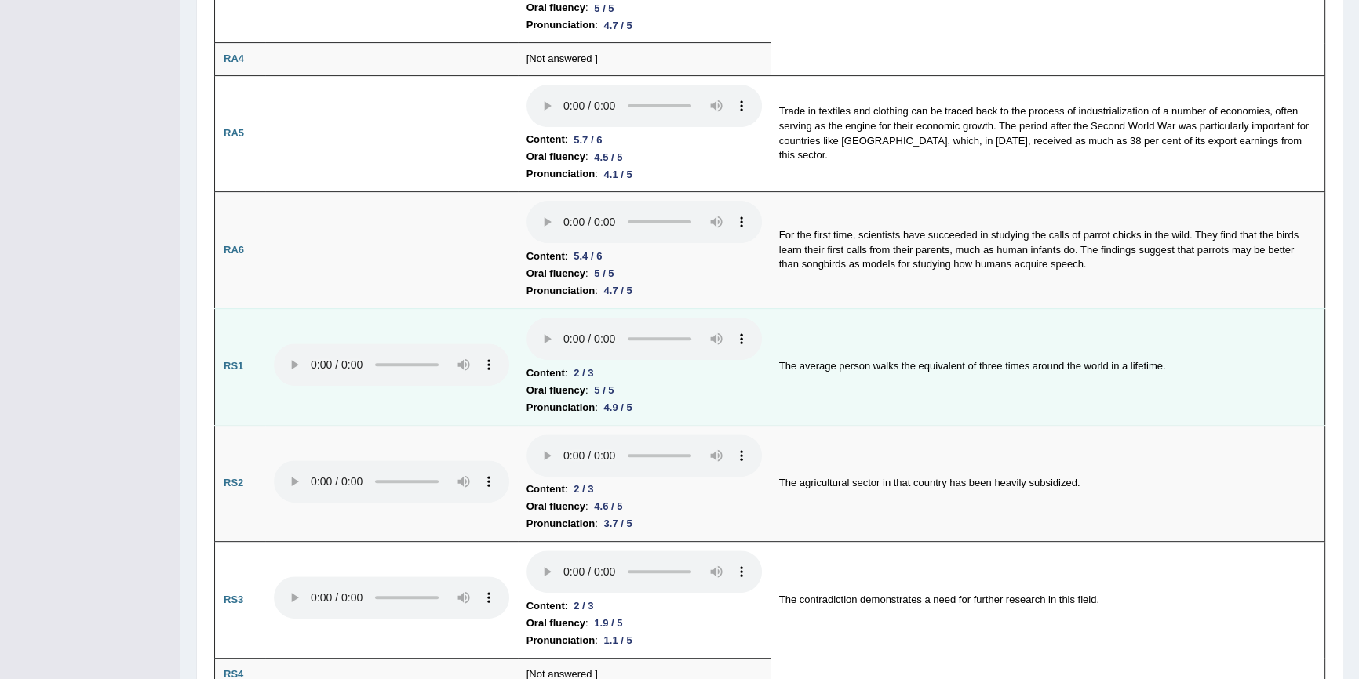
scroll to position [642, 0]
drag, startPoint x: 579, startPoint y: 367, endPoint x: 565, endPoint y: 370, distance: 14.3
click at [565, 370] on li "Content : 2 / 3" at bounding box center [643, 372] width 235 height 17
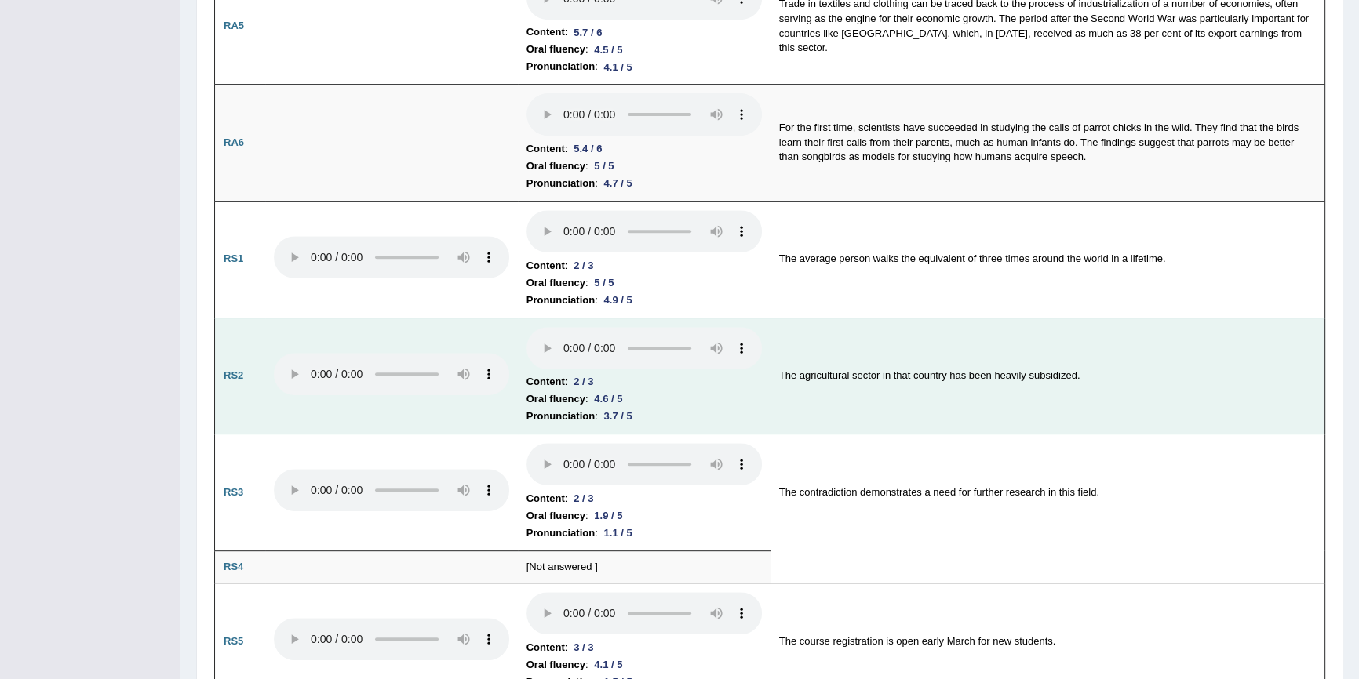
scroll to position [785, 0]
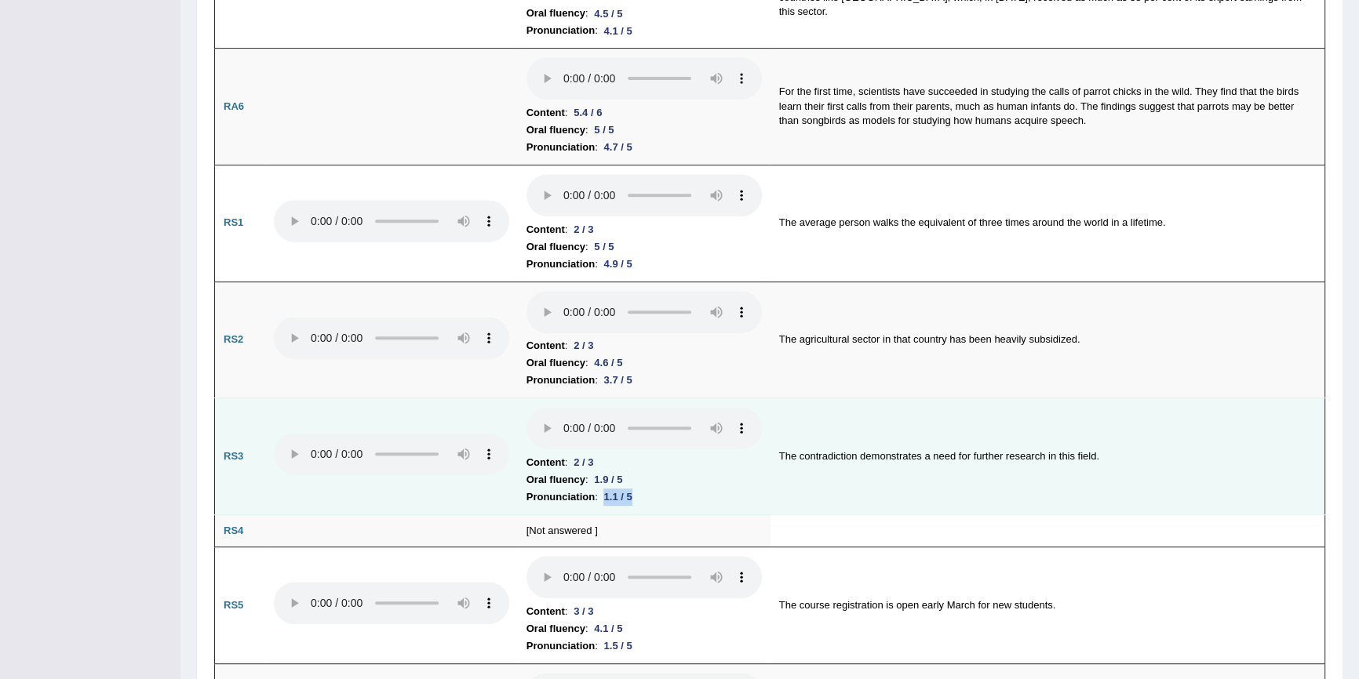
drag, startPoint x: 612, startPoint y: 488, endPoint x: 654, endPoint y: 491, distance: 42.5
click at [654, 491] on li "Pronunciation : 1.1 / 5" at bounding box center [643, 497] width 235 height 17
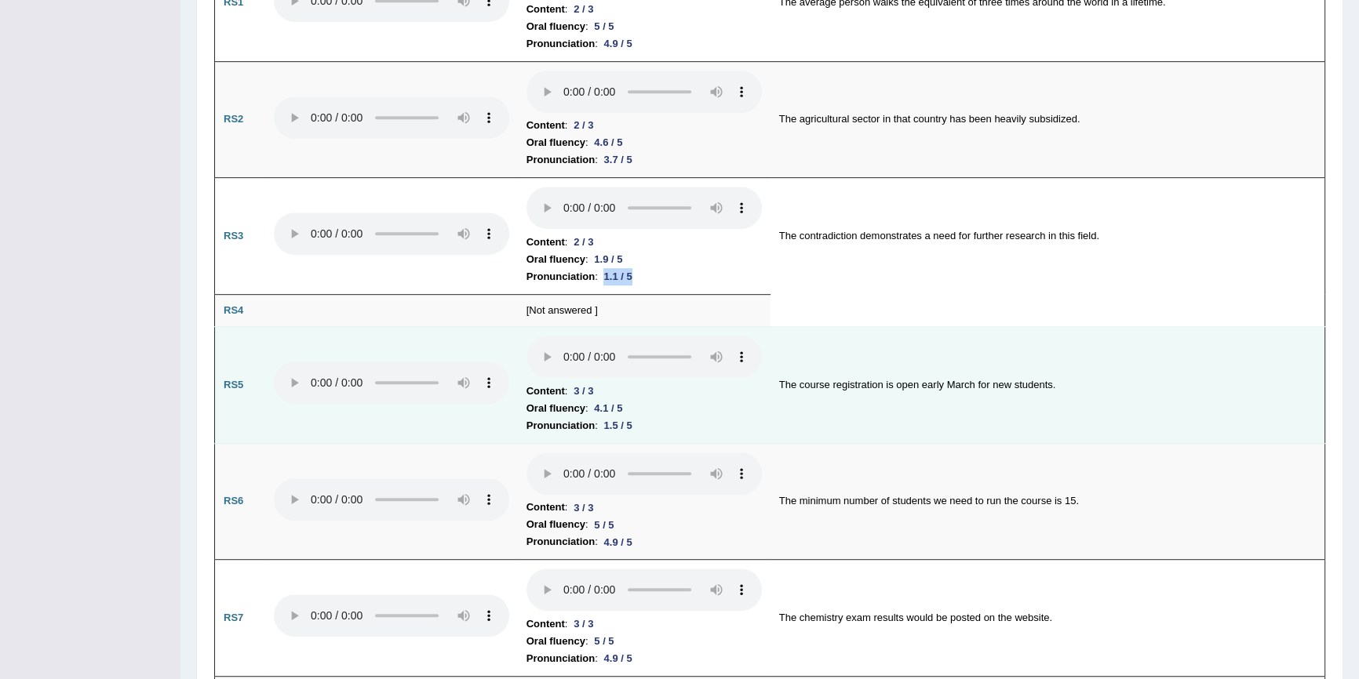
scroll to position [1141, 0]
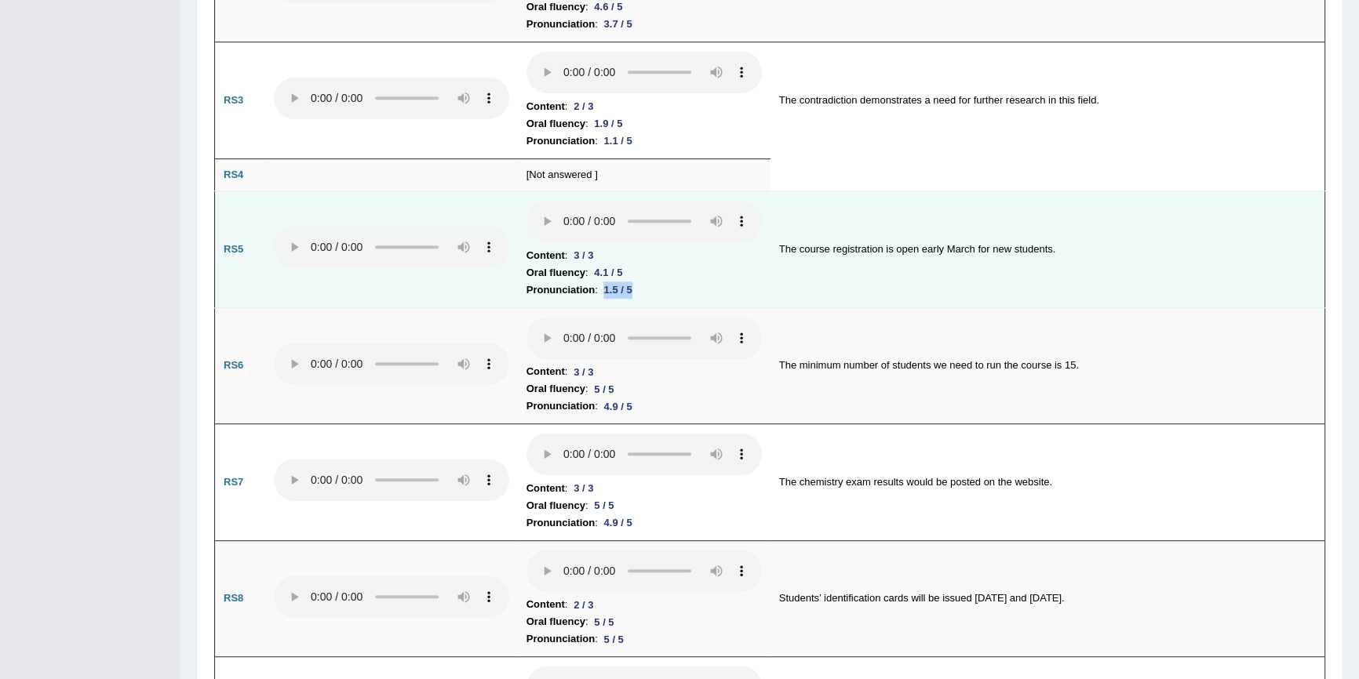
drag, startPoint x: 654, startPoint y: 280, endPoint x: 601, endPoint y: 292, distance: 54.6
click at [601, 292] on li "Pronunciation : 1.5 / 5" at bounding box center [643, 290] width 235 height 17
drag, startPoint x: 606, startPoint y: 282, endPoint x: 674, endPoint y: 294, distance: 68.5
click at [674, 294] on td "Content : 3 / 3 Oral fluency : 4.1 / 5 Pronunciation : 1.5 / 5" at bounding box center [644, 249] width 253 height 117
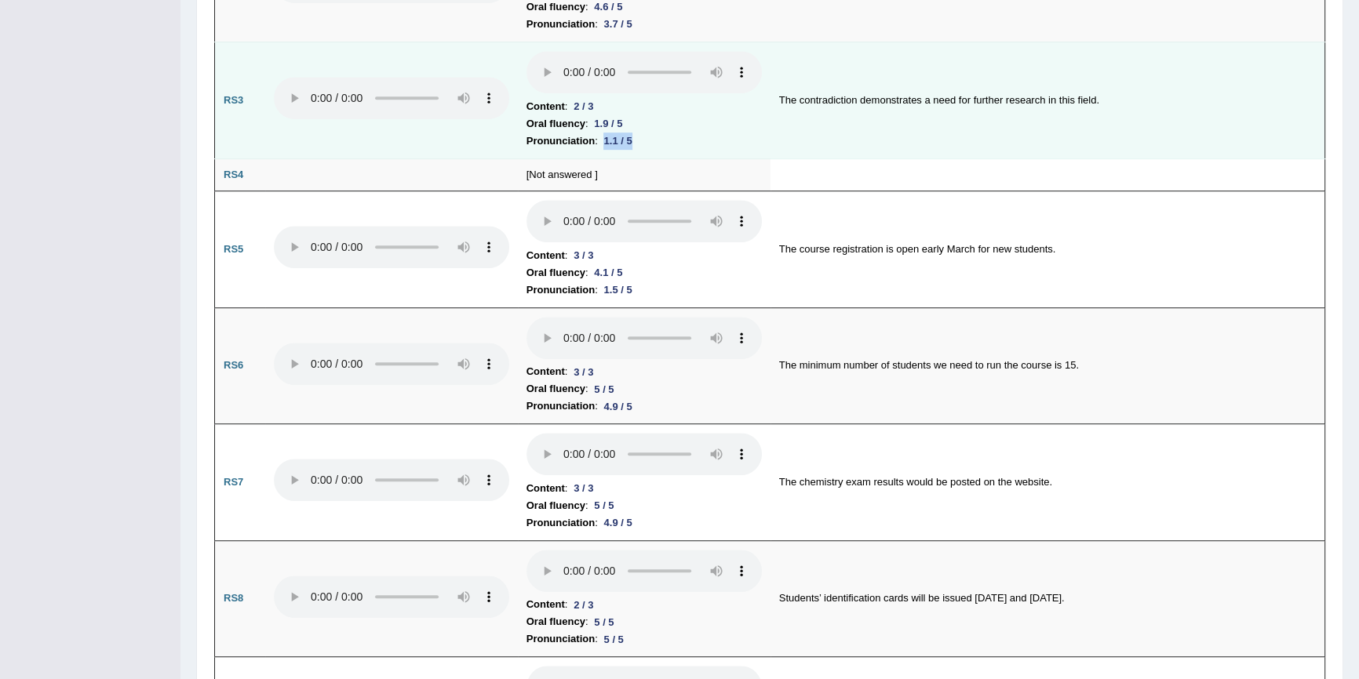
drag, startPoint x: 640, startPoint y: 130, endPoint x: 604, endPoint y: 140, distance: 37.5
click at [604, 140] on div "1.1 / 5" at bounding box center [618, 141] width 41 height 16
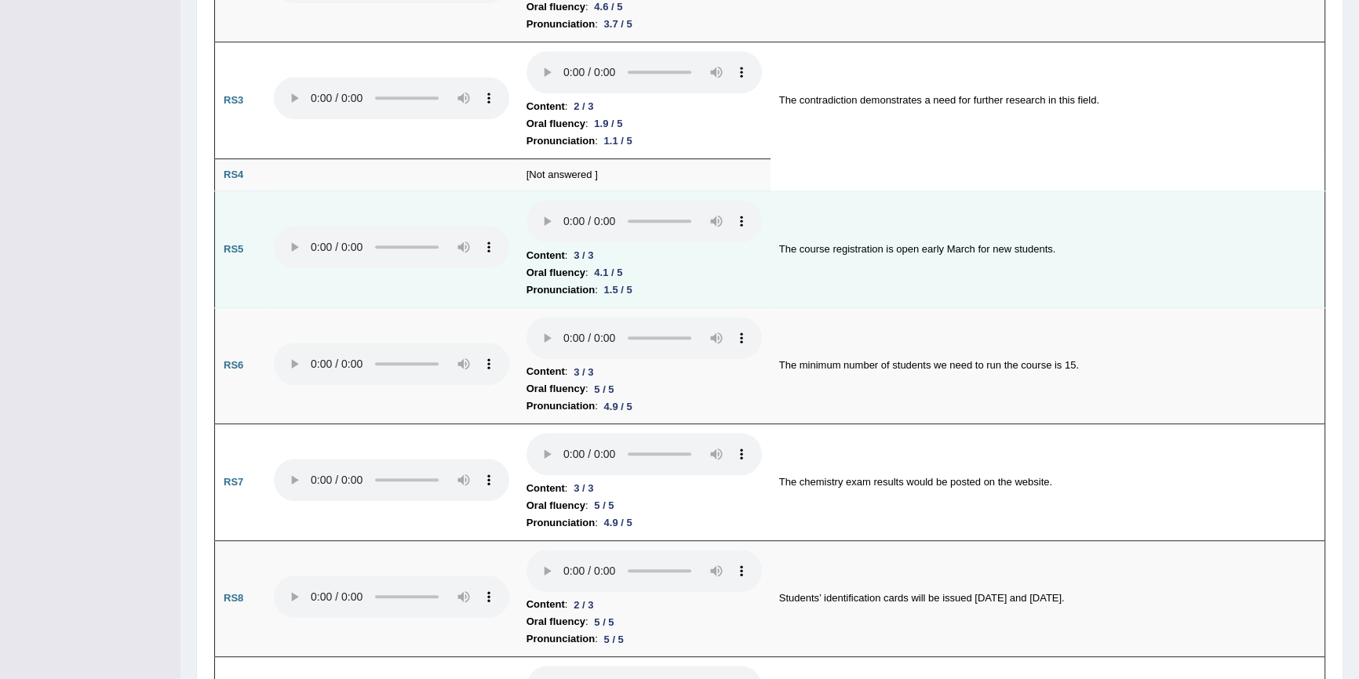
click at [620, 282] on div "1.5 / 5" at bounding box center [618, 290] width 41 height 16
drag, startPoint x: 620, startPoint y: 282, endPoint x: 610, endPoint y: 283, distance: 10.3
click at [613, 282] on div "1.5 / 5" at bounding box center [618, 290] width 41 height 16
click at [610, 283] on div "1.5 / 5" at bounding box center [618, 290] width 41 height 16
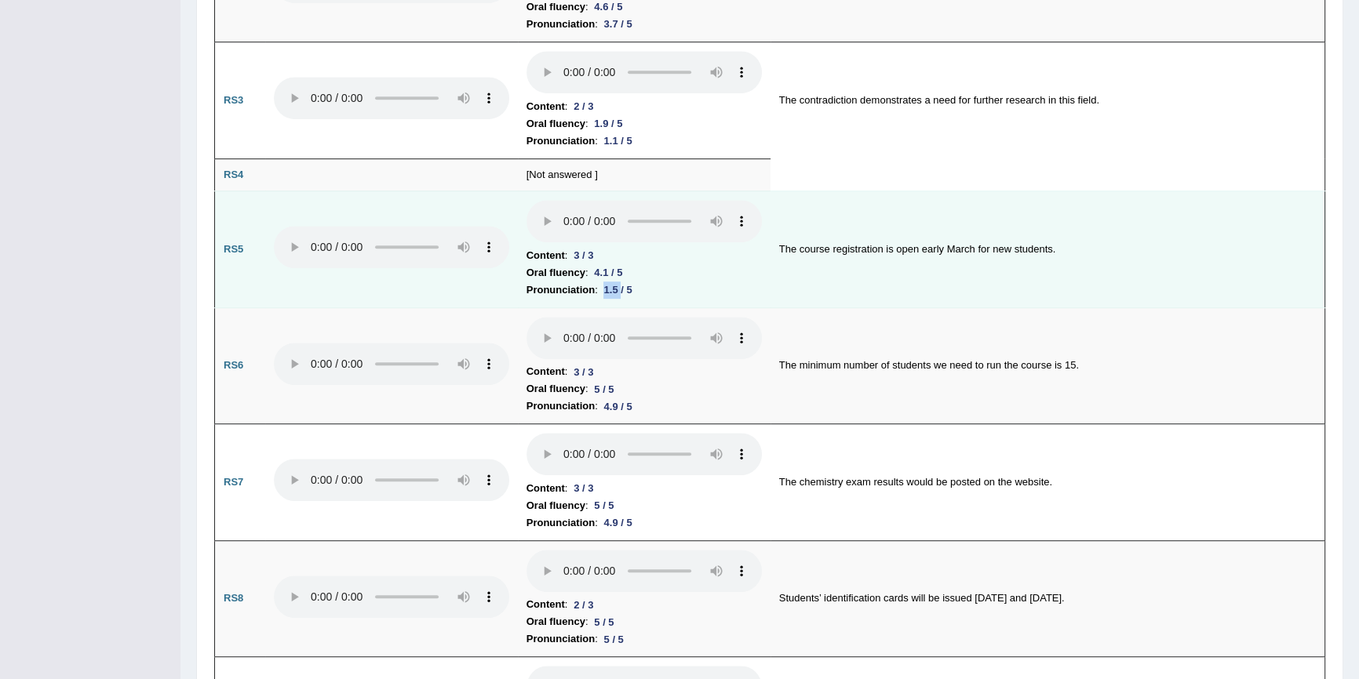
click at [610, 283] on div "1.5 / 5" at bounding box center [618, 290] width 41 height 16
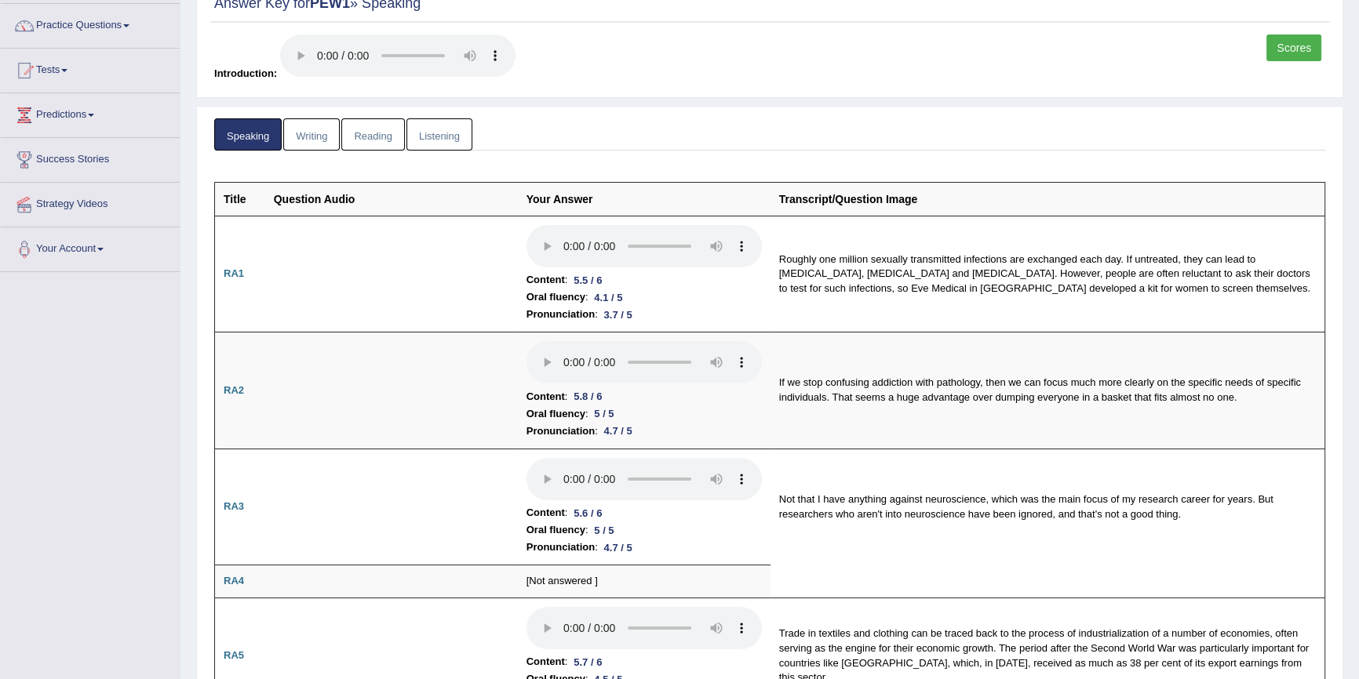
scroll to position [0, 0]
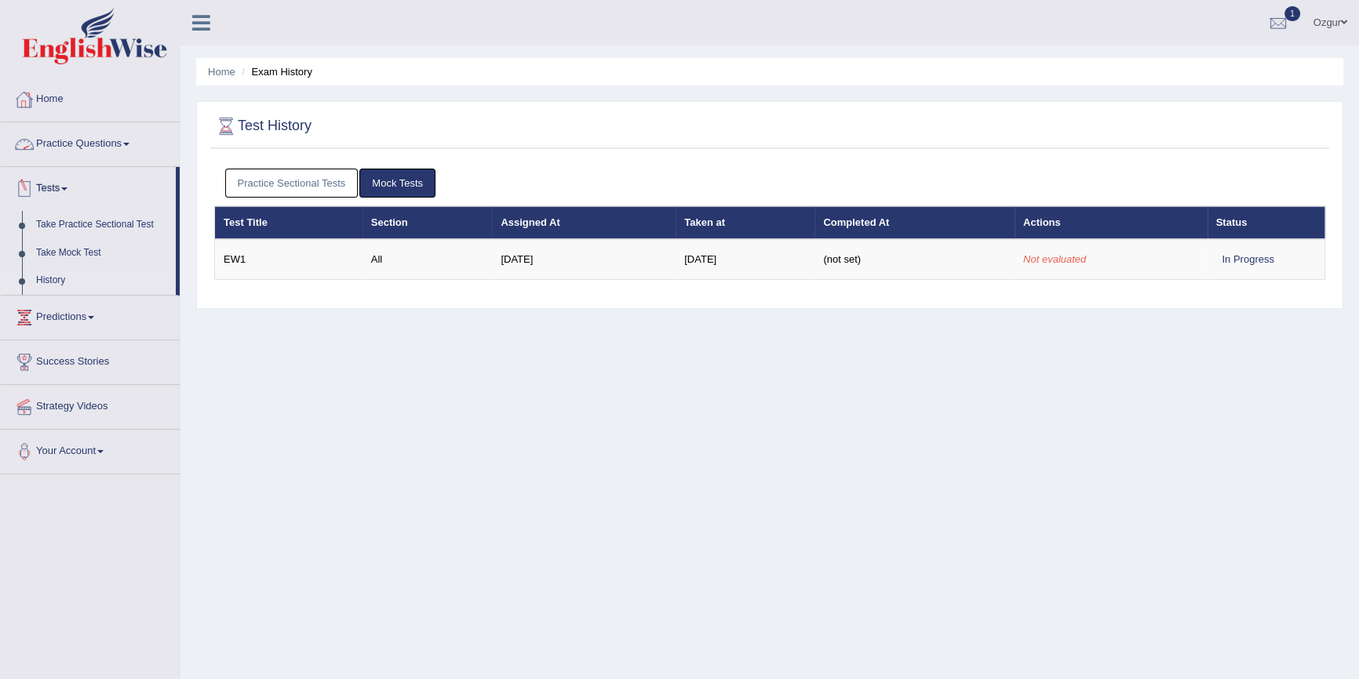
click at [307, 191] on link "Practice Sectional Tests" at bounding box center [291, 183] width 133 height 29
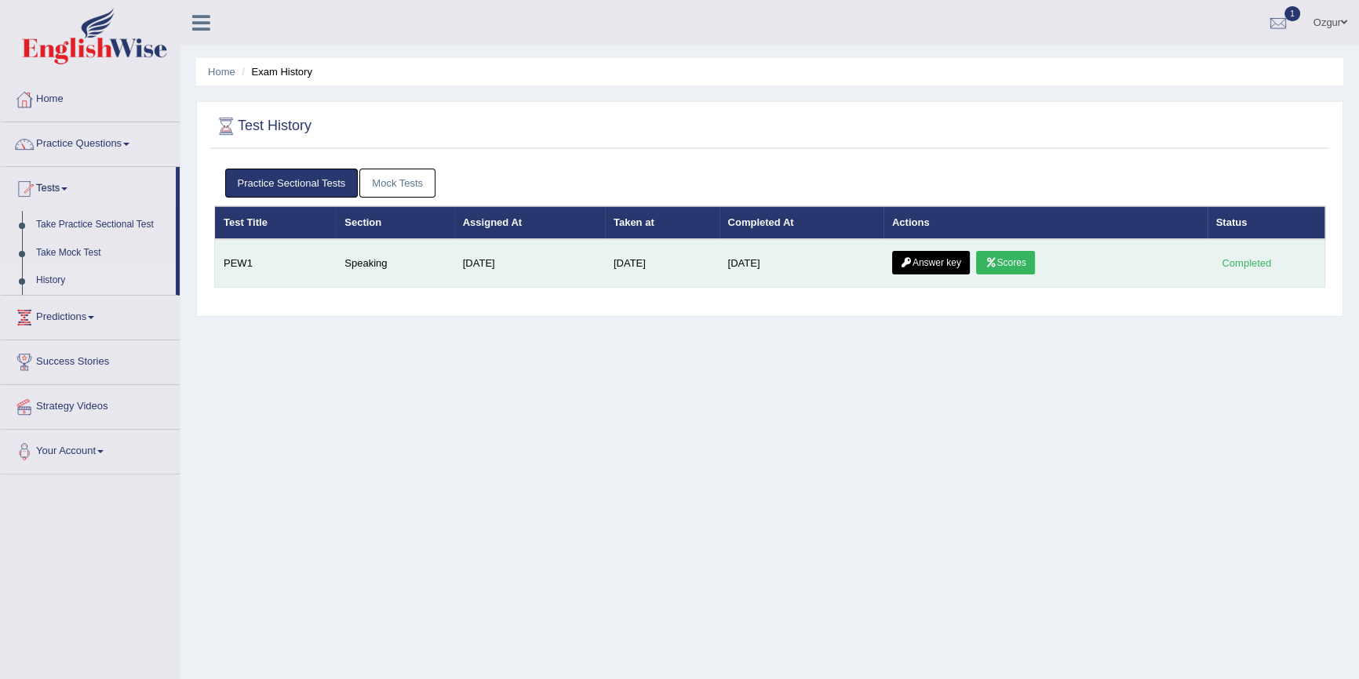
click at [1009, 264] on link "Scores" at bounding box center [1005, 263] width 58 height 24
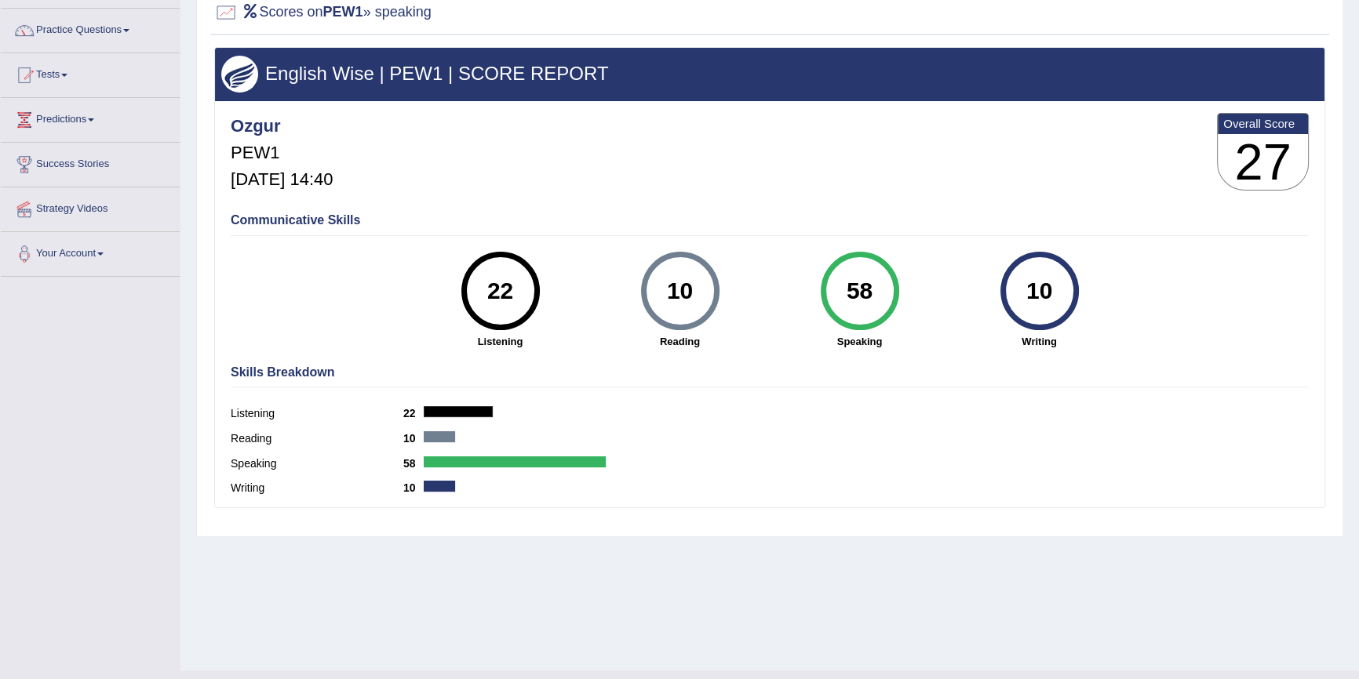
scroll to position [144, 0]
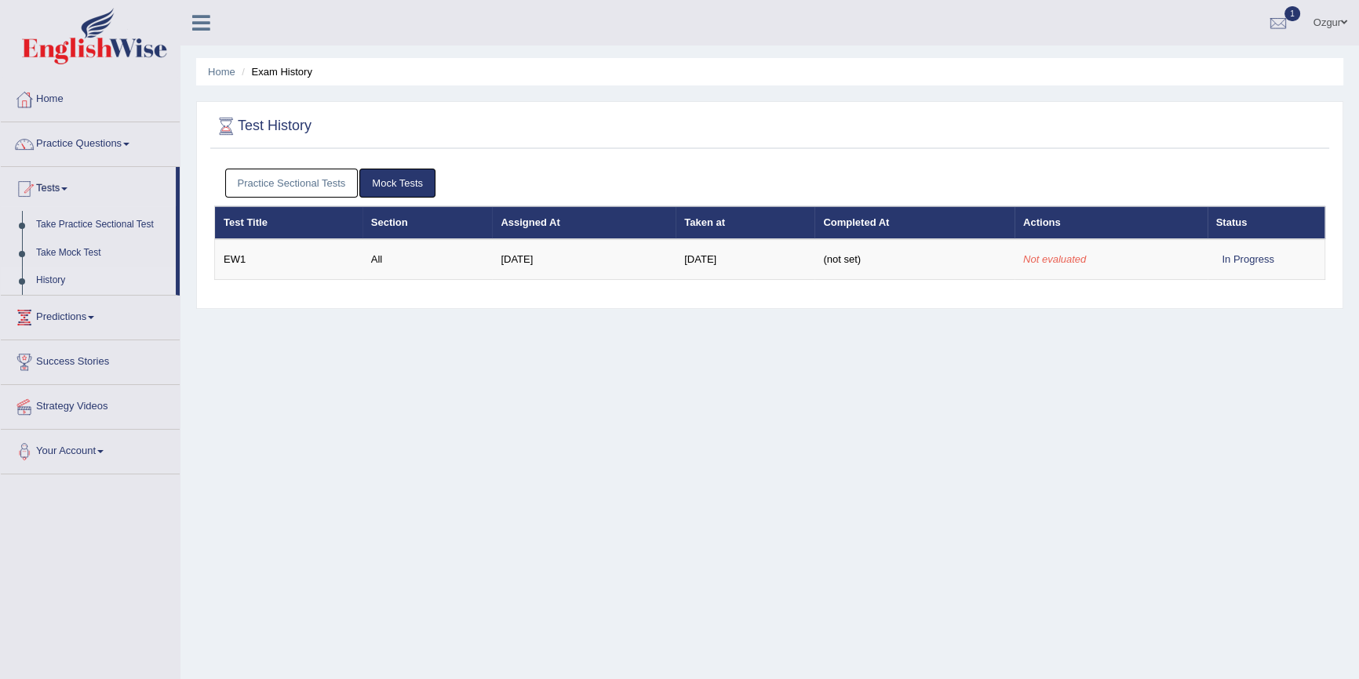
click at [310, 184] on link "Practice Sectional Tests" at bounding box center [291, 183] width 133 height 29
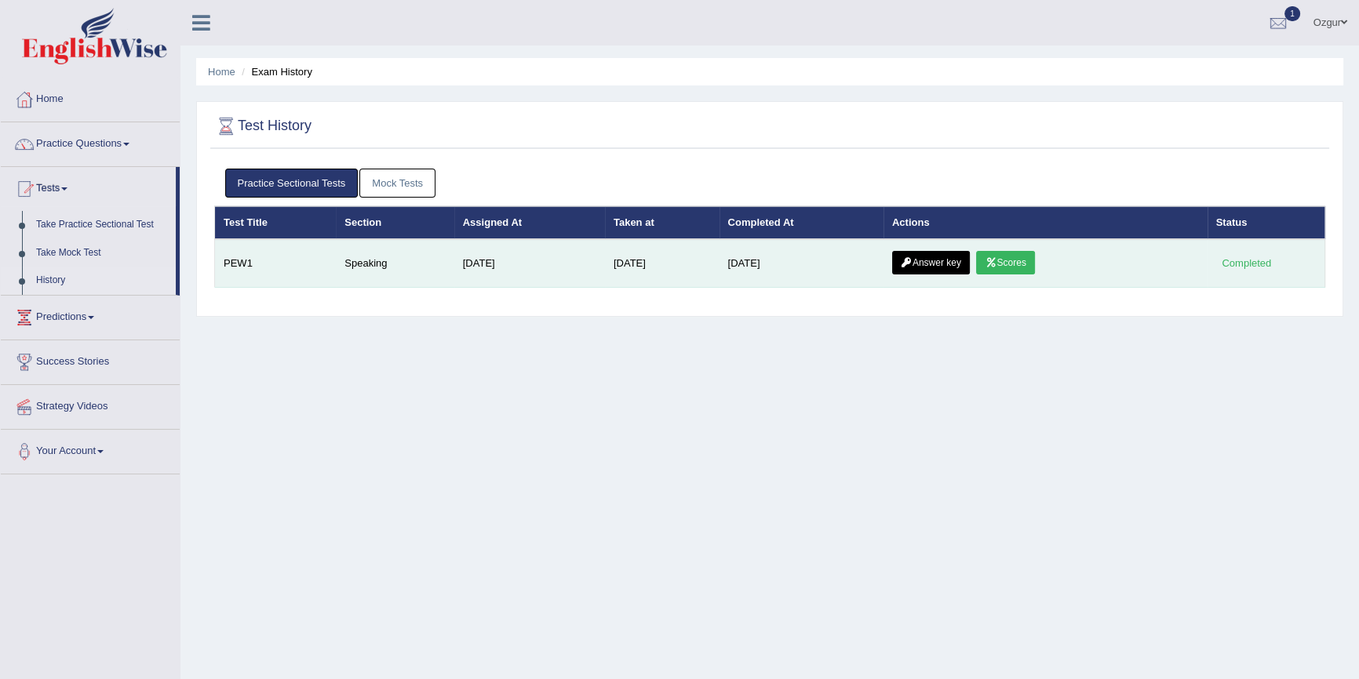
click at [996, 263] on icon at bounding box center [991, 262] width 12 height 9
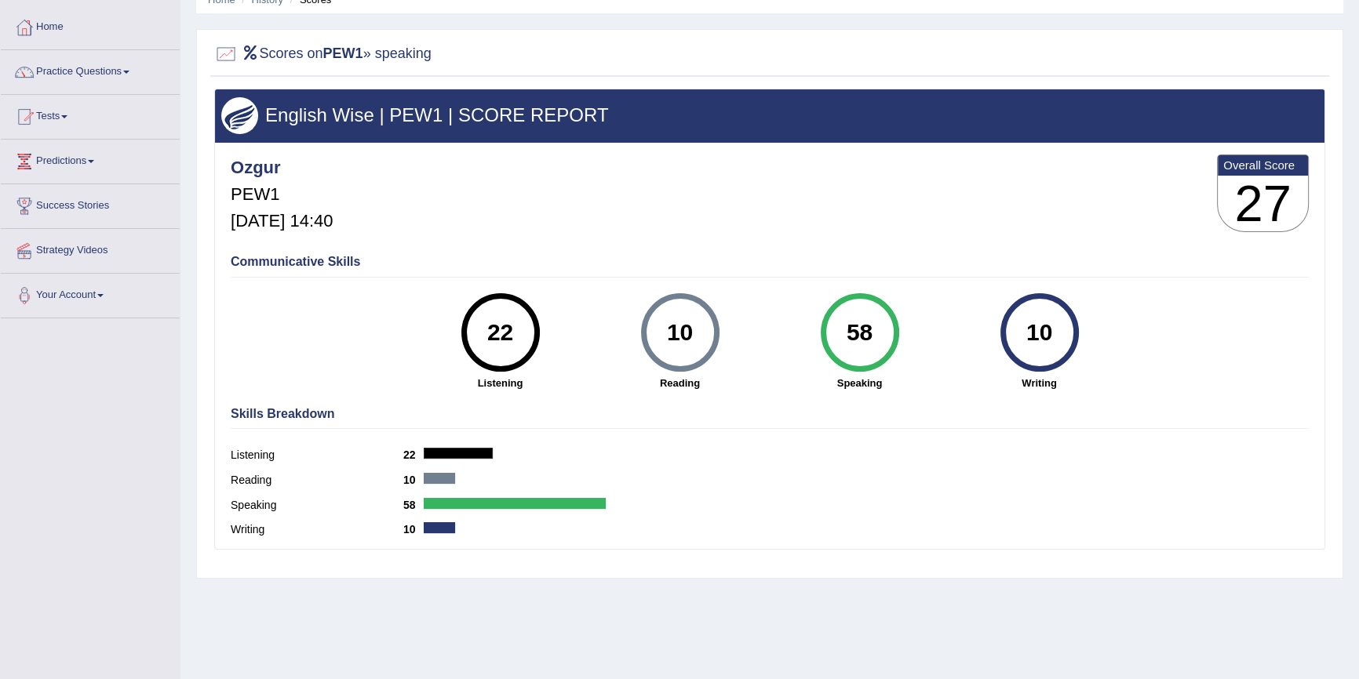
scroll to position [144, 0]
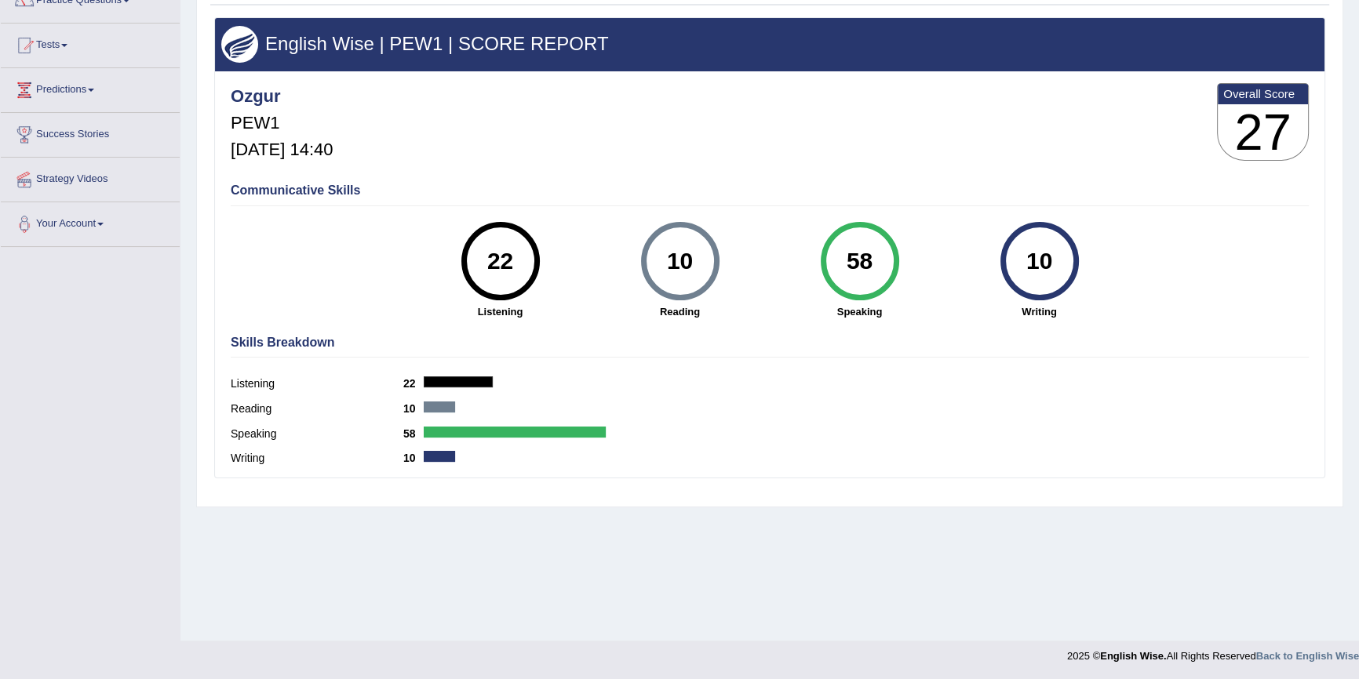
click at [855, 276] on div "58" at bounding box center [859, 261] width 57 height 66
click at [851, 264] on div "58" at bounding box center [859, 261] width 57 height 66
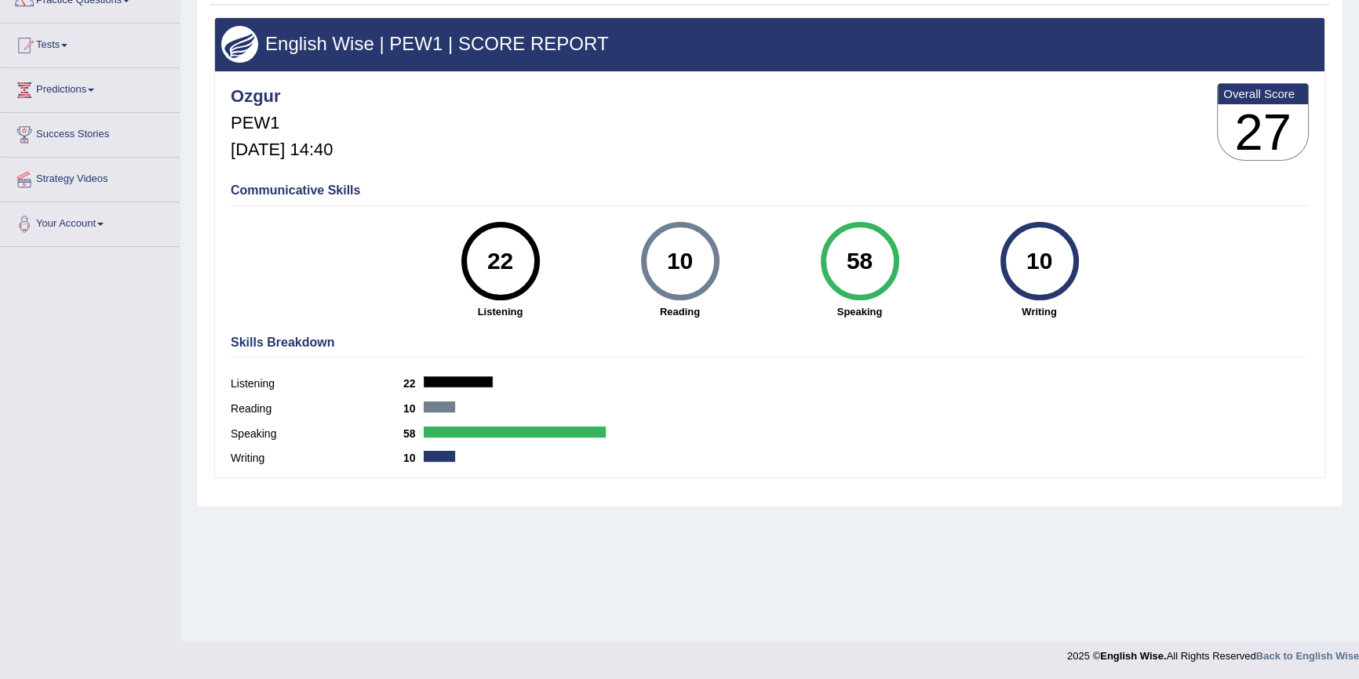
click at [849, 264] on div "58" at bounding box center [859, 261] width 57 height 66
click at [848, 264] on div "58" at bounding box center [859, 261] width 57 height 66
click at [847, 264] on div "58" at bounding box center [859, 261] width 57 height 66
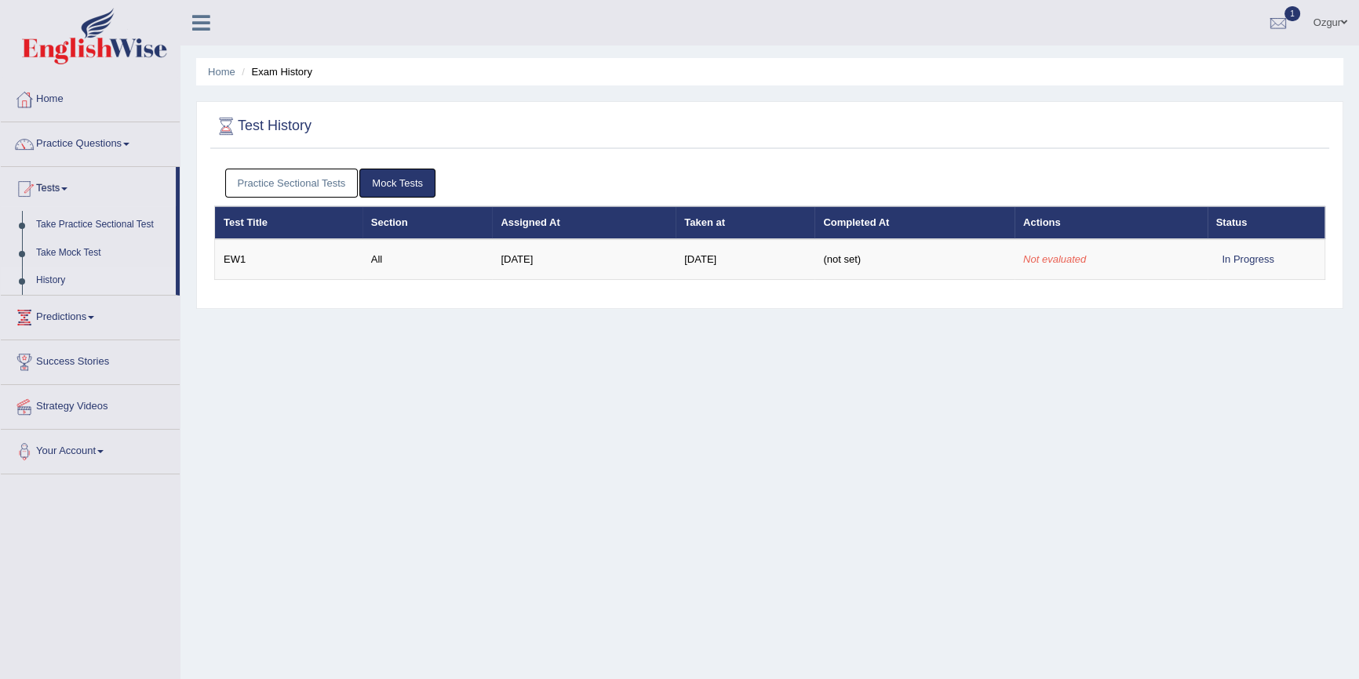
click at [309, 174] on link "Practice Sectional Tests" at bounding box center [291, 183] width 133 height 29
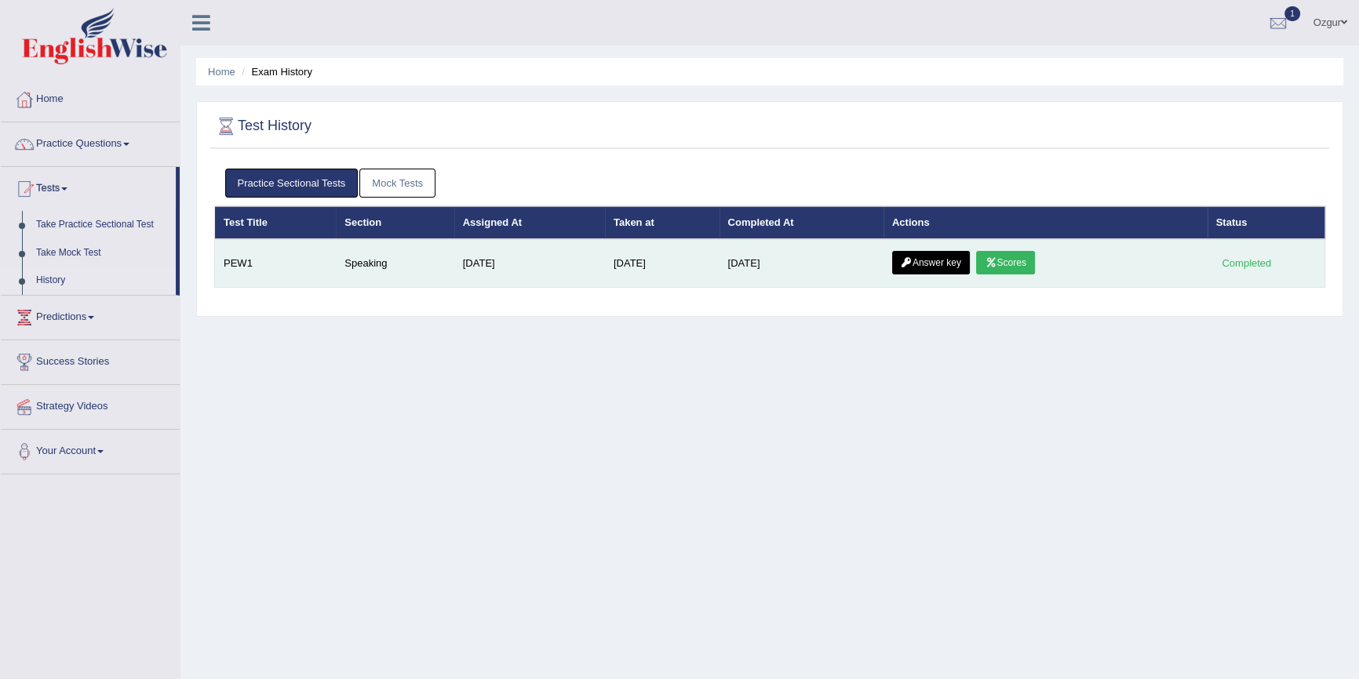
click at [929, 251] on link "Answer key" at bounding box center [931, 263] width 78 height 24
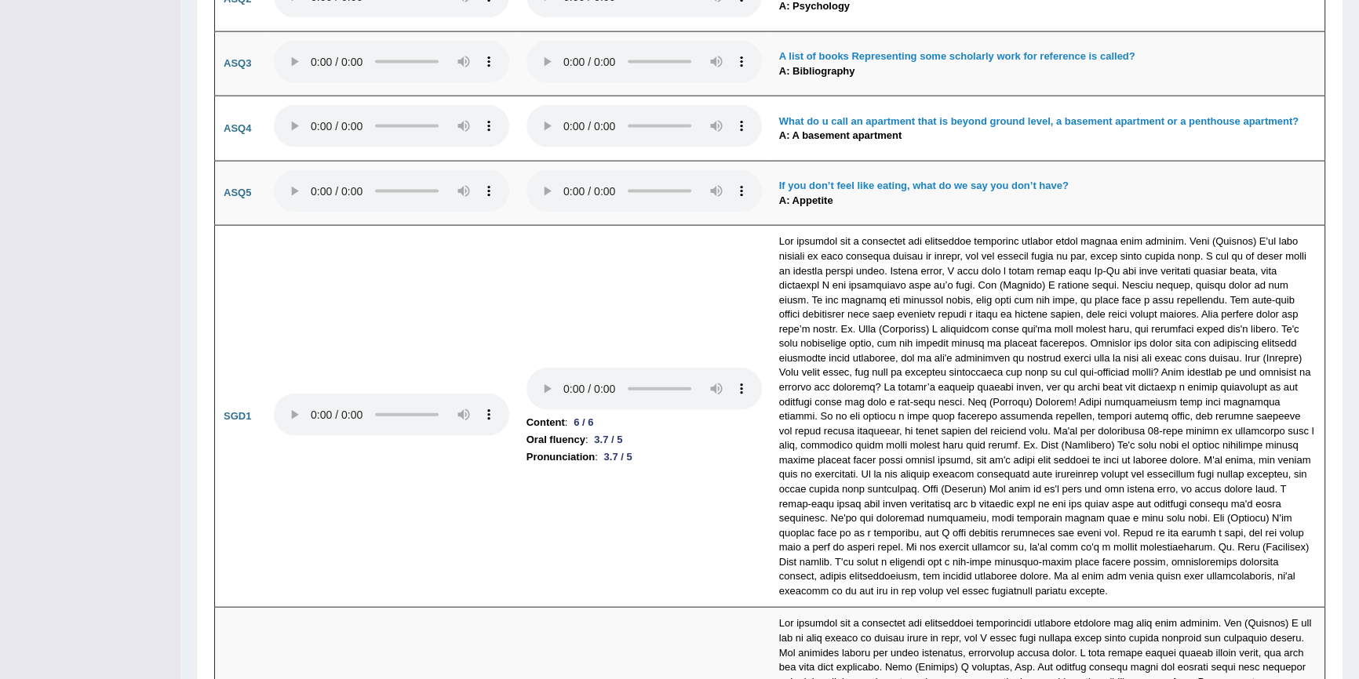
scroll to position [4438, 0]
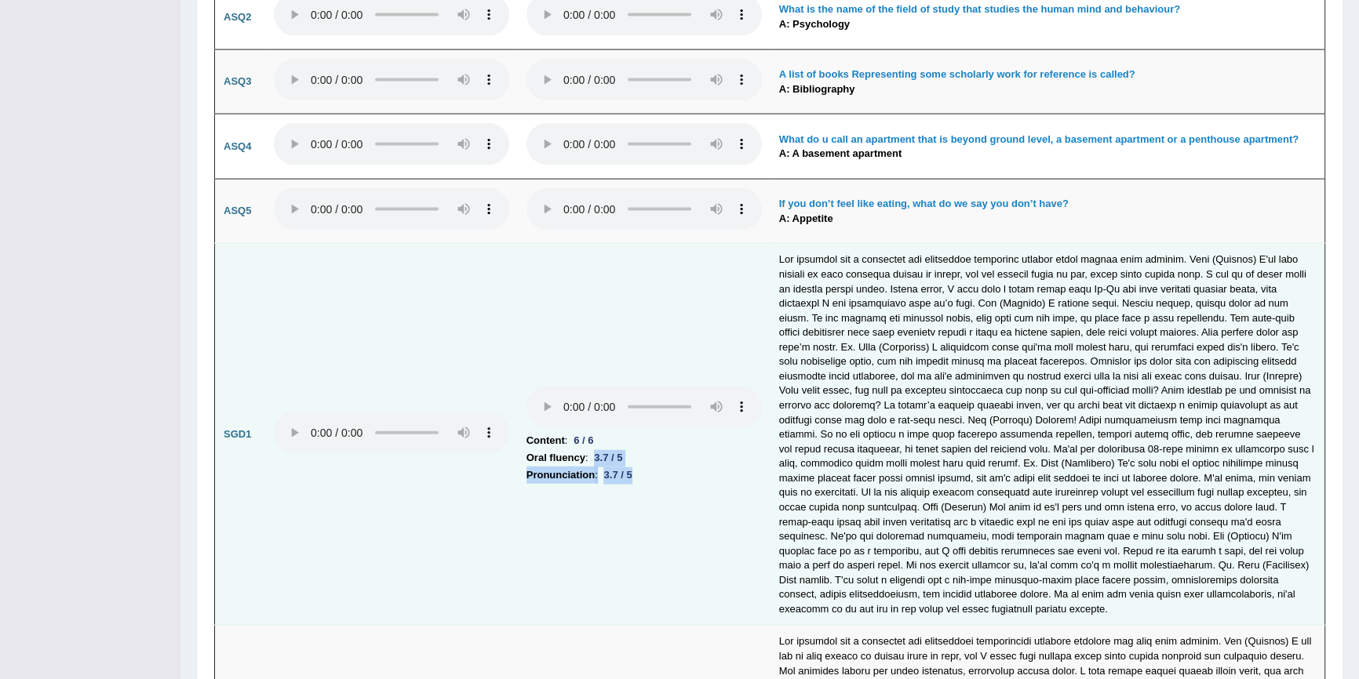
drag, startPoint x: 527, startPoint y: 448, endPoint x: 653, endPoint y: 479, distance: 129.2
click at [653, 479] on td "Content : 6 / 6 Oral fluency : 3.7 / 5 Pronunciation : 3.7 / 5" at bounding box center [644, 435] width 253 height 382
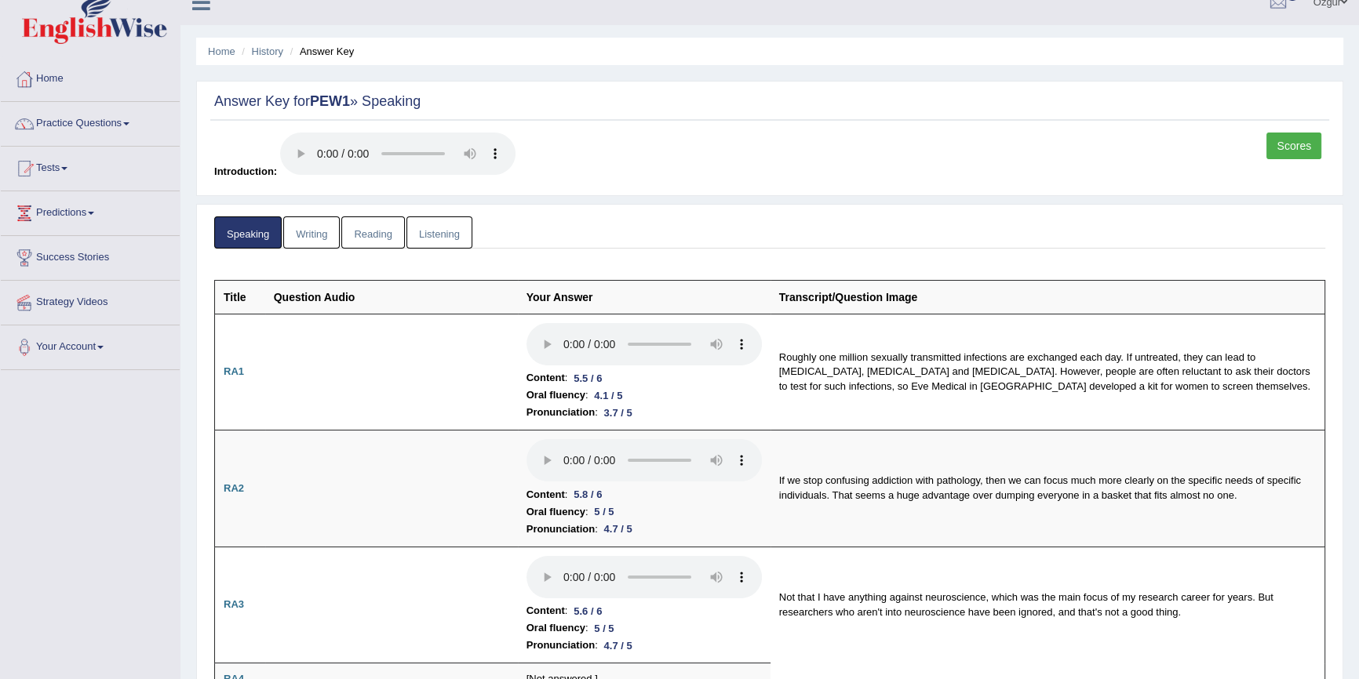
scroll to position [0, 0]
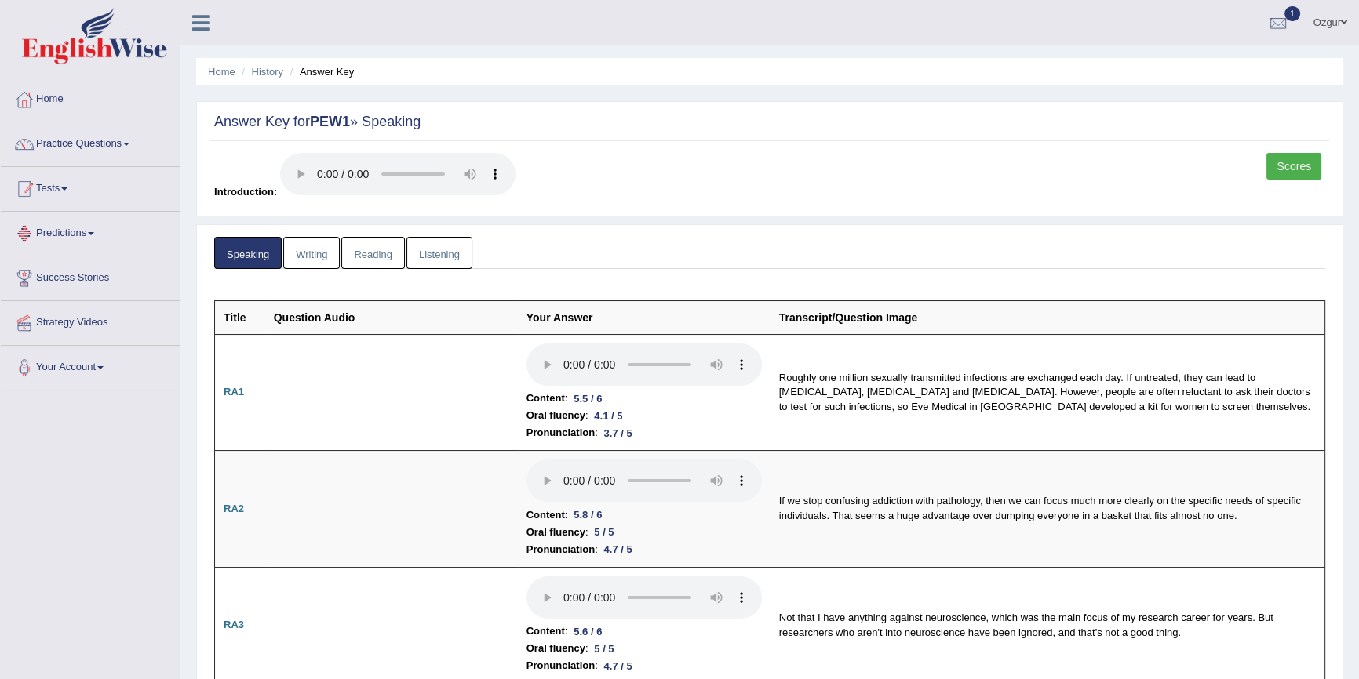
click at [73, 199] on link "Tests" at bounding box center [90, 186] width 179 height 39
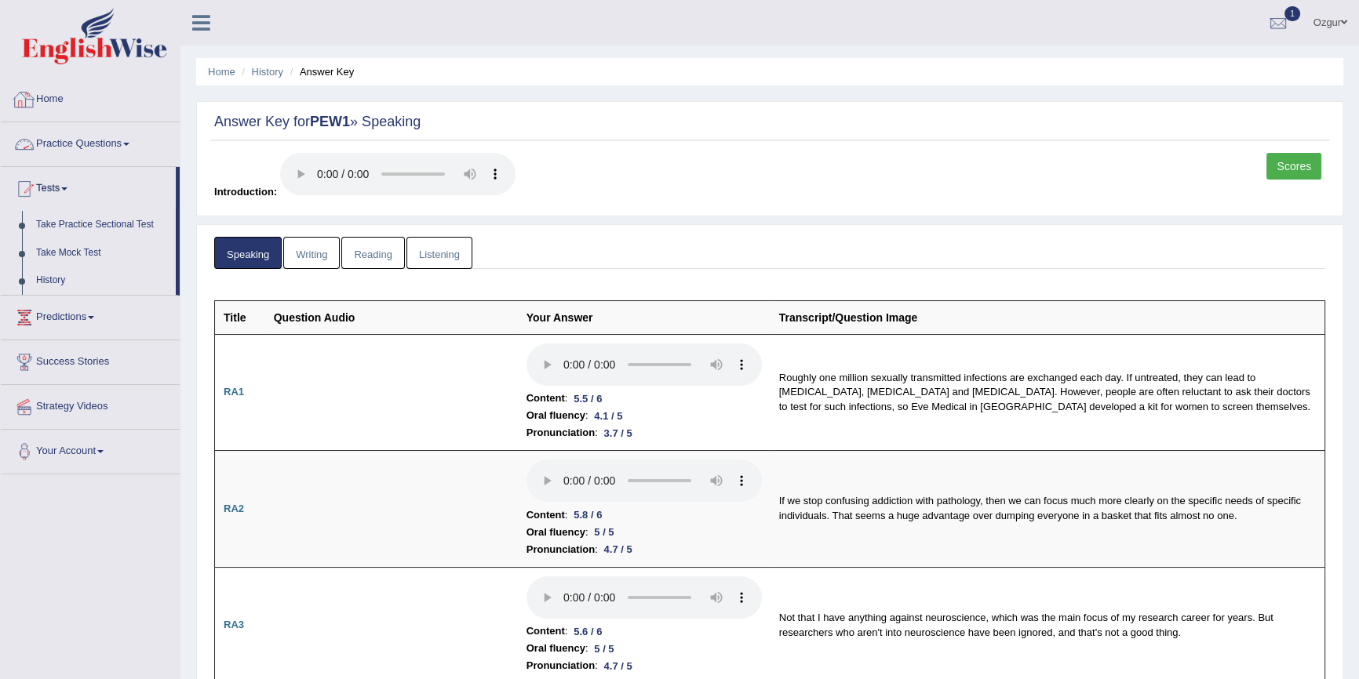
click at [83, 145] on link "Practice Questions" at bounding box center [90, 141] width 179 height 39
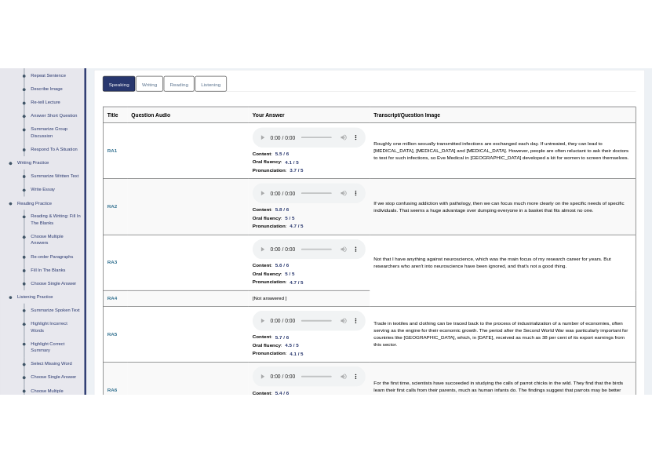
scroll to position [71, 0]
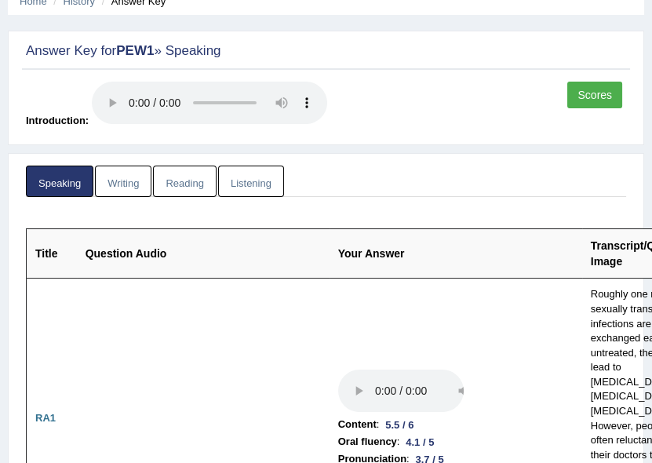
click at [20, 81] on div "Answer Key for PEW1 » Speaking Scores Introduction:" at bounding box center [326, 88] width 636 height 115
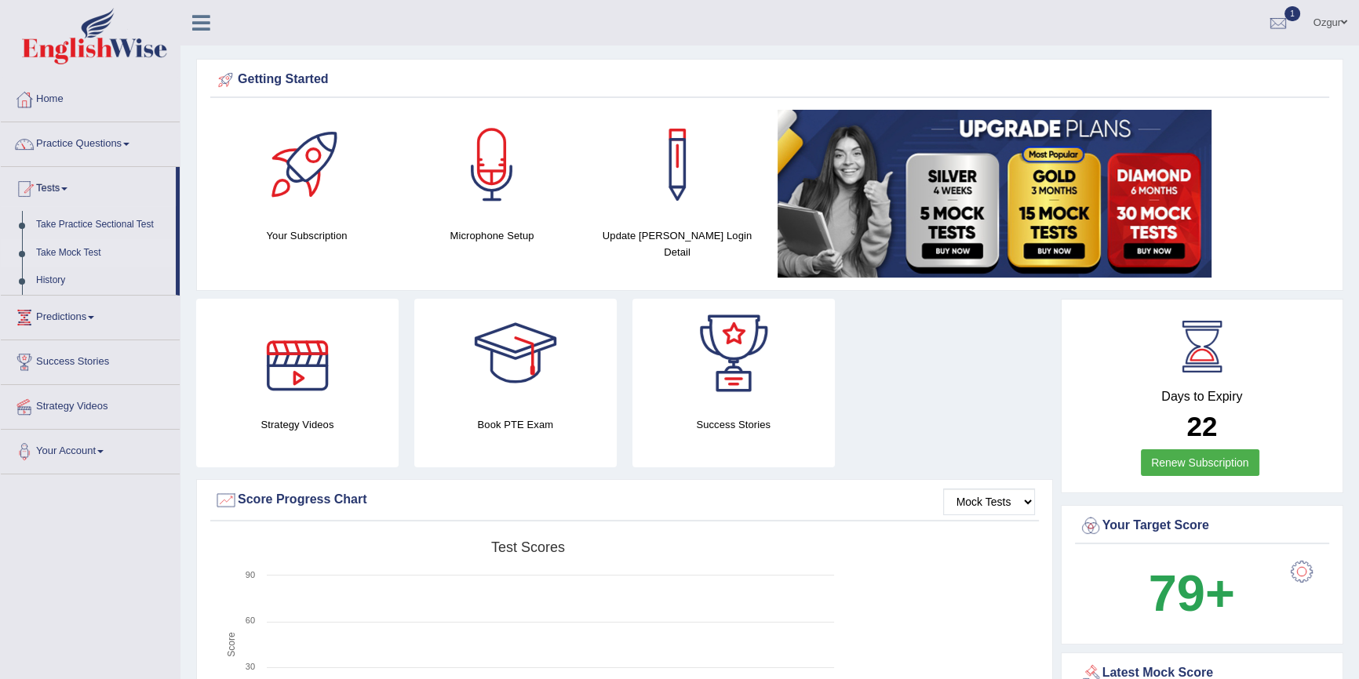
click at [75, 249] on link "Take Mock Test" at bounding box center [102, 253] width 147 height 28
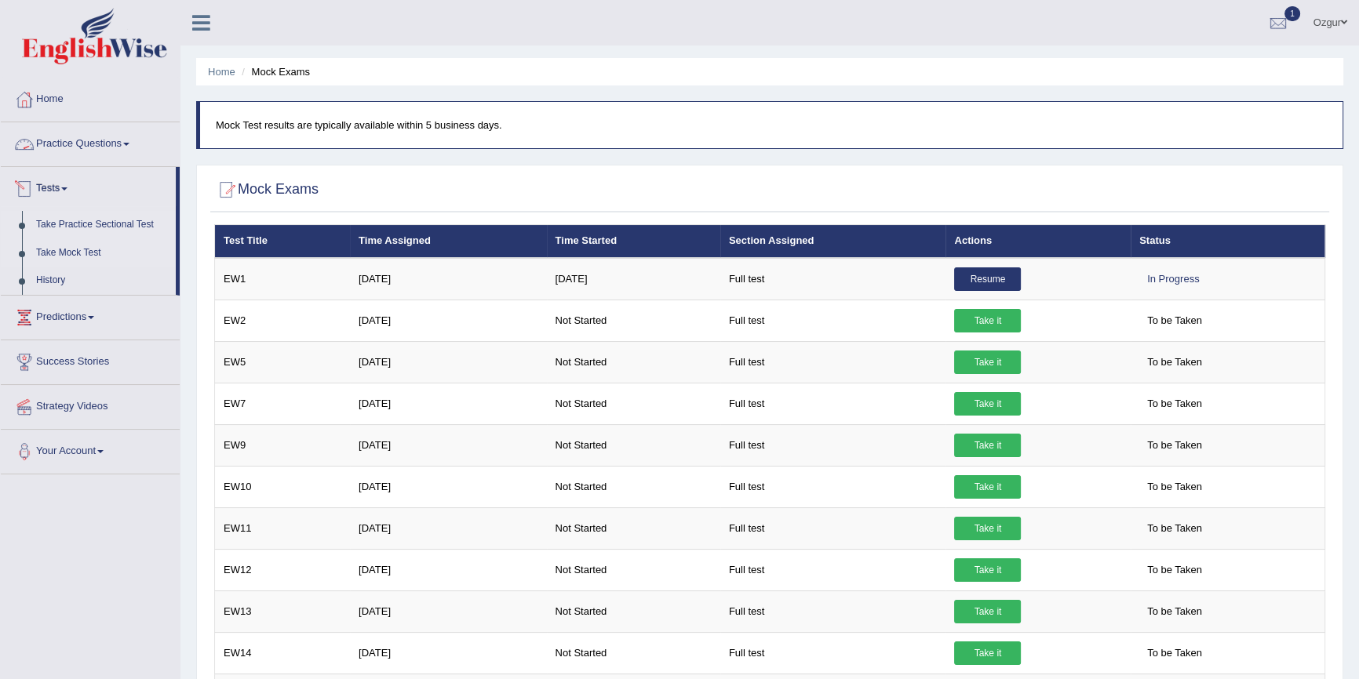
click at [118, 223] on link "Take Practice Sectional Test" at bounding box center [102, 225] width 147 height 28
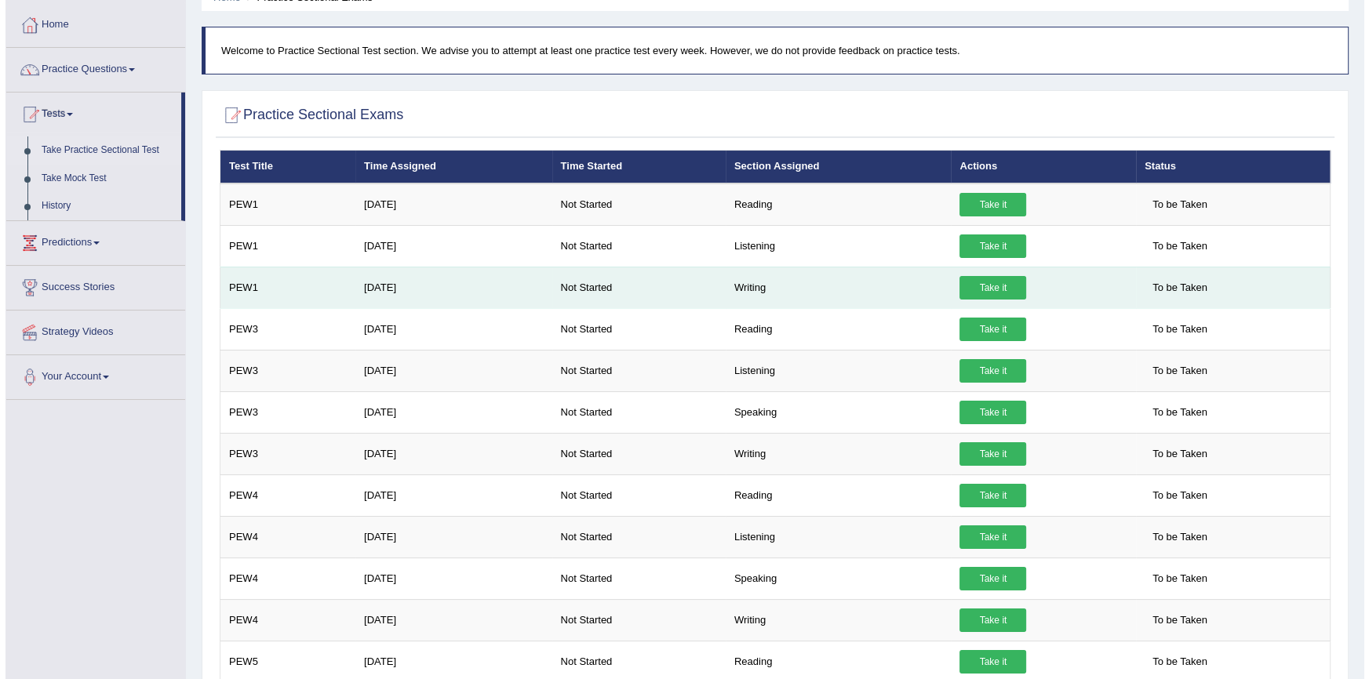
scroll to position [71, 0]
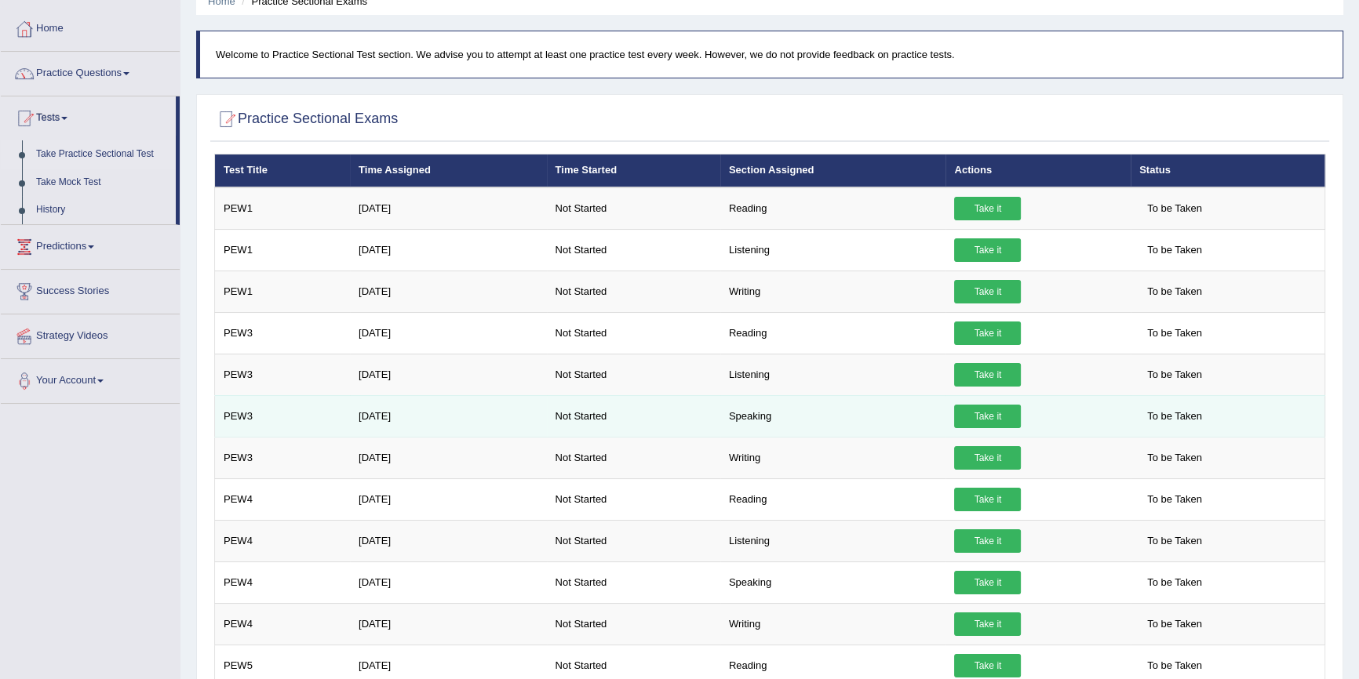
click at [988, 413] on link "Take it" at bounding box center [987, 417] width 67 height 24
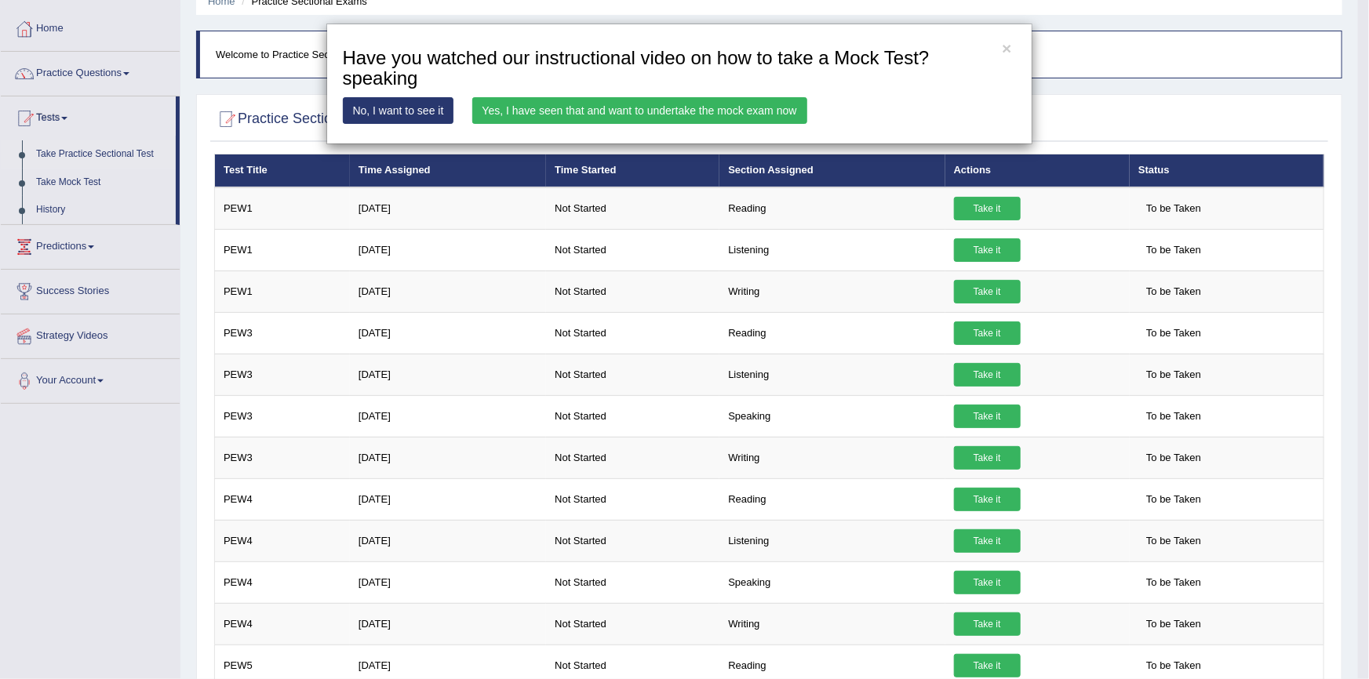
click at [597, 102] on link "Yes, I have seen that and want to undertake the mock exam now" at bounding box center [639, 110] width 335 height 27
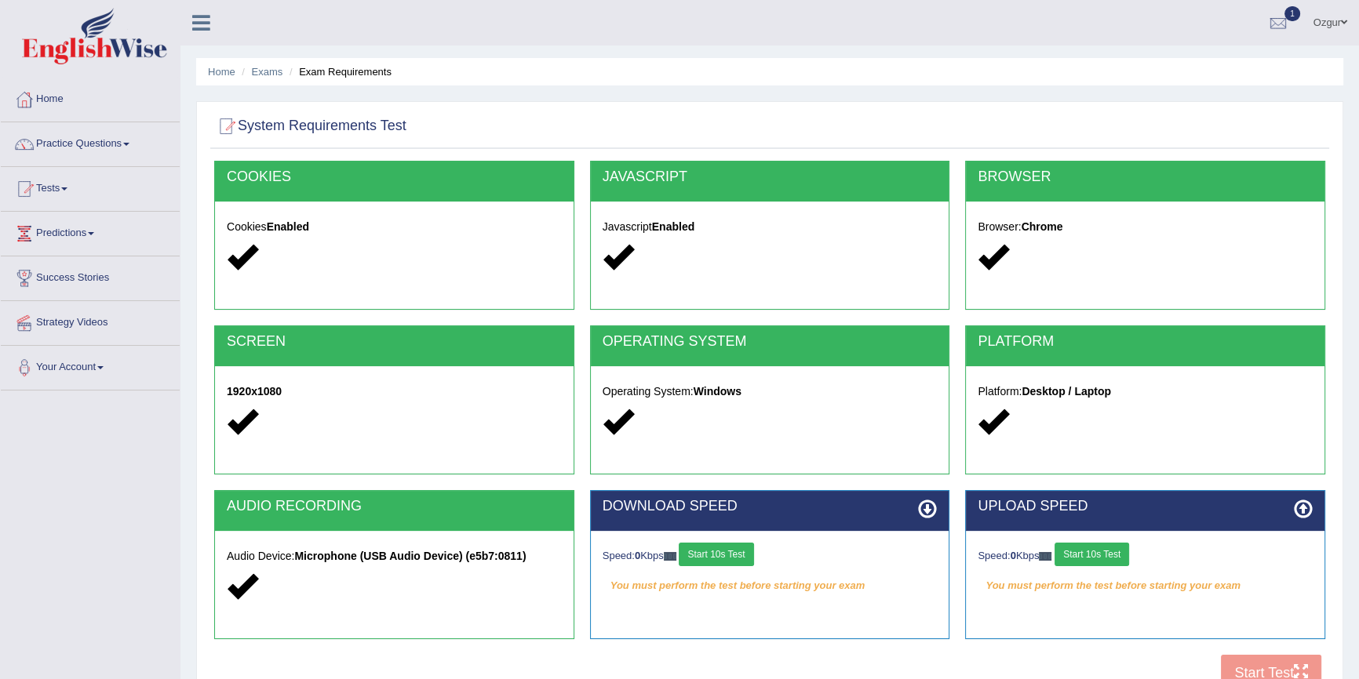
click at [734, 549] on button "Start 10s Test" at bounding box center [716, 555] width 75 height 24
click at [1098, 557] on div "Speed: 0 Kbps Start 10s Test" at bounding box center [1145, 556] width 335 height 27
click at [1098, 560] on div "Speed: 0 Kbps Start 10s Test" at bounding box center [1145, 556] width 335 height 27
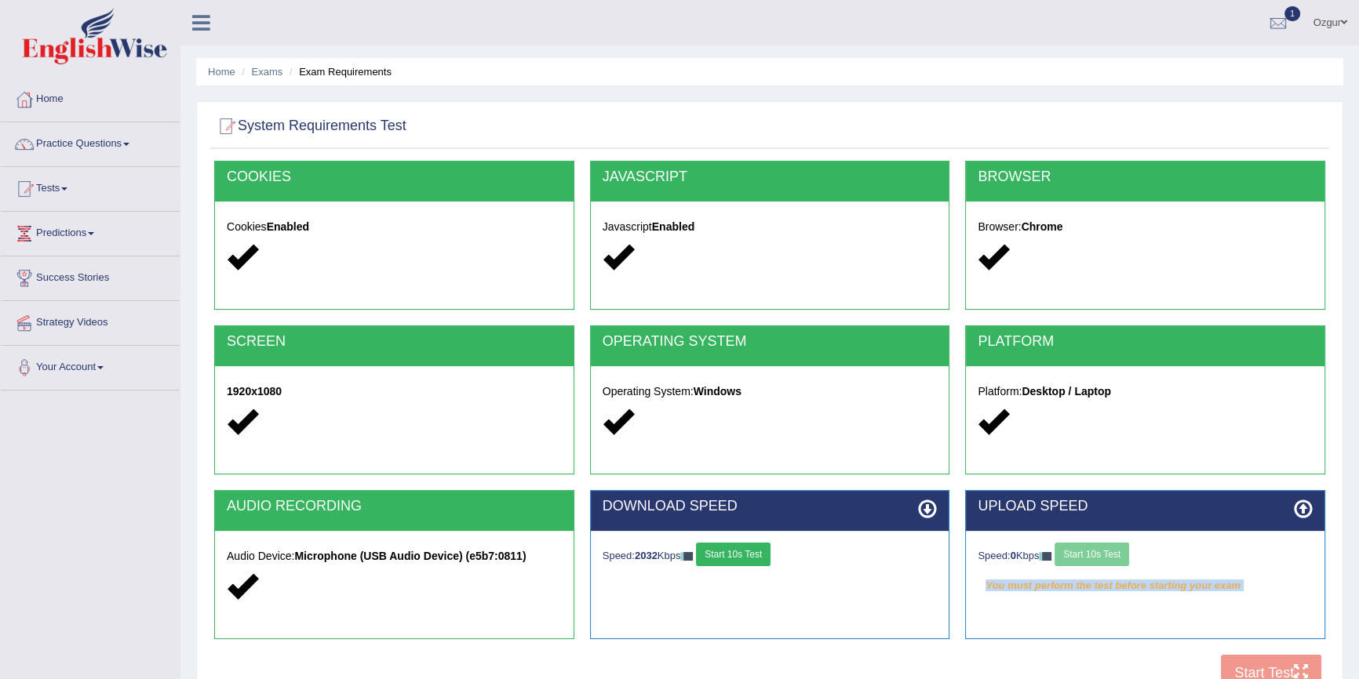
click at [1098, 560] on div "Speed: 0 Kbps Start 10s Test" at bounding box center [1145, 556] width 335 height 27
click at [1098, 559] on div "Speed: 0 Kbps Start 10s Test" at bounding box center [1145, 556] width 335 height 27
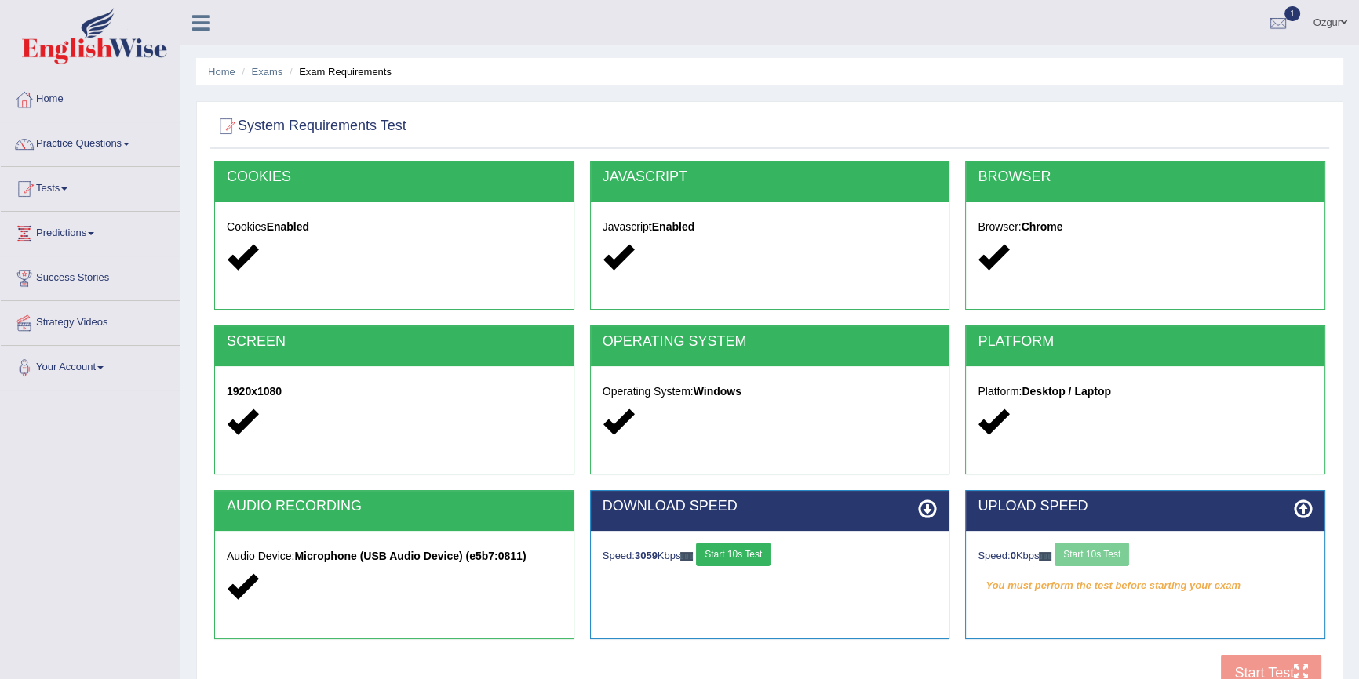
click at [1099, 552] on div "Speed: 0 Kbps Start 10s Test" at bounding box center [1145, 556] width 335 height 27
click at [1099, 552] on button "Start 10s Test" at bounding box center [1091, 555] width 75 height 24
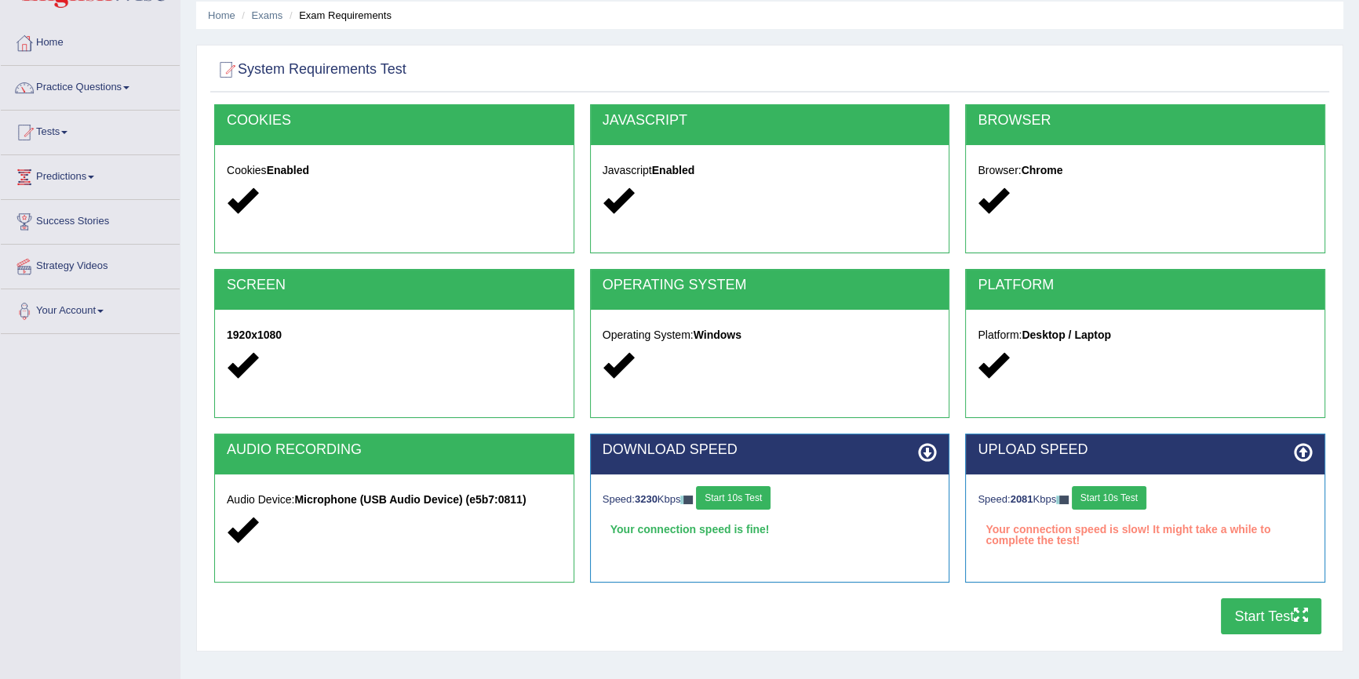
scroll to position [144, 0]
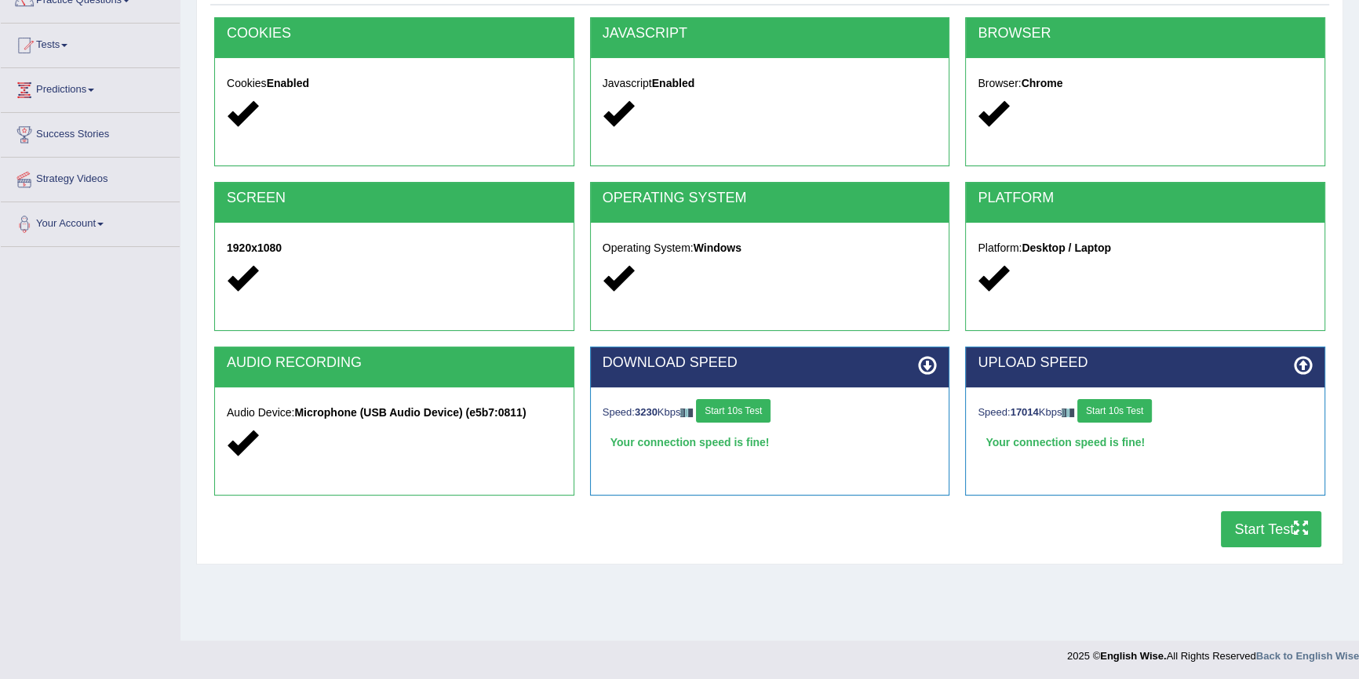
drag, startPoint x: 1265, startPoint y: 520, endPoint x: 1132, endPoint y: 531, distance: 133.0
click at [1265, 520] on button "Start Test" at bounding box center [1271, 530] width 100 height 36
